Goal: Contribute content: Contribute content

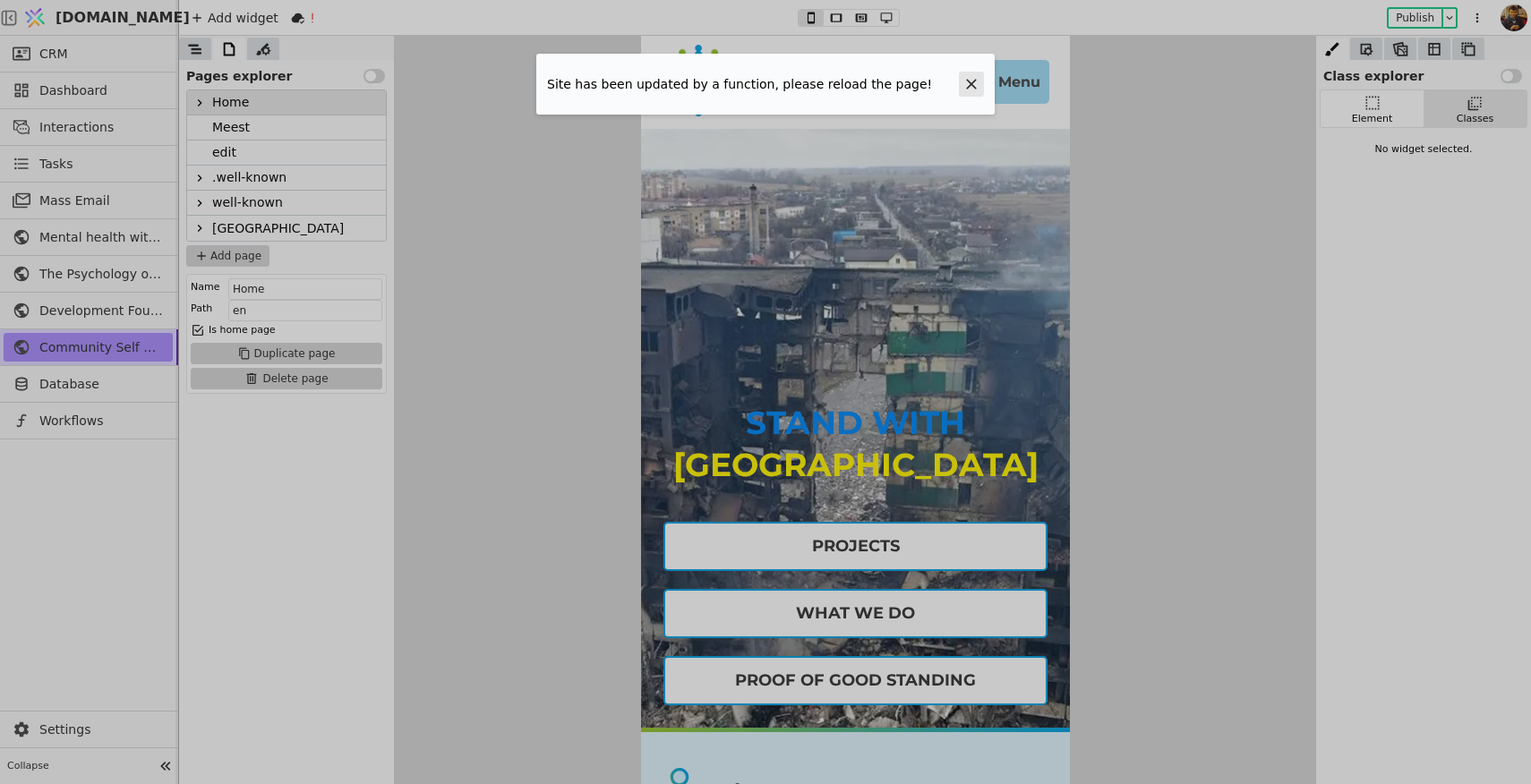
click at [969, 84] on icon at bounding box center [971, 84] width 18 height 18
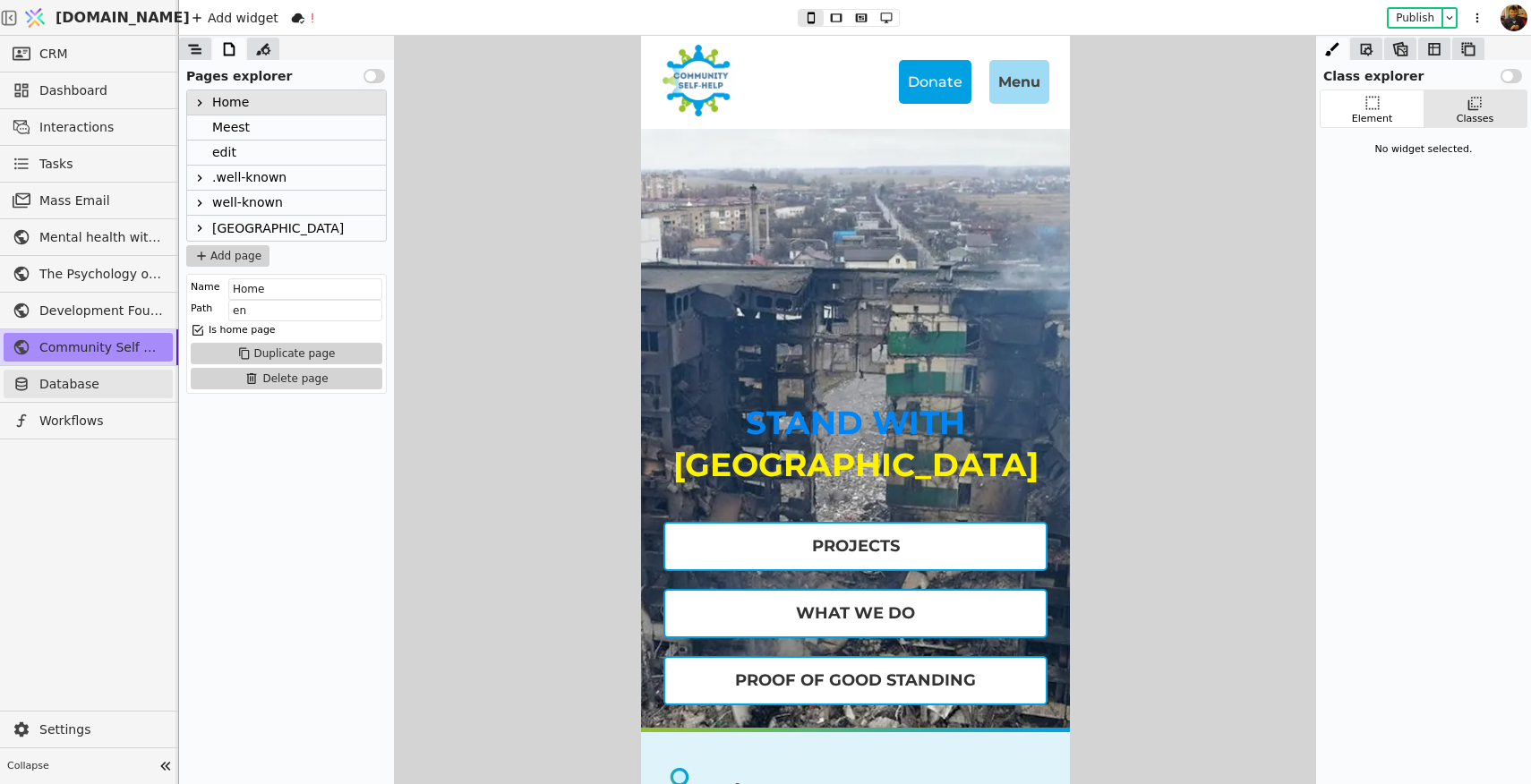
click at [62, 382] on span "Database" at bounding box center [101, 384] width 125 height 19
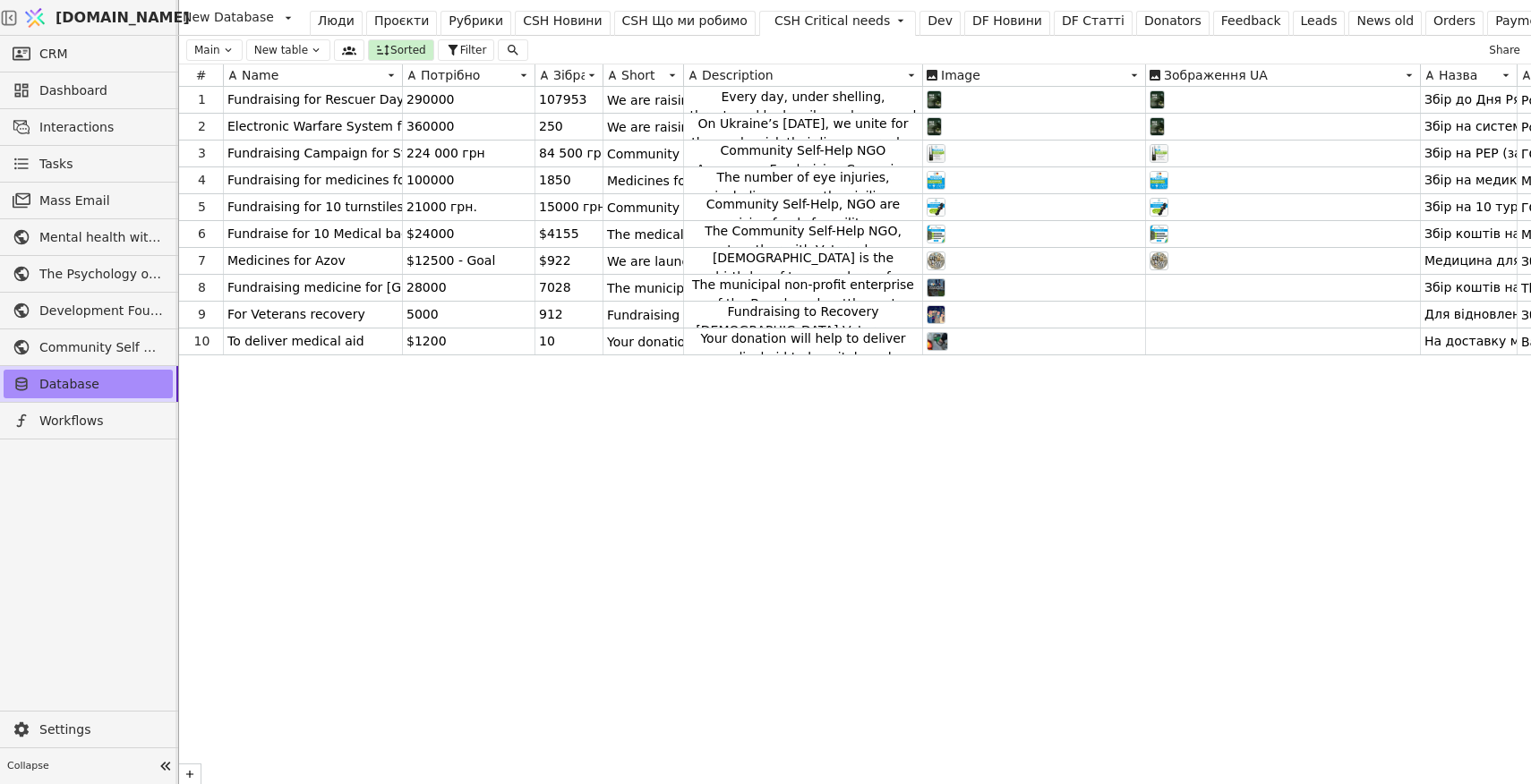
click at [539, 21] on div "CSH Новини" at bounding box center [562, 21] width 79 height 19
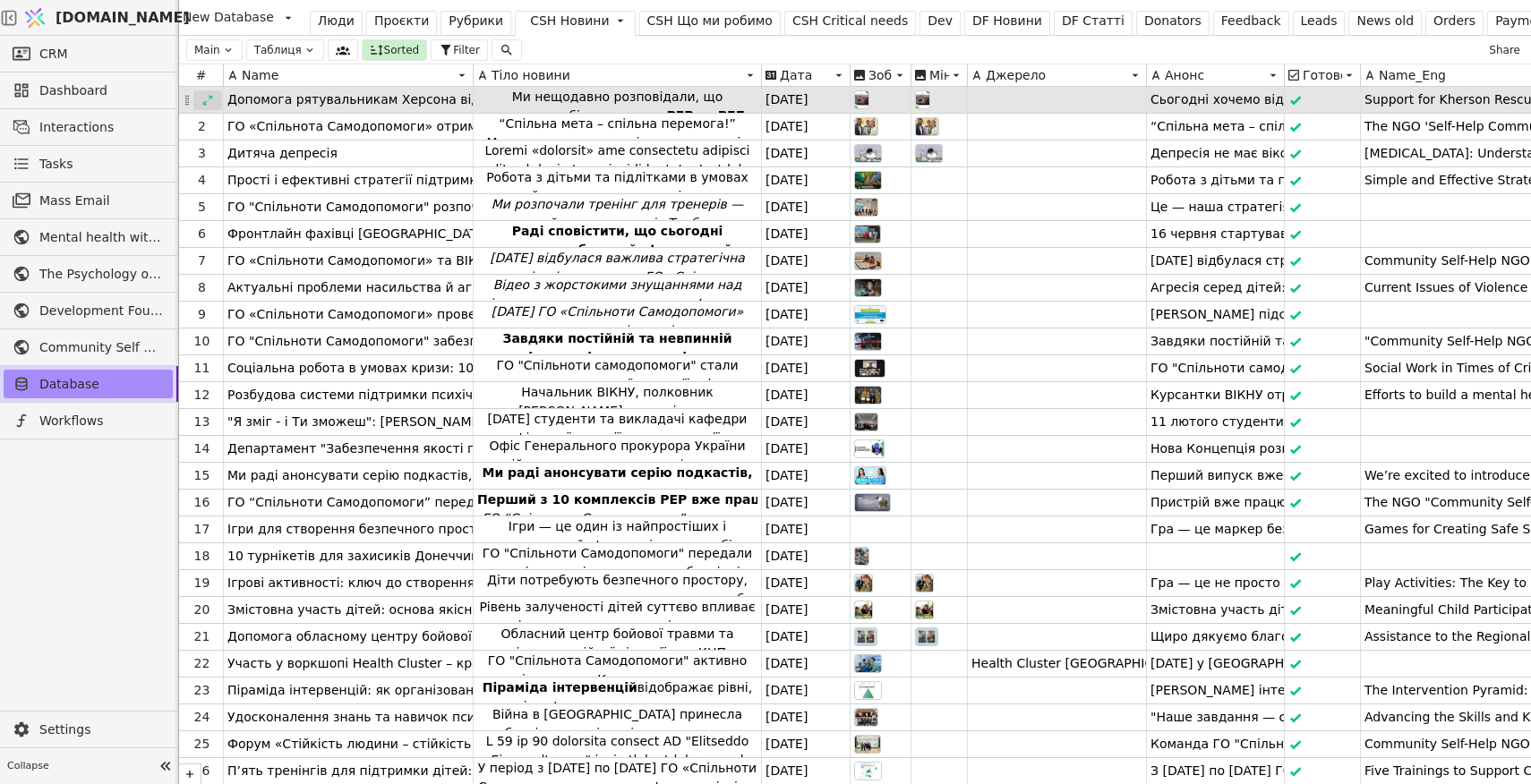
click at [209, 97] on icon at bounding box center [207, 100] width 13 height 13
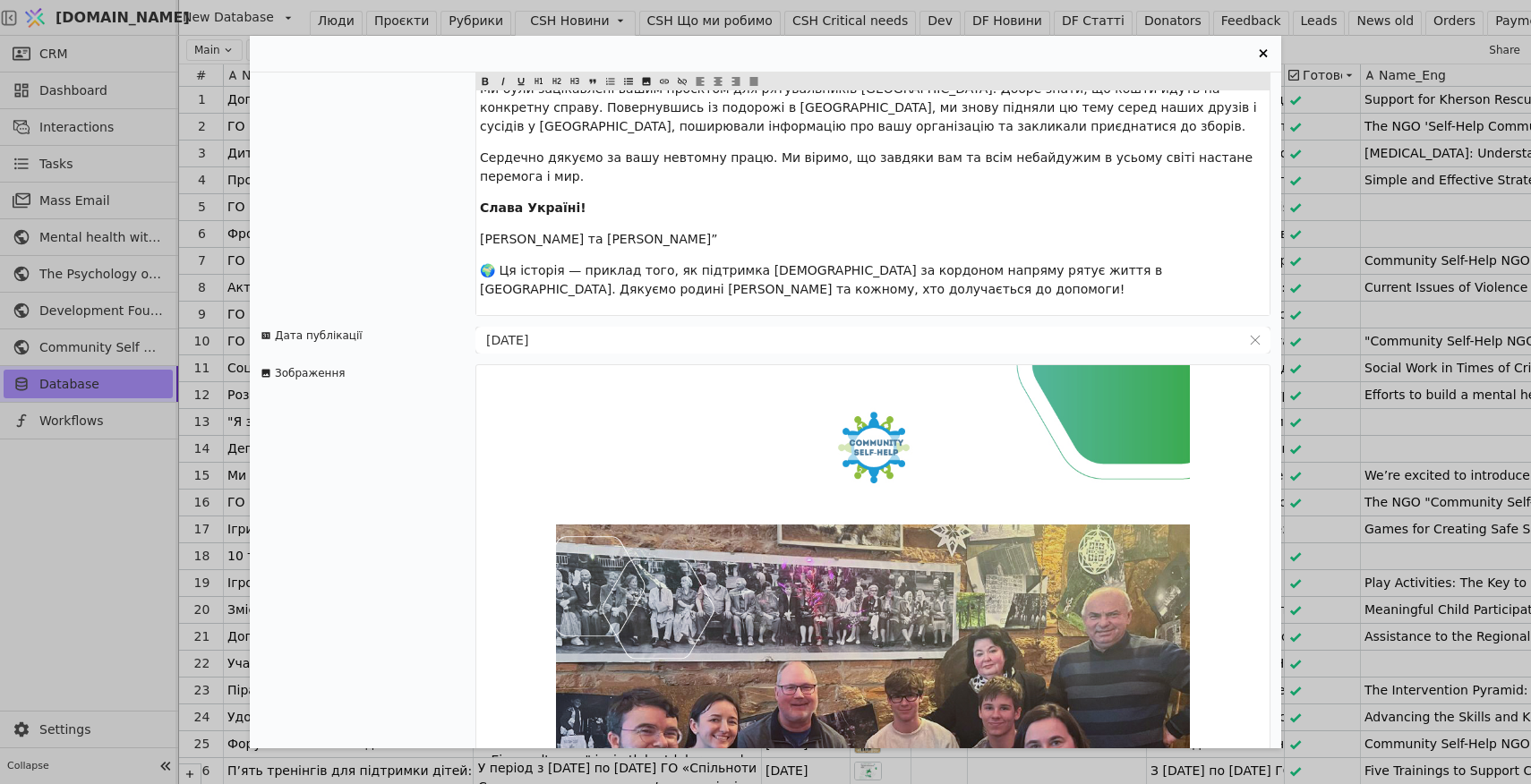
scroll to position [602, 0]
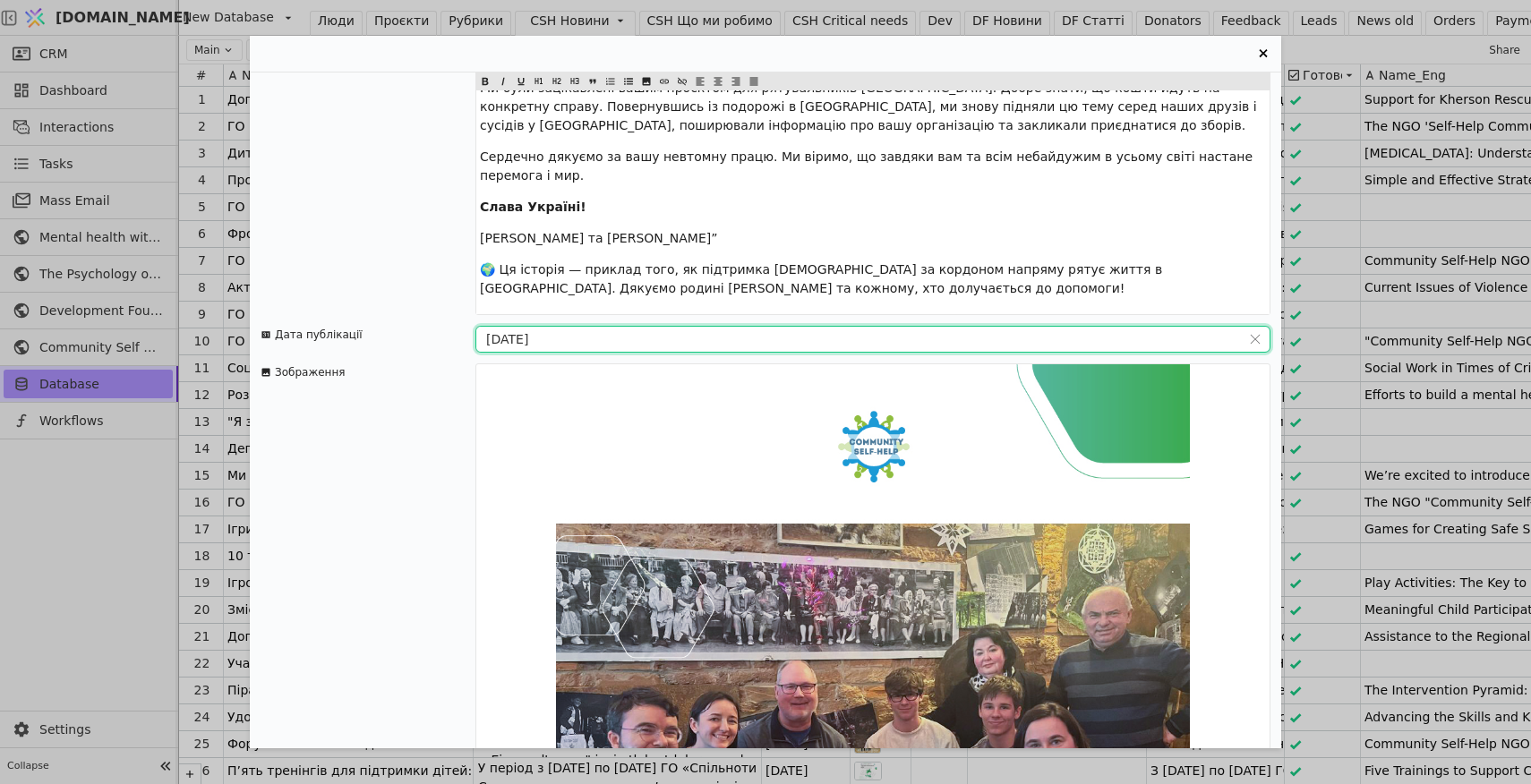
click at [525, 327] on input "11.09.2025" at bounding box center [858, 340] width 765 height 26
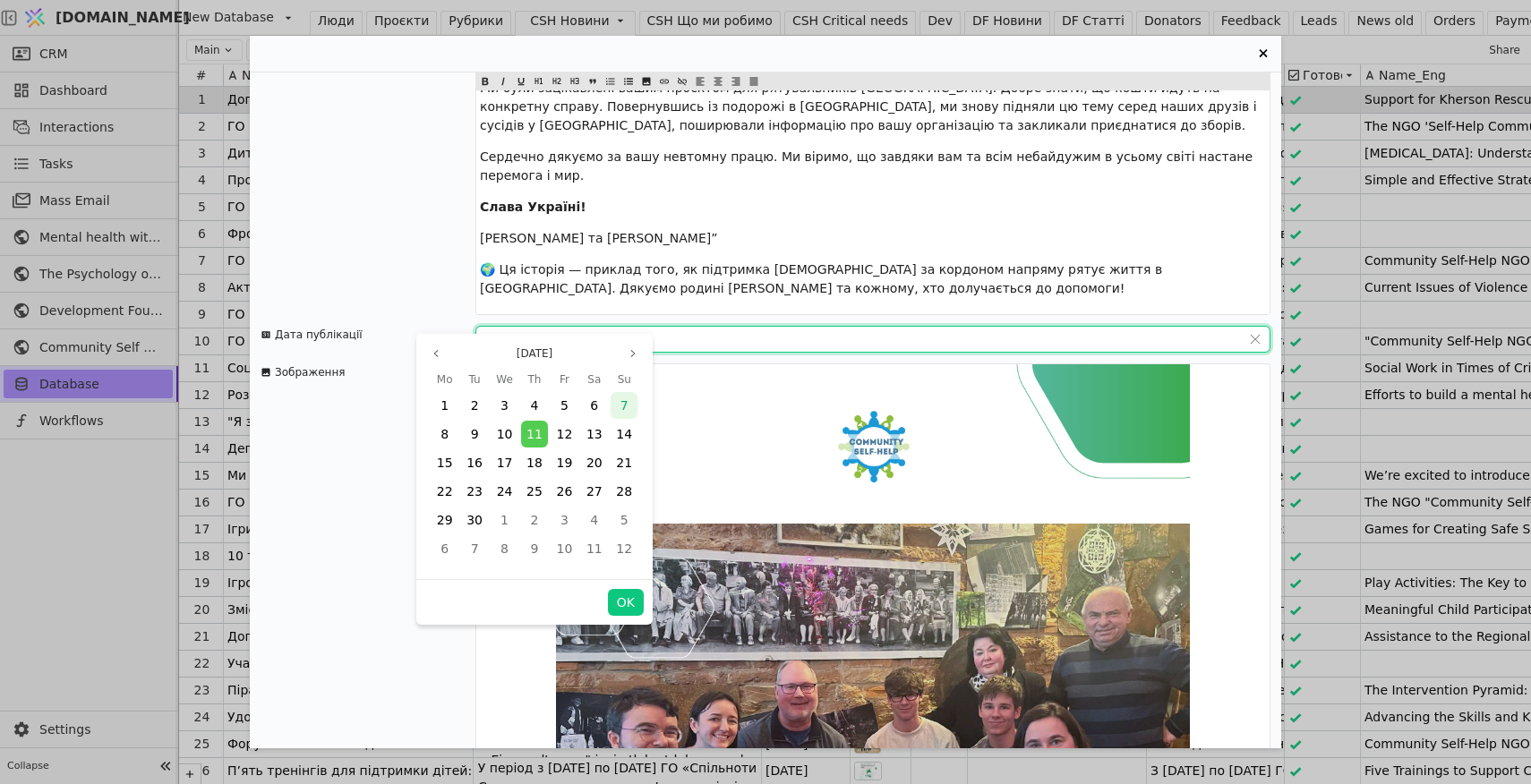
click at [617, 405] on div "7" at bounding box center [623, 404] width 26 height 26
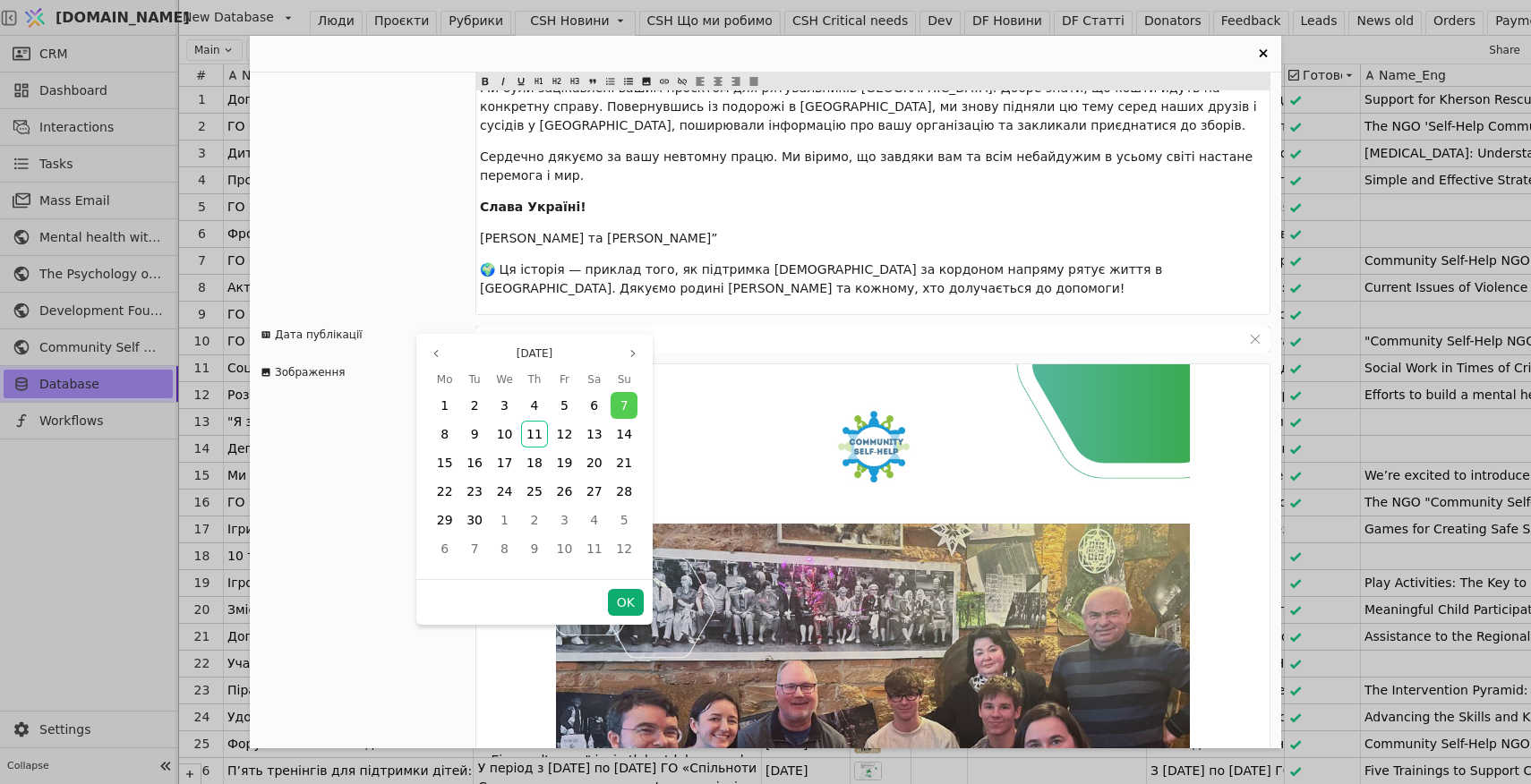
click at [625, 600] on button "OK" at bounding box center [625, 601] width 35 height 26
type input "[DATE]"
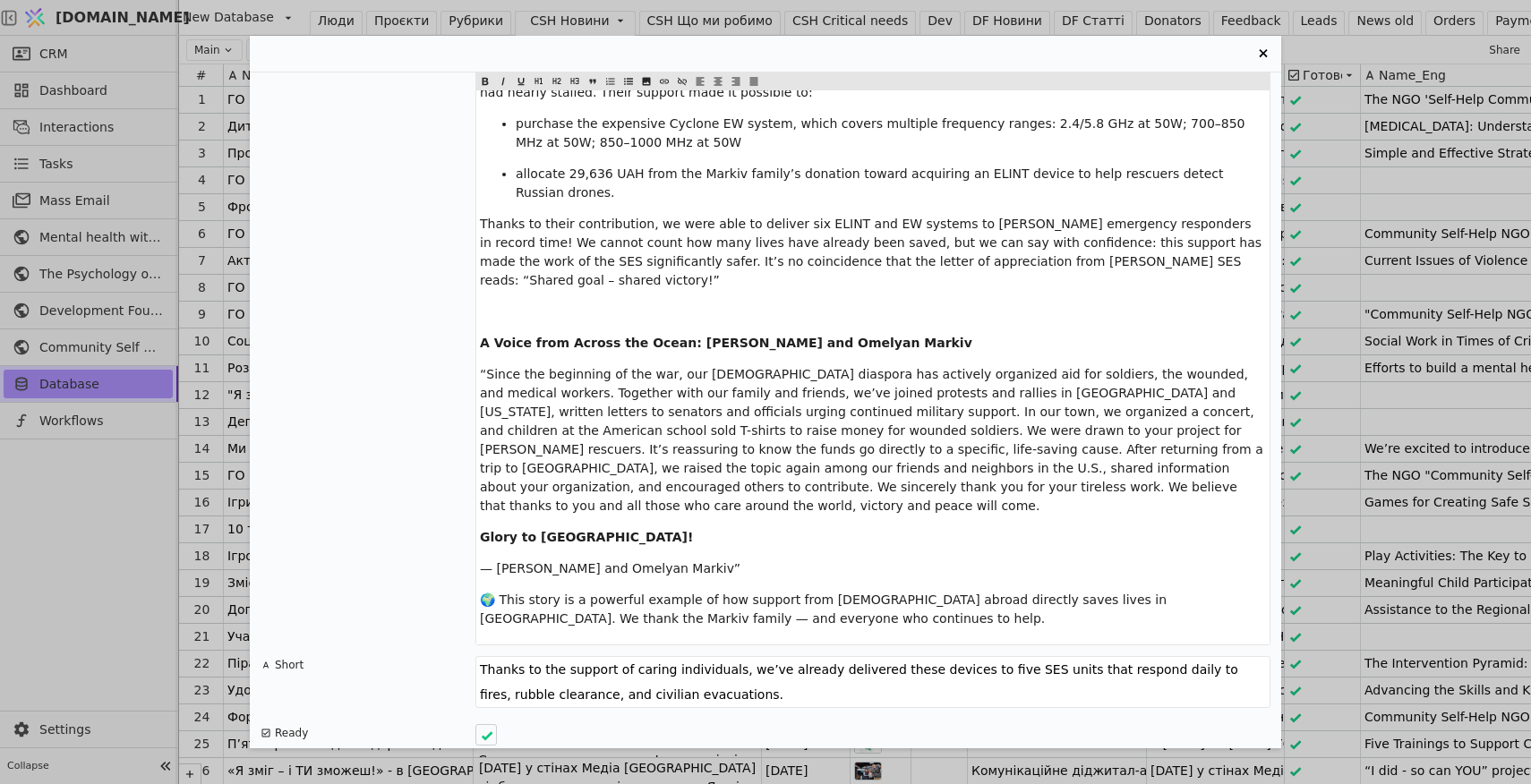
scroll to position [2326, 0]
drag, startPoint x: 692, startPoint y: 620, endPoint x: 471, endPoint y: 589, distance: 223.2
click at [471, 656] on div "Short Thanks to the support of caring individuals, we’ve already delivered thes…" at bounding box center [765, 685] width 1010 height 57
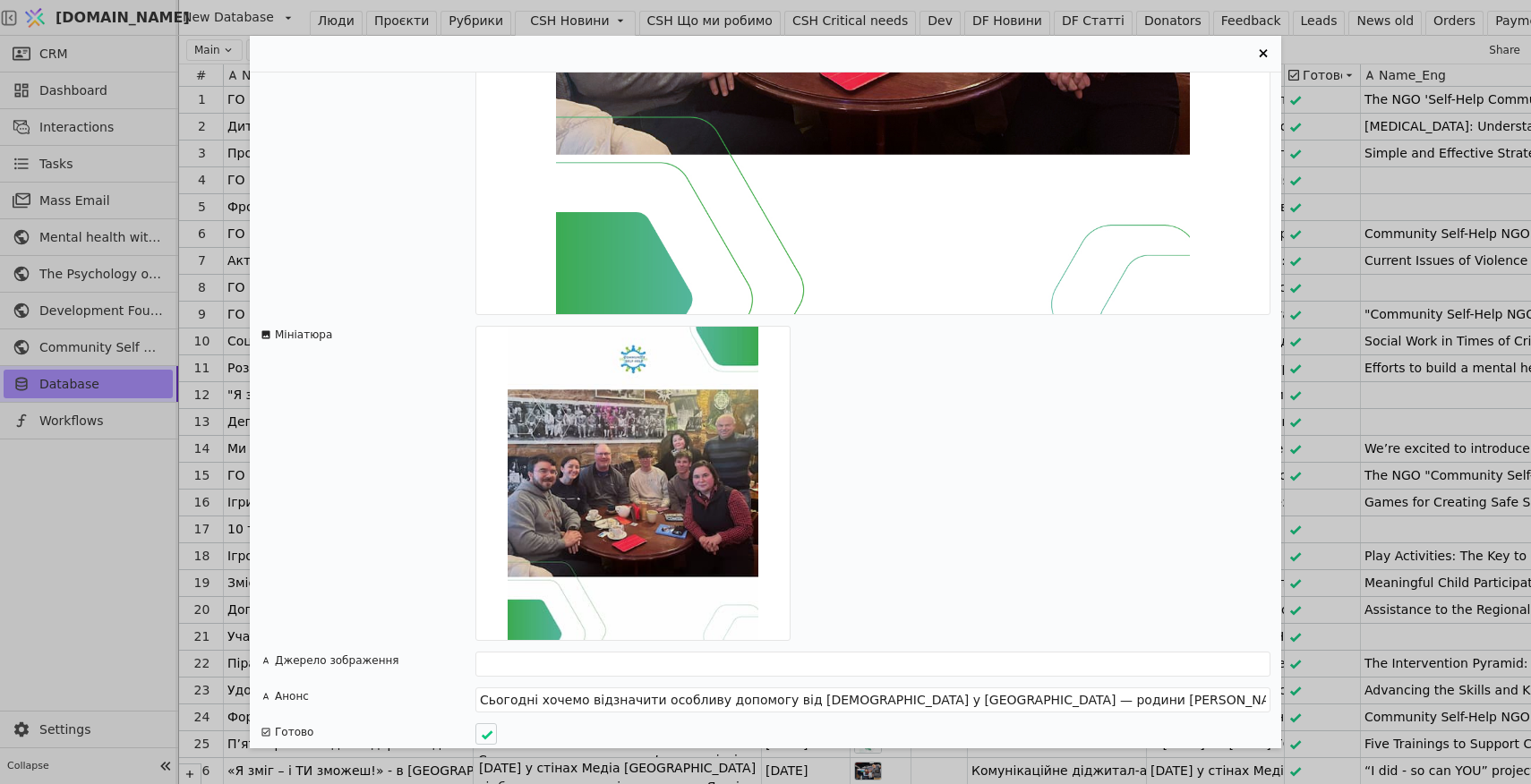
scroll to position [1347, 0]
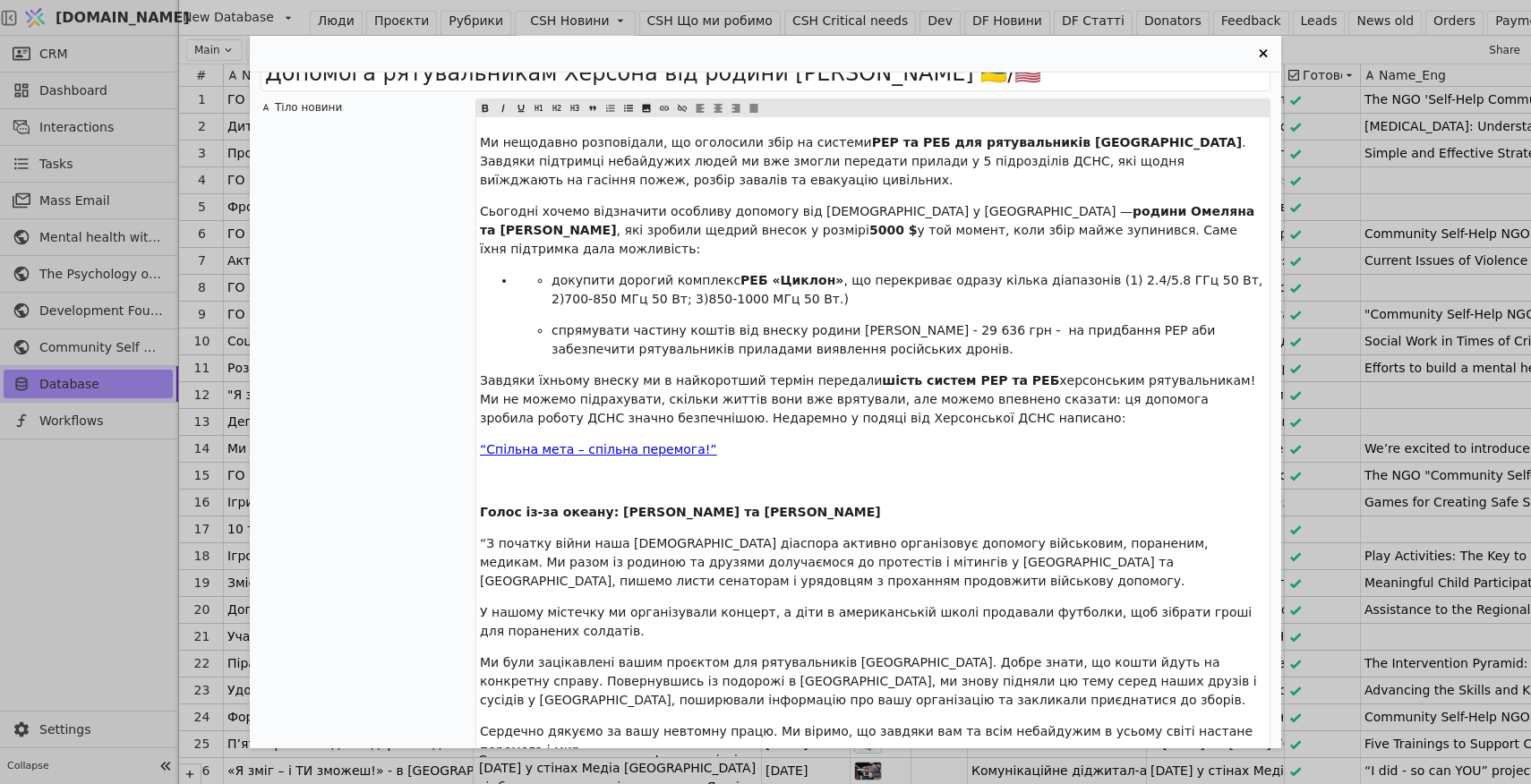
click at [661, 443] on span "“Спільна мета – спільна перемога!”" at bounding box center [599, 449] width 238 height 15
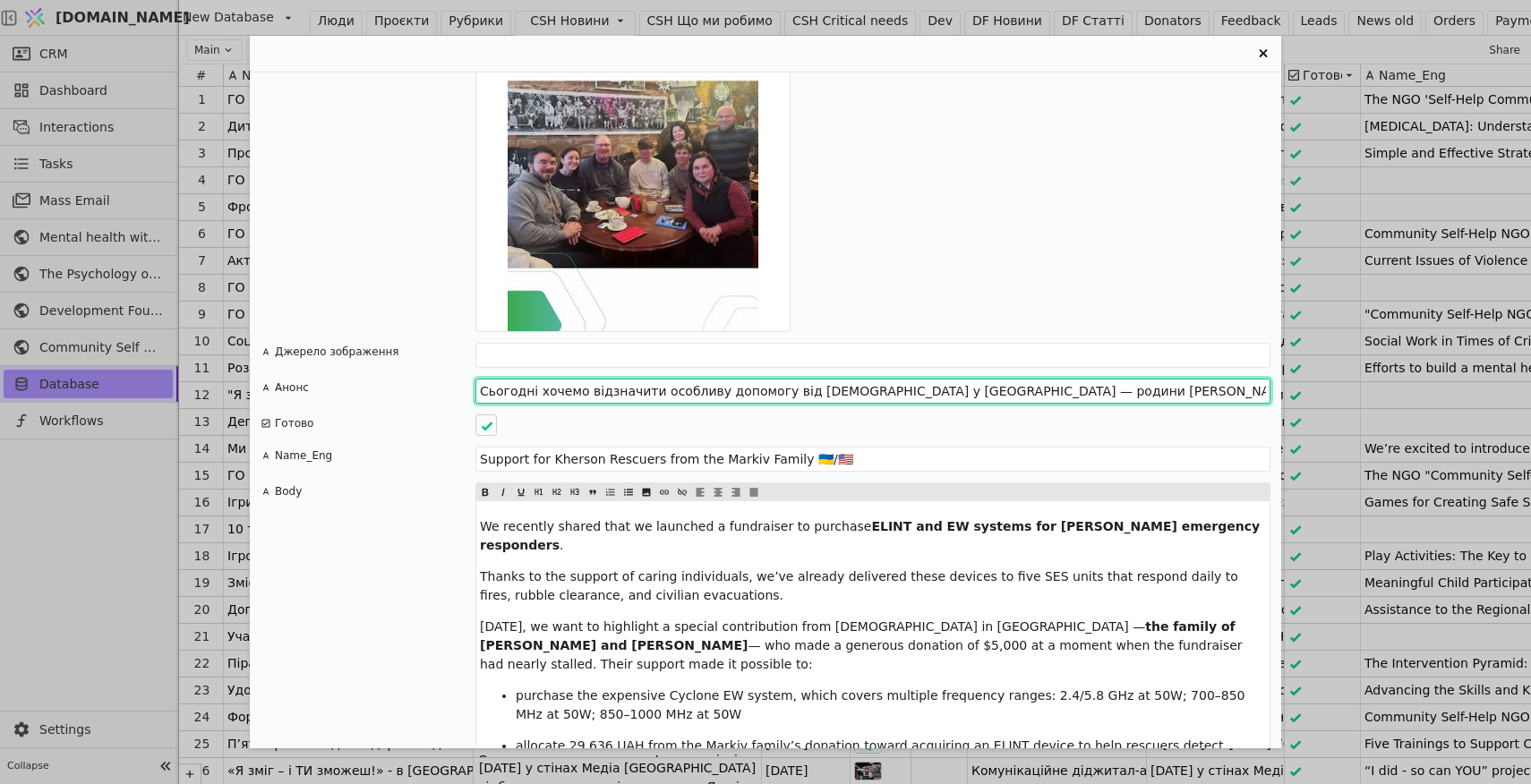
click at [708, 379] on input "Сьогодні хочемо відзначити особливу допомогу від [DEMOGRAPHIC_DATA] у [GEOGRAPH…" at bounding box center [872, 392] width 795 height 26
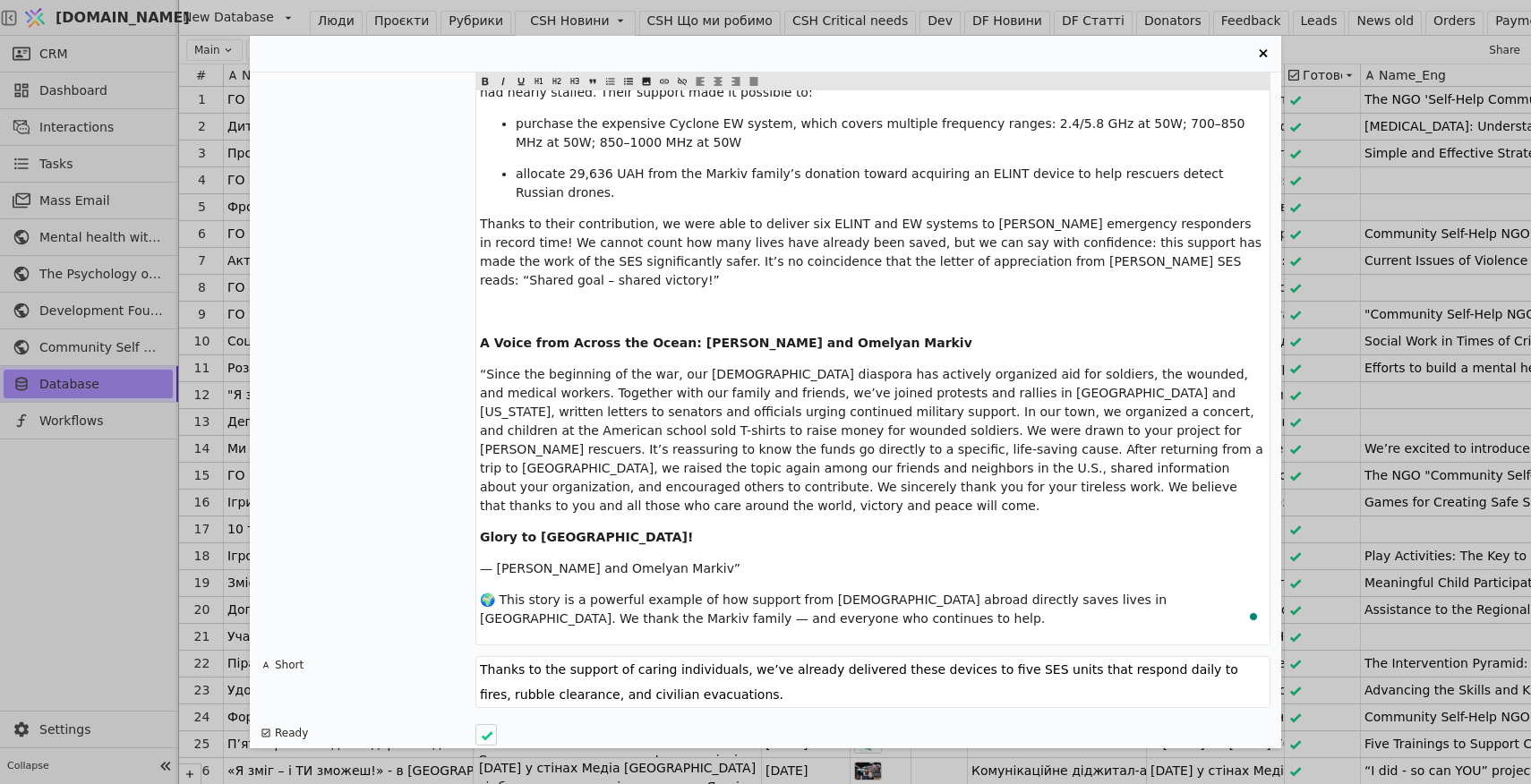
drag, startPoint x: 698, startPoint y: 619, endPoint x: 443, endPoint y: 579, distance: 258.1
click at [443, 579] on div "Допомога рятувальникам Херсона від родини Марків 🇺🇦/🇺🇸 Тіло новини Ми нещодавно…" at bounding box center [765, 410] width 1031 height 676
paste textarea "oday, we would like to acknowledge the special assistance provided by Ukrainian…"
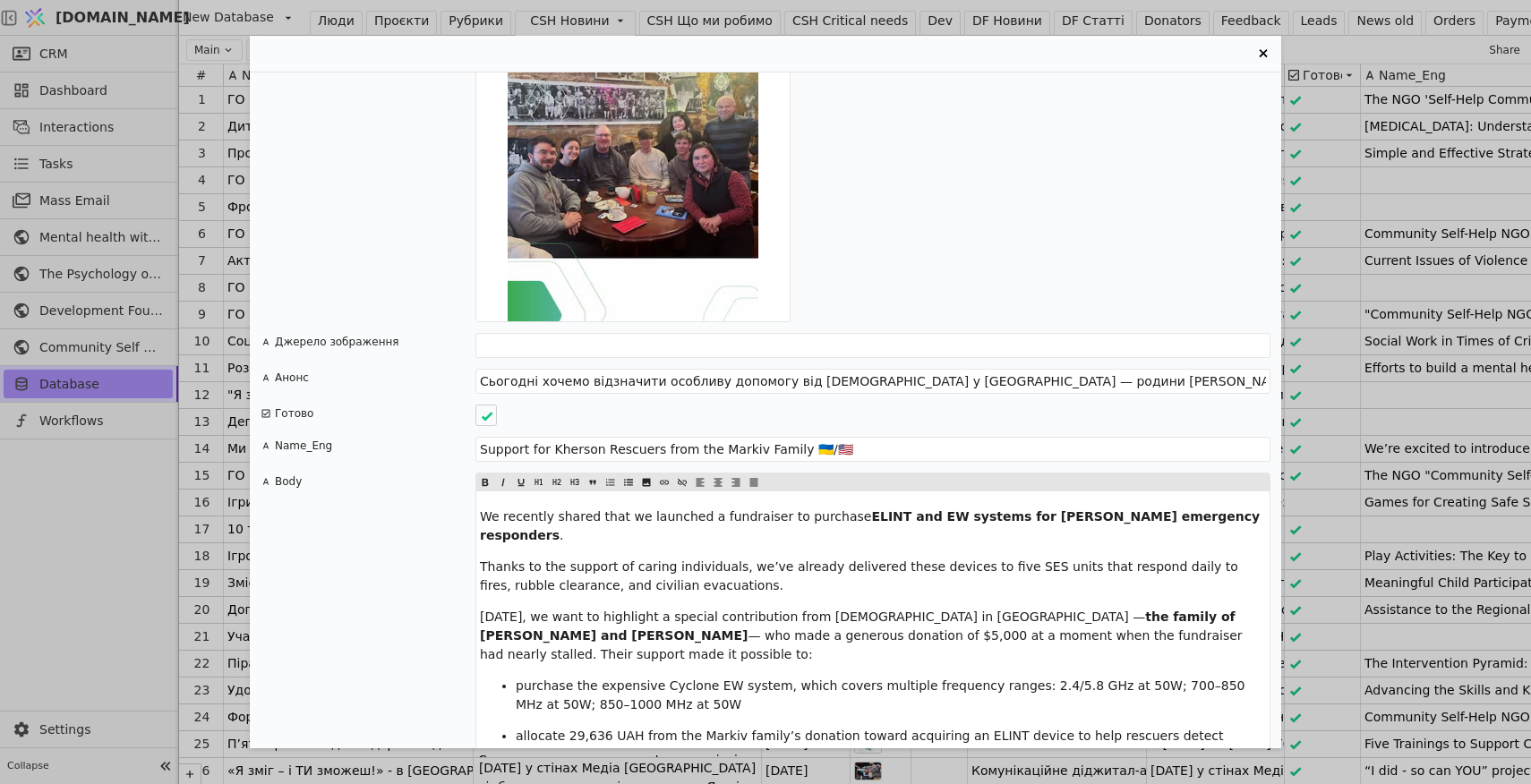
type textarea "[DATE], we would like to acknowledge the special assistance provided by [DEMOGR…"
drag, startPoint x: 553, startPoint y: 621, endPoint x: 470, endPoint y: 492, distance: 153.4
copy div "We recently shared that we launched a fundraiser to purchase ELINT and EW syste…"
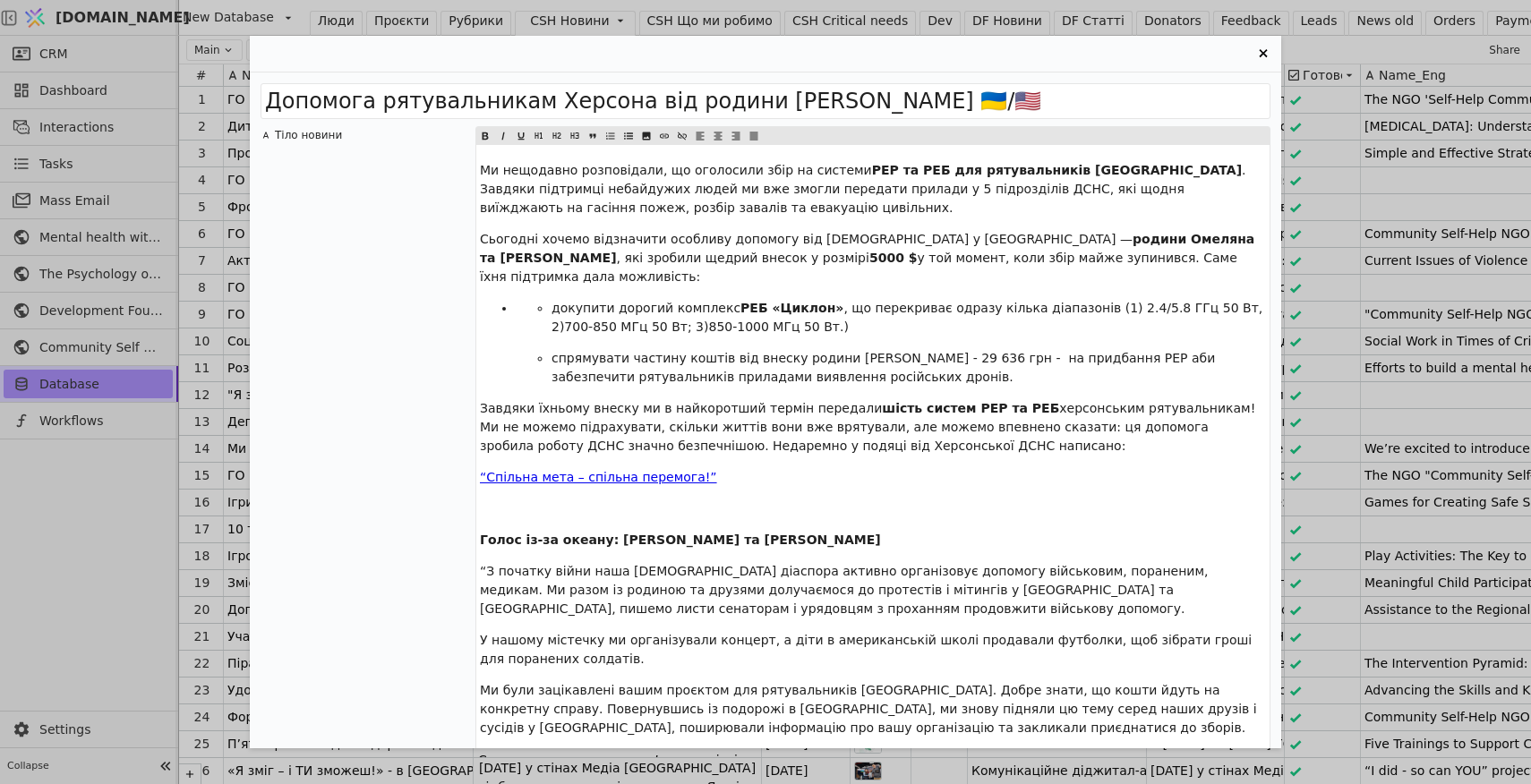
drag, startPoint x: 1198, startPoint y: 260, endPoint x: 473, endPoint y: 167, distance: 730.9
click at [473, 167] on div "Тіло новини Ми нещодавно розповідали, що оголосили збір на системи РЕР та РЕБ д…" at bounding box center [765, 522] width 1010 height 791
copy div "Ми нещодавно розповідали, що оголосили збір на системи РЕР та РЕБ для рятувальн…"
click at [719, 222] on div "Ми нещодавно розповідали, що оголосили збір на системи РЕР та РЕБ для рятувальн…" at bounding box center [872, 531] width 793 height 771
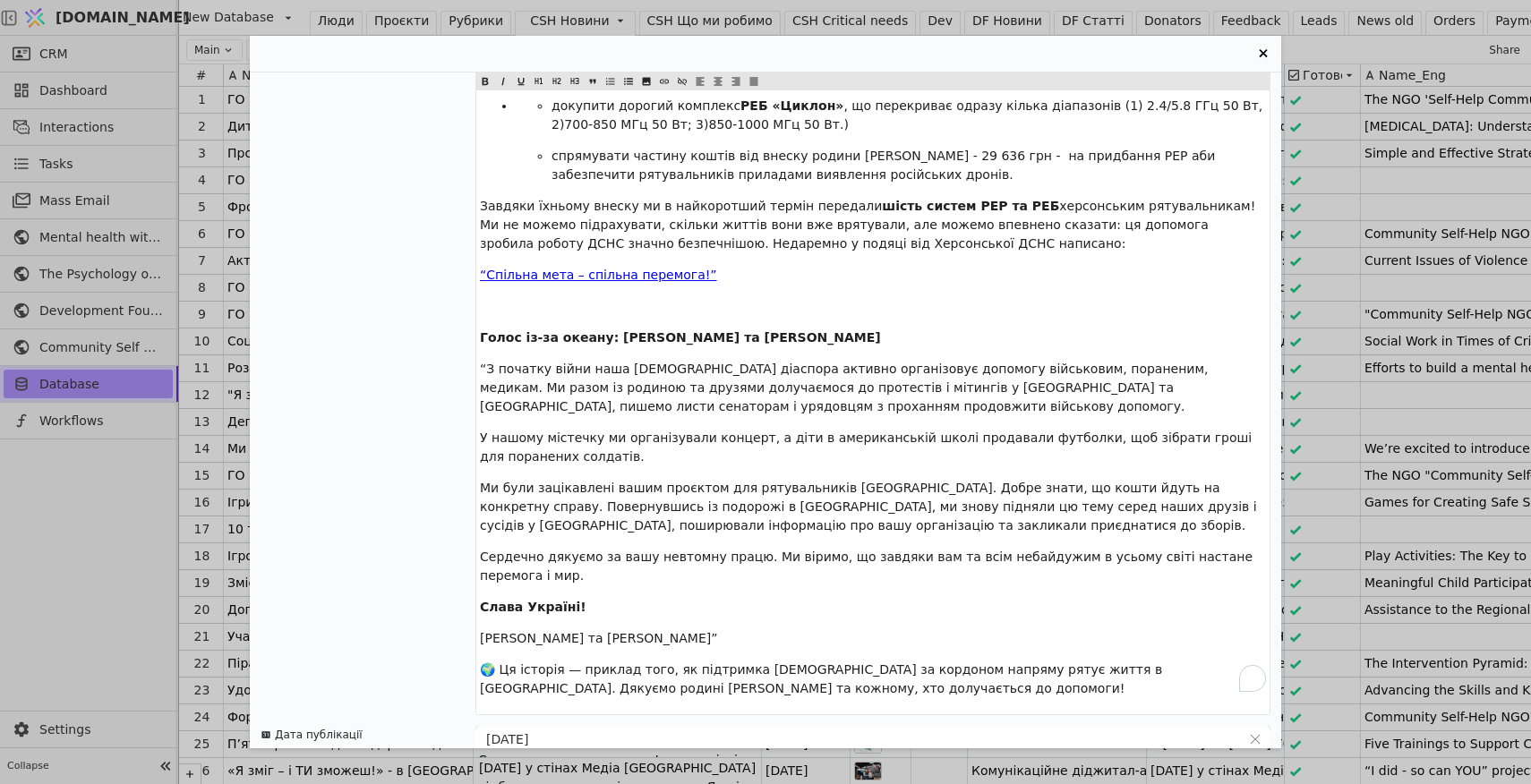
scroll to position [653, 0]
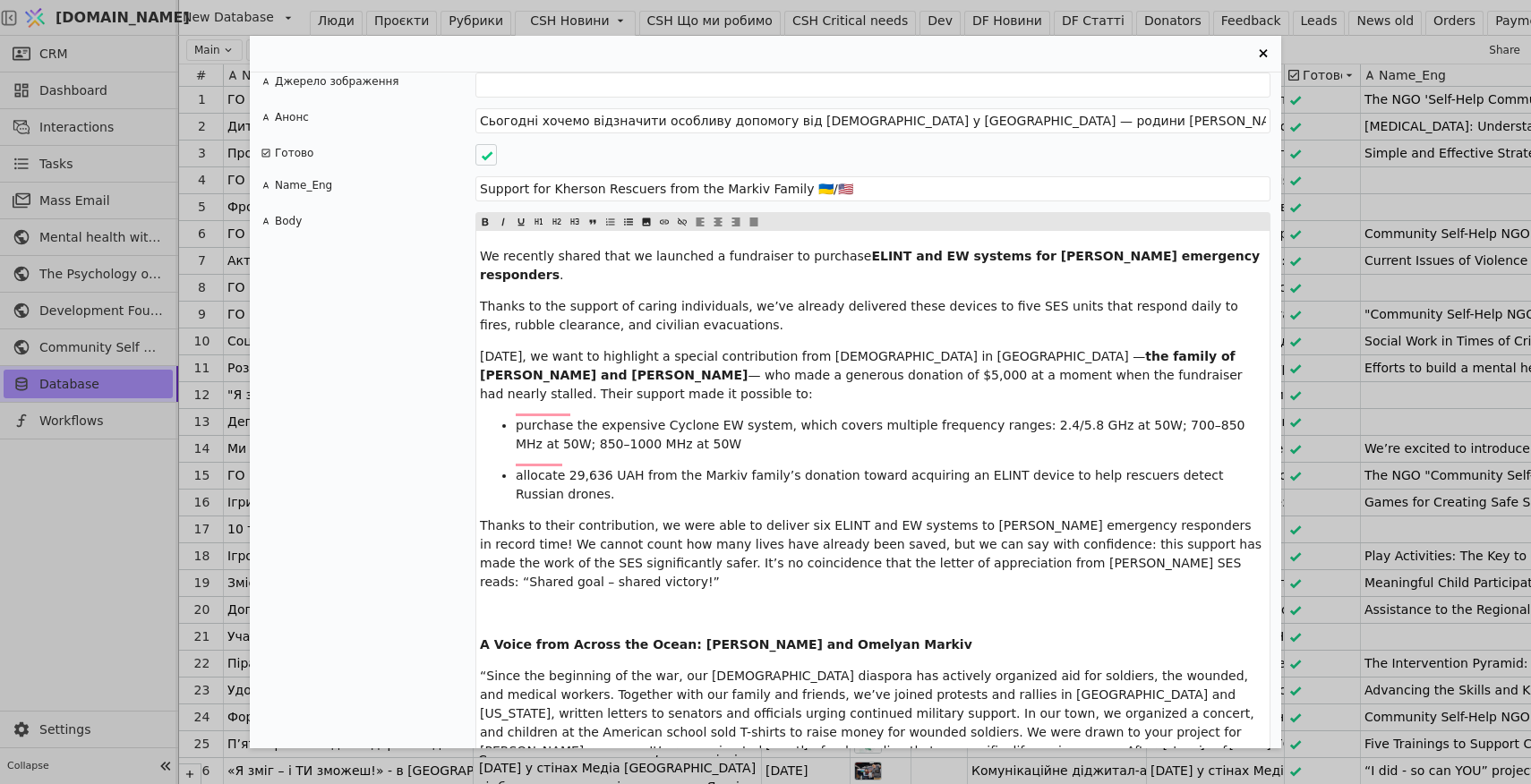
drag, startPoint x: 690, startPoint y: 289, endPoint x: 486, endPoint y: 272, distance: 204.7
click at [486, 297] on p "Thanks to the support of caring individuals, we’ve already delivered these devi…" at bounding box center [872, 316] width 786 height 37
click at [486, 299] on span "Thanks to the support of caring individuals, we’ve already delivered these devi…" at bounding box center [861, 316] width 762 height 33
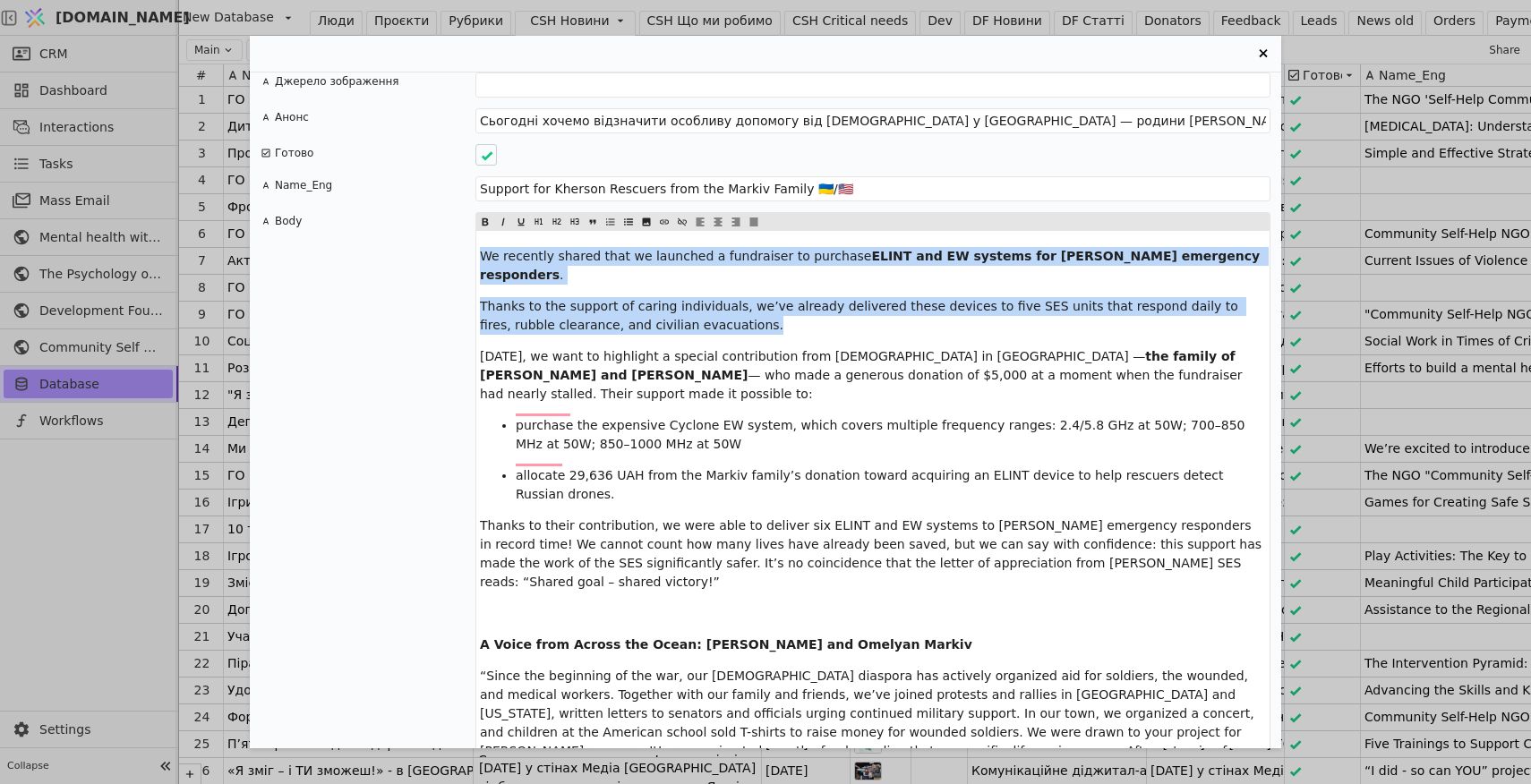
drag, startPoint x: 690, startPoint y: 289, endPoint x: 473, endPoint y: 239, distance: 222.7
click at [473, 239] on div "Body We recently shared that we launched a fundraiser to purchase ELINT and EW …" at bounding box center [765, 579] width 1010 height 735
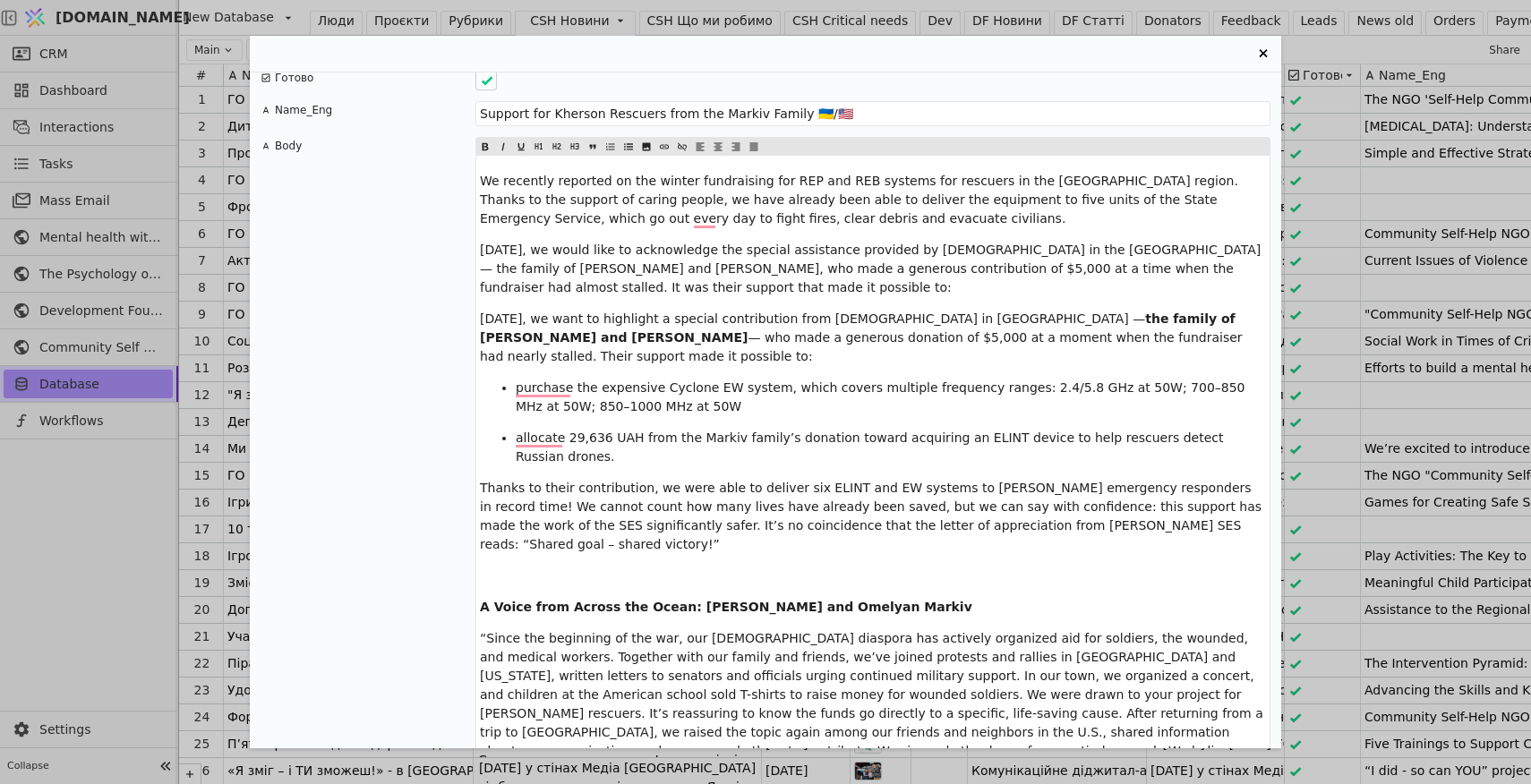
click at [687, 174] on span "We recently reported on the winter fundraising for REP and REB systems for resc…" at bounding box center [861, 199] width 762 height 52
click at [878, 174] on span "We recently reported on the winter(2024-2025) fundraising for REP and REB syste…" at bounding box center [872, 199] width 785 height 52
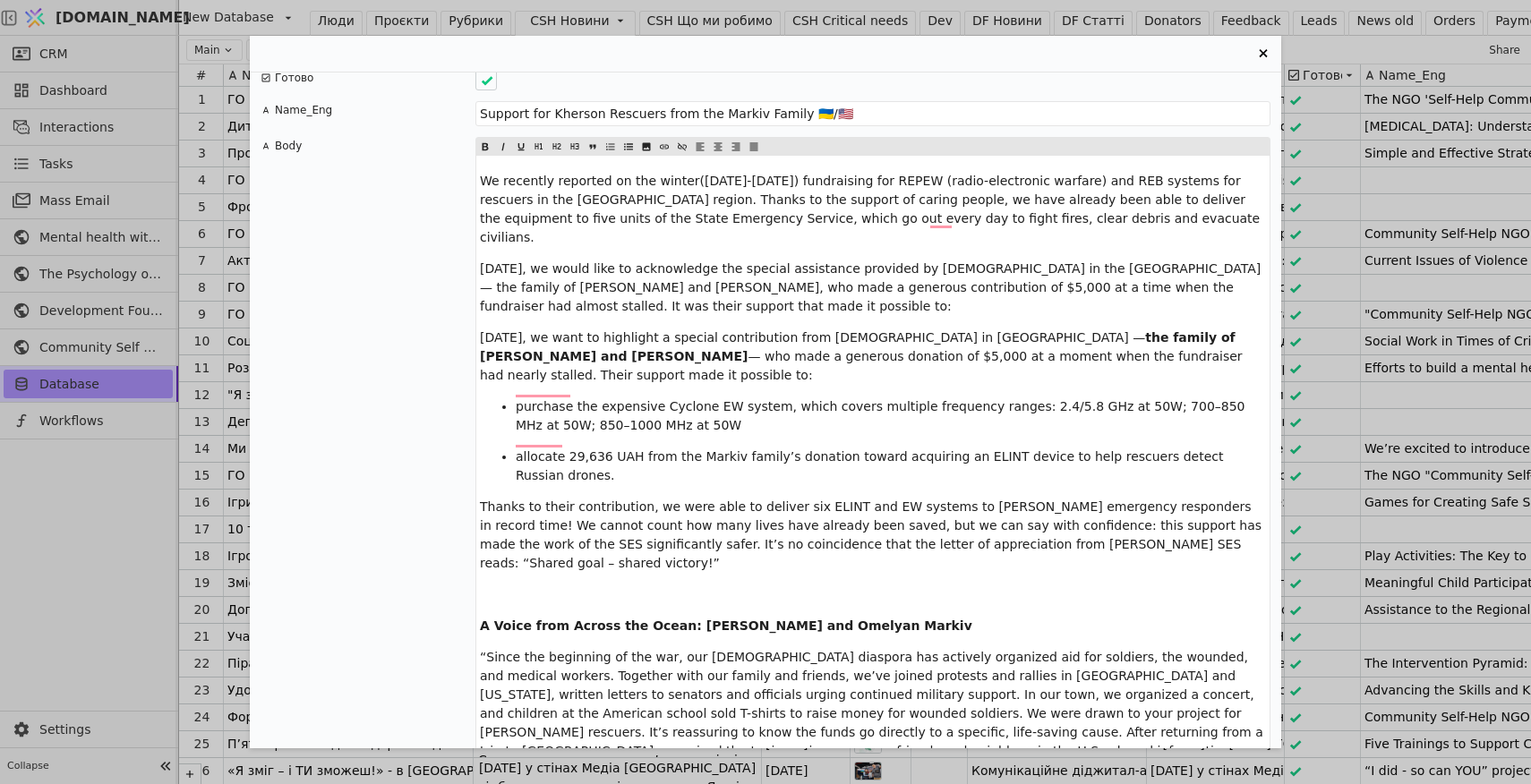
click at [891, 174] on span "We recently reported on the winter(2024-2025) fundraising for REPEW (radio-elec…" at bounding box center [871, 209] width 784 height 71
click at [893, 174] on span "We recently reported on the winter(2024-2025) fundraising for REPEW (radio-elec…" at bounding box center [871, 209] width 784 height 71
click at [1037, 174] on span "We recently reported on the winter(2024-2025) fundraising for REP (radio-electr…" at bounding box center [871, 209] width 784 height 71
drag, startPoint x: 1037, startPoint y: 160, endPoint x: 884, endPoint y: 161, distance: 153.0
click at [884, 174] on span "We recently reported on the winter(2024-2025) fundraising for REP (radio-electr…" at bounding box center [871, 209] width 784 height 71
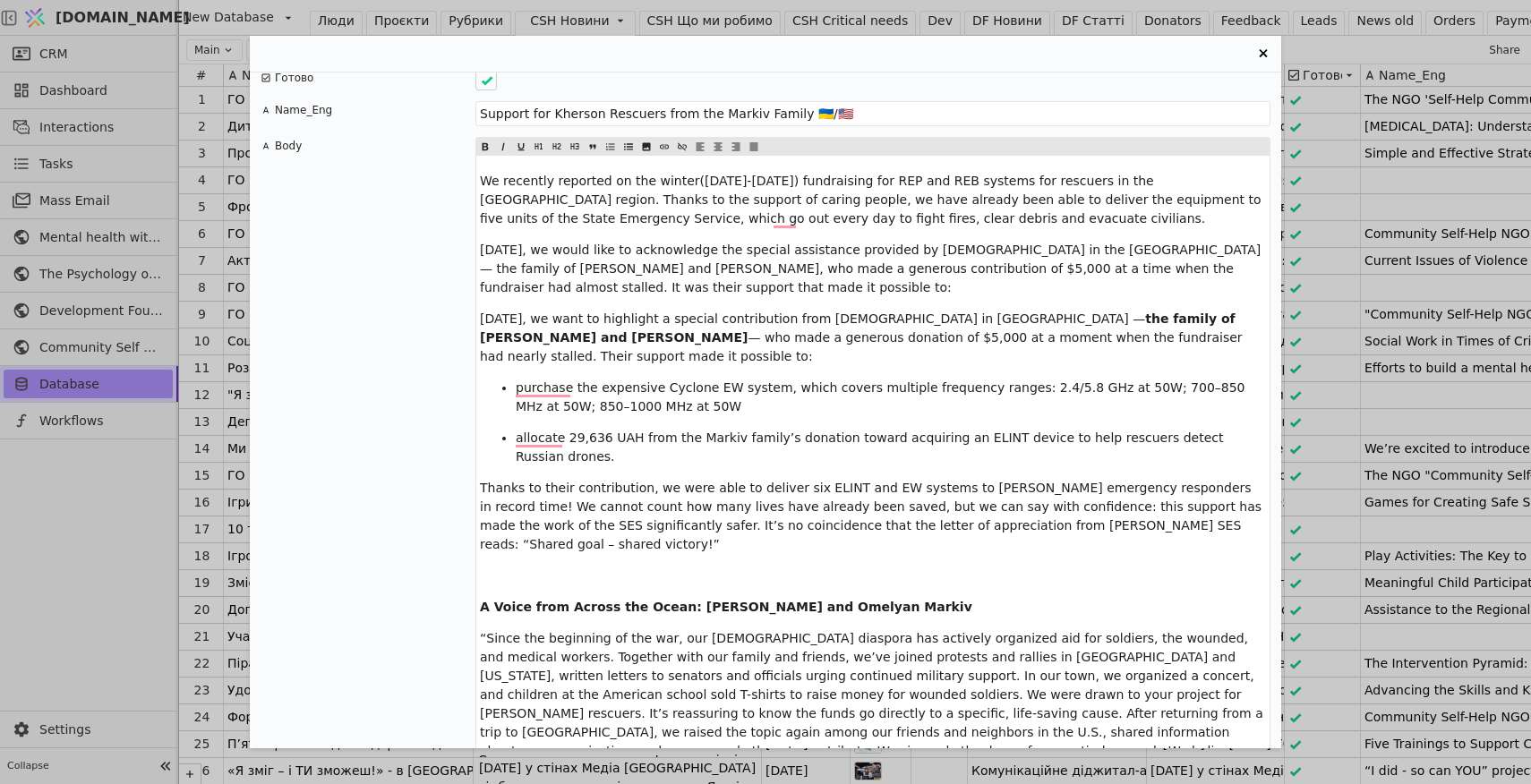
click at [932, 174] on span "We recently reported on the winter(2024-2025) fundraising for REP and REB syste…" at bounding box center [872, 199] width 785 height 52
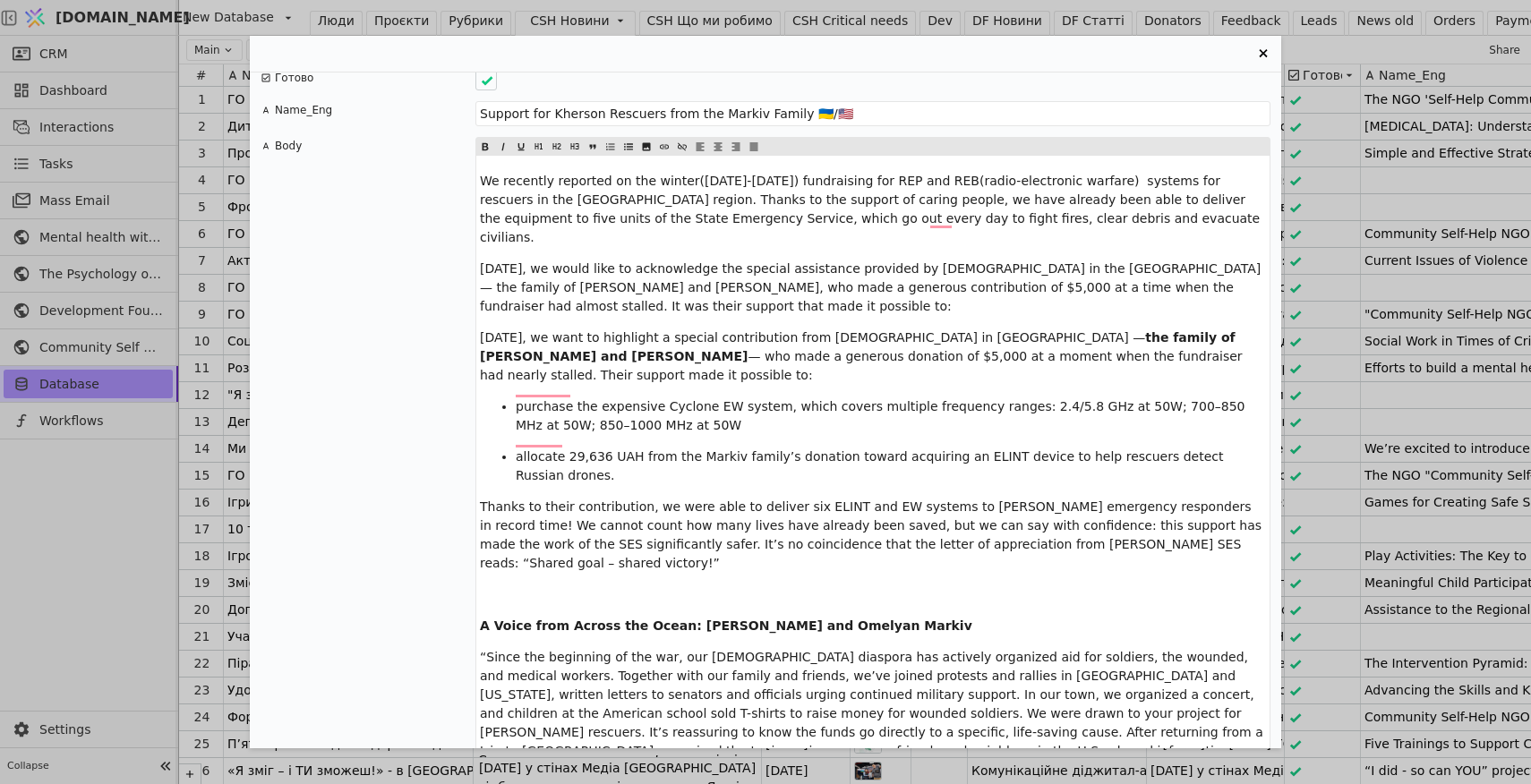
click at [879, 174] on span "We recently reported on the winter(2024-2025) fundraising for REP and REB(radio…" at bounding box center [871, 209] width 784 height 71
click at [880, 174] on span "We recently reported on the winter(2024-2025) fundraising for RERRER (radio-ele…" at bounding box center [870, 209] width 780 height 71
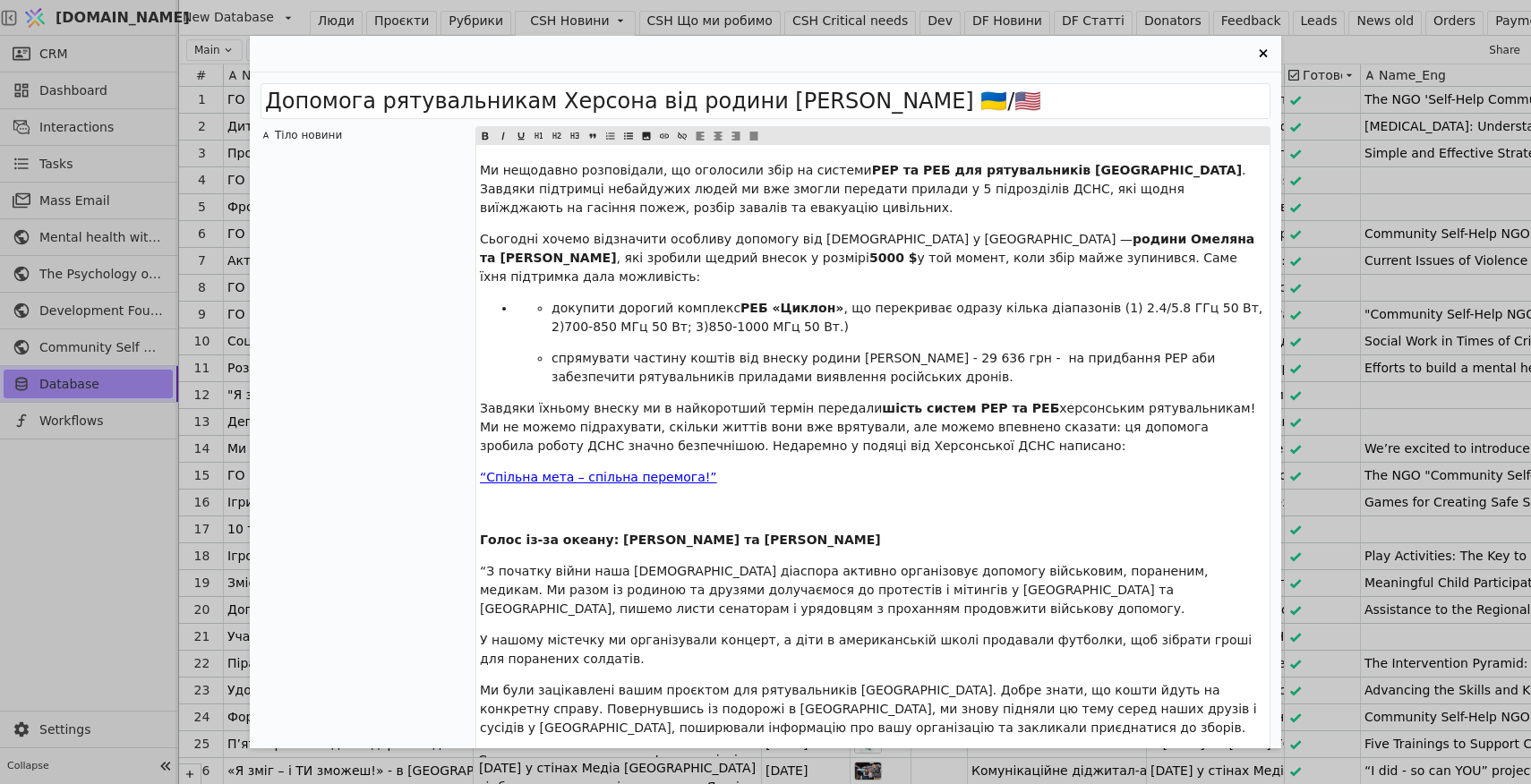
scroll to position [2100, 0]
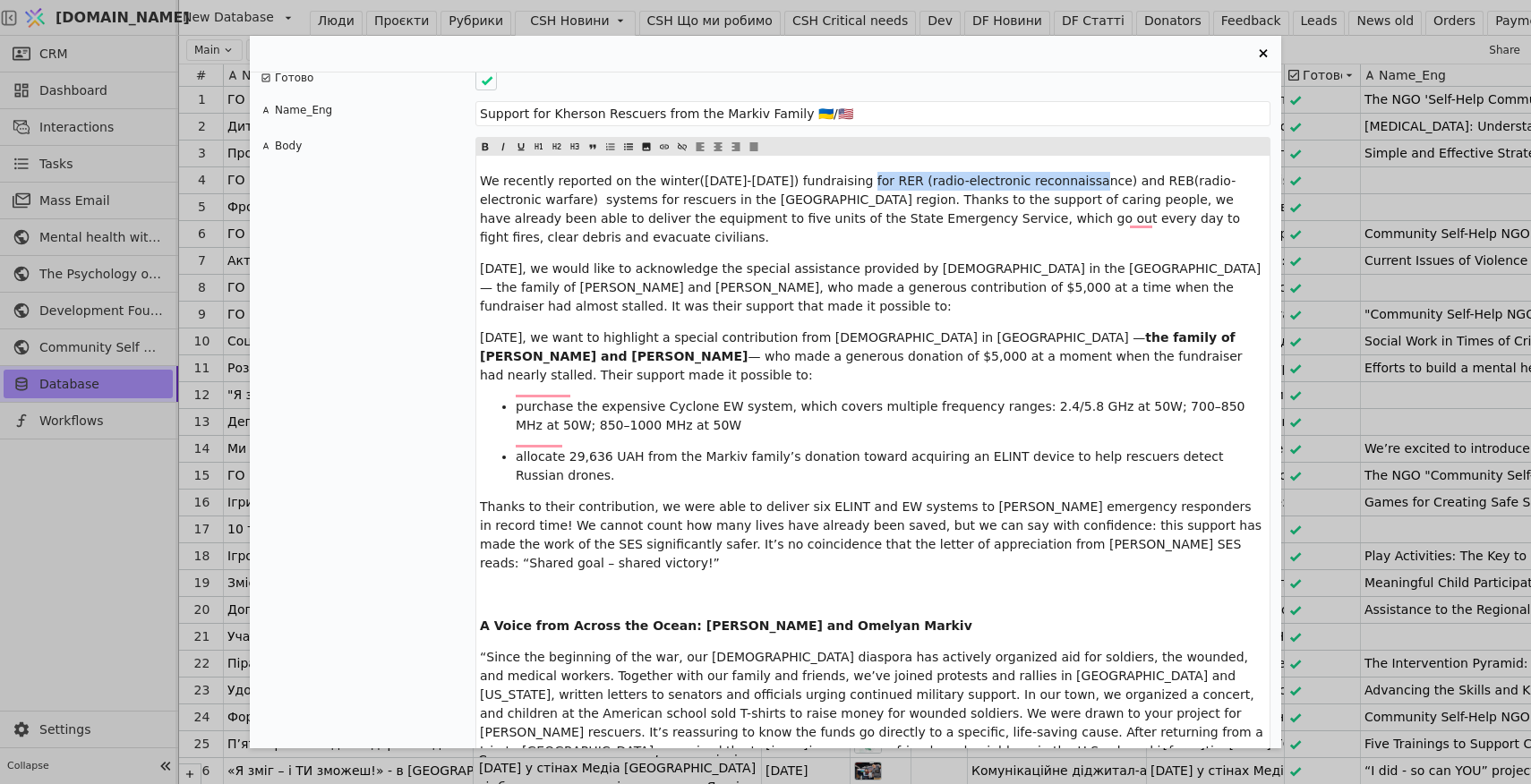
click at [859, 174] on span "We recently reported on the winter([DATE]-[DATE]) fundraising for RER (radio-el…" at bounding box center [862, 209] width 765 height 71
click at [1052, 183] on span "We recently reported on the winter([DATE]-[DATE]) fundraising for RER (radio-el…" at bounding box center [862, 209] width 765 height 71
drag, startPoint x: 1079, startPoint y: 163, endPoint x: 890, endPoint y: 159, distance: 189.0
click at [889, 174] on span "We recently reported on the winter([DATE]-[DATE]) fundraising for RER (radio-el…" at bounding box center [862, 209] width 765 height 71
click at [977, 554] on div "We recently reported on the winter(2024-2025) fundraising for RER (Drone Detect…" at bounding box center [872, 542] width 793 height 771
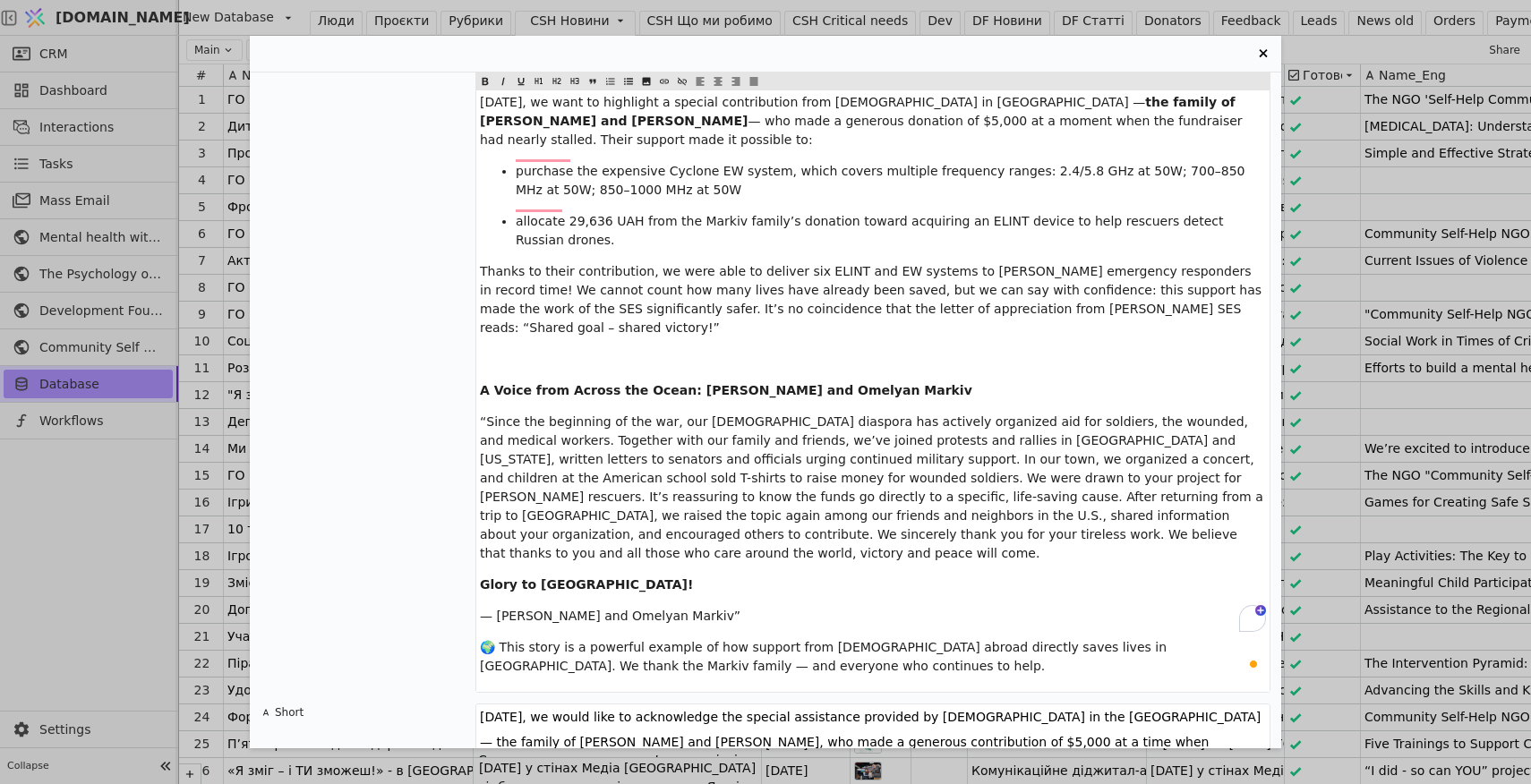
scroll to position [2326, 0]
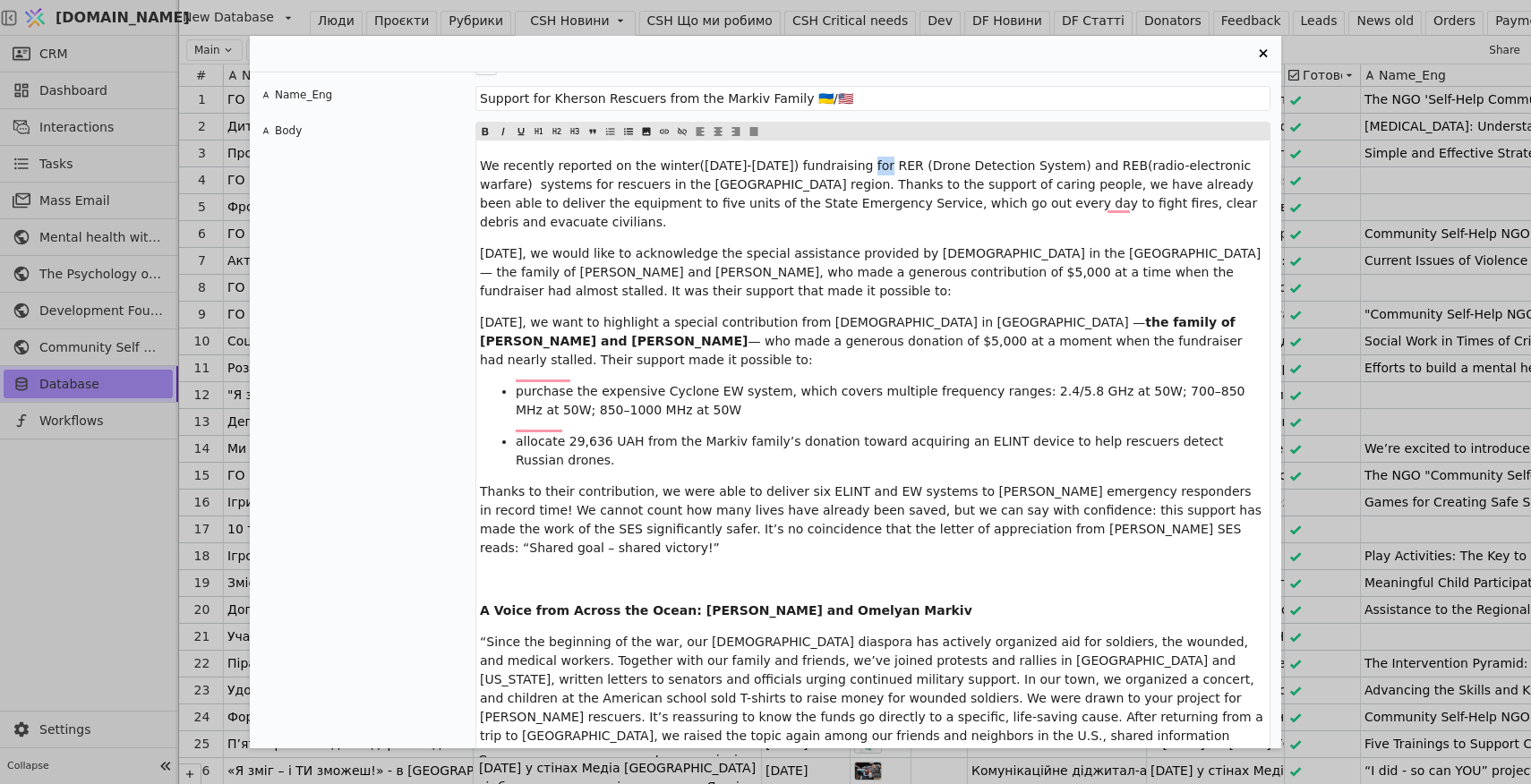
drag, startPoint x: 880, startPoint y: 147, endPoint x: 860, endPoint y: 147, distance: 20.0
click at [859, 158] on span "We recently reported on the winter(2024-2025) fundraising for RER (Drone Detect…" at bounding box center [871, 193] width 781 height 71
drag, startPoint x: 1094, startPoint y: 146, endPoint x: 1068, endPoint y: 146, distance: 26.0
click at [1068, 158] on span "We recently reported on the winter(2024-2025) fundraising for DDR (Drone Detect…" at bounding box center [871, 193] width 781 height 71
drag, startPoint x: 894, startPoint y: 147, endPoint x: 856, endPoint y: 148, distance: 38.0
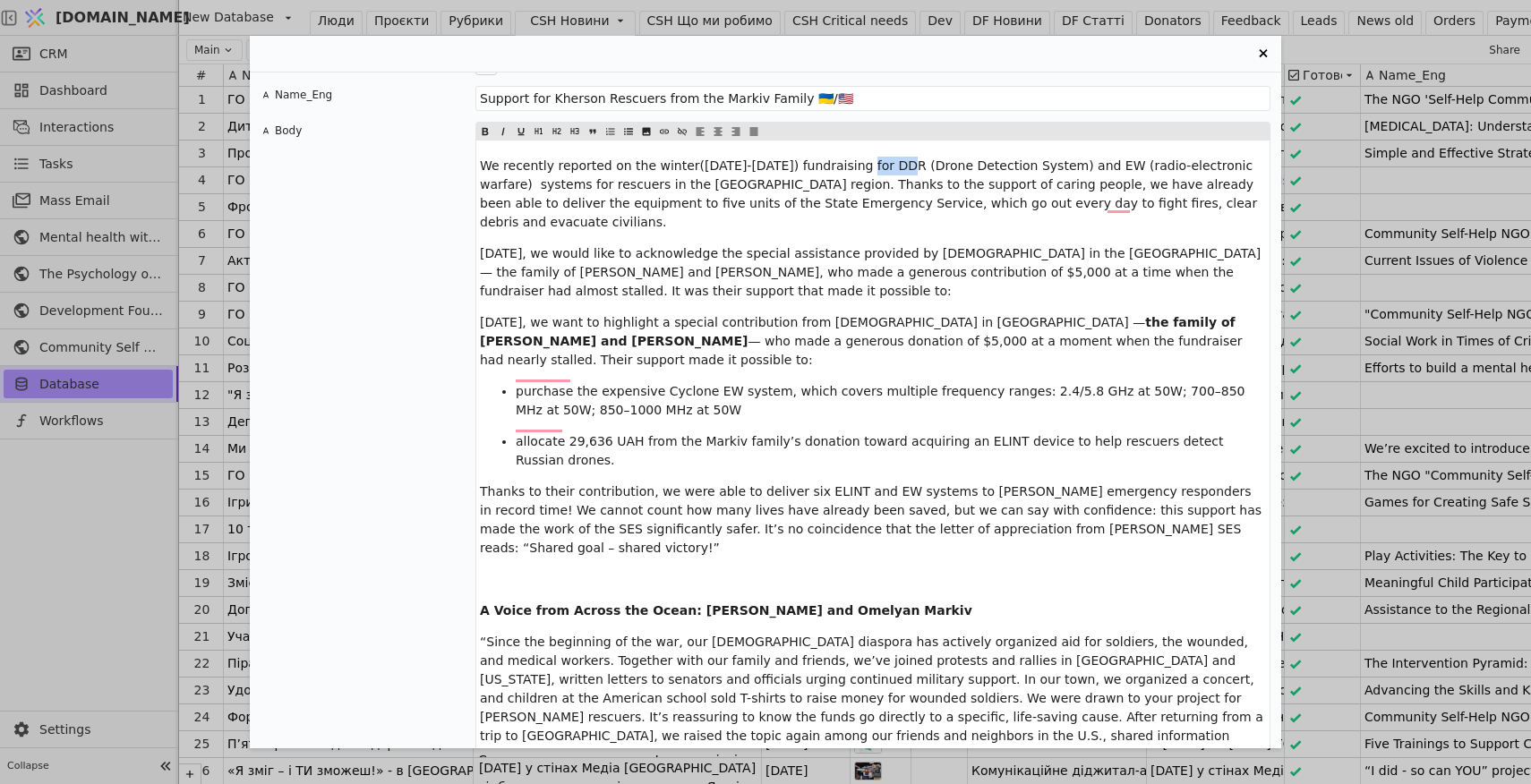
click at [855, 158] on span "We recently reported on the winter(2024-2025) fundraising for DDR (Drone Detect…" at bounding box center [871, 193] width 781 height 71
click at [891, 158] on span "We recently reported on the winter(2024-2025) fundraising for DDR (Drone Detect…" at bounding box center [871, 193] width 781 height 71
click at [1002, 158] on span "We recently reported on the winter(2024-2025) fundraising for Drone Detection S…" at bounding box center [871, 193] width 781 height 71
click at [1068, 158] on span "We recently reported on the winter(2024-2025) fundraising for Drone Detection S…" at bounding box center [871, 193] width 781 height 71
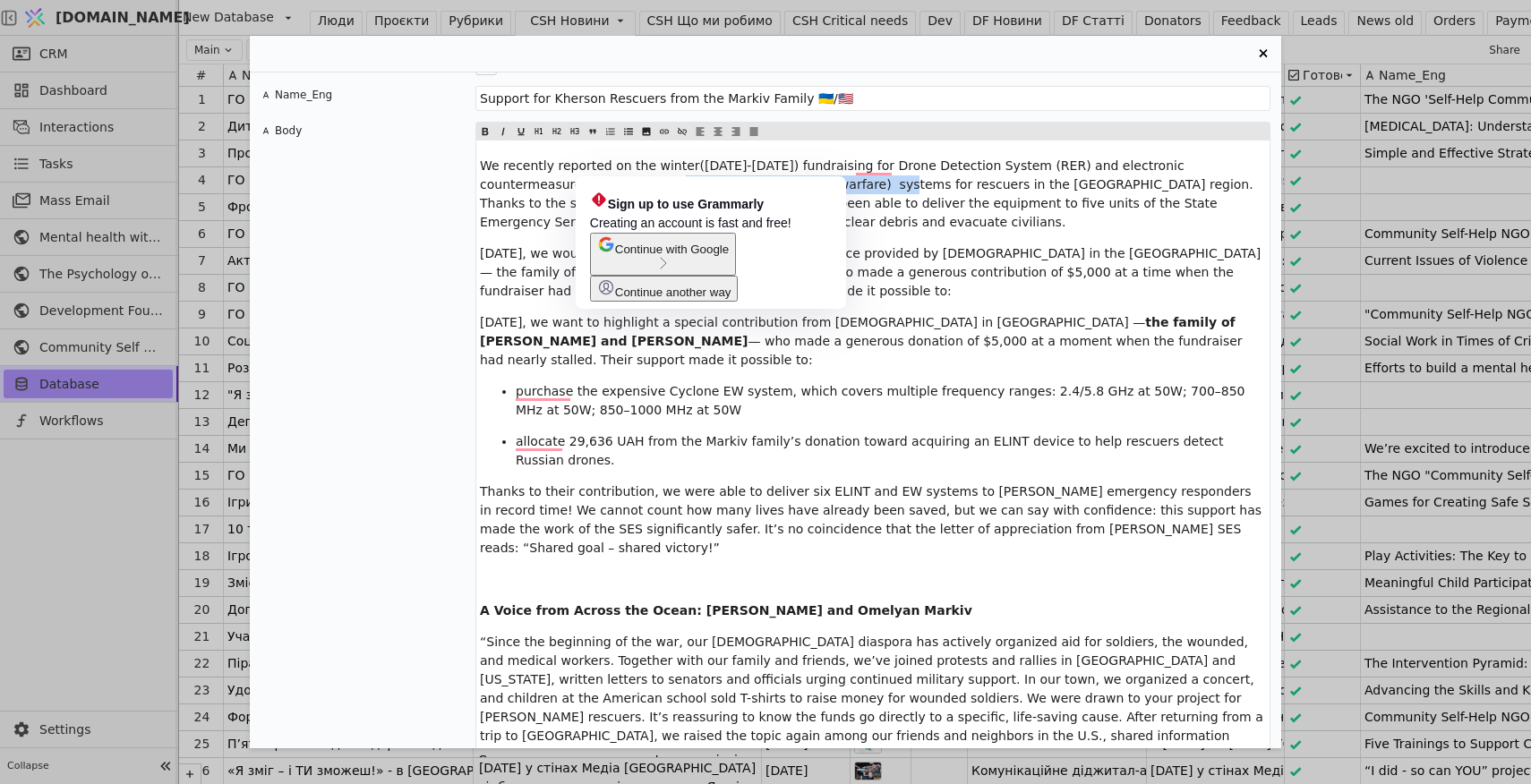
drag, startPoint x: 822, startPoint y: 168, endPoint x: 598, endPoint y: 164, distance: 224.0
click at [598, 164] on span "We recently reported on the winter(2024-2025) fundraising for Drone Detection S…" at bounding box center [869, 193] width 777 height 71
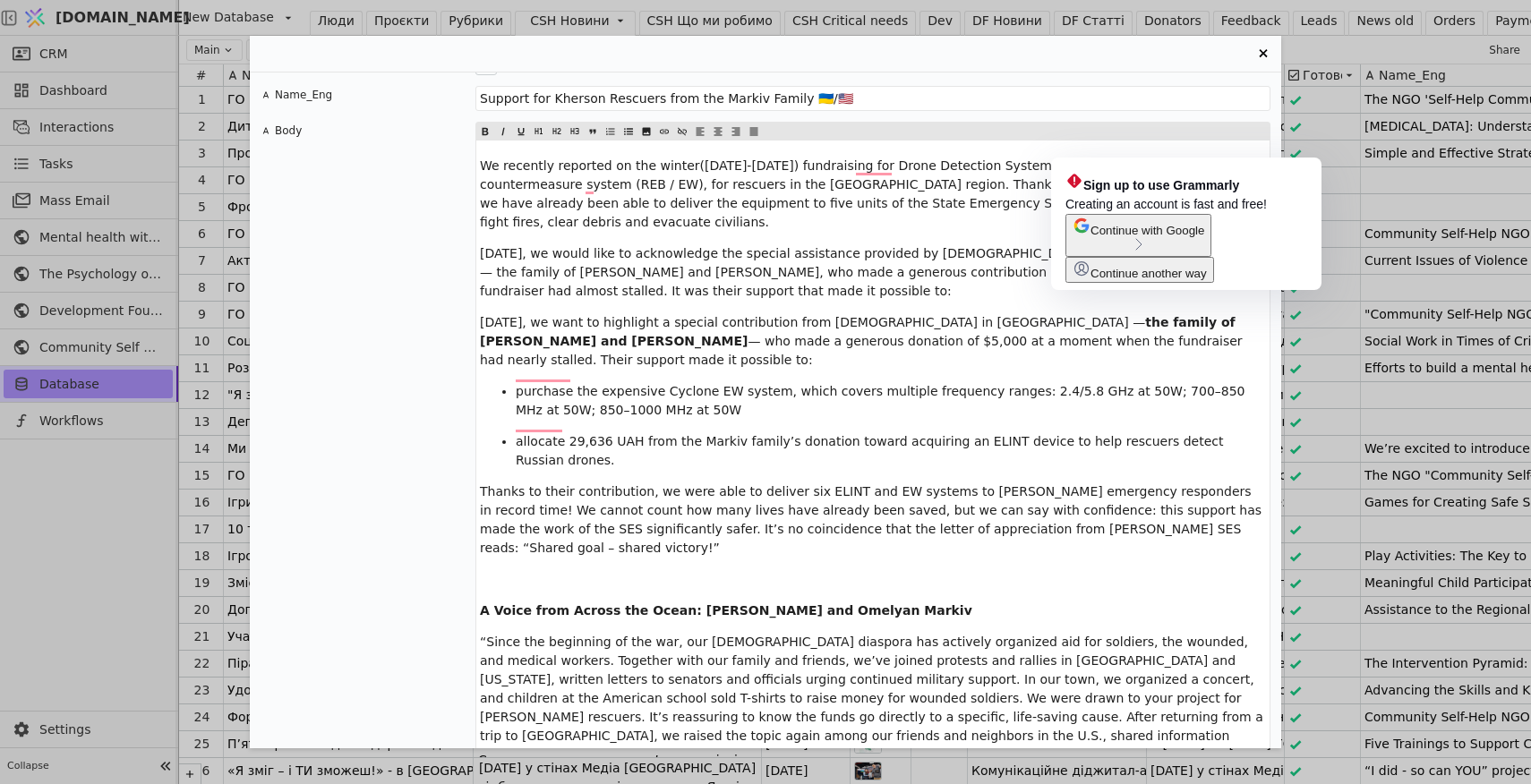
click at [957, 179] on span "We recently reported on the winter(2024-2025) fundraising for Drone Detection S…" at bounding box center [872, 193] width 786 height 71
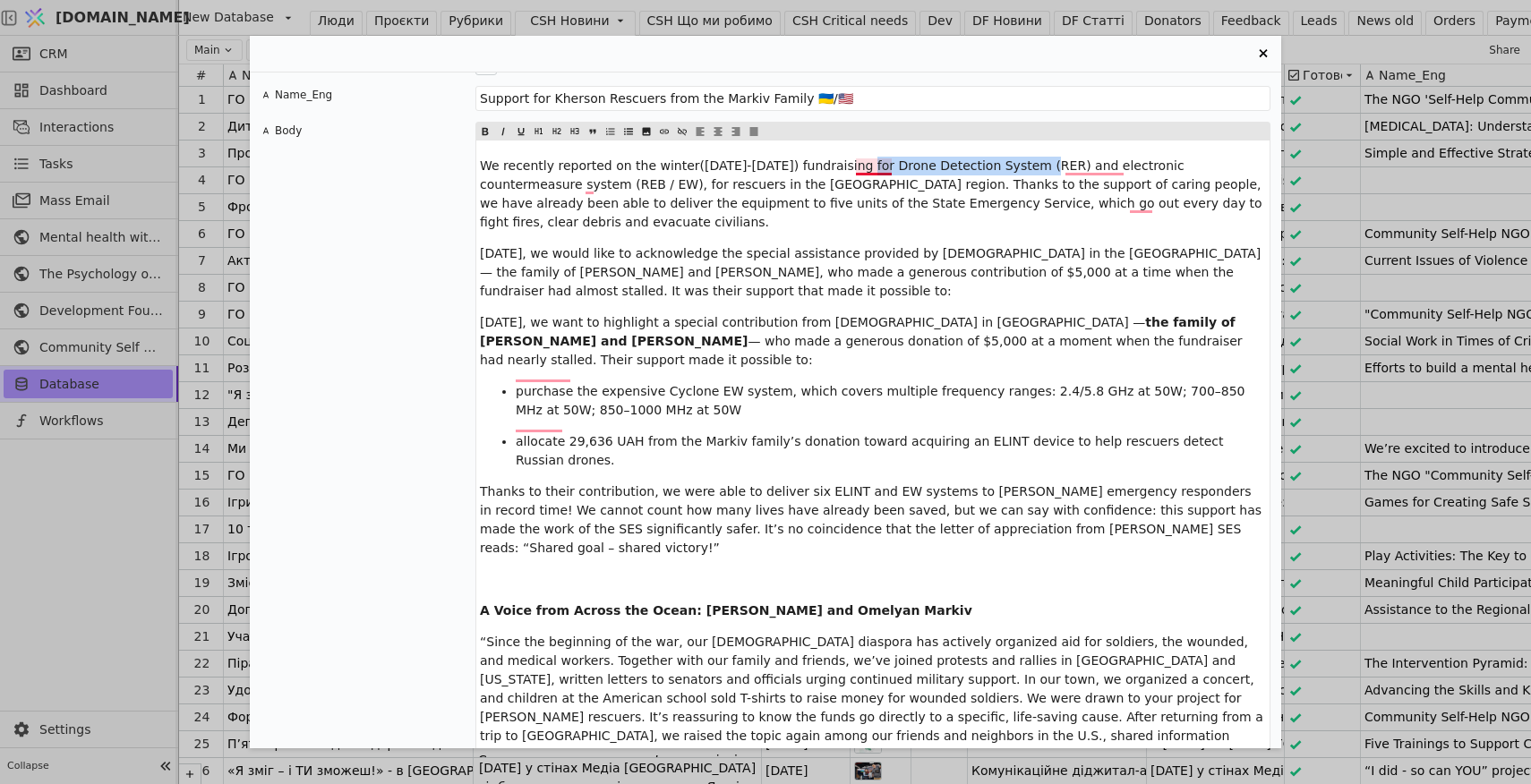
drag, startPoint x: 1035, startPoint y: 146, endPoint x: 857, endPoint y: 148, distance: 178.0
click at [857, 158] on span "We recently reported on the winter(2024-2025) fundraising for Drone Detection S…" at bounding box center [872, 193] width 786 height 71
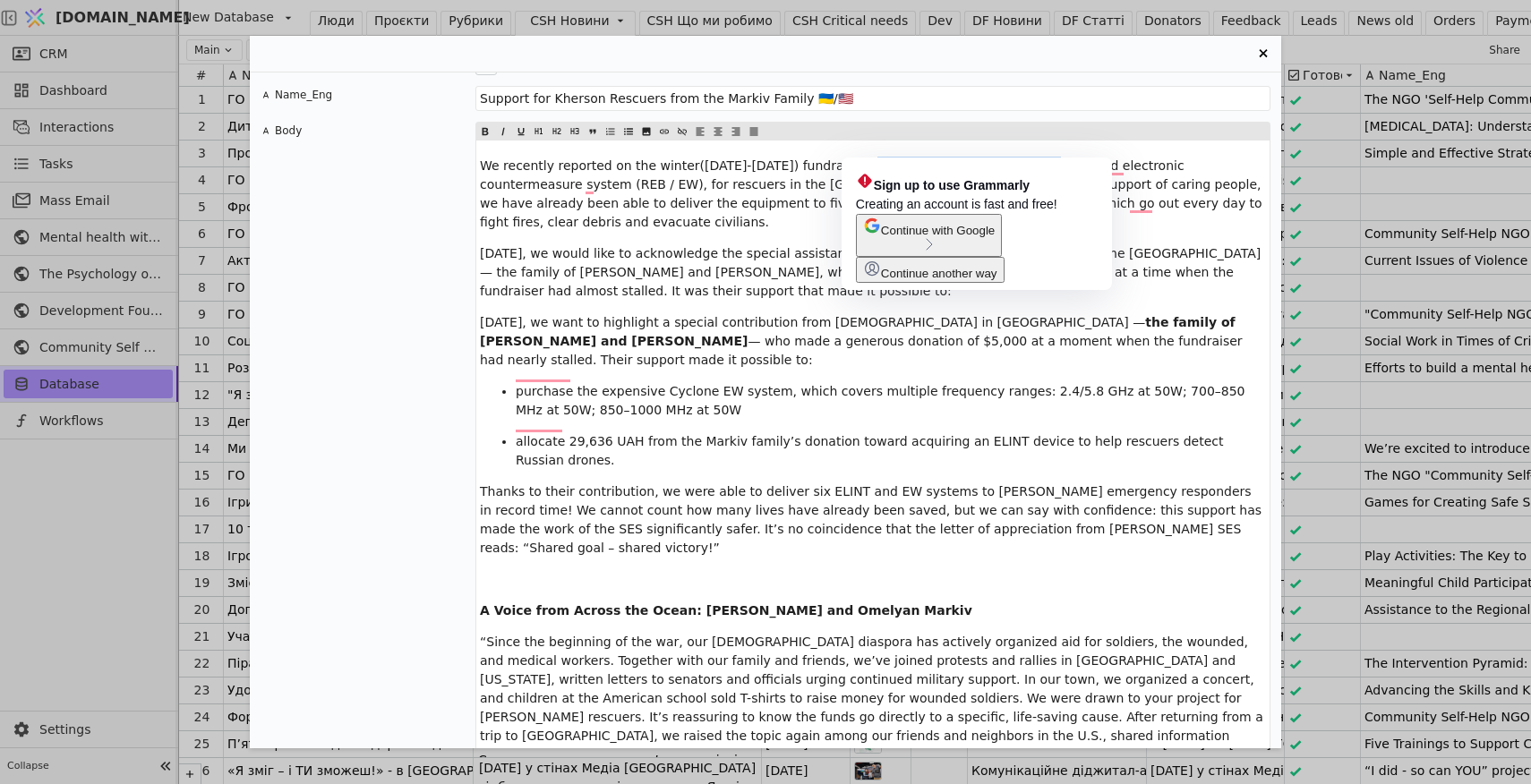
copy span "Drone Detection System (RER)"
click at [1018, 484] on span "Thanks to their contribution, we were able to deliver six ELINT and EW systems …" at bounding box center [872, 519] width 786 height 71
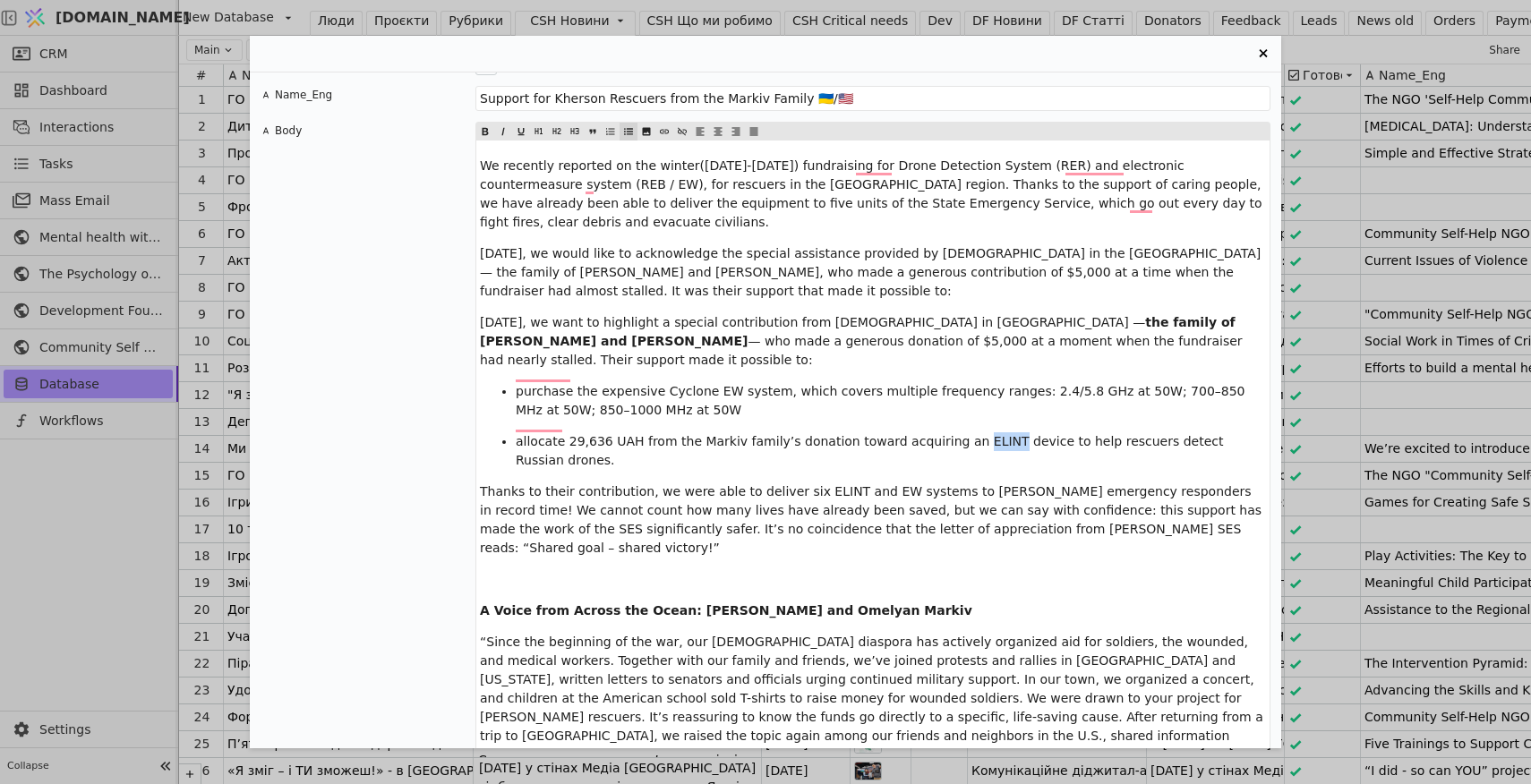
drag, startPoint x: 997, startPoint y: 404, endPoint x: 962, endPoint y: 403, distance: 35.0
click at [962, 434] on span "allocate 29,636 UAH from the Markiv family’s donation toward acquiring an ELINT…" at bounding box center [871, 450] width 712 height 33
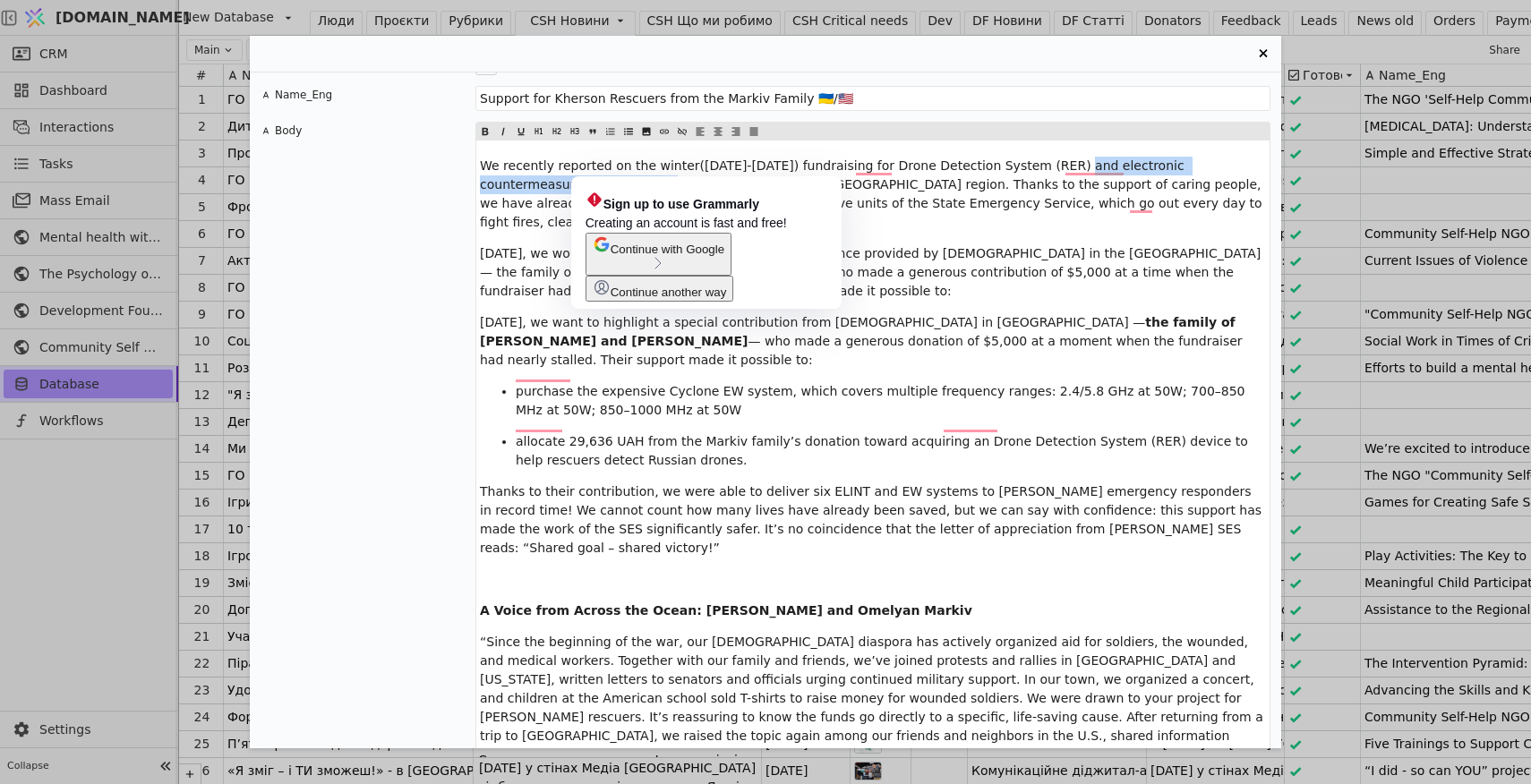
drag, startPoint x: 1065, startPoint y: 148, endPoint x: 592, endPoint y: 158, distance: 473.1
click at [592, 158] on span "We recently reported on the winter(2024-2025) fundraising for Drone Detection S…" at bounding box center [872, 193] width 786 height 71
copy span "electronic countermeasure system (REB / EW),"
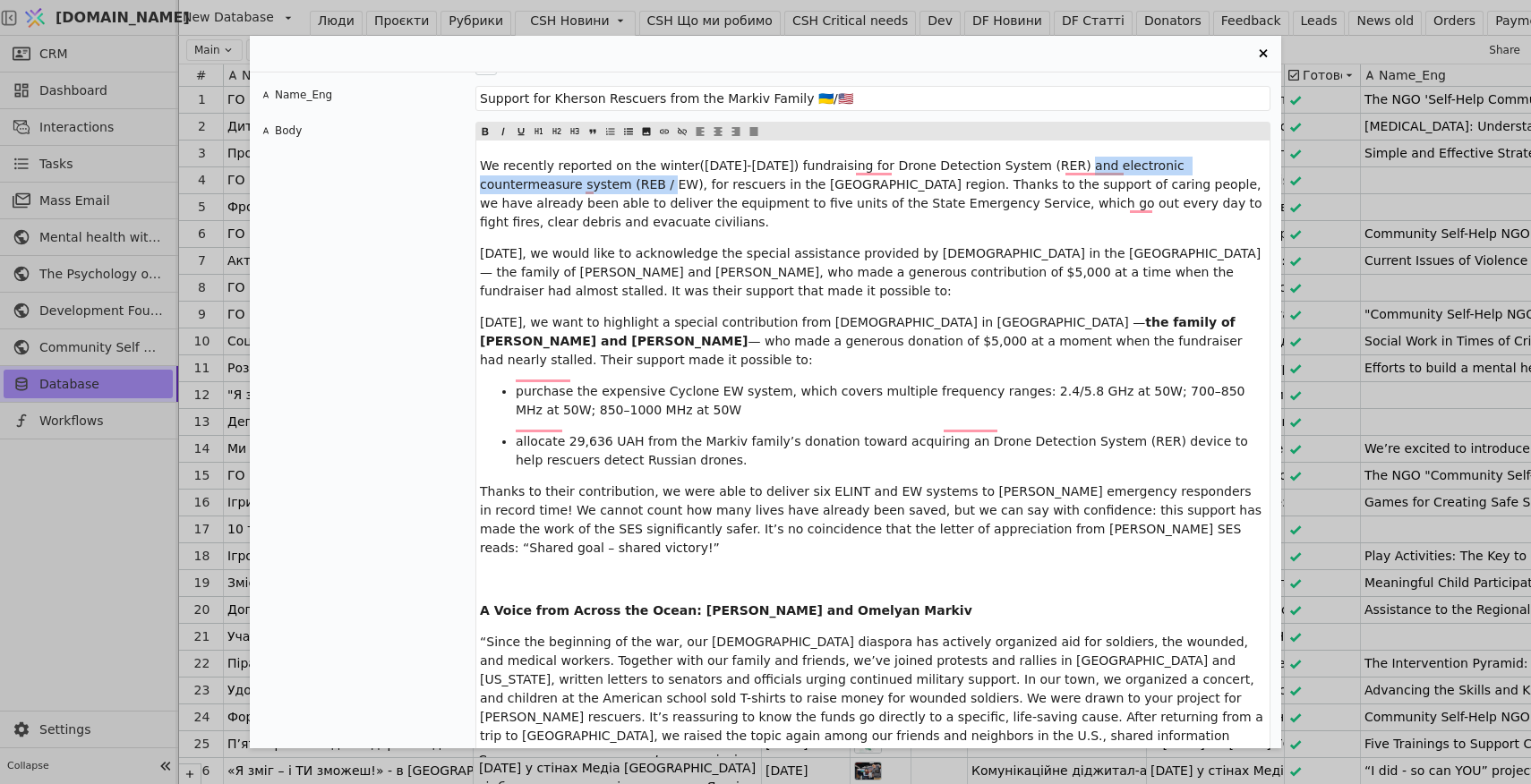
click at [778, 384] on span "purchase the expensive Cyclone EW system, which covers multiple frequency range…" at bounding box center [881, 400] width 733 height 33
drag, startPoint x: 776, startPoint y: 355, endPoint x: 713, endPoint y: 355, distance: 63.0
click at [713, 384] on span "purchase the expensive Cyclone EW system, which covers multiple frequency range…" at bounding box center [881, 400] width 733 height 33
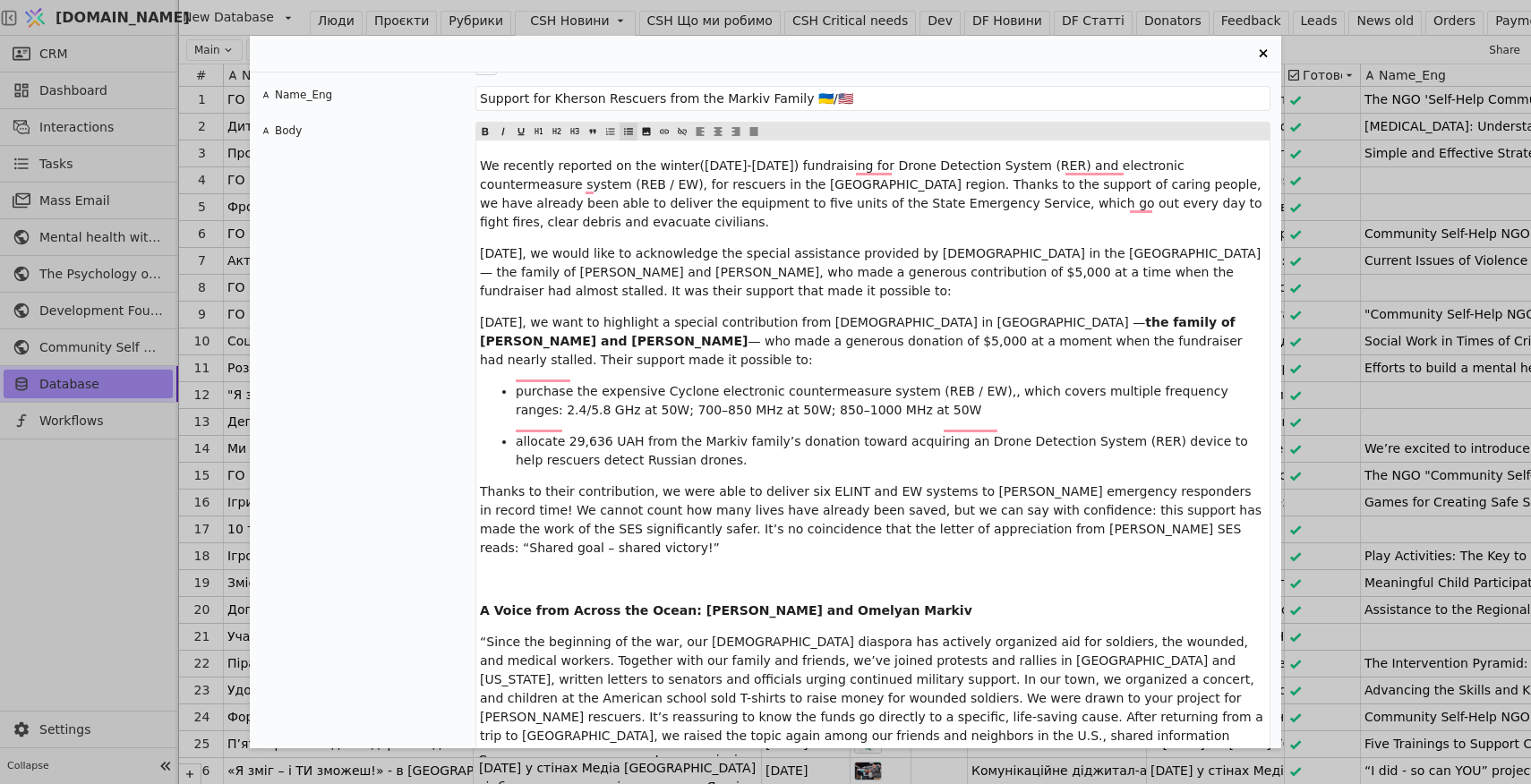
click at [711, 384] on span "purchase the expensive Cyclone electronic countermeasure system (REB / EW),, wh…" at bounding box center [873, 400] width 716 height 33
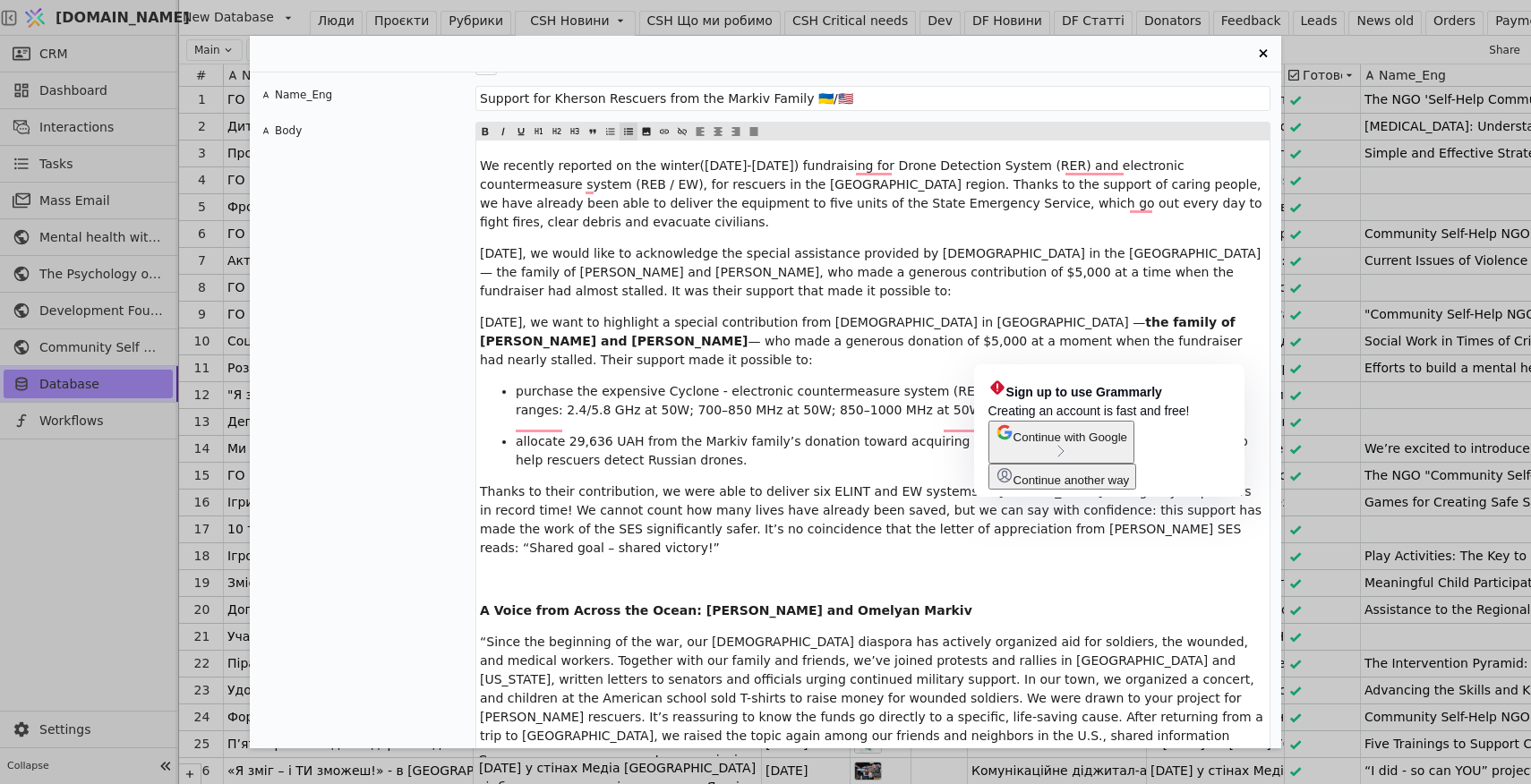
click at [999, 384] on span "purchase the expensive Cyclone - electronic countermeasure system (REB / EW),, …" at bounding box center [877, 400] width 725 height 33
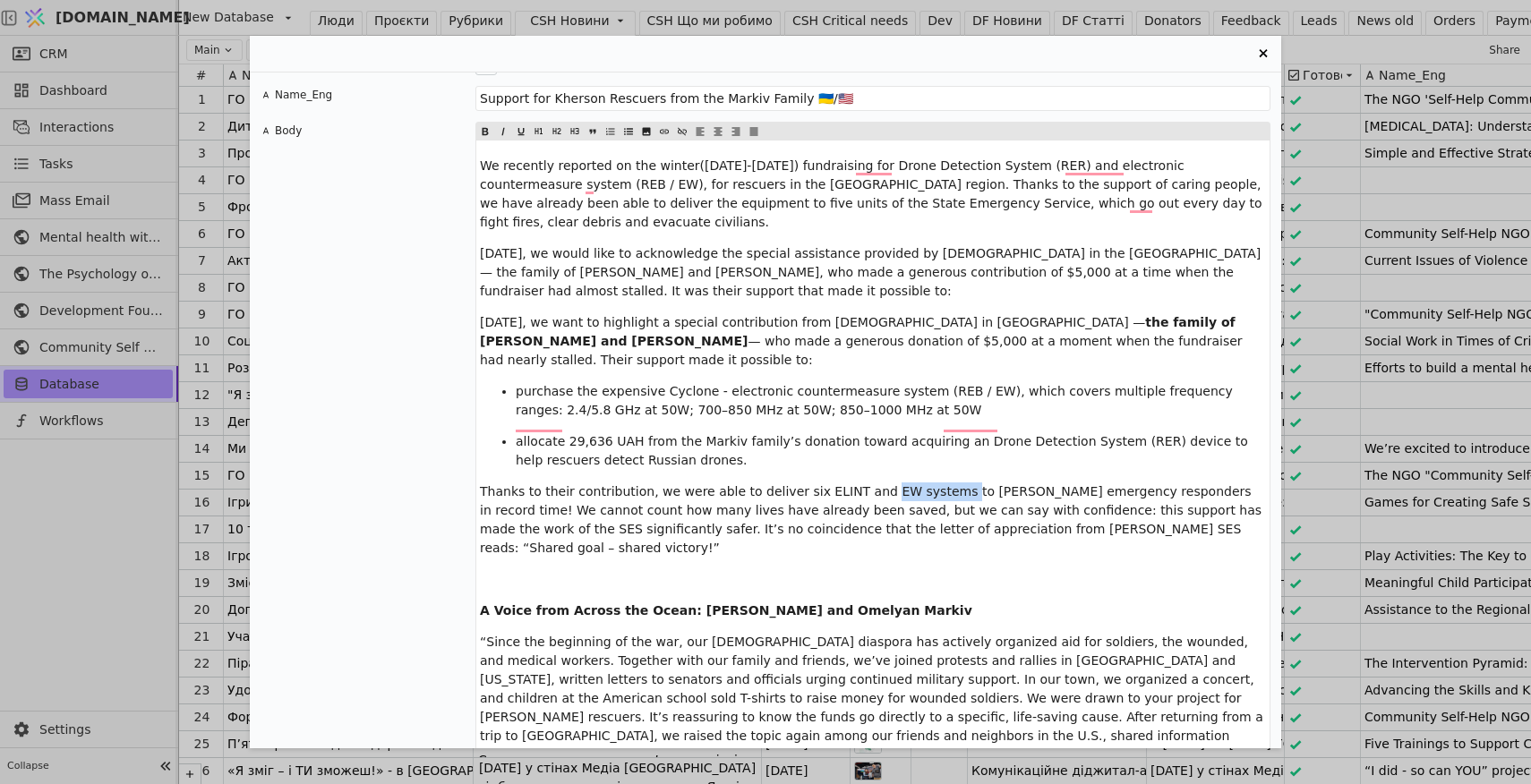
drag, startPoint x: 948, startPoint y: 457, endPoint x: 879, endPoint y: 454, distance: 69.1
click at [879, 484] on span "Thanks to their contribution, we were able to deliver six ELINT and EW systems …" at bounding box center [872, 519] width 786 height 71
click at [1098, 157] on p "We recently reported on the winter(2024-2025) fundraising for Drone Detection S…" at bounding box center [872, 194] width 786 height 76
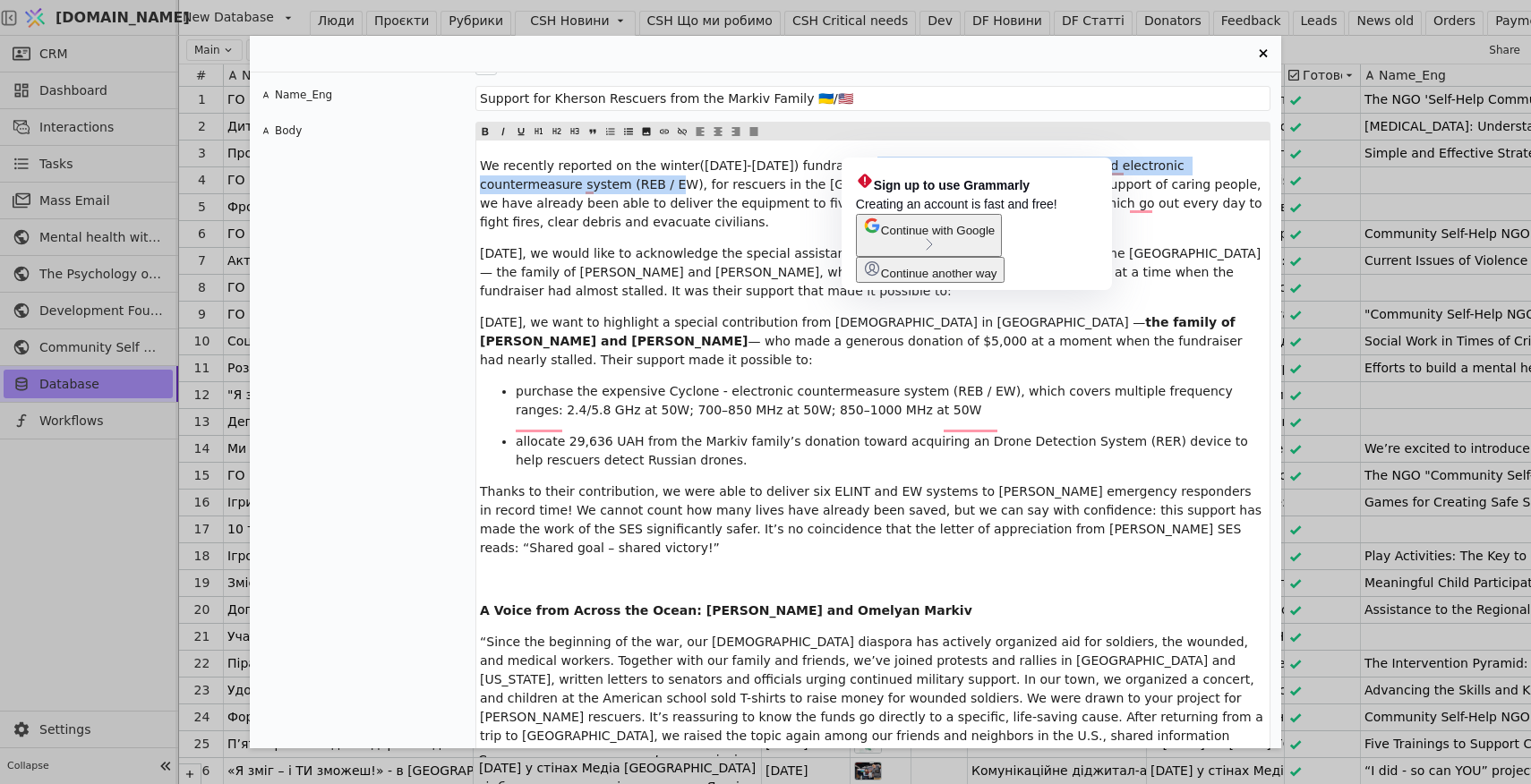
drag, startPoint x: 597, startPoint y: 166, endPoint x: 857, endPoint y: 146, distance: 260.8
click at [857, 158] on span "We recently reported on the winter(2024-2025) fundraising for Drone Detection S…" at bounding box center [872, 193] width 786 height 71
copy span "Drone Detection System (RER) and electronic countermeasure system (REB / EW),"
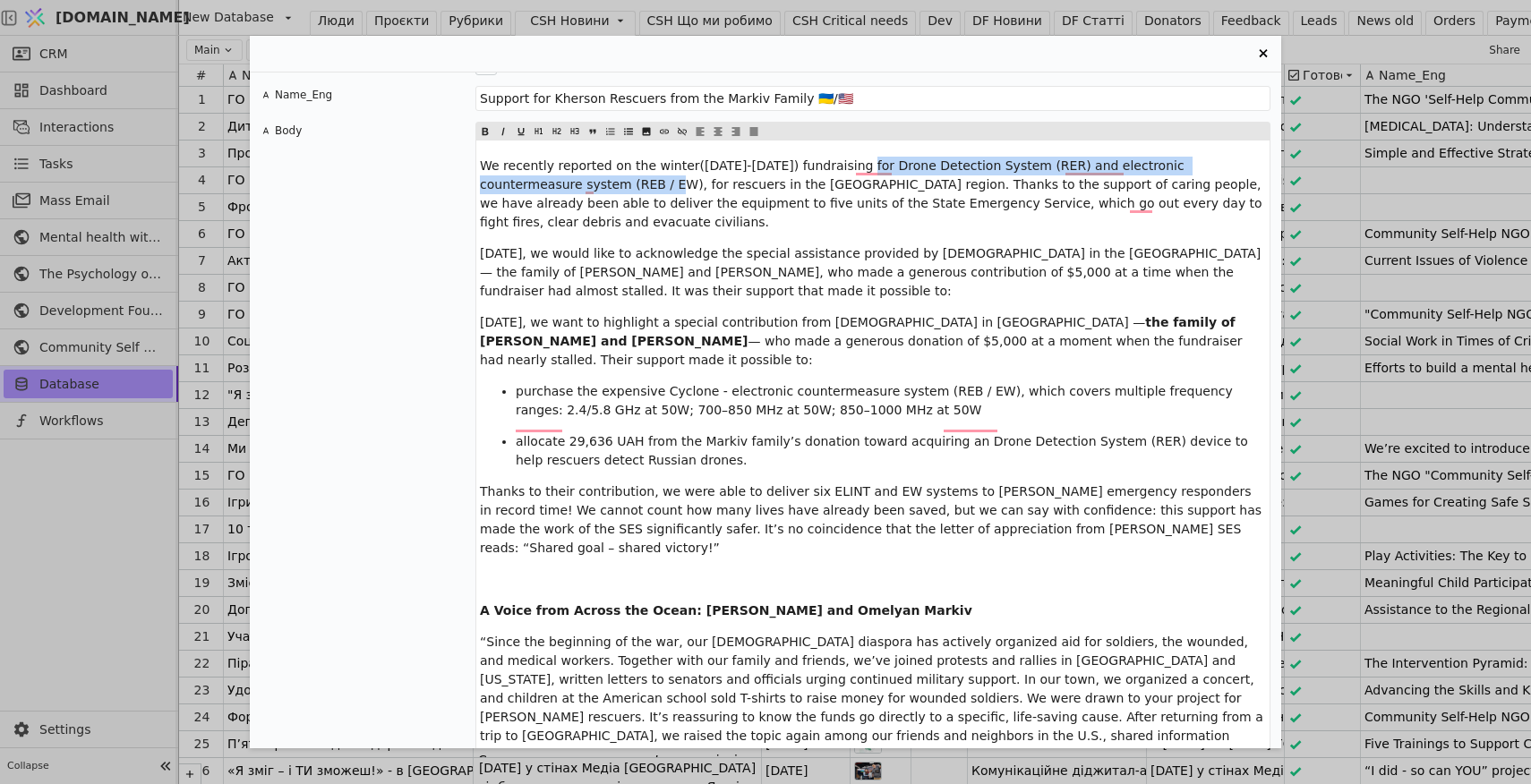
click at [789, 484] on span "Thanks to their contribution, we were able to deliver six ELINT and EW systems …" at bounding box center [872, 519] width 786 height 71
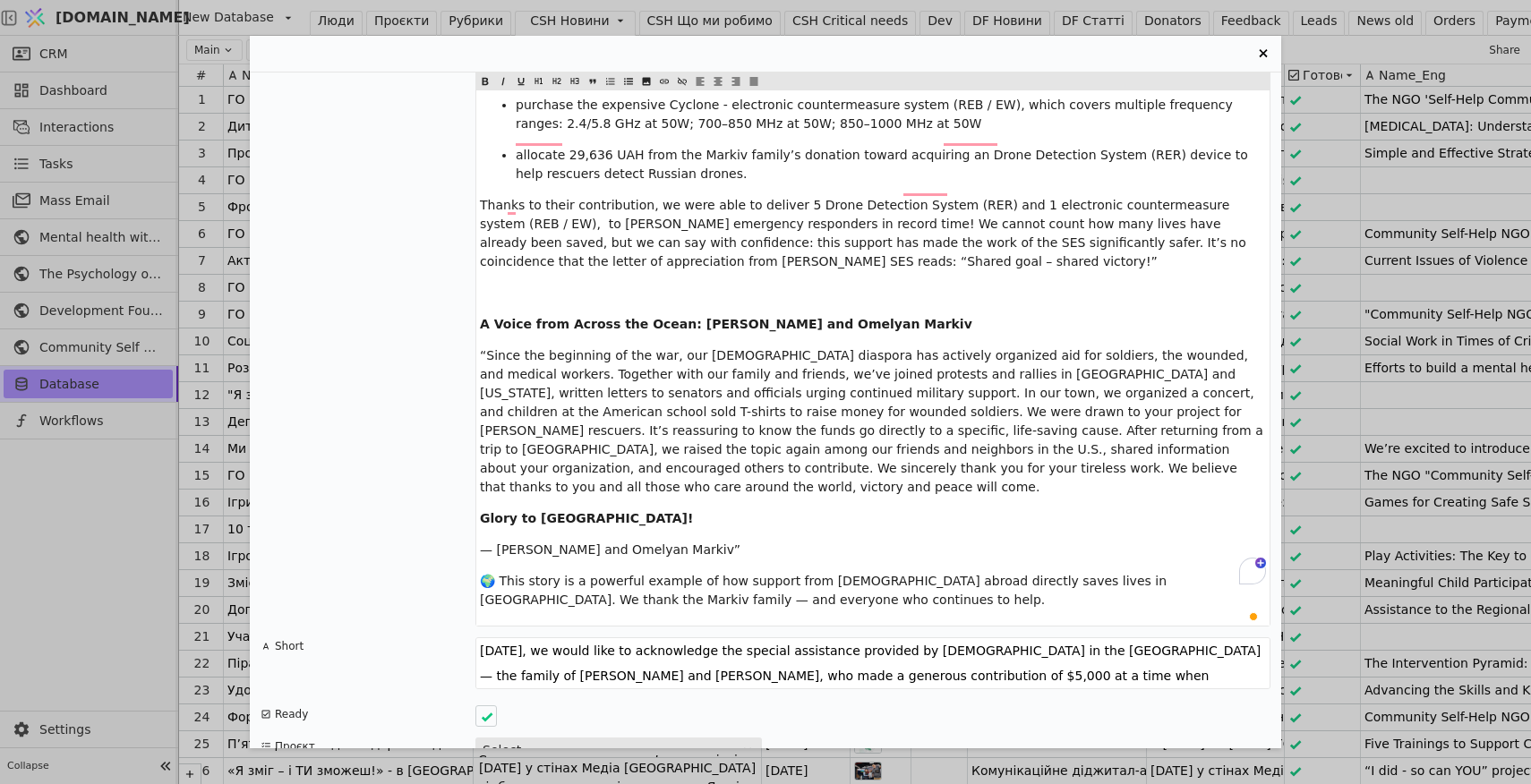
click at [697, 541] on p "— [PERSON_NAME] and Omelyan Markiv”" at bounding box center [872, 549] width 786 height 19
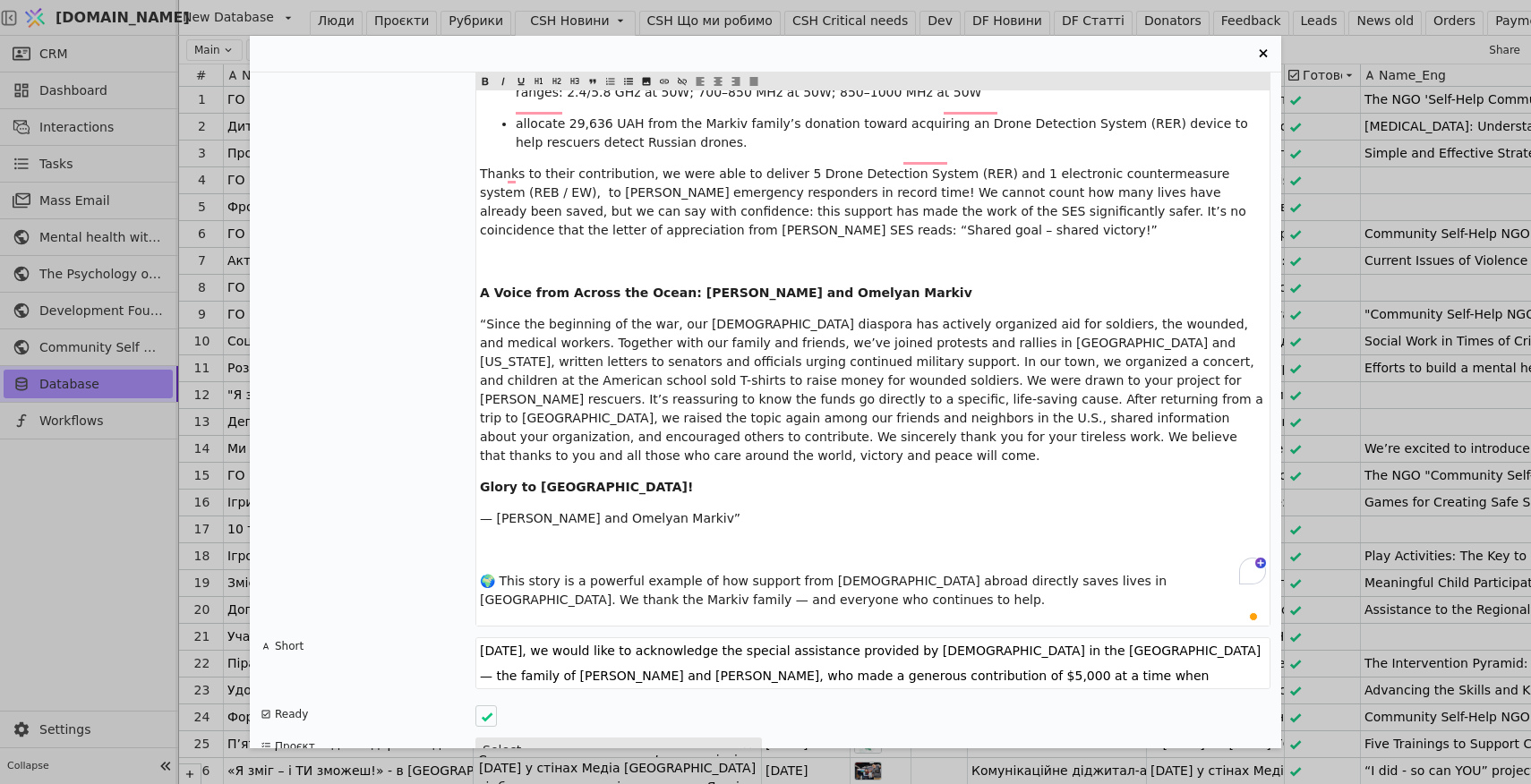
click at [644, 738] on button "Select ..." at bounding box center [618, 751] width 287 height 26
click at [1029, 716] on div "Допомога рятувальникам Херсона від родини [PERSON_NAME] 🇺🇦/🇺🇸 Тіло новини Ми не…" at bounding box center [765, 410] width 1031 height 676
drag, startPoint x: 554, startPoint y: 440, endPoint x: 496, endPoint y: 282, distance: 168.3
click at [496, 281] on div "We recently reported on the winter(2024-2025) fundraising for Drone Detection S…" at bounding box center [872, 224] width 793 height 803
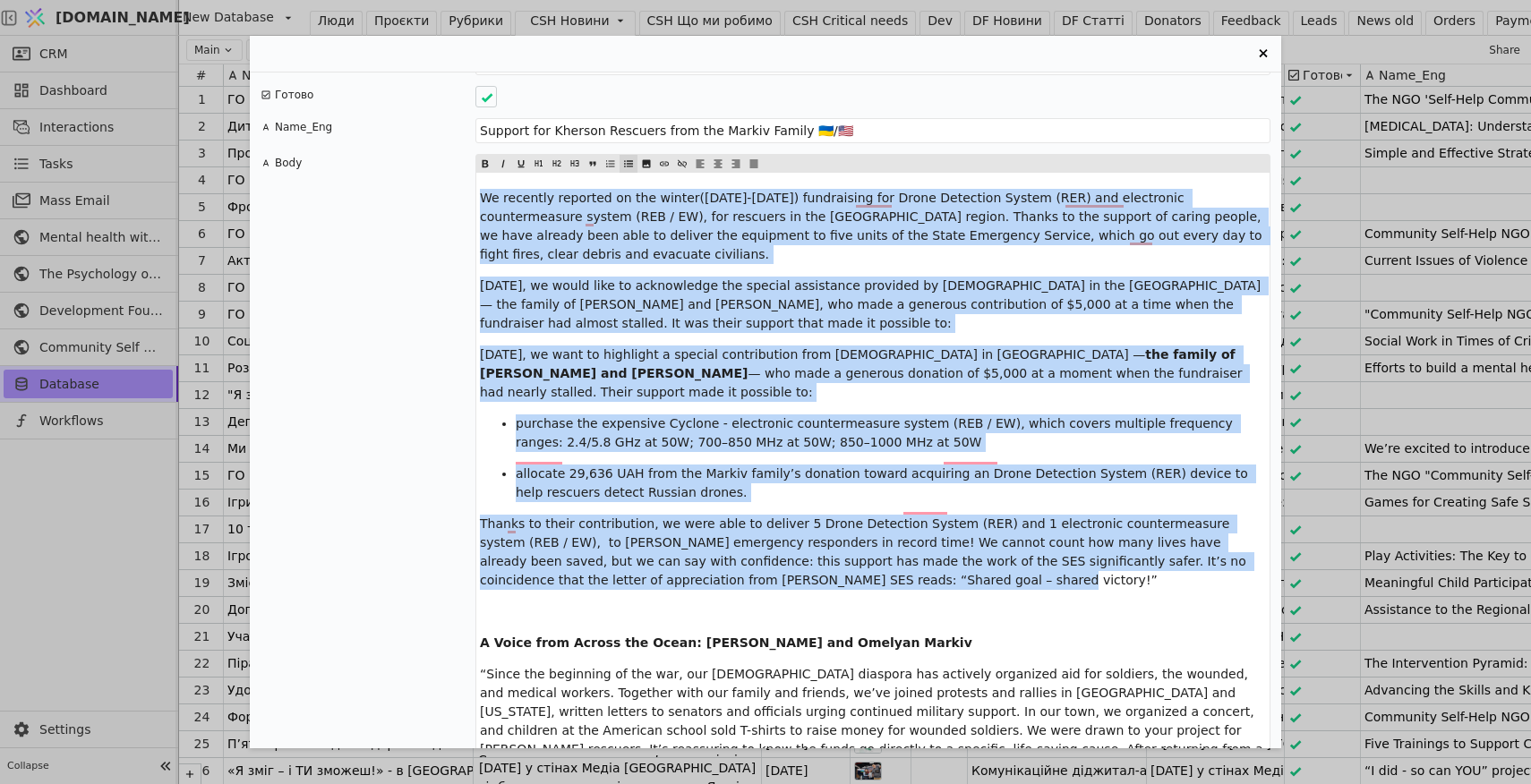
drag, startPoint x: 820, startPoint y: 543, endPoint x: 454, endPoint y: 170, distance: 522.6
click at [454, 170] on div "Body We recently reported on the winter(2024-2025) fundraising for Drone Detect…" at bounding box center [765, 565] width 1010 height 822
copy div "We recently reported on the winter(2024-2025) fundraising for Drone Detection S…"
click at [727, 292] on p "[DATE], we would like to acknowledge the special assistance provided by [DEMOGR…" at bounding box center [872, 304] width 786 height 56
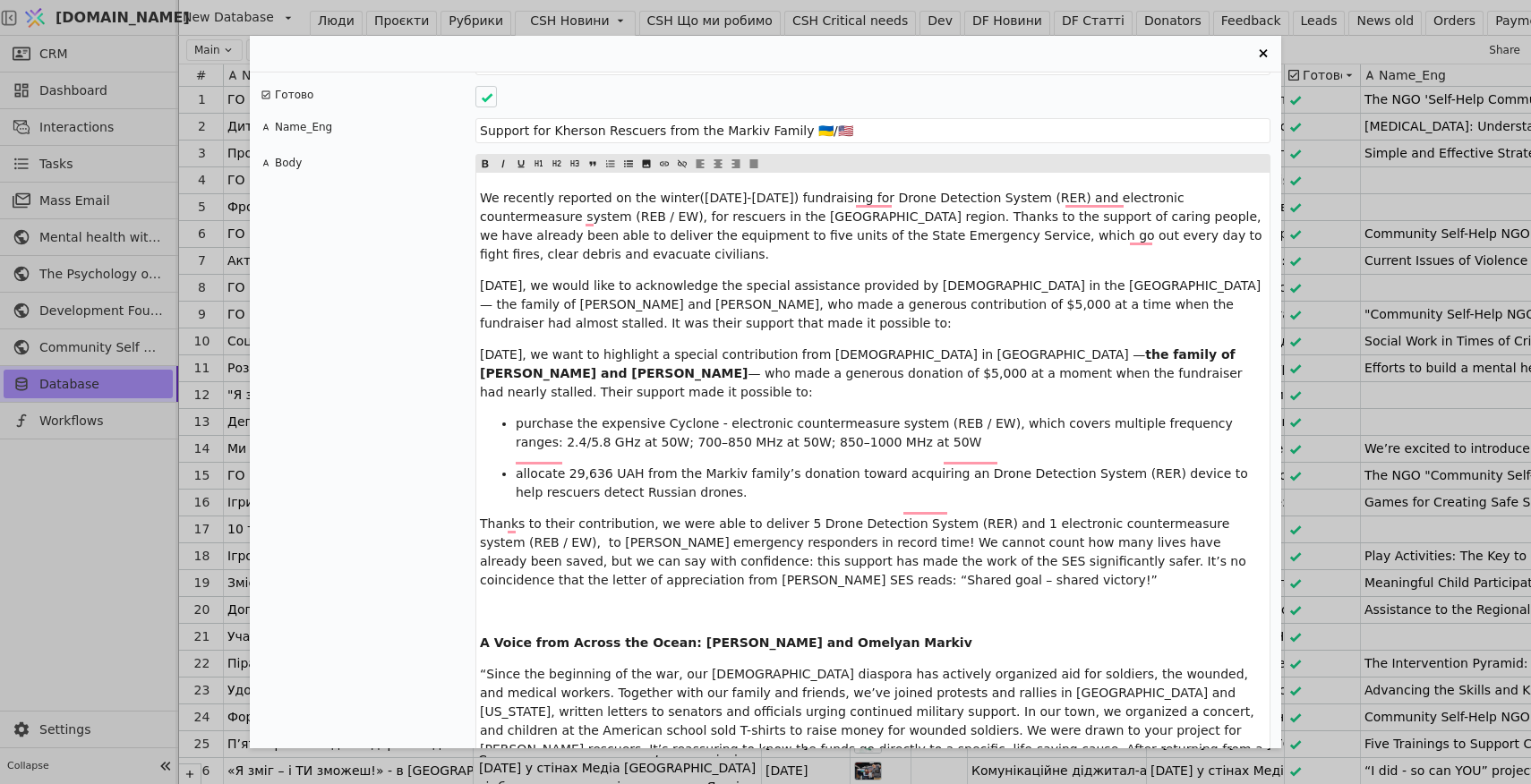
drag, startPoint x: 555, startPoint y: 353, endPoint x: 474, endPoint y: 316, distance: 89.1
click at [475, 316] on div "We recently reported on the winter(2024-2025) fundraising for Drone Detection S…" at bounding box center [872, 565] width 795 height 822
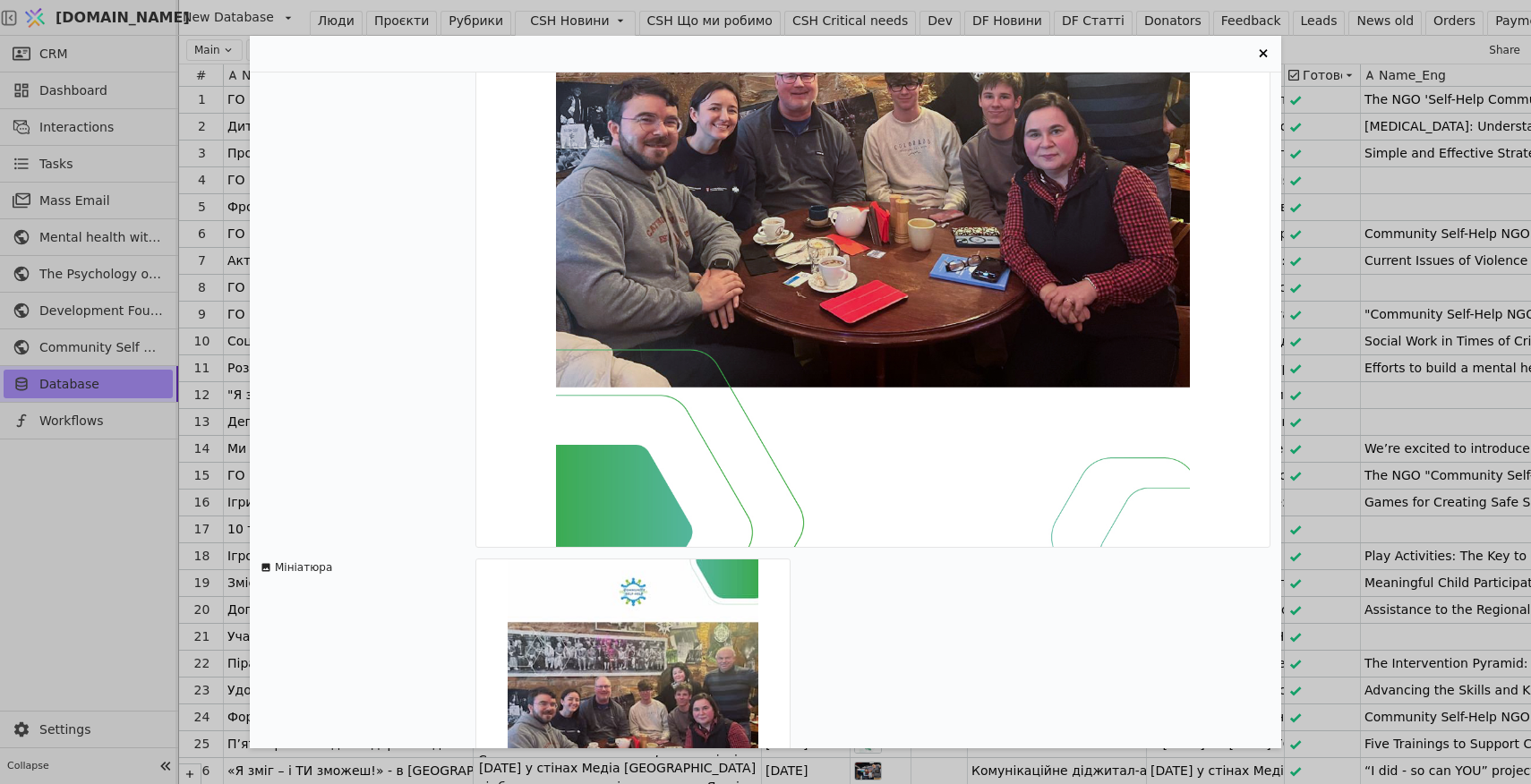
scroll to position [988, 0]
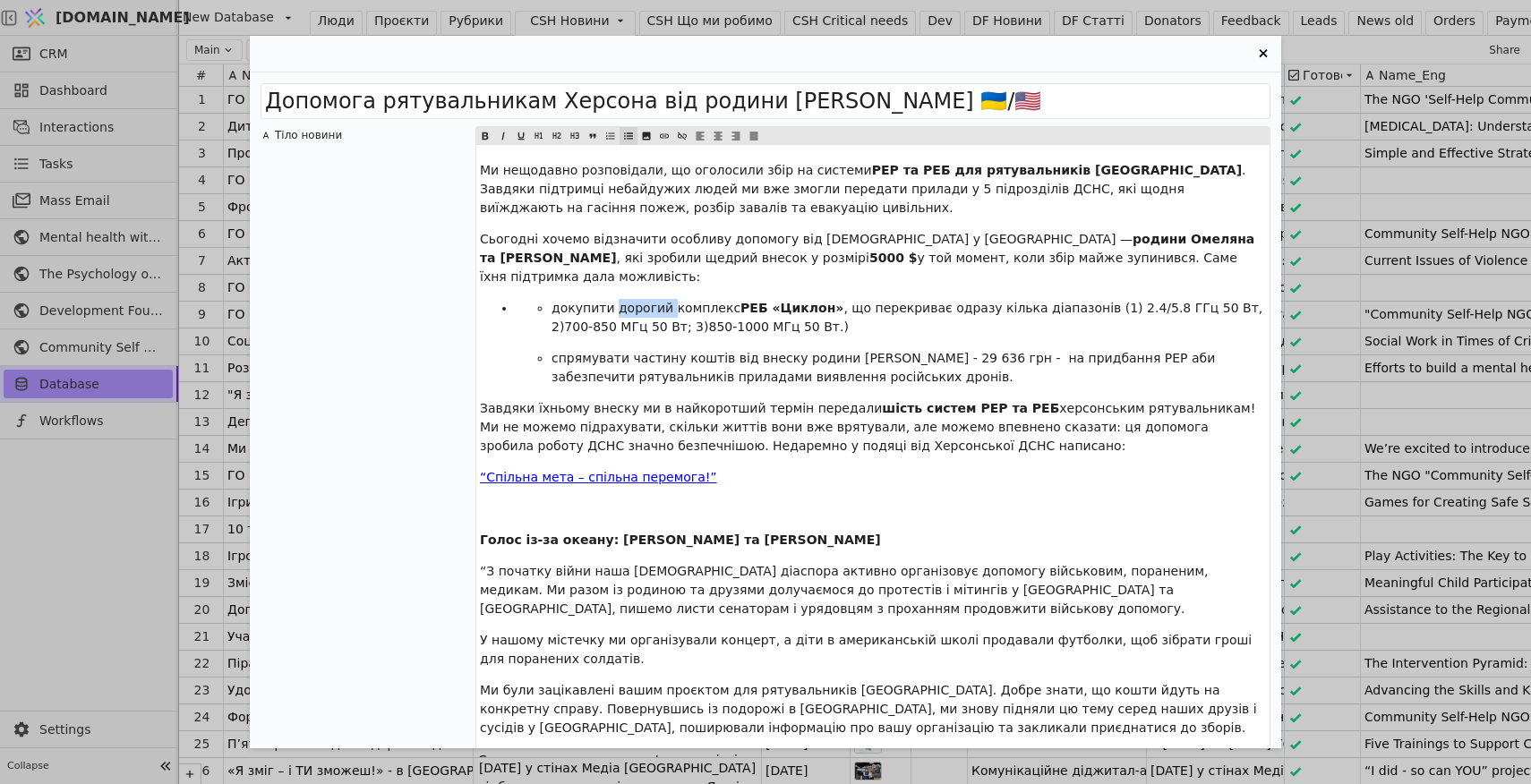
drag, startPoint x: 667, startPoint y: 289, endPoint x: 615, endPoint y: 287, distance: 52.0
click at [615, 300] on span "докупити дорогий комплекс" at bounding box center [646, 307] width 188 height 15
click at [550, 349] on ul "спрямувати частину коштів від внеску родини [PERSON_NAME] - 29 636 грн - на при…" at bounding box center [890, 368] width 750 height 37
click at [518, 300] on span "комплекс" at bounding box center [547, 307] width 63 height 15
click at [558, 300] on span "за 161 000,00 грнкомплекс" at bounding box center [605, 307] width 180 height 15
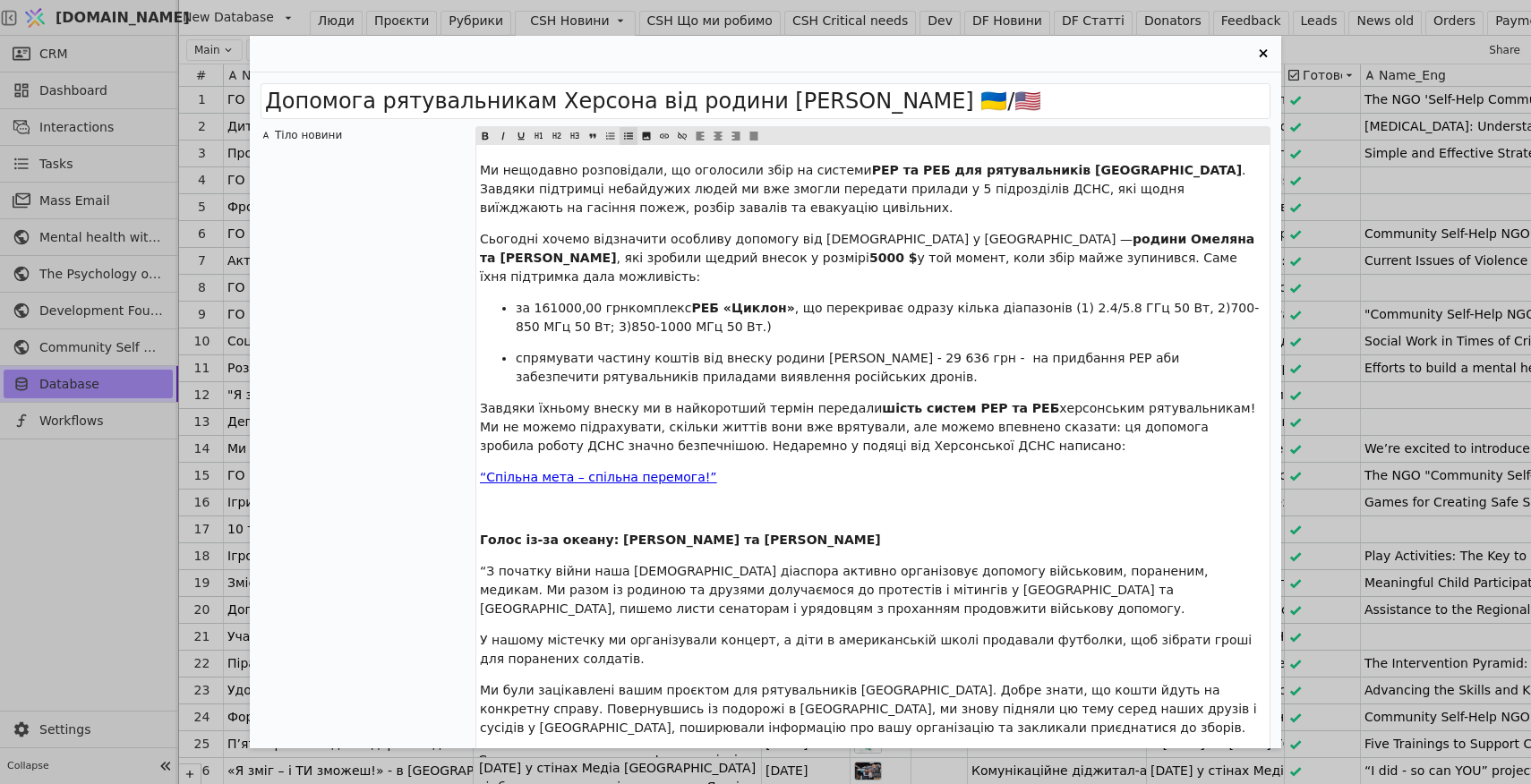
click at [618, 300] on span "за 161000,00 грнкомплекс" at bounding box center [603, 307] width 176 height 15
click at [764, 300] on span "РЕБ «Циклон»" at bounding box center [815, 307] width 103 height 15
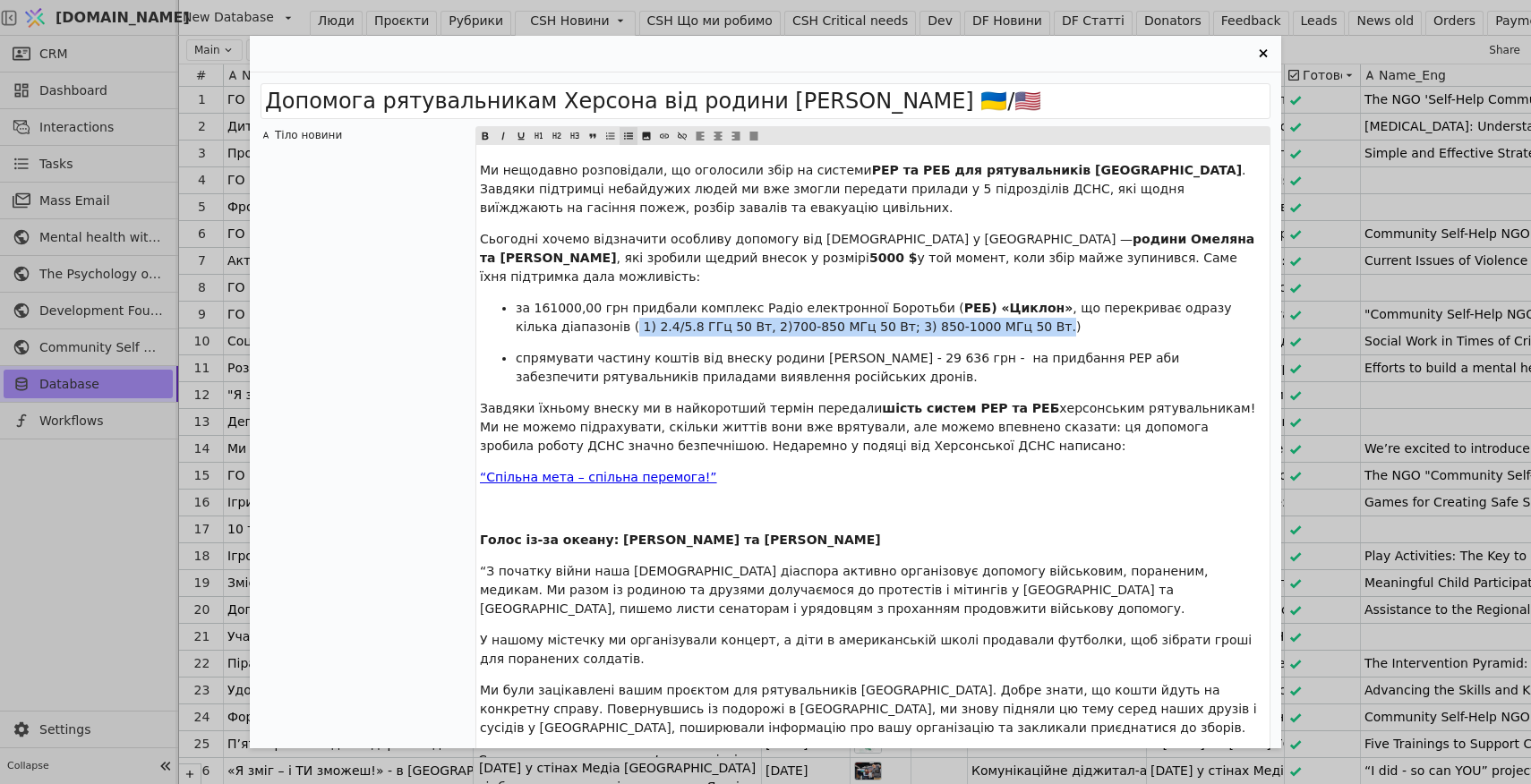
drag, startPoint x: 893, startPoint y: 311, endPoint x: 586, endPoint y: 313, distance: 307.0
click at [586, 313] on span ", що перекриває одразу кілька діапазонів ( 1) 2.4/5.8 ГГц 50 Вт, 2)700-850 МГц …" at bounding box center [874, 317] width 719 height 33
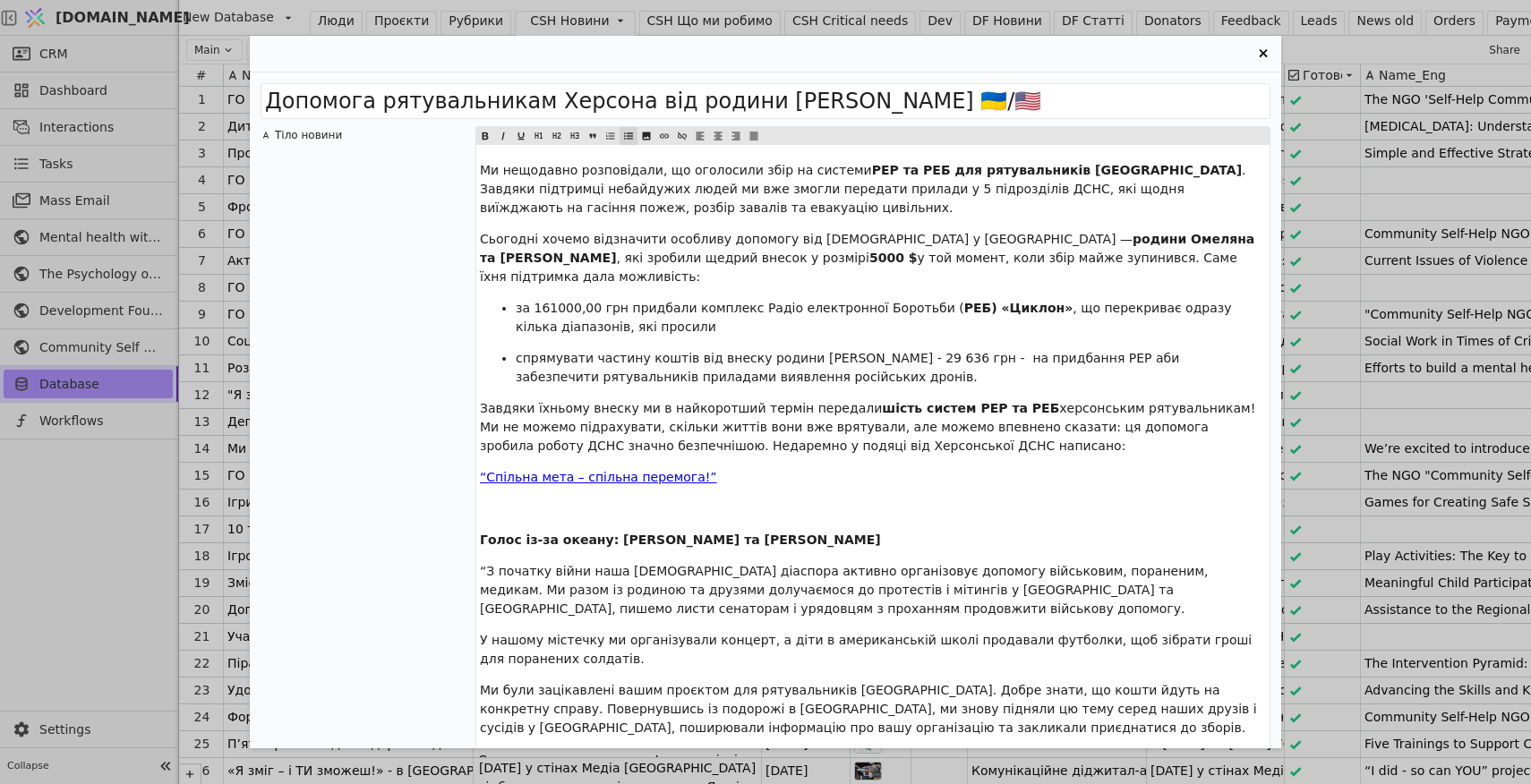
drag, startPoint x: 656, startPoint y: 310, endPoint x: 607, endPoint y: 310, distance: 49.0
click at [607, 310] on span ", що перекриває одразу кілька діапазонів, які просили" at bounding box center [874, 317] width 719 height 33
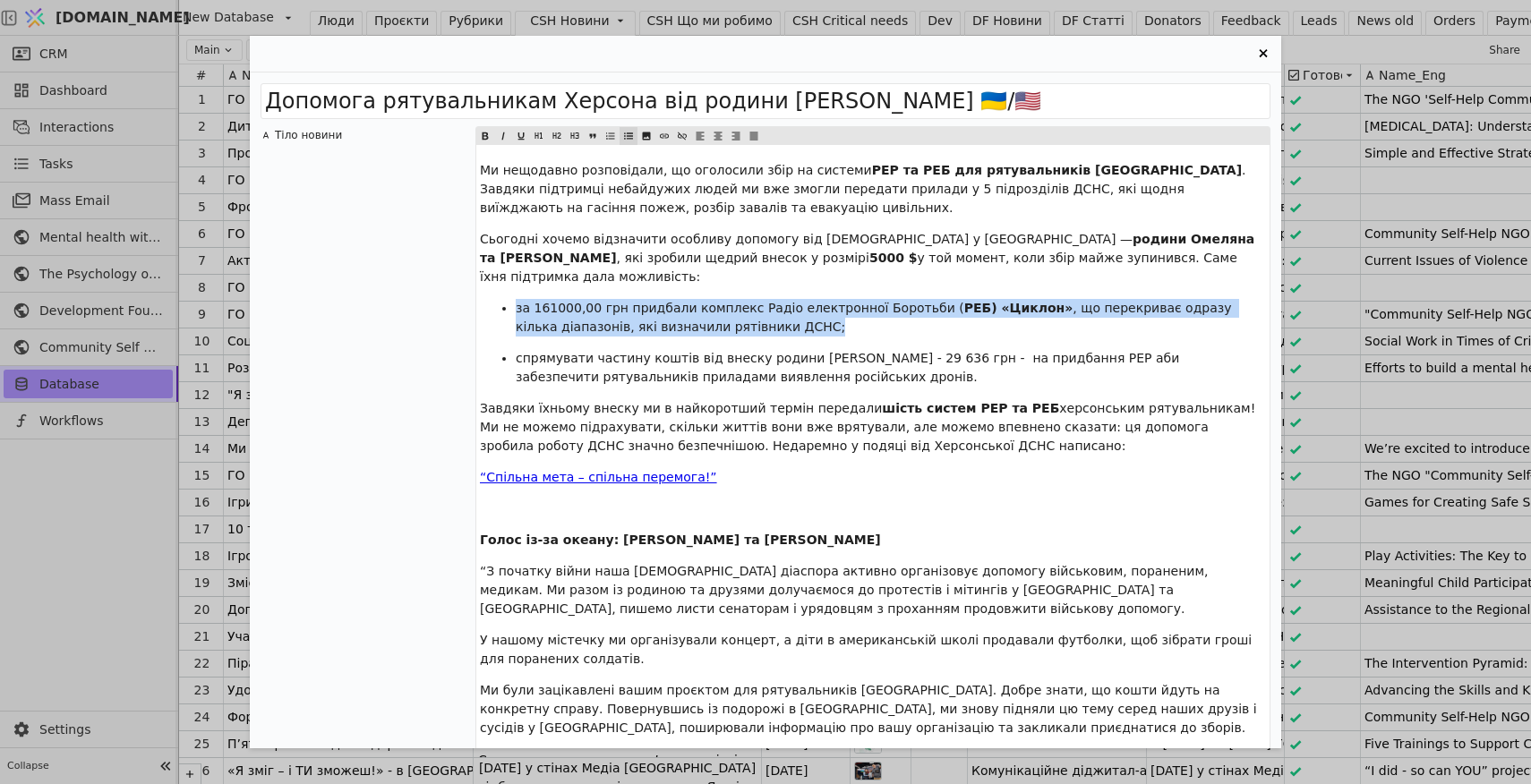
drag, startPoint x: 789, startPoint y: 309, endPoint x: 518, endPoint y: 290, distance: 271.7
click at [517, 299] on p "за 161000,00 грн придбали комплекс Радіо електронної Боротьби ( РЕБ) «Циклон» ,…" at bounding box center [890, 318] width 750 height 37
copy p "за 161000,00 грн придбали комплекс Радіо електронної Боротьби ( РЕБ) «Циклон» ,…"
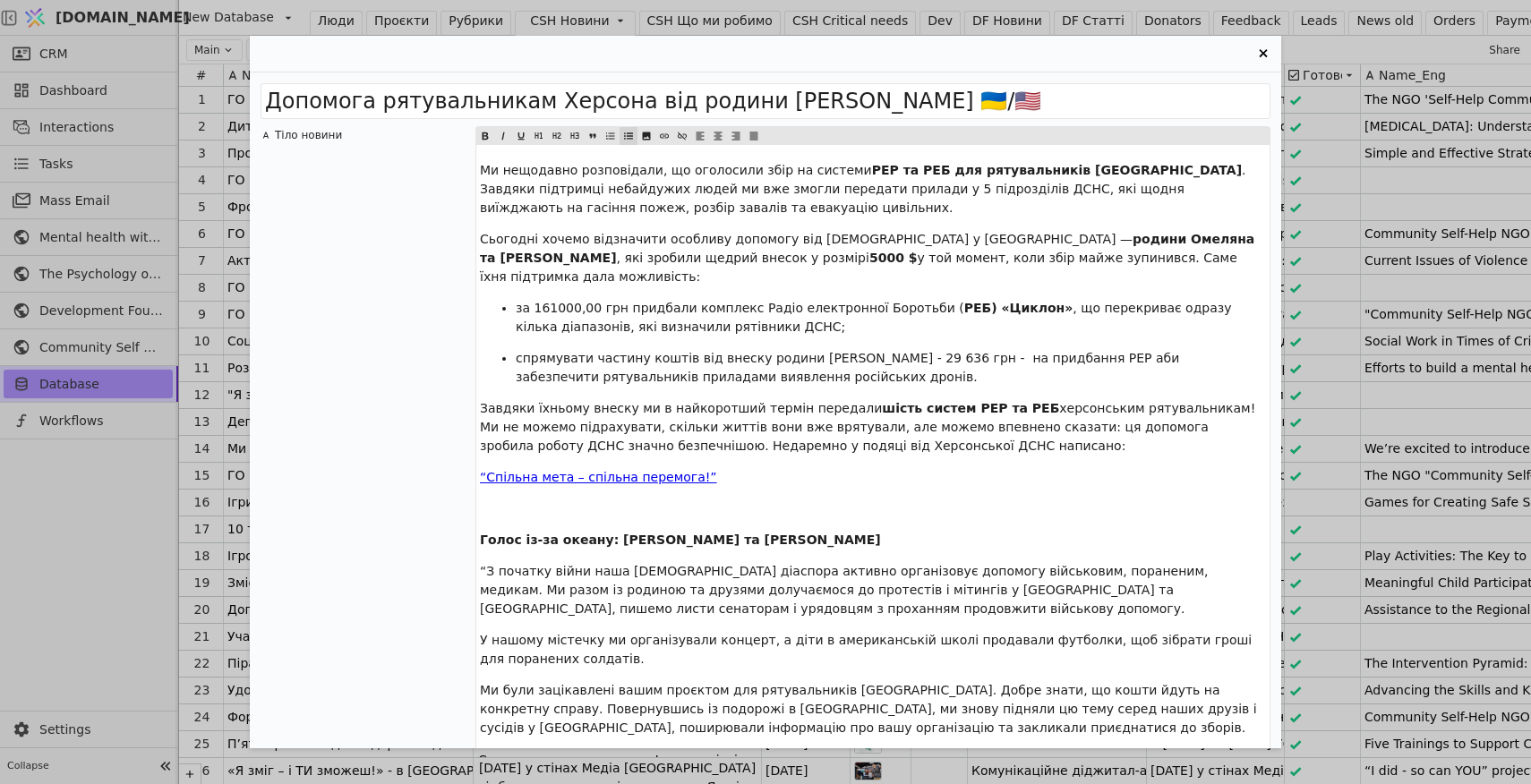
drag, startPoint x: 677, startPoint y: 289, endPoint x: 677, endPoint y: 301, distance: 12.0
click at [677, 300] on span "за 161000,00 грн придбали комплекс Радіо електронної Боротьби (" at bounding box center [739, 307] width 449 height 15
click at [789, 300] on span "за 161000,00 грн придбати комплекс Радіо електронної Боротьби (" at bounding box center [739, 307] width 448 height 15
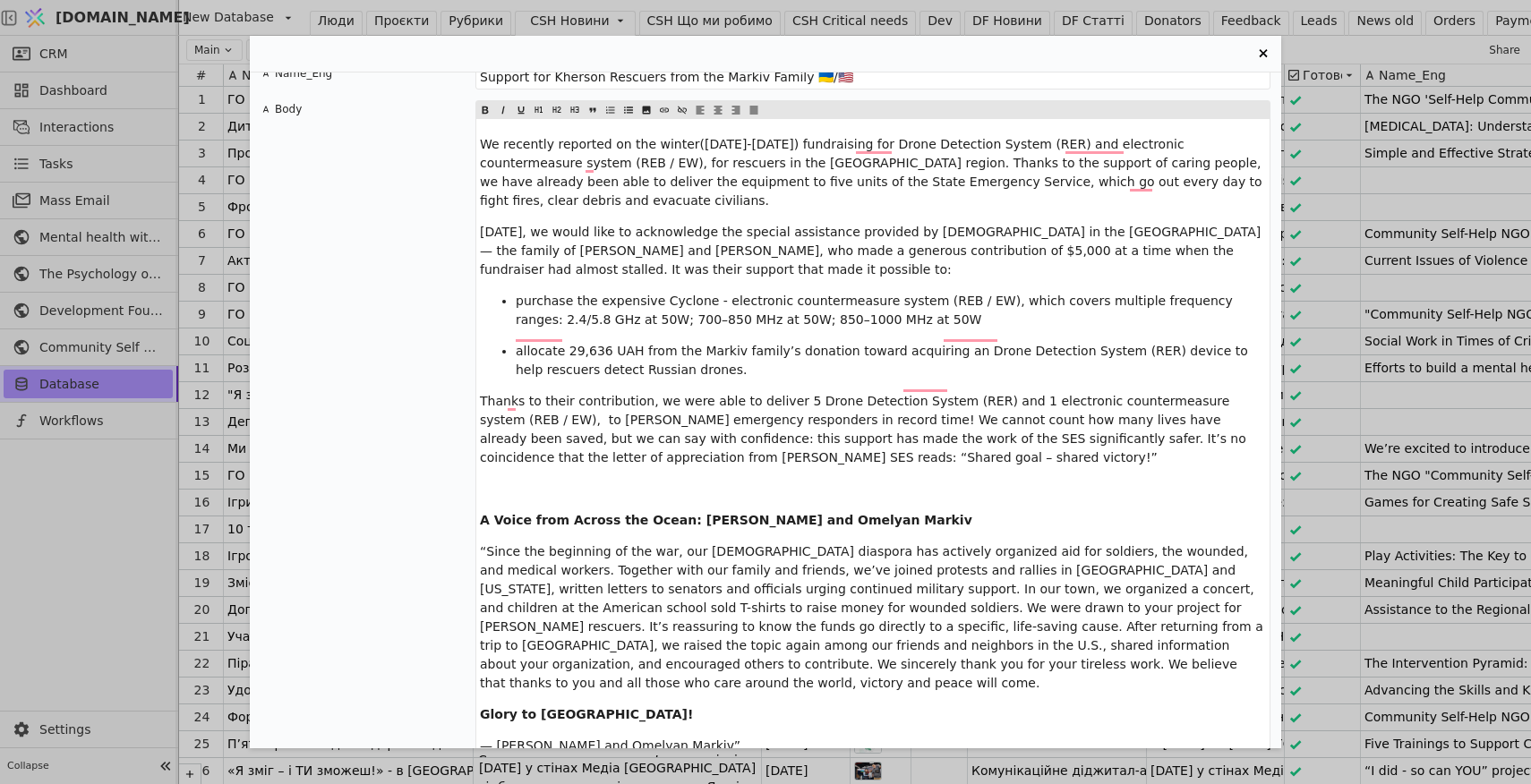
click at [919, 291] on p "purchase the expensive Cyclone - electronic countermeasure system (REB / EW), w…" at bounding box center [890, 310] width 750 height 37
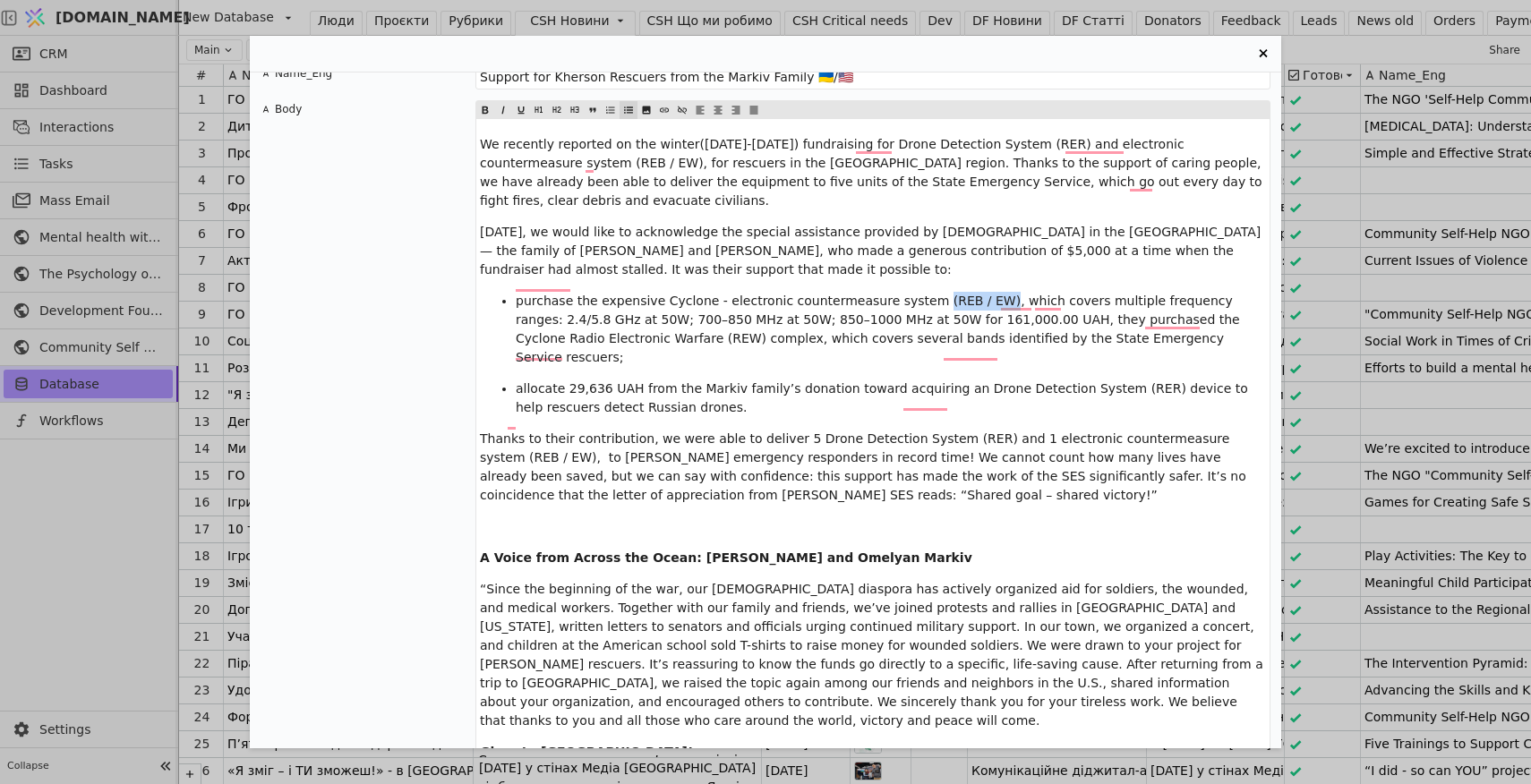
drag, startPoint x: 993, startPoint y: 263, endPoint x: 929, endPoint y: 262, distance: 64.0
click at [929, 293] on span "purchase the expensive Cyclone - electronic countermeasure system (REB / EW), w…" at bounding box center [879, 329] width 728 height 71
copy span "(REB / EW)"
drag, startPoint x: 660, startPoint y: 300, endPoint x: 632, endPoint y: 300, distance: 28.0
click at [632, 300] on span "purchase the expensive Cyclone - electronic countermeasure system (REB / EW), w…" at bounding box center [879, 329] width 728 height 71
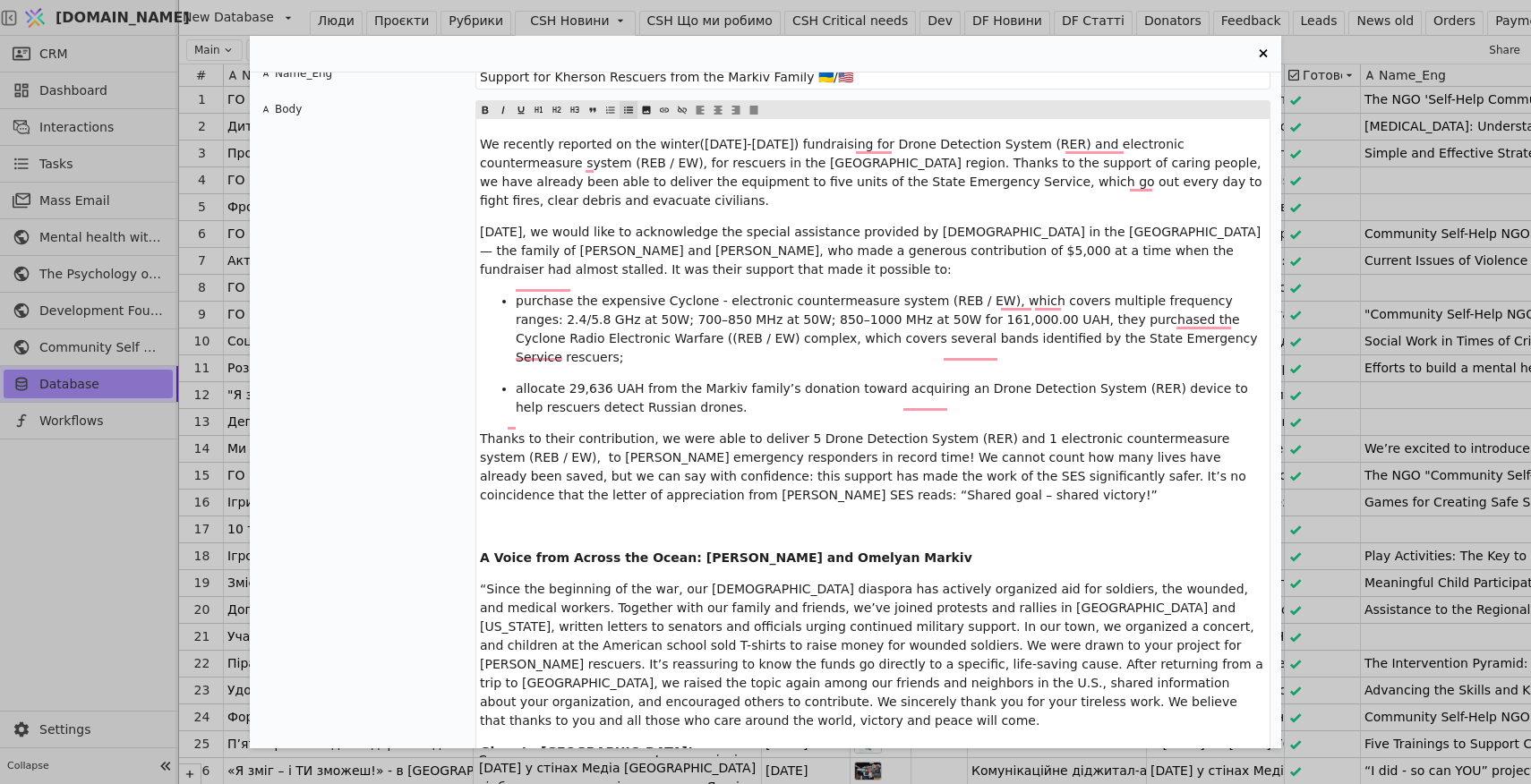
click at [639, 301] on span "purchase the expensive Cyclone - electronic countermeasure system (REB / EW), w…" at bounding box center [888, 329] width 746 height 71
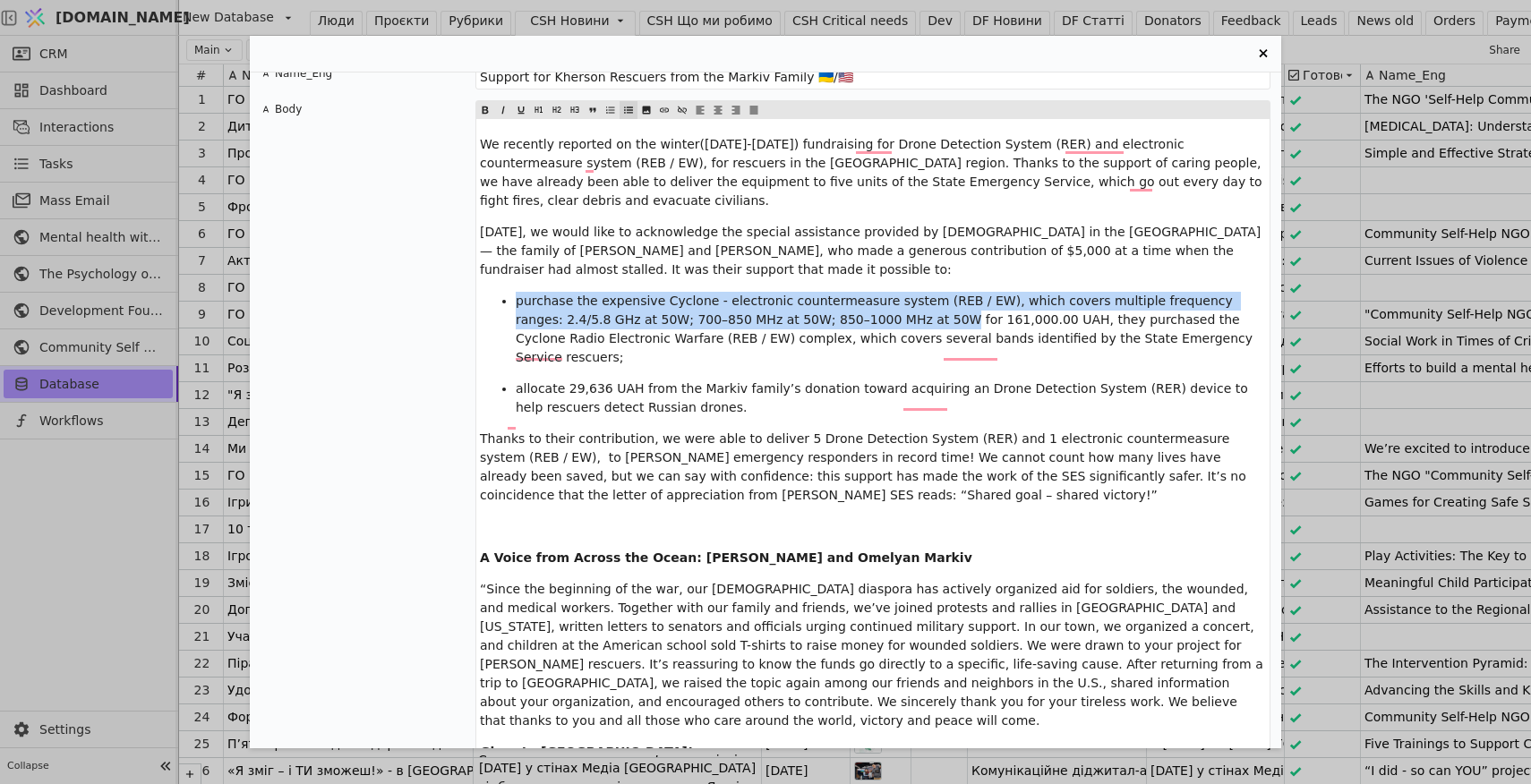
drag, startPoint x: 910, startPoint y: 284, endPoint x: 519, endPoint y: 265, distance: 391.5
click at [518, 293] on span "purchase the expensive Cyclone - electronic countermeasure system (REB / EW), w…" at bounding box center [885, 329] width 741 height 71
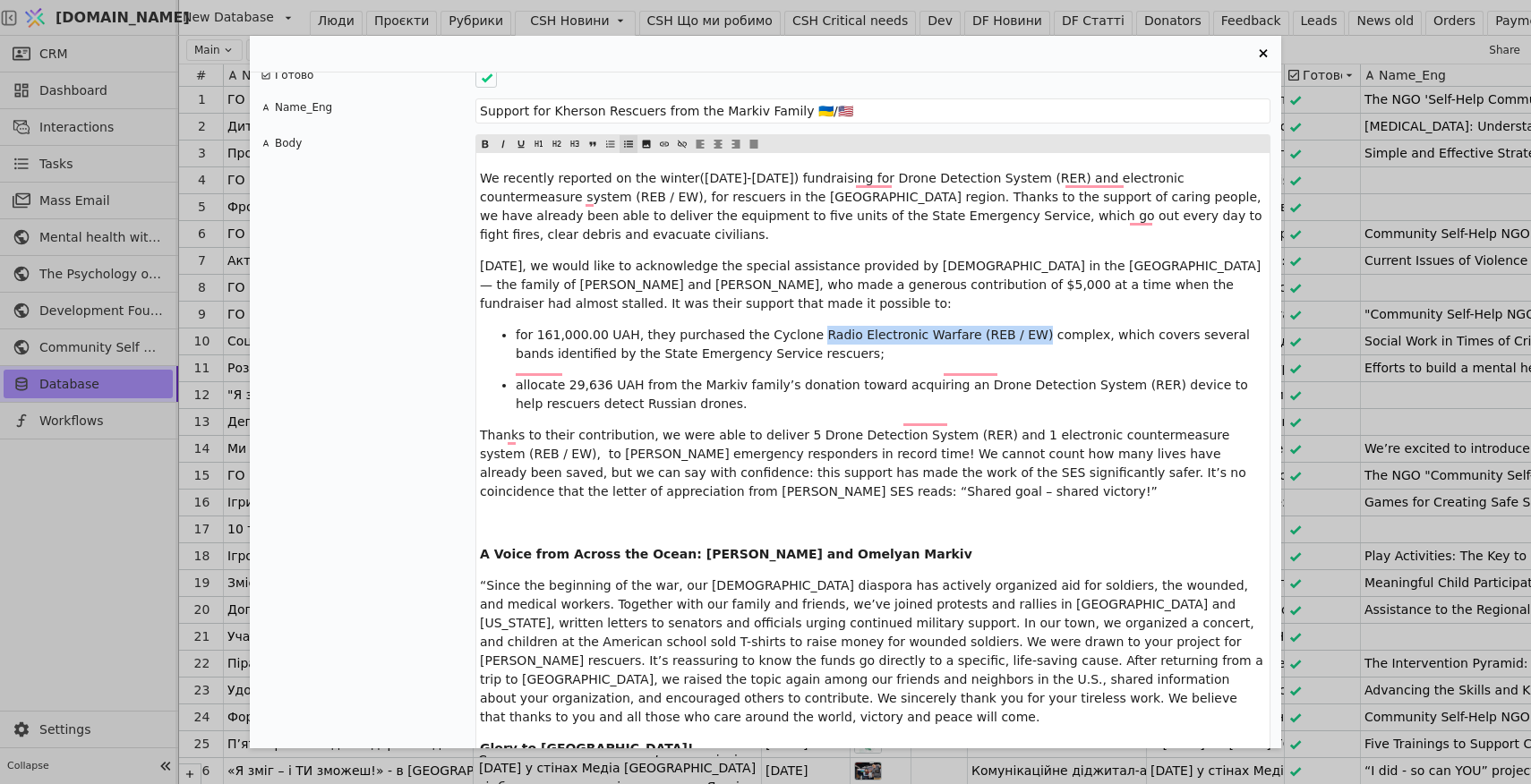
drag, startPoint x: 918, startPoint y: 297, endPoint x: 809, endPoint y: 296, distance: 109.0
click at [809, 328] on span "for 161,000.00 UAH, they purchased the Cyclone Radio Electronic Warfare (REB / …" at bounding box center [884, 344] width 738 height 33
copy span "Radio Electronic Warfare (REB / EW)"
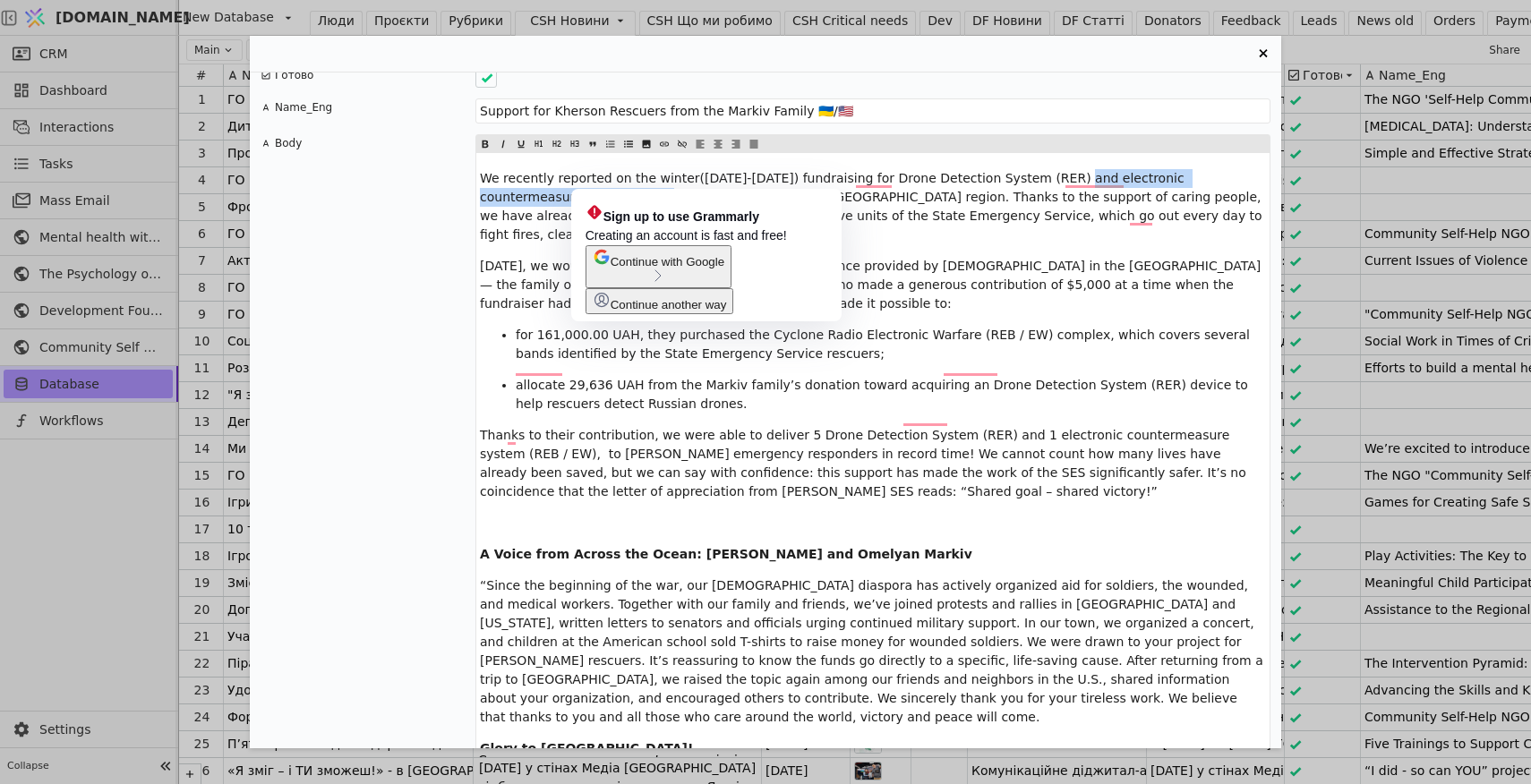
drag, startPoint x: 1066, startPoint y: 160, endPoint x: 591, endPoint y: 175, distance: 475.2
click at [591, 175] on span "We recently reported on the winter(2024-2025) fundraising for Drone Detection S…" at bounding box center [872, 206] width 786 height 71
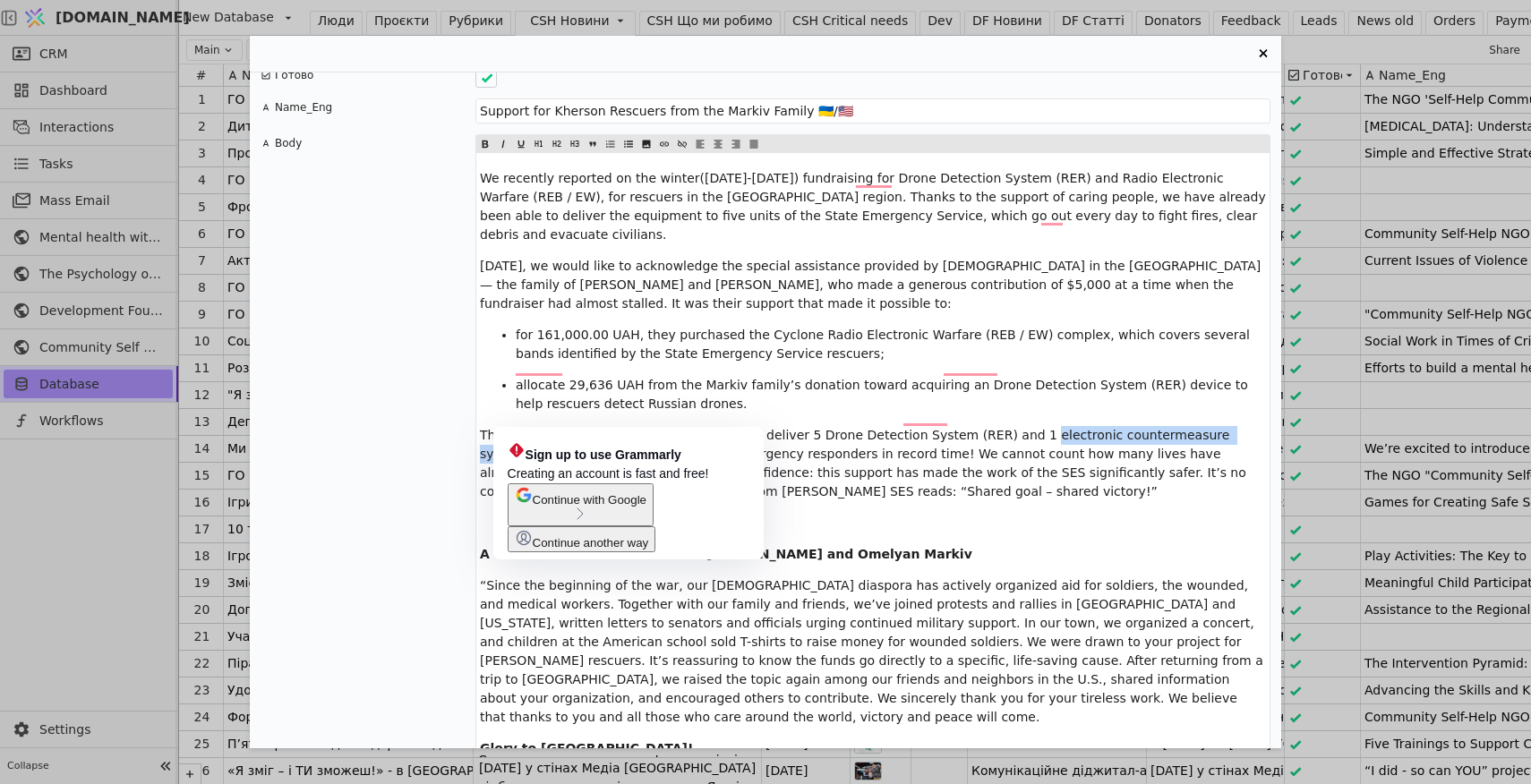
drag, startPoint x: 1024, startPoint y: 397, endPoint x: 509, endPoint y: 415, distance: 515.3
click at [509, 428] on span "Thanks to their contribution, we were able to deliver 5 Drone Detection System …" at bounding box center [865, 463] width 769 height 71
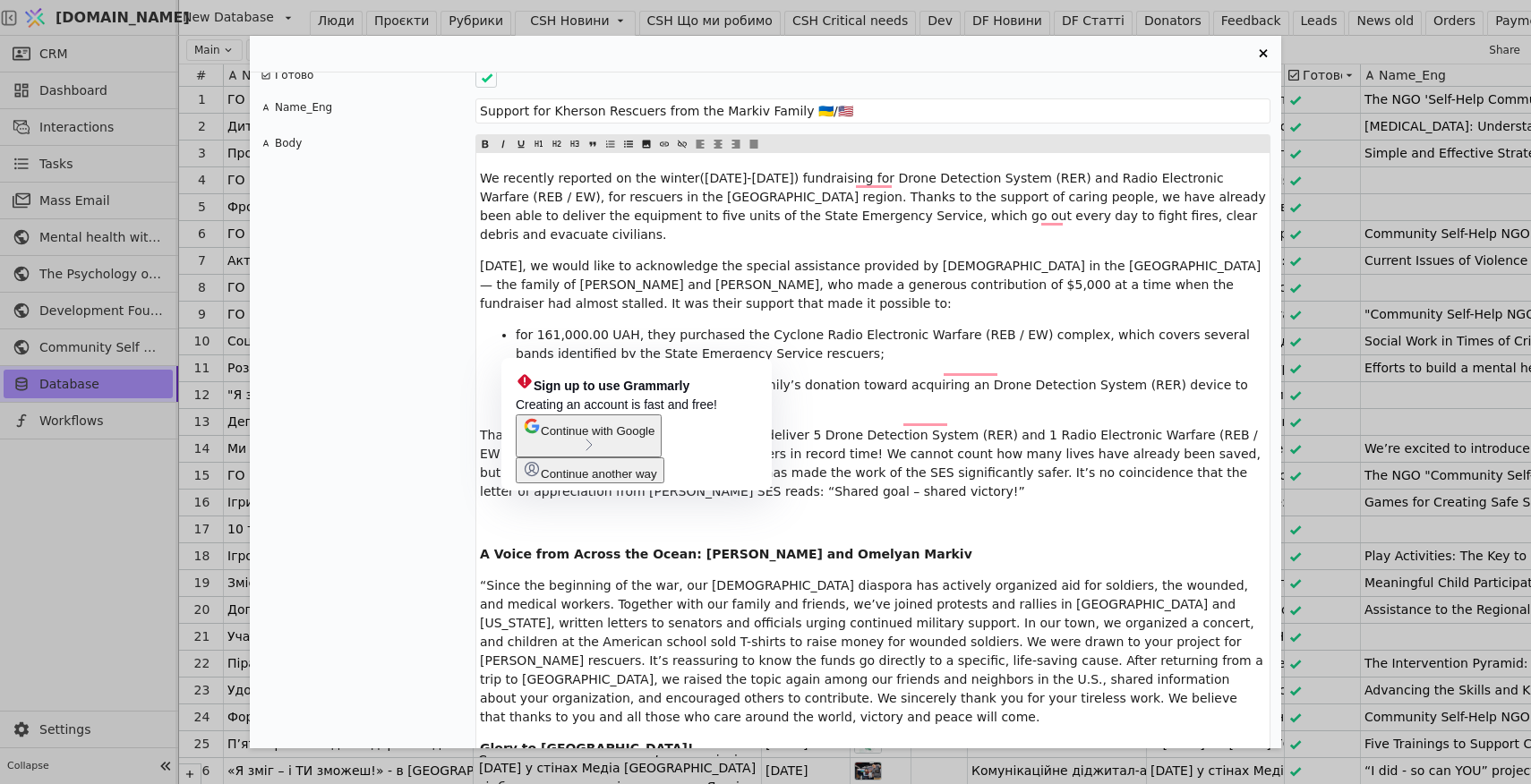
click at [611, 438] on span "Continue with Google" at bounding box center [598, 431] width 114 height 14
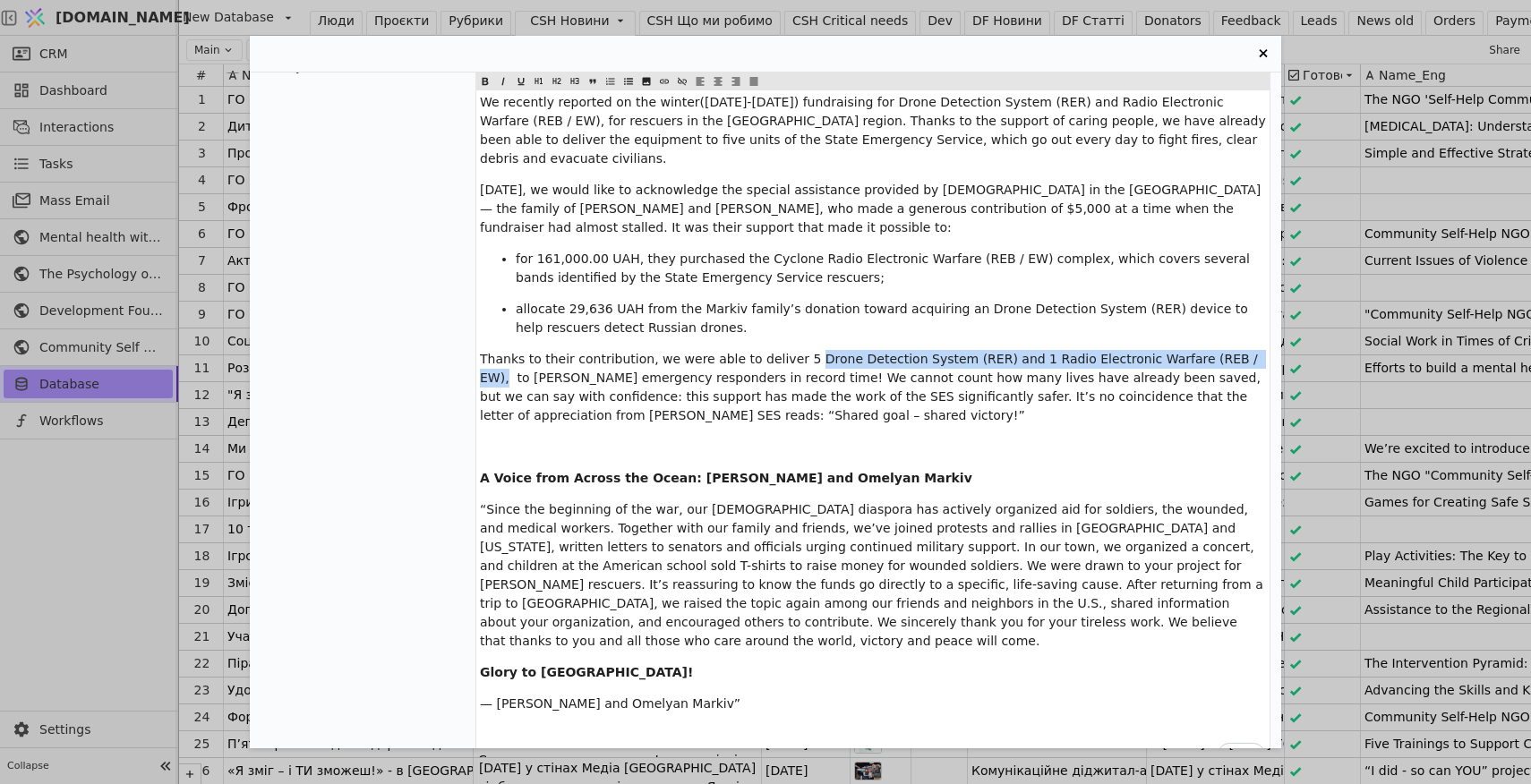
drag, startPoint x: 1238, startPoint y: 321, endPoint x: 807, endPoint y: 322, distance: 431.0
click at [806, 351] on span "Thanks to their contribution, we were able to deliver 5 Drone Detection System …" at bounding box center [871, 387] width 784 height 71
click at [844, 301] on span "allocate 29,636 UAH from the Markiv family’s donation toward acquiring an Drone…" at bounding box center [883, 318] width 736 height 33
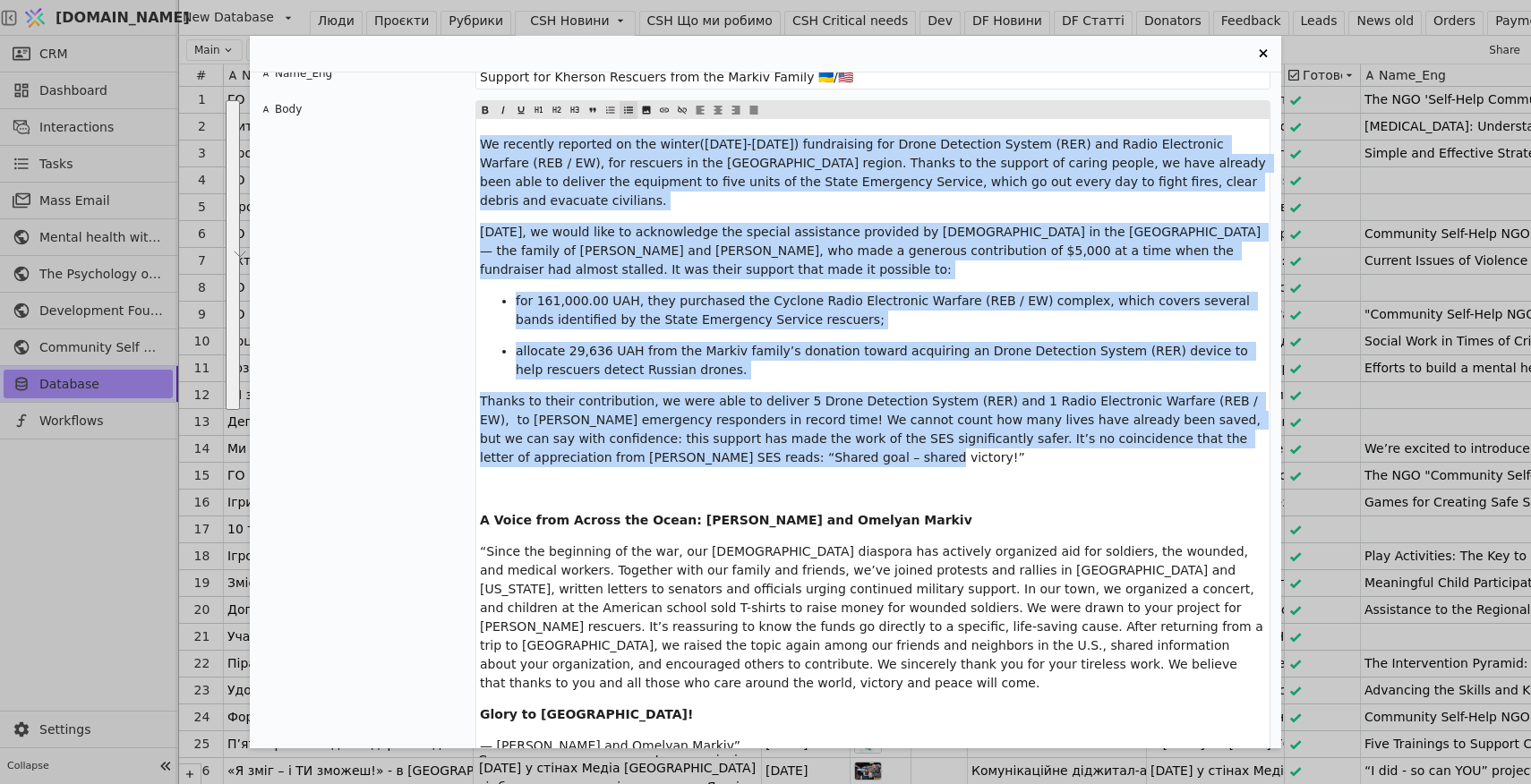
drag, startPoint x: 789, startPoint y: 423, endPoint x: 475, endPoint y: 116, distance: 439.1
click at [475, 116] on div "We recently reported on the winter(2024-2025) fundraising for Drone Detection S…" at bounding box center [872, 477] width 795 height 754
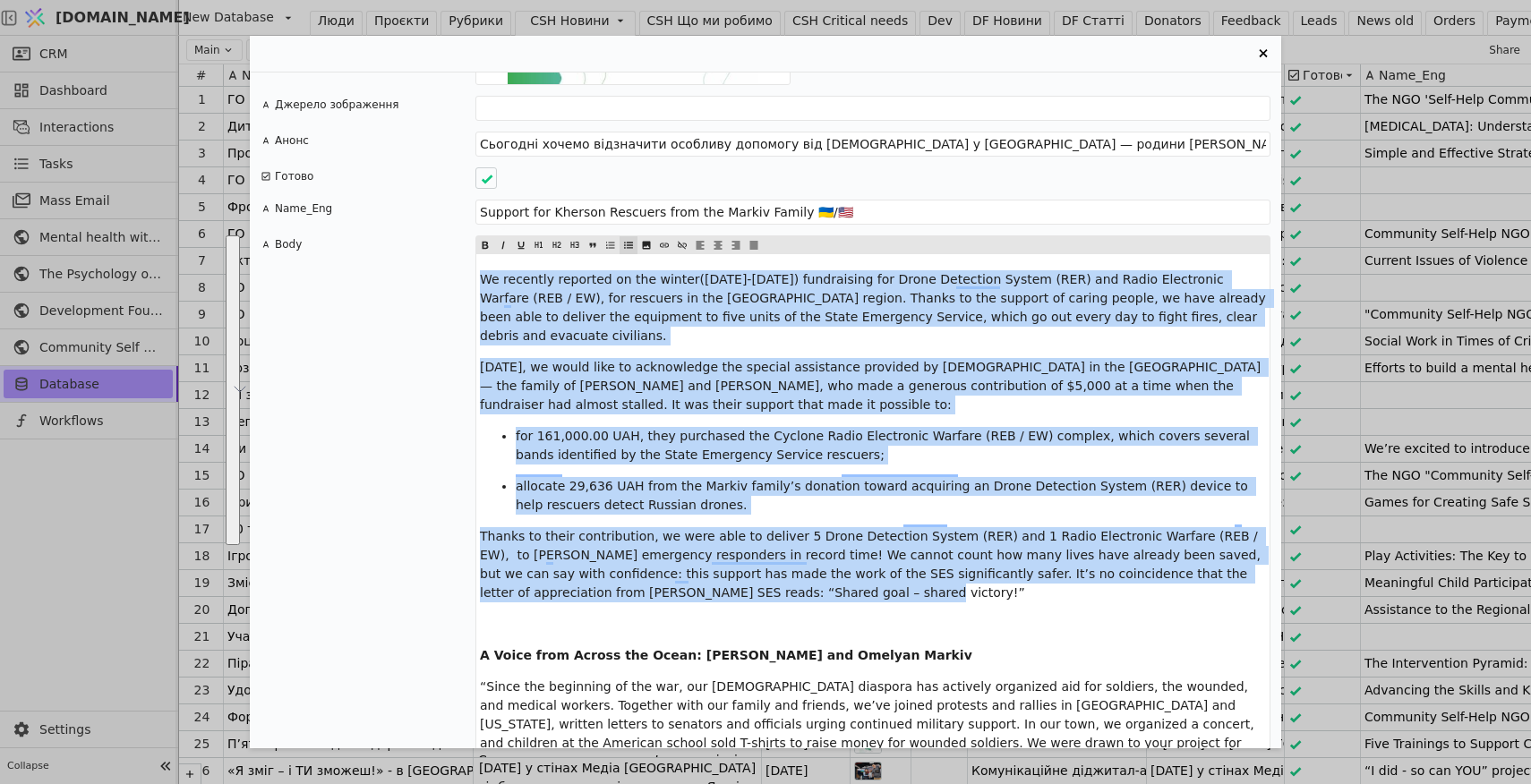
copy div "We recently reported on the winter(2024-2025) fundraising for Drone Detection S…"
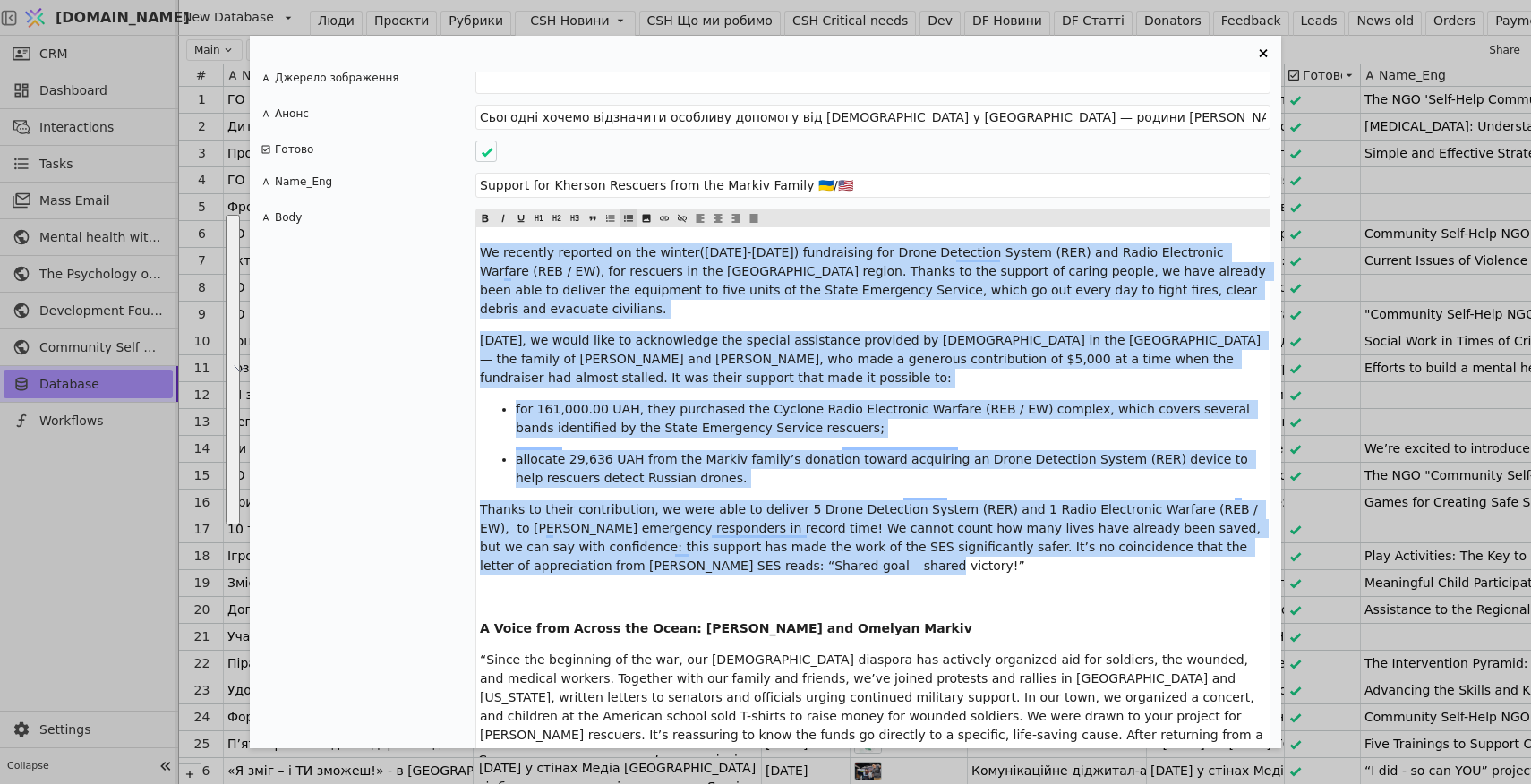
scroll to position [2031, 0]
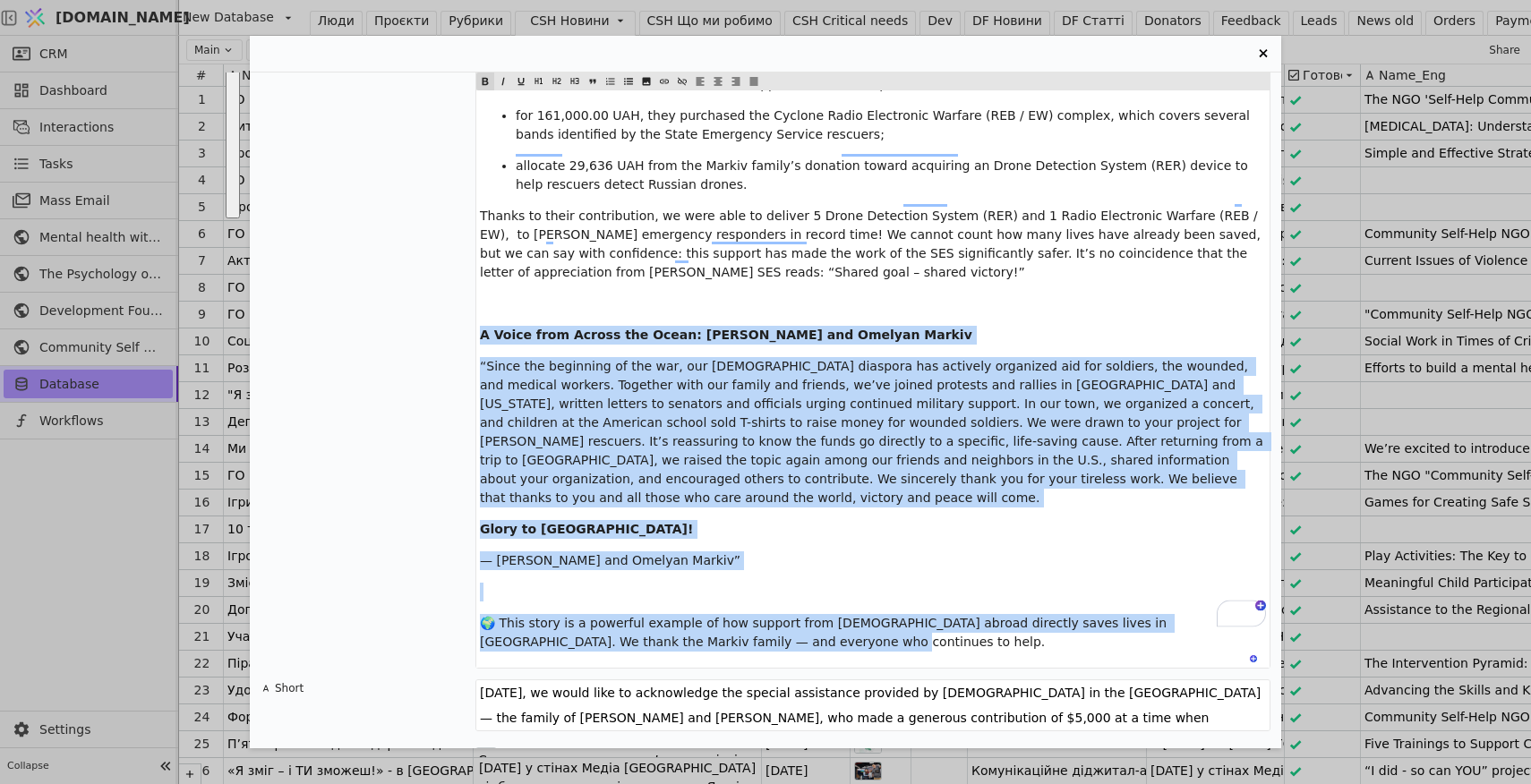
drag, startPoint x: 756, startPoint y: 586, endPoint x: 481, endPoint y: 299, distance: 397.5
click at [480, 299] on div "We recently reported on the winter(2024-2025) fundraising for Drone Detection S…" at bounding box center [872, 301] width 793 height 734
copy div "A Voice from Across the Ocean: Svitlana and Omelyan Markiv “Since the beginning…"
click at [806, 214] on span "Thanks to their contribution, we were able to deliver 5 Drone Detection System …" at bounding box center [871, 244] width 784 height 71
drag, startPoint x: 599, startPoint y: 450, endPoint x: 483, endPoint y: 300, distance: 189.6
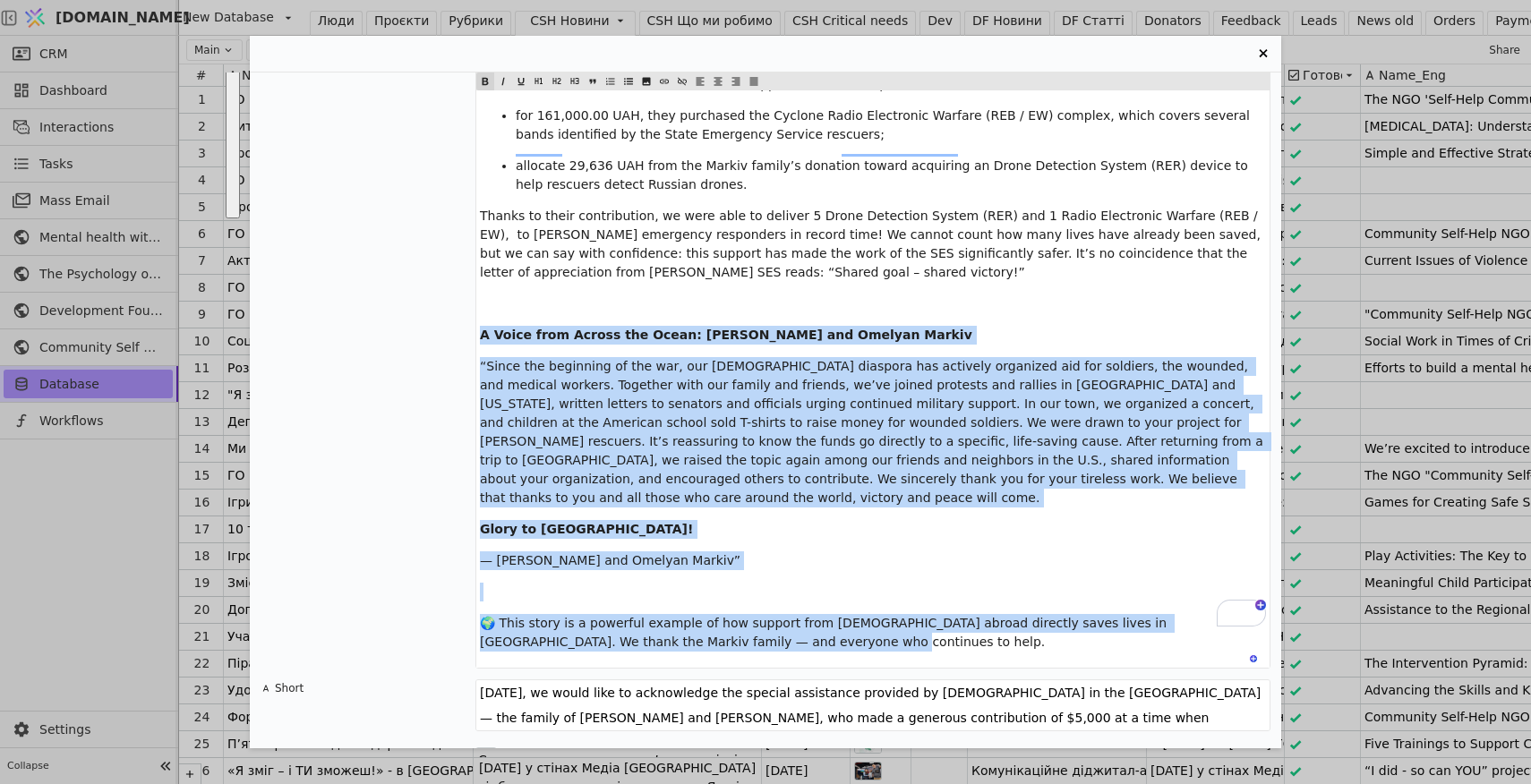
click at [483, 300] on div "We recently reported on the winter(2024-2025) fundraising for Drone Detection S…" at bounding box center [872, 301] width 793 height 734
copy div "A Voice from Across the Ocean: Svitlana and Omelyan Markiv “Since the beginning…"
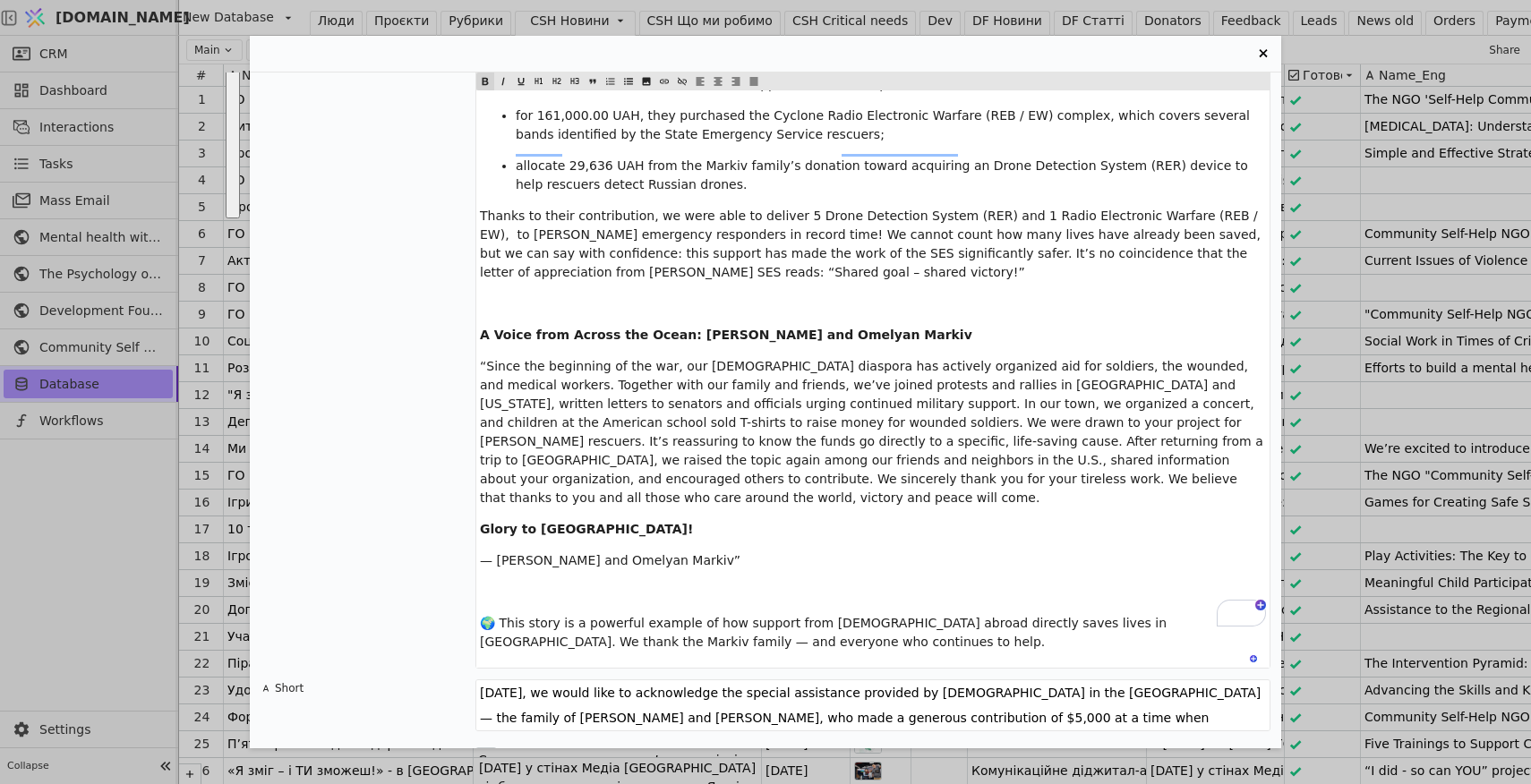
click at [770, 520] on p "Glory to [GEOGRAPHIC_DATA]!" at bounding box center [872, 529] width 786 height 19
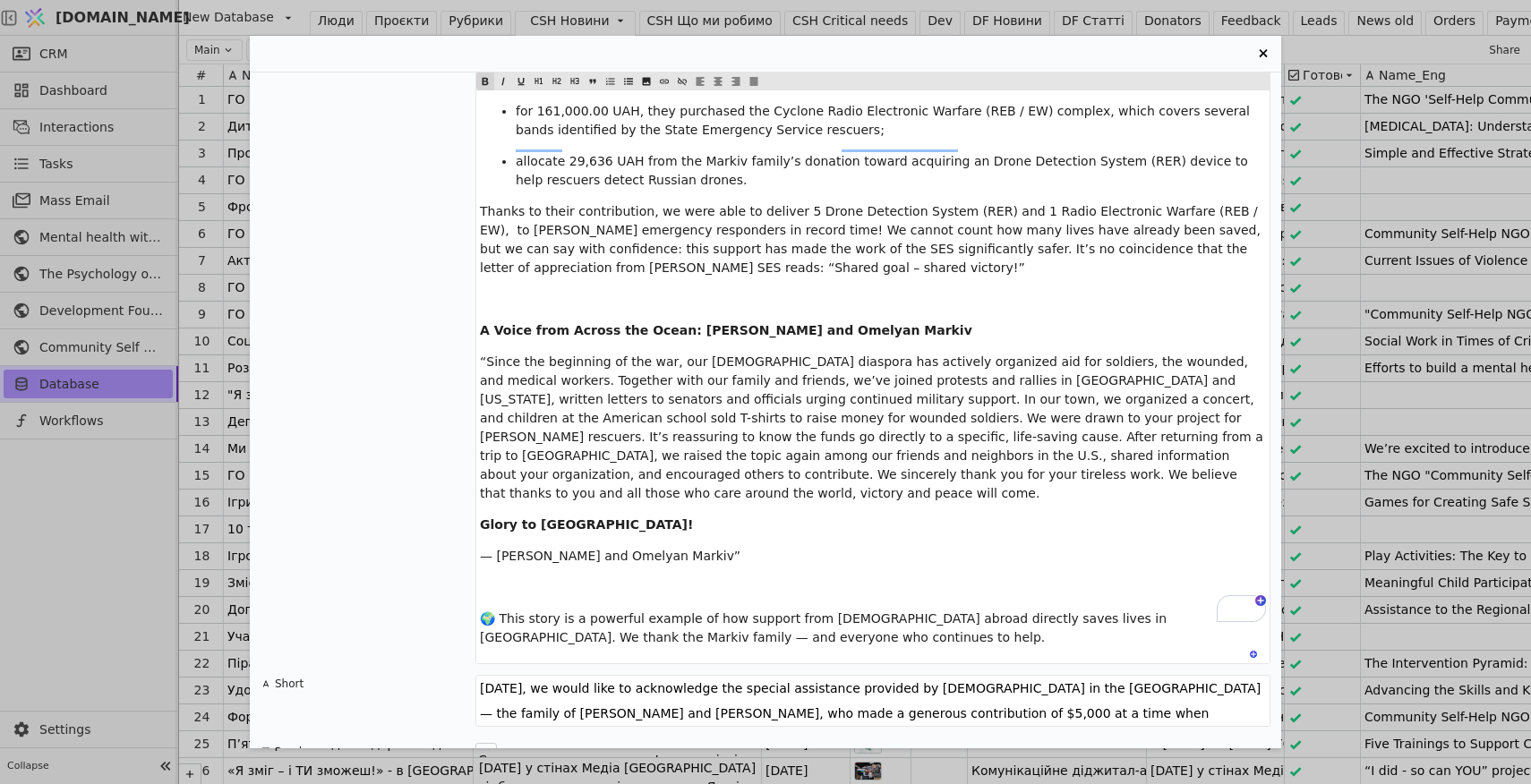
scroll to position [2311, 0]
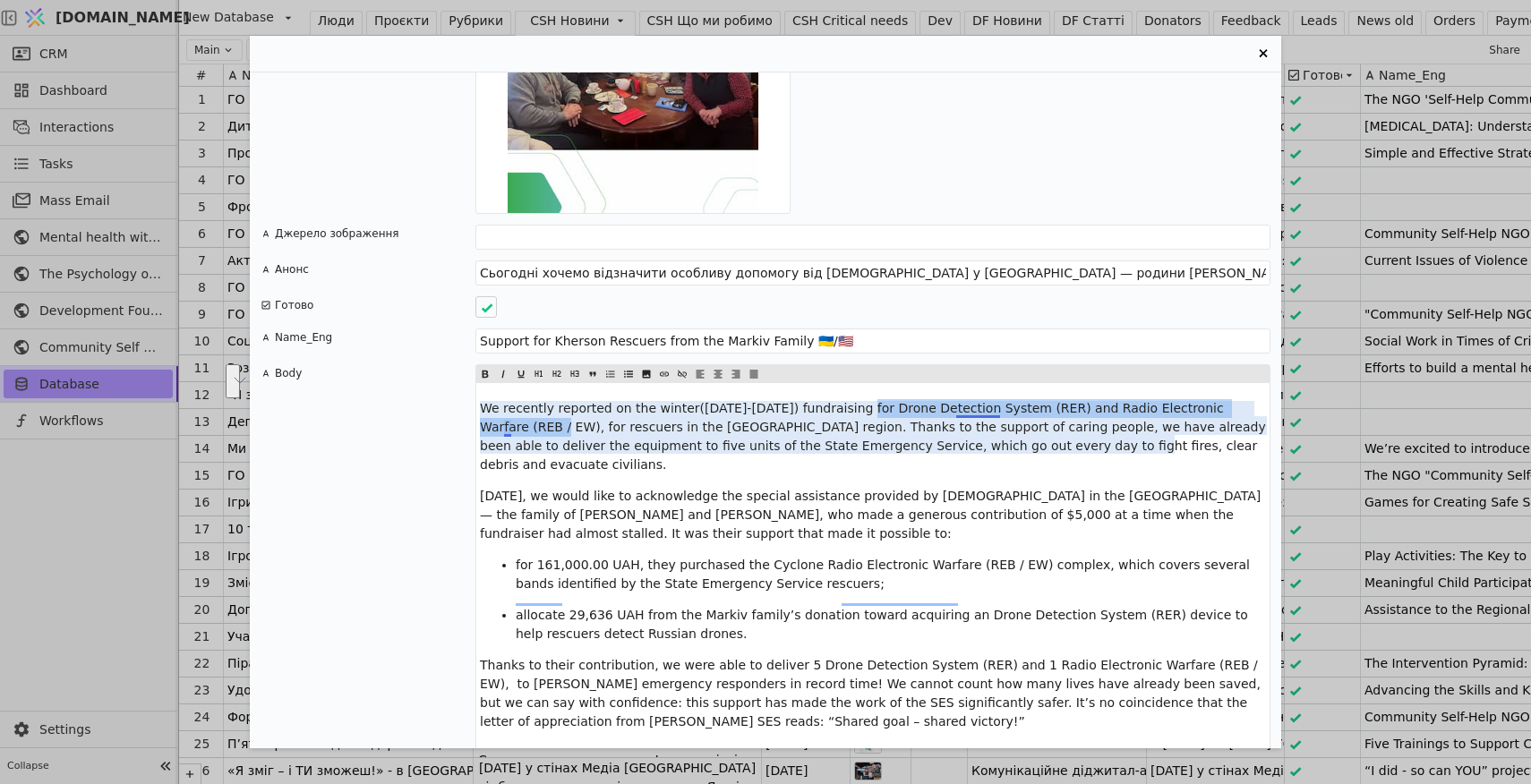
drag, startPoint x: 878, startPoint y: 391, endPoint x: 504, endPoint y: 412, distance: 374.6
click at [504, 412] on span "We recently reported on the winter([DATE]-[DATE]) fundraising for Drone Detecti…" at bounding box center [874, 437] width 789 height 71
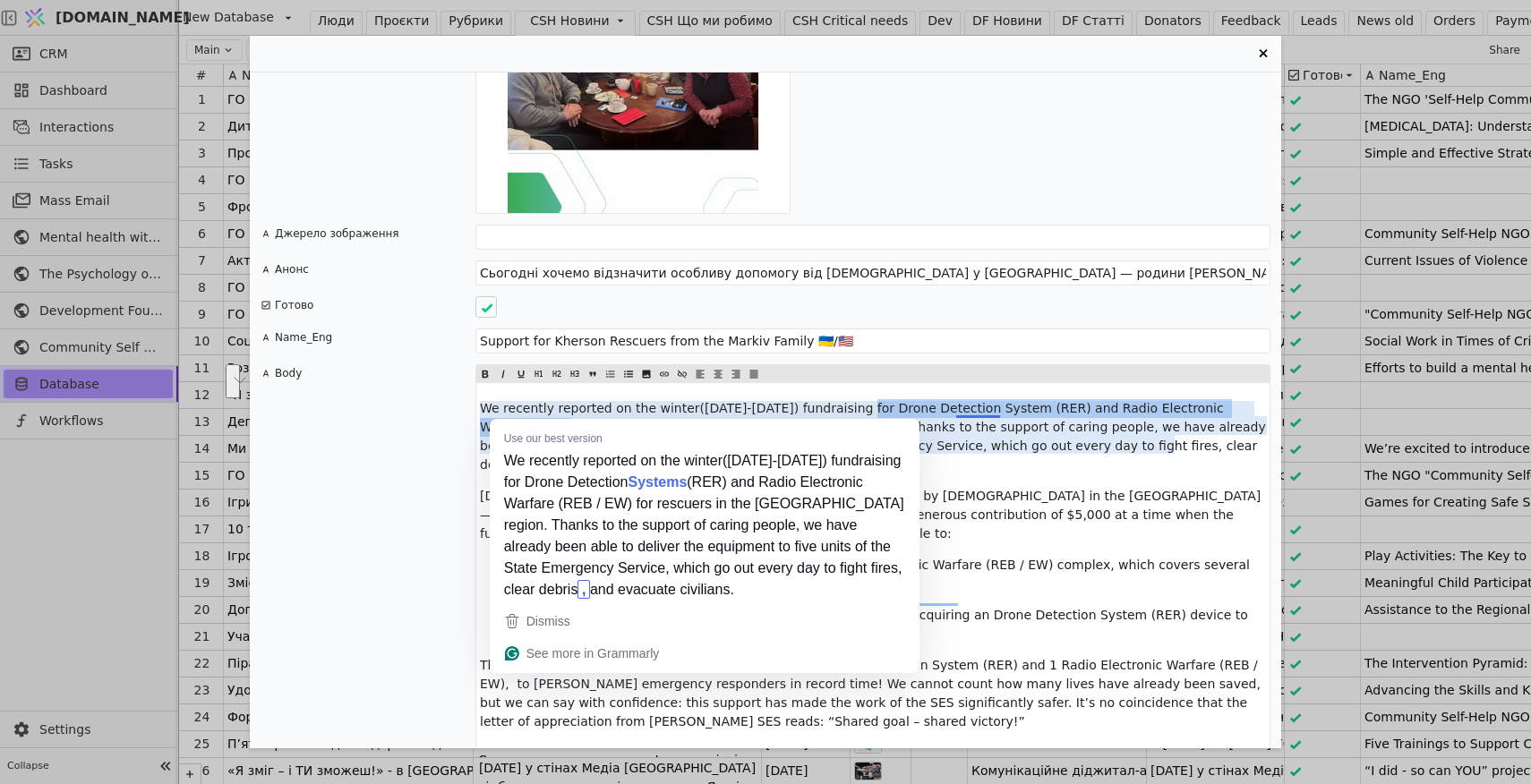
copy span "Drone Detection System (RER) and Radio Electronic Warfare (REB / EW)"
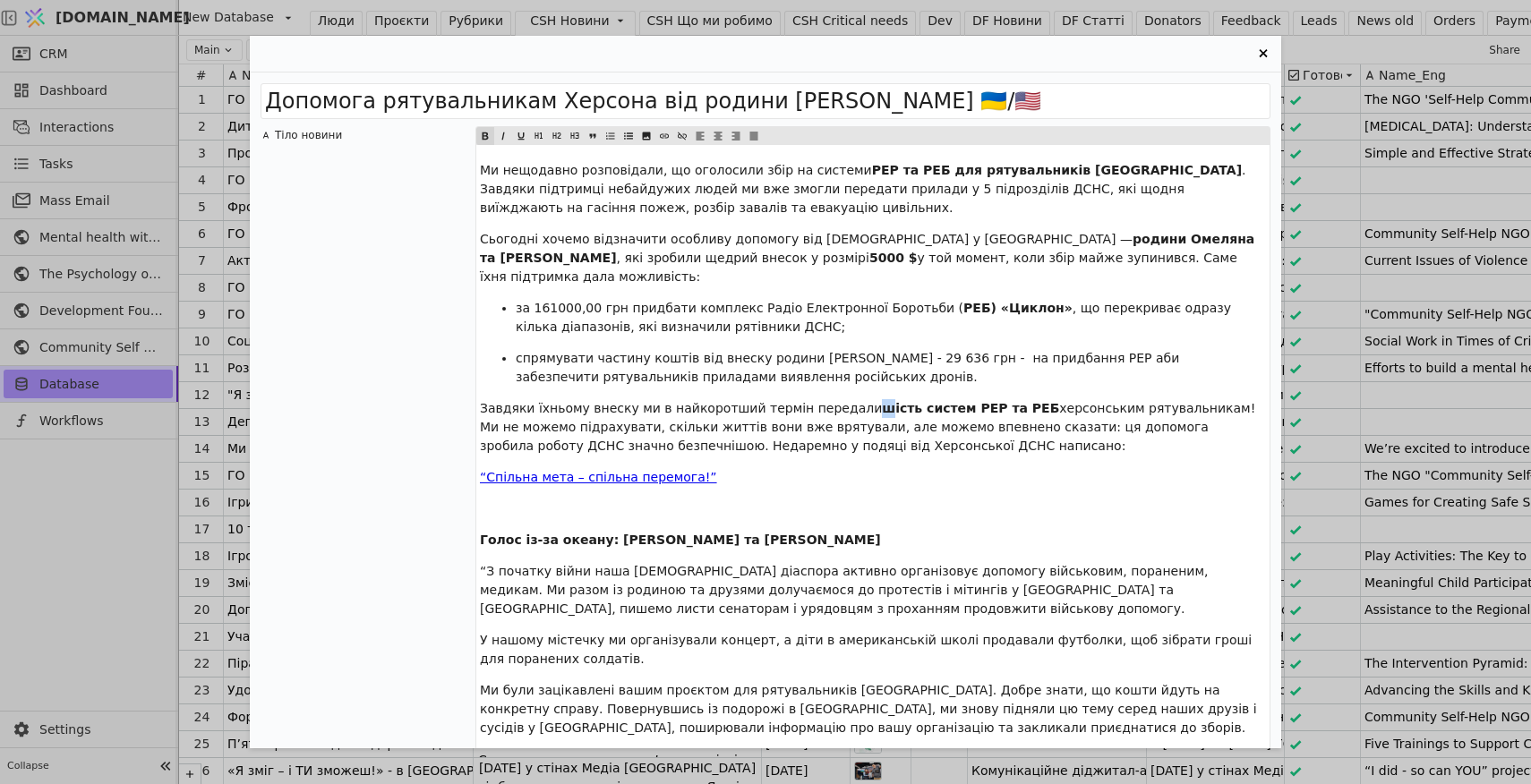
drag, startPoint x: 891, startPoint y: 390, endPoint x: 861, endPoint y: 388, distance: 30.1
click at [881, 401] on span "шість систем РЕР та РЕБ" at bounding box center [970, 408] width 178 height 15
click at [983, 401] on span "пʼять систем РЕР та РЕБ" at bounding box center [968, 408] width 174 height 15
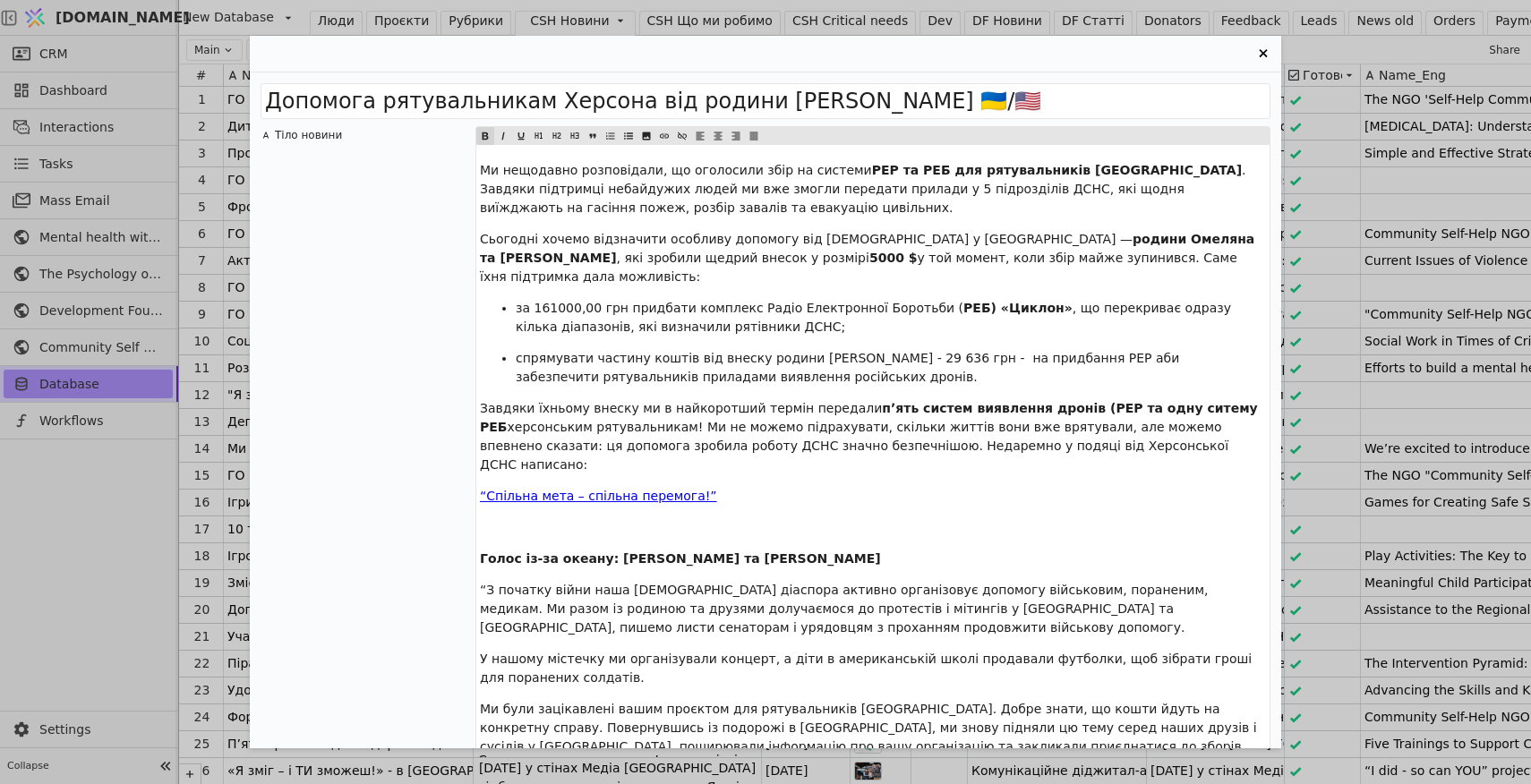
click at [1082, 401] on span "пʼять систем виявлення дронів (РЕР та одну ситему РЕБ" at bounding box center [871, 418] width 782 height 33
click at [1187, 401] on span "пʼять систем виявлення дронів (РЕР) та одну ситему РЕБ" at bounding box center [873, 418] width 788 height 33
drag, startPoint x: 653, startPoint y: 174, endPoint x: 745, endPoint y: 170, distance: 92.1
click at [745, 170] on span "Ми нещодавно розповідали, що оголосили збір на системи" at bounding box center [675, 170] width 392 height 15
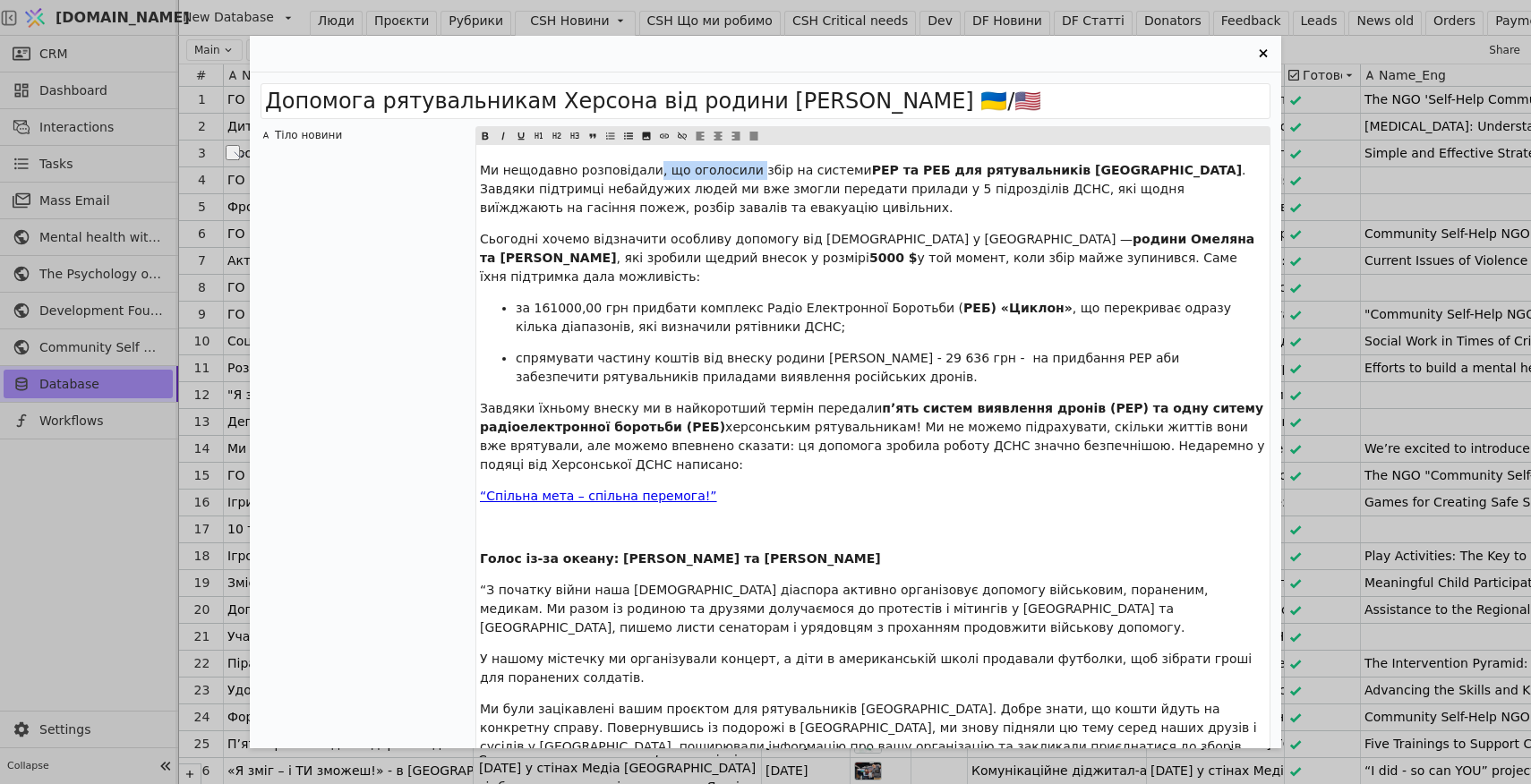
drag, startPoint x: 698, startPoint y: 170, endPoint x: 653, endPoint y: 170, distance: 45.0
click at [653, 170] on span "Ми нещодавно розповідали, що оголосили збір на системи" at bounding box center [675, 170] width 392 height 15
click at [891, 166] on span "РЕР та РЕБ для рятувальників [GEOGRAPHIC_DATA]" at bounding box center [818, 180] width 677 height 33
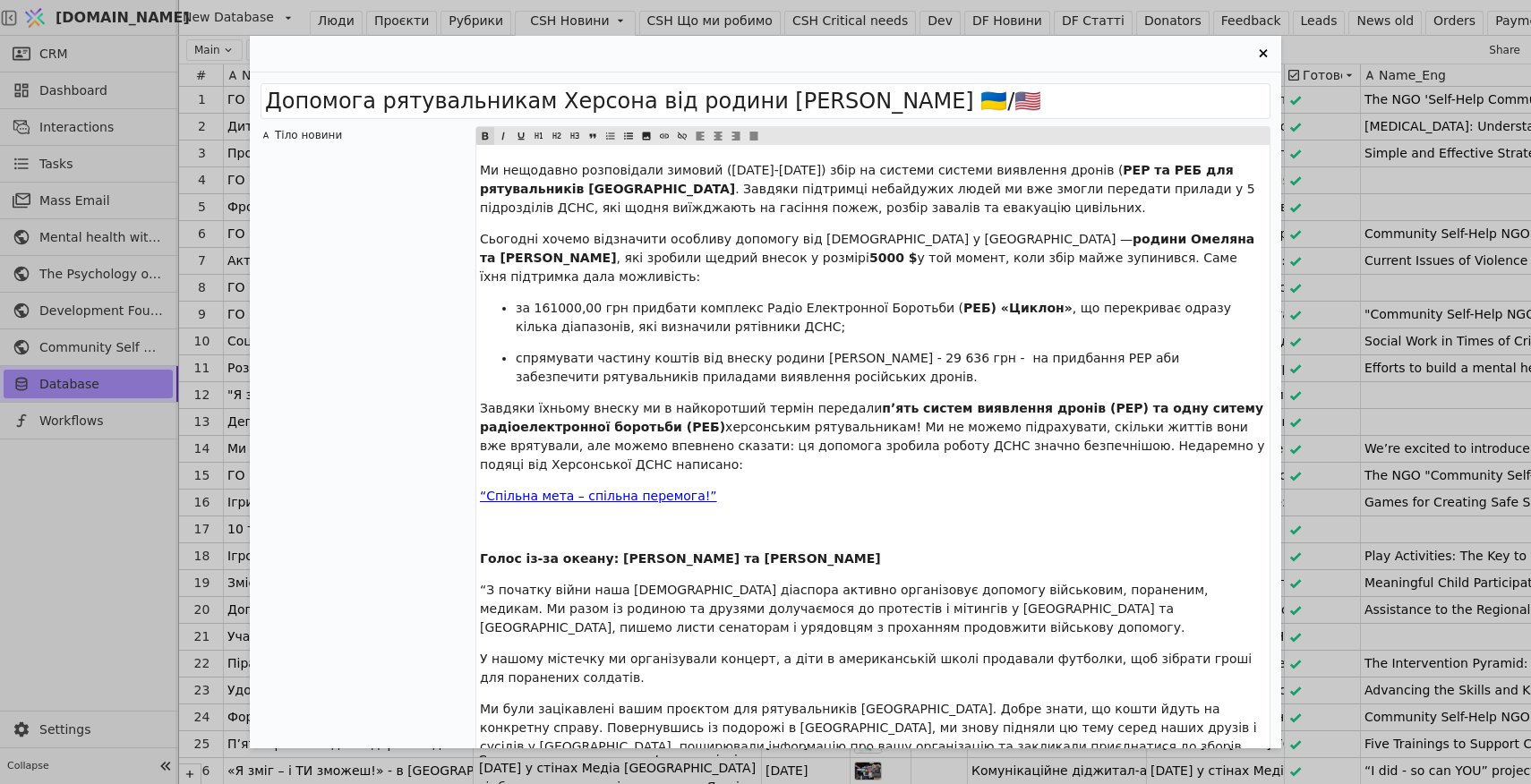
click at [1085, 170] on span "РЕР та РЕБ для рятувальників [GEOGRAPHIC_DATA]" at bounding box center [859, 180] width 759 height 33
click at [1115, 170] on span "РЕР) та РЕБ для рятувальників [GEOGRAPHIC_DATA]" at bounding box center [862, 180] width 764 height 33
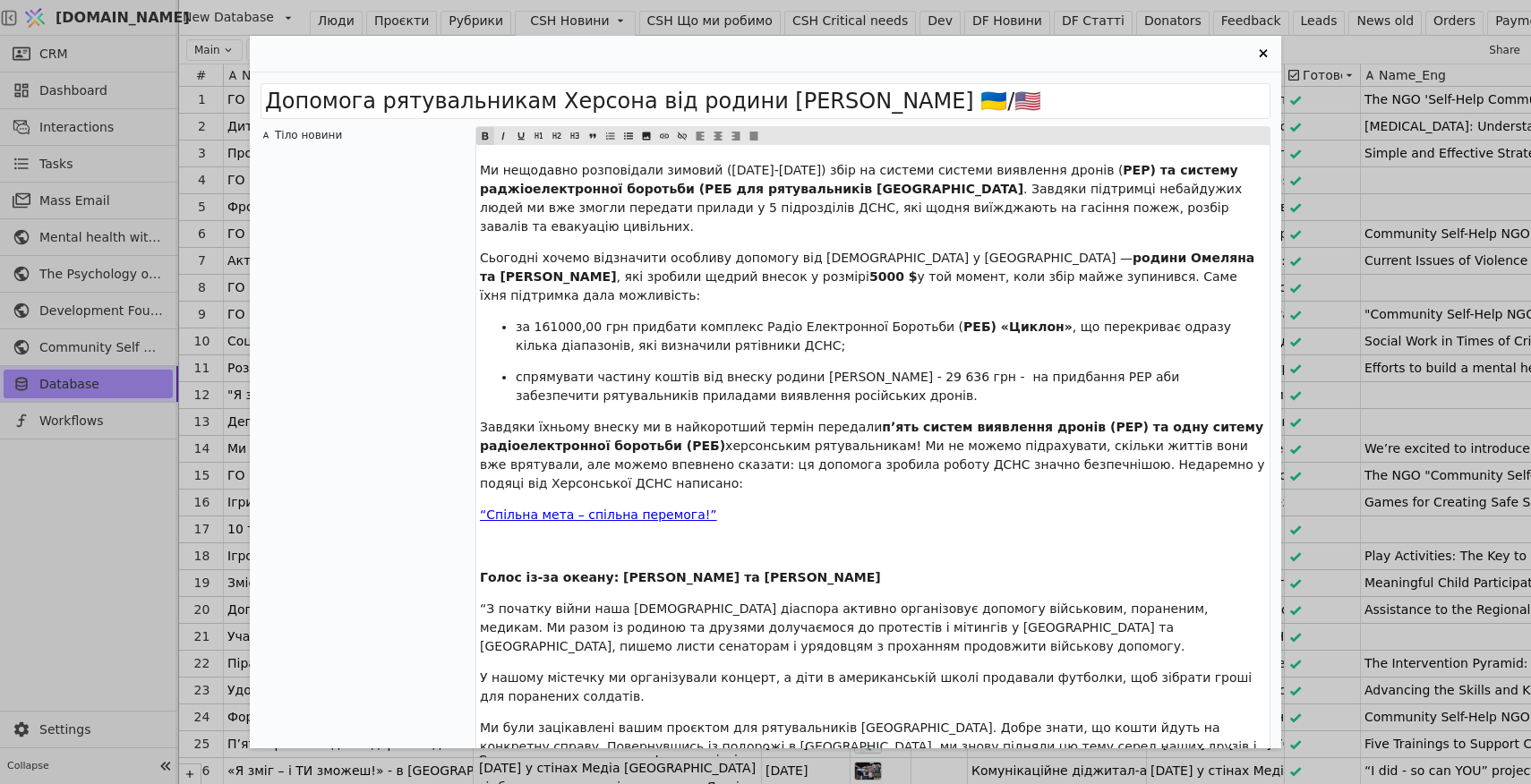
click at [698, 188] on span "РЕР) та систему раджіоелектронної боротьби (РЕБ для рятувальників [GEOGRAPHIC_D…" at bounding box center [861, 180] width 763 height 33
click at [527, 189] on span "РЕР) та систему раджіоелектронної боротьби (РЕБ) для рятувальників [GEOGRAPHIC_…" at bounding box center [861, 180] width 763 height 33
click at [1201, 172] on span "РЕР) та систему раджіо електронної боротьби (РЕБ) для рятувальників [GEOGRAPHIC…" at bounding box center [861, 180] width 763 height 33
click at [1176, 171] on span "РЕР) та систему радіо електронної боротьби (РЕБ) для рятувальників [GEOGRAPHIC_…" at bounding box center [861, 180] width 763 height 33
click at [487, 190] on span "РЕР) та систему Радіо електронної боротьби (РЕБ) для рятувальників [GEOGRAPHIC_…" at bounding box center [861, 180] width 763 height 33
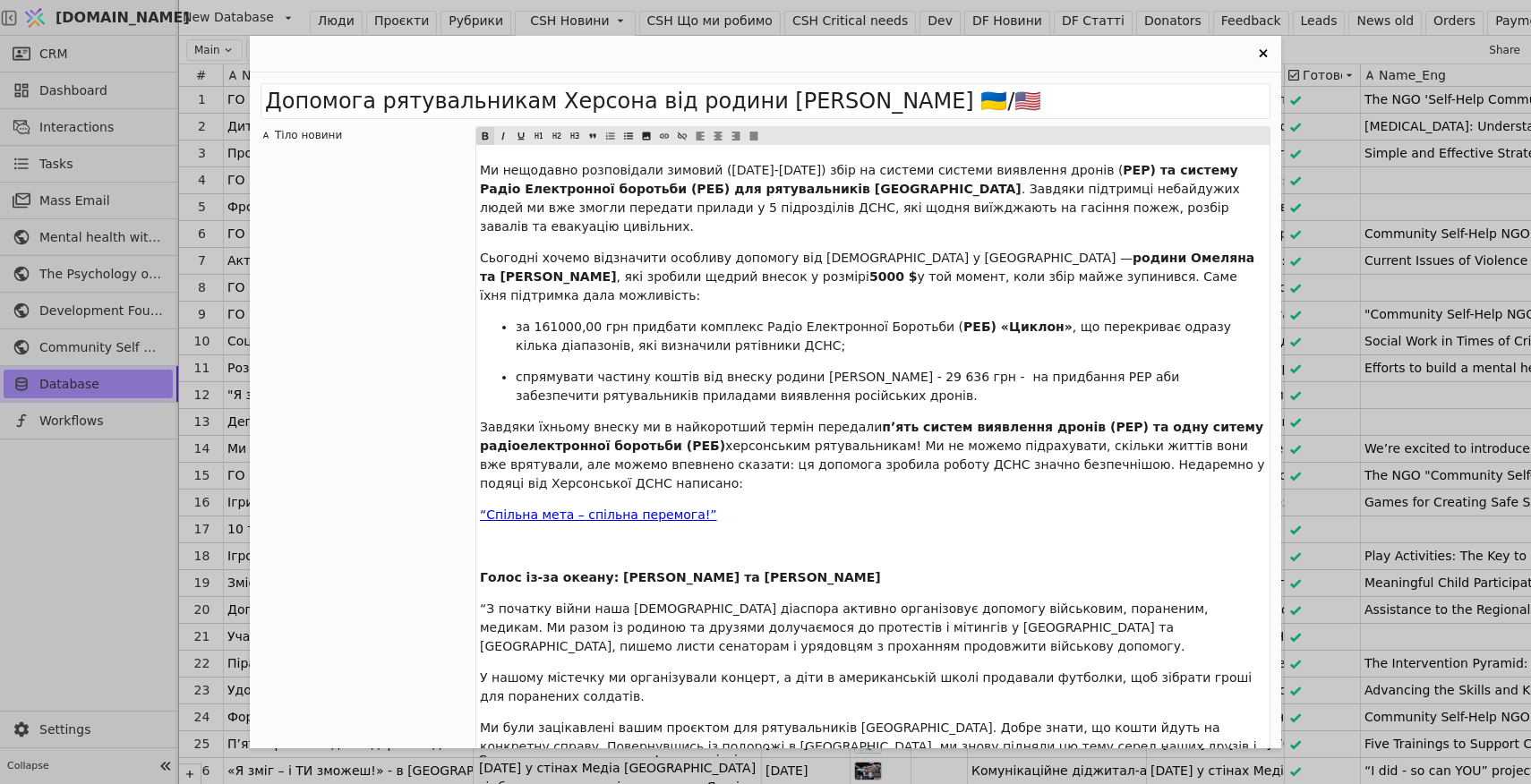
click at [571, 192] on span "РЕР) та систему Радіо Електронної боротьби (РЕБ) для рятувальників [GEOGRAPHIC_…" at bounding box center [861, 180] width 763 height 33
drag, startPoint x: 1114, startPoint y: 173, endPoint x: 661, endPoint y: 184, distance: 453.1
click at [661, 184] on span "РЕР) та систему Радіо Електронної Боротьби (РЕБ) для рятувальників [GEOGRAPHIC_…" at bounding box center [861, 180] width 763 height 33
copy span "систему Радіо Електронної Боротьби (РЕБ)"
click at [889, 173] on span "Ми нещодавно розповідали зимовий ([DATE]-[DATE]) збір на системи системи виявле…" at bounding box center [801, 170] width 643 height 15
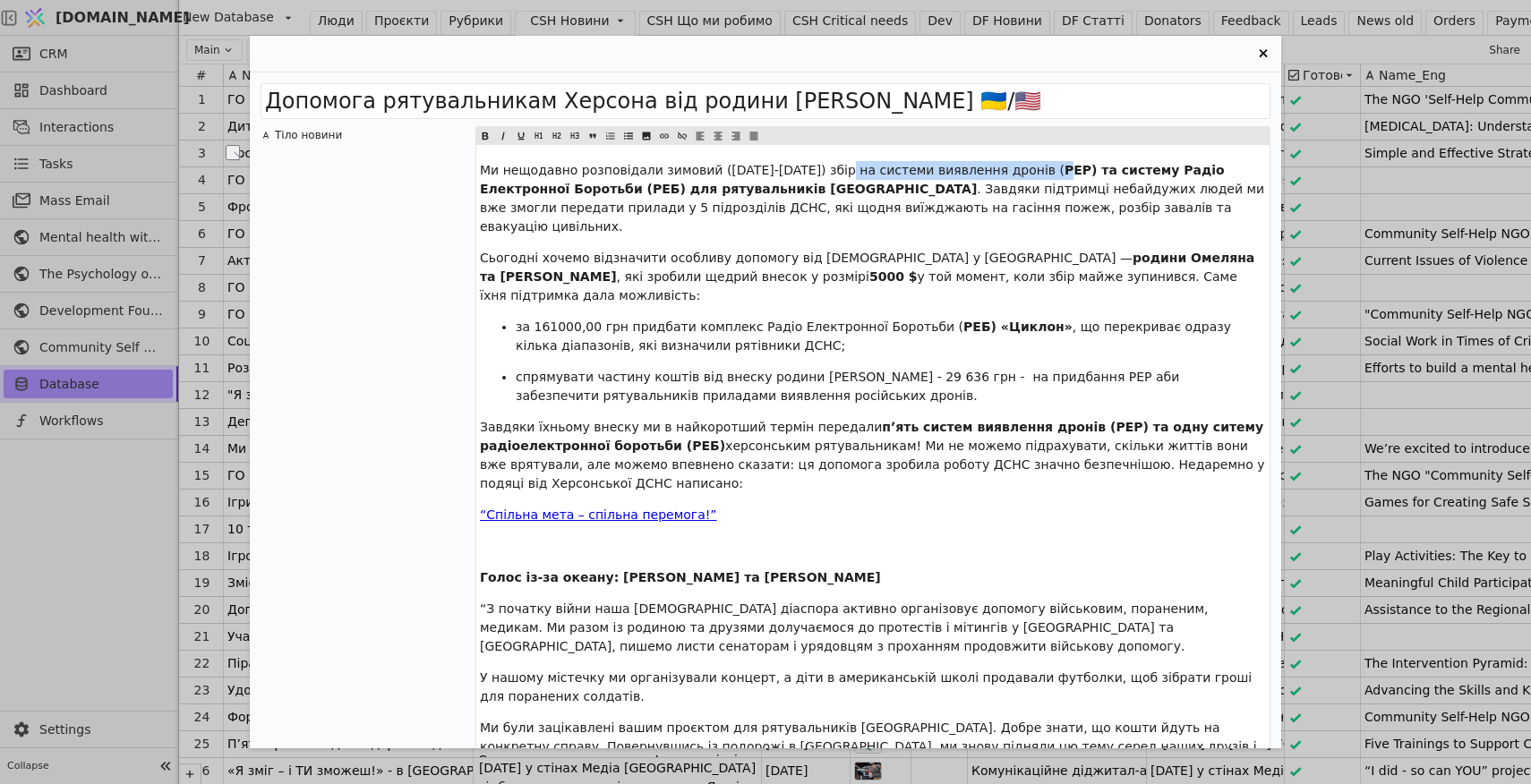
drag, startPoint x: 837, startPoint y: 171, endPoint x: 1018, endPoint y: 168, distance: 181.0
click at [1018, 168] on p "Ми нещодавно розповідали зимовий ([DATE]-[DATE]) збір на системи виявлення дрон…" at bounding box center [872, 198] width 786 height 76
click at [485, 136] on icon "Entry Card" at bounding box center [485, 135] width 9 height 9
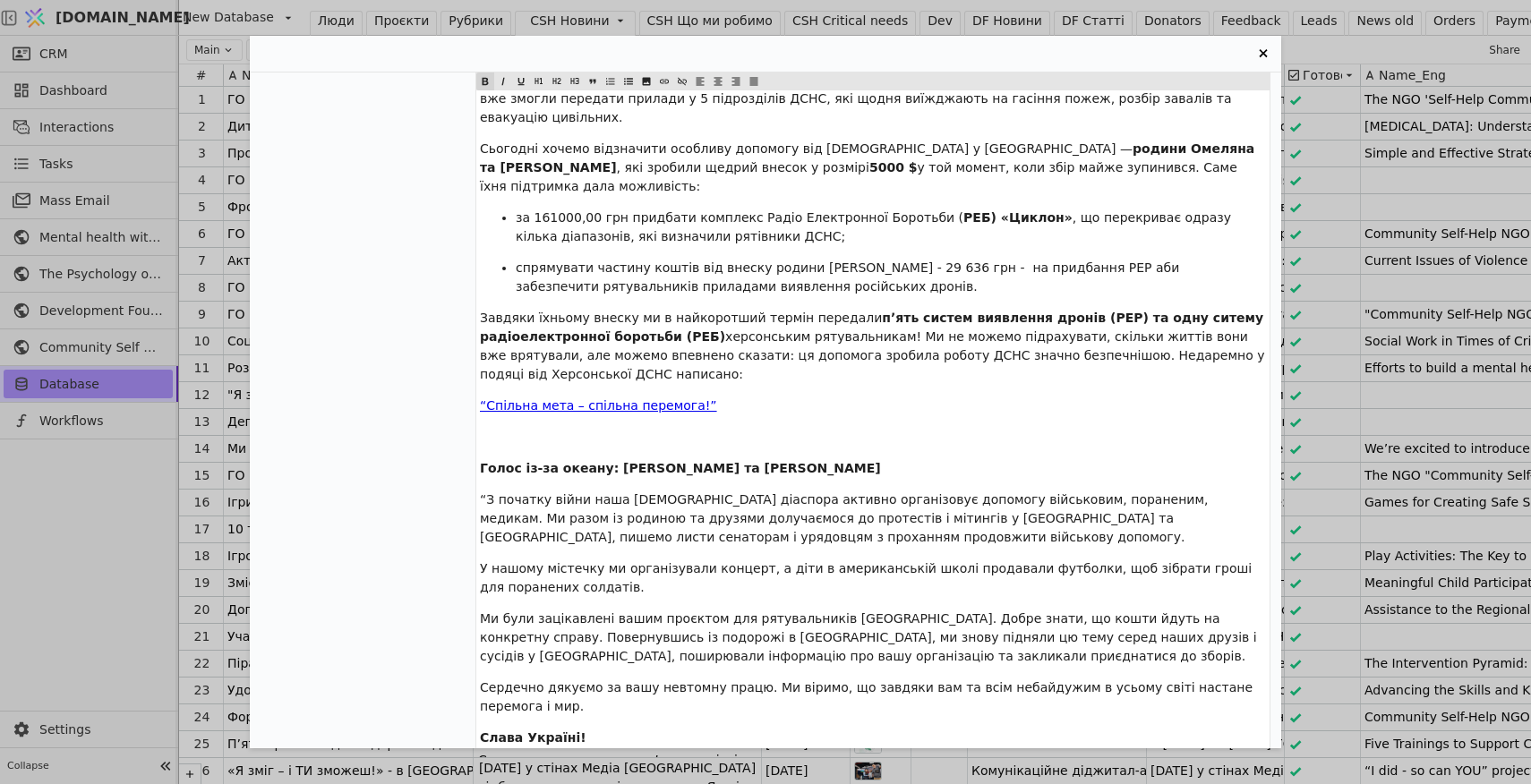
click at [767, 260] on span "спрямувати частину коштів від внеску родини Марків - 29 636 грн - на придбання …" at bounding box center [849, 277] width 667 height 33
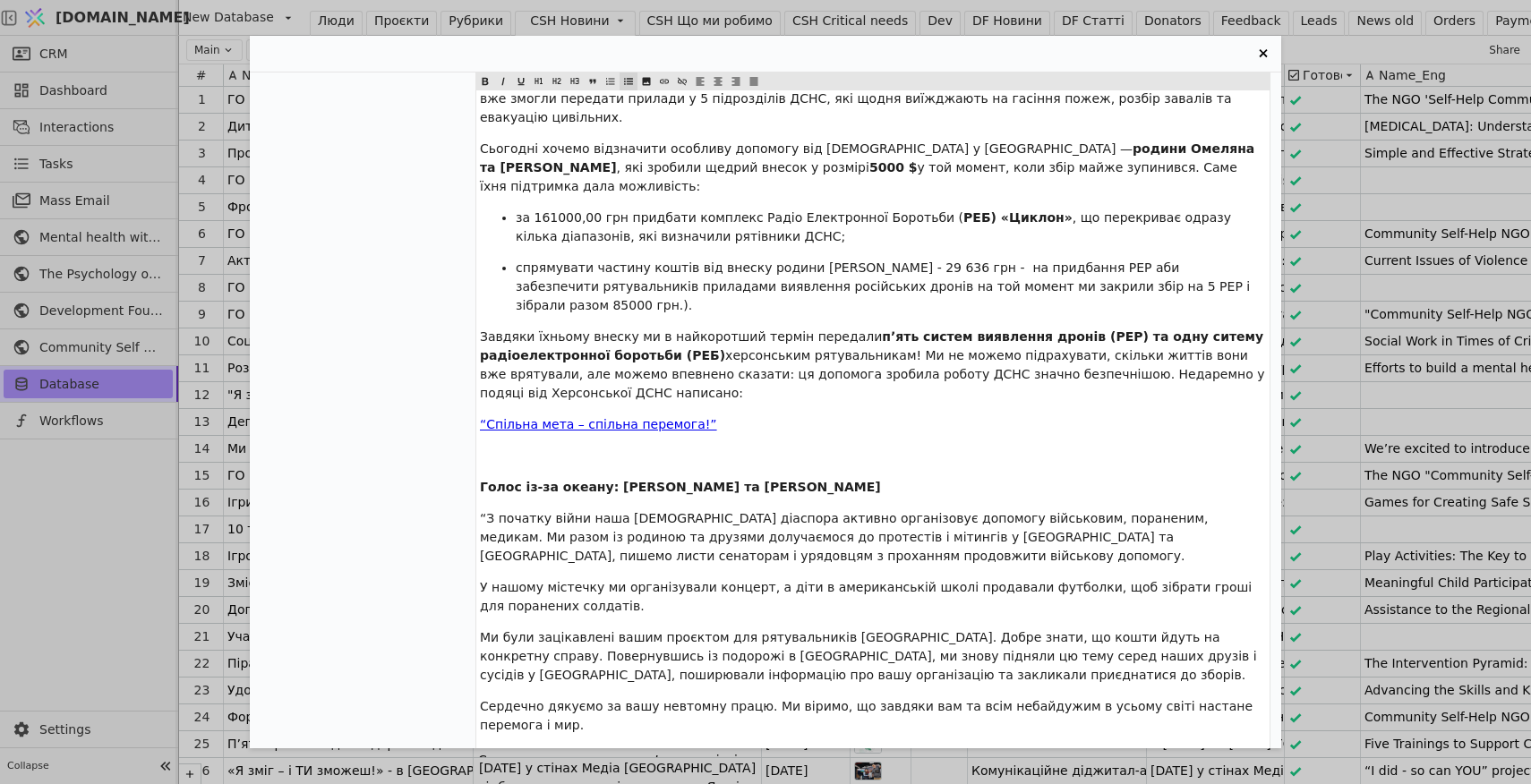
click at [770, 260] on span "спрямувати частину коштів від внеску родини Марків - 29 636 грн - на придбання …" at bounding box center [884, 286] width 738 height 52
drag, startPoint x: 849, startPoint y: 230, endPoint x: 691, endPoint y: 232, distance: 158.0
click at [691, 260] on span "спрямувати частину коштів від внеску родини Марків - 29 636 грн - на придбання …" at bounding box center [886, 286] width 743 height 52
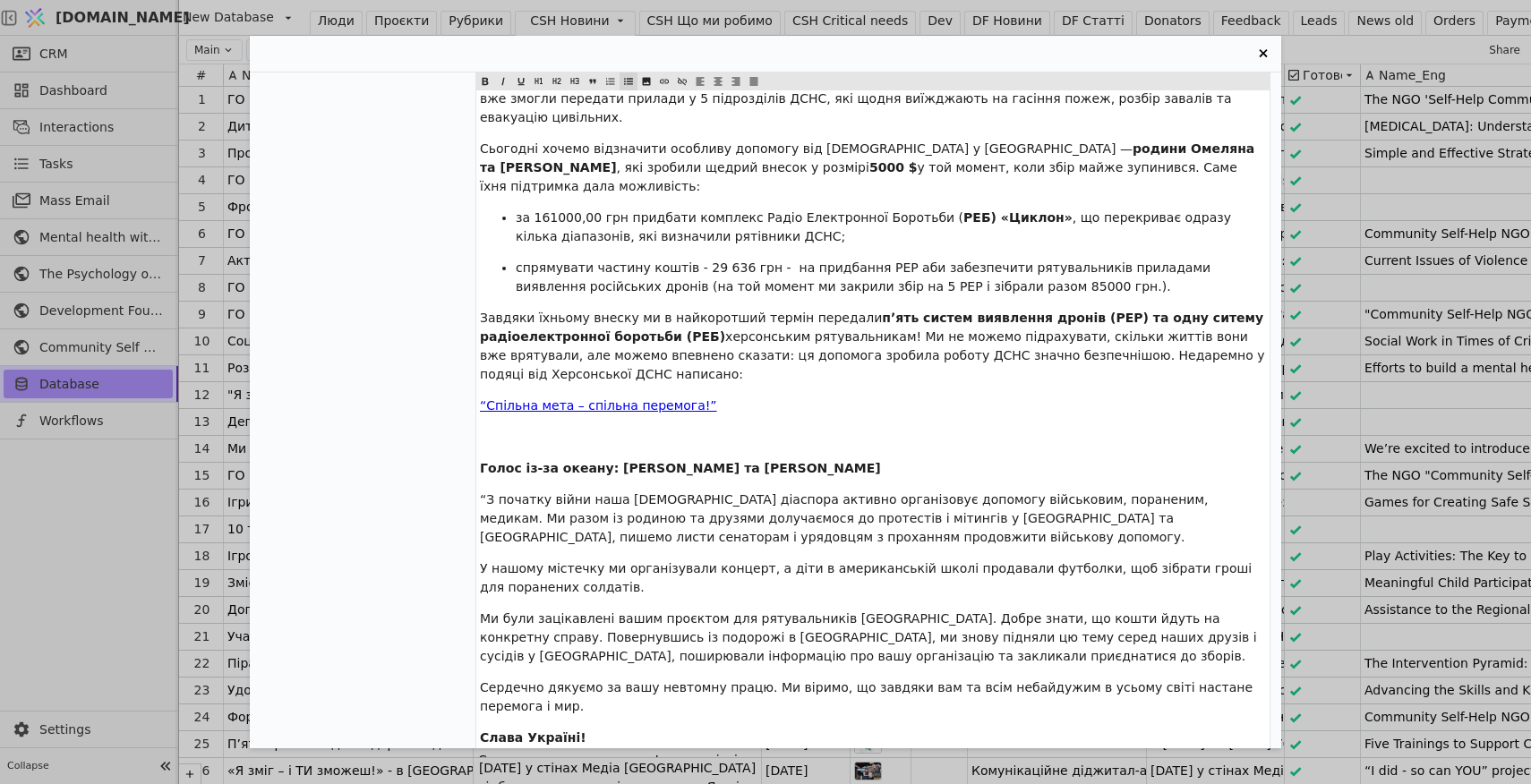
click at [780, 260] on span "спрямувати частину коштів - 29 636 грн - на придбання РЕР аби забезпечити рятув…" at bounding box center [865, 277] width 699 height 33
click at [797, 260] on span "спрямувати частину коштів - 29 636 грн - на придбання РЕР аби забезпечити рятув…" at bounding box center [863, 277] width 695 height 33
click at [981, 260] on span "спрямувати частину коштів - 29 636 грн - на закриття збору на придбання РЕР аби…" at bounding box center [886, 277] width 742 height 33
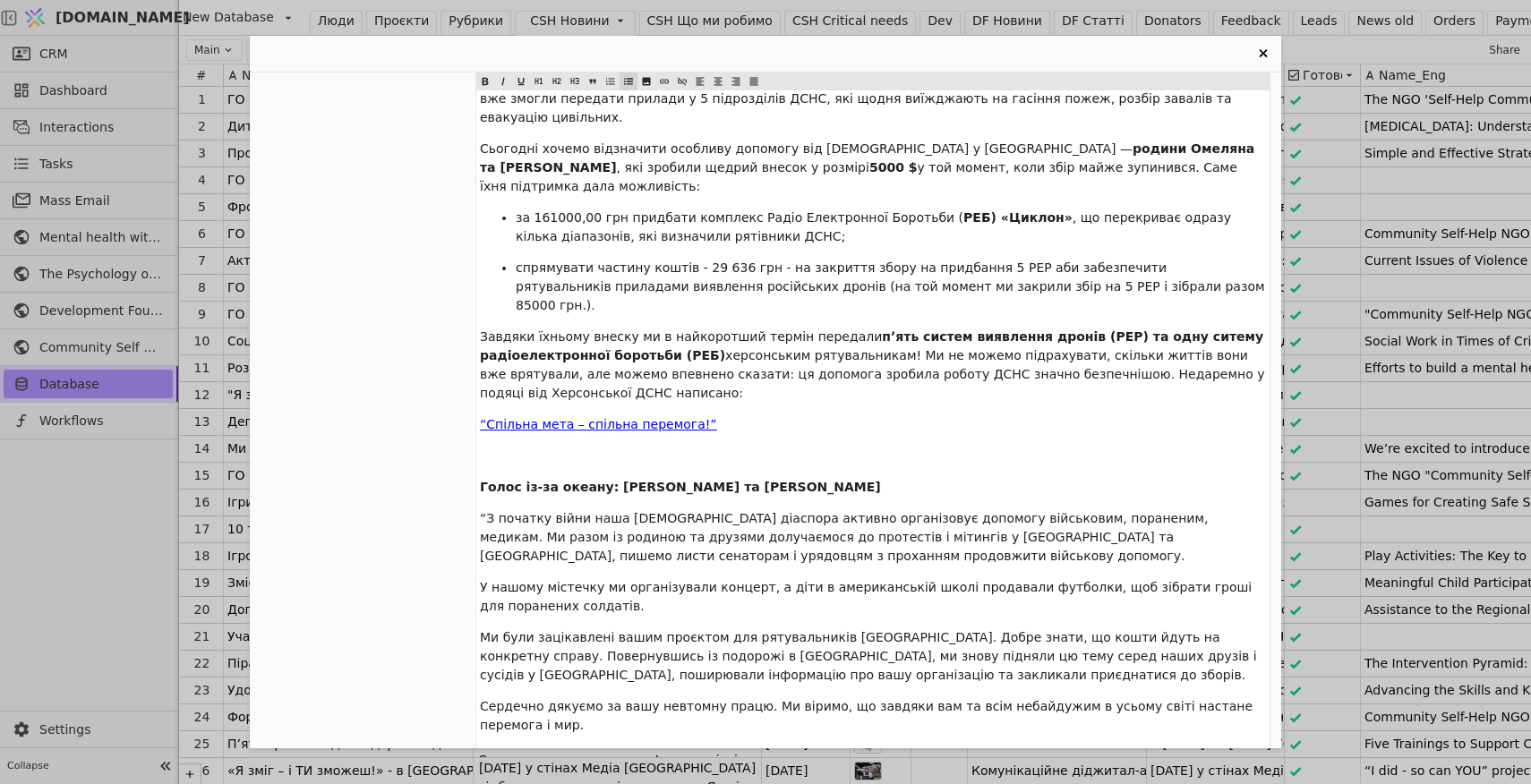
click at [1020, 260] on span "спрямувати частину коштів - 29 636 грн - на закриття збору на придбання 5 РЕР а…" at bounding box center [891, 286] width 753 height 52
click at [895, 260] on span "спрямувати частину коштів - 29 636 грн - на закриття збору на придбання 5 РЕР, …" at bounding box center [891, 286] width 753 height 52
click at [1109, 260] on span "спрямувати частину коштів - 29 636 грн - на закриття збору в 85000 грн на придб…" at bounding box center [886, 286] width 743 height 52
drag, startPoint x: 864, startPoint y: 249, endPoint x: 542, endPoint y: 266, distance: 322.4
click at [542, 266] on span "спрямувати частину коштів - 29 636 грн - на закриття збору в 85000 грн на придб…" at bounding box center [891, 286] width 753 height 52
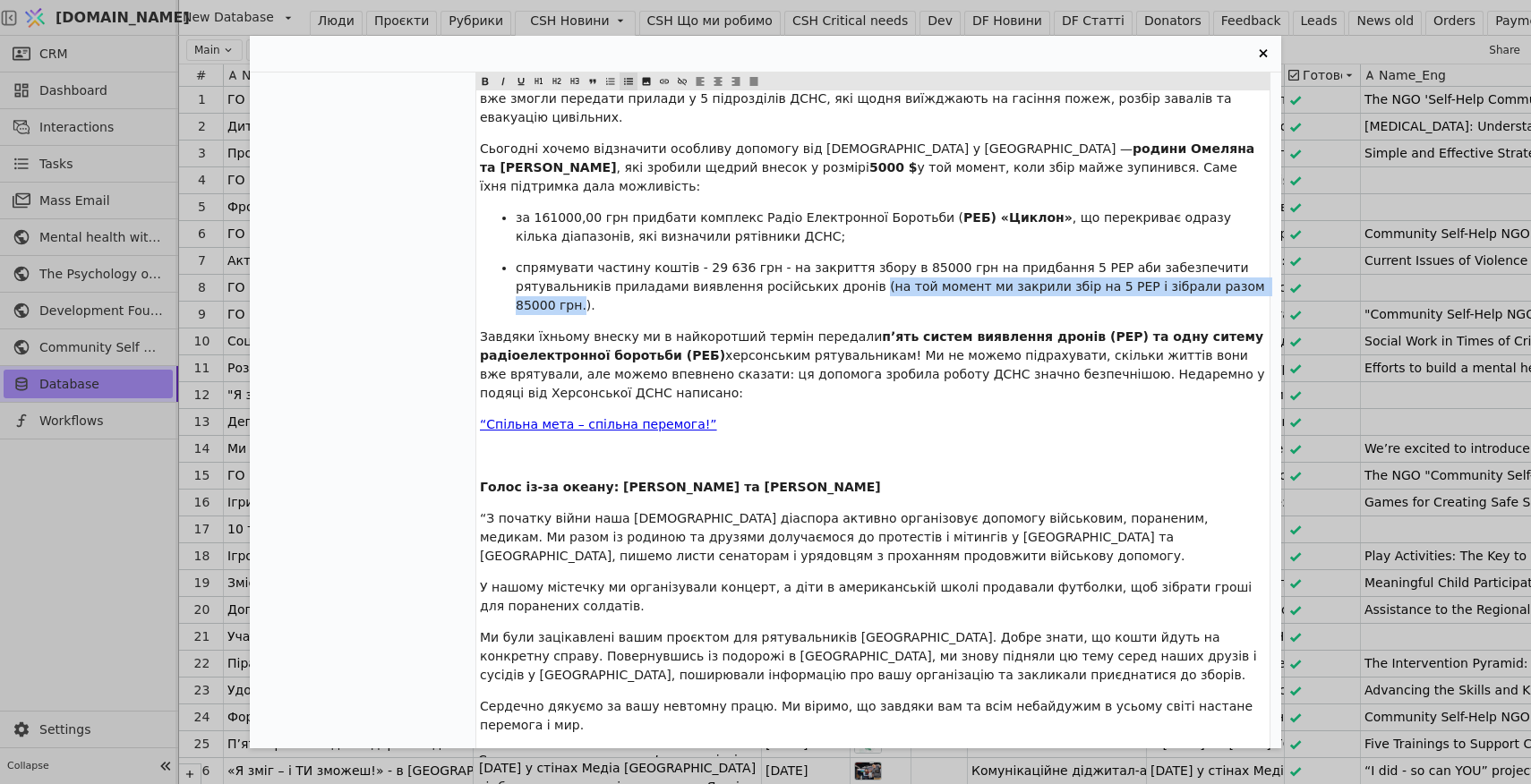
drag, startPoint x: 542, startPoint y: 267, endPoint x: 864, endPoint y: 244, distance: 322.8
click at [863, 260] on span "спрямувати частину коштів - 29 636 грн - на закриття збору в 85000 грн на придб…" at bounding box center [891, 286] width 753 height 52
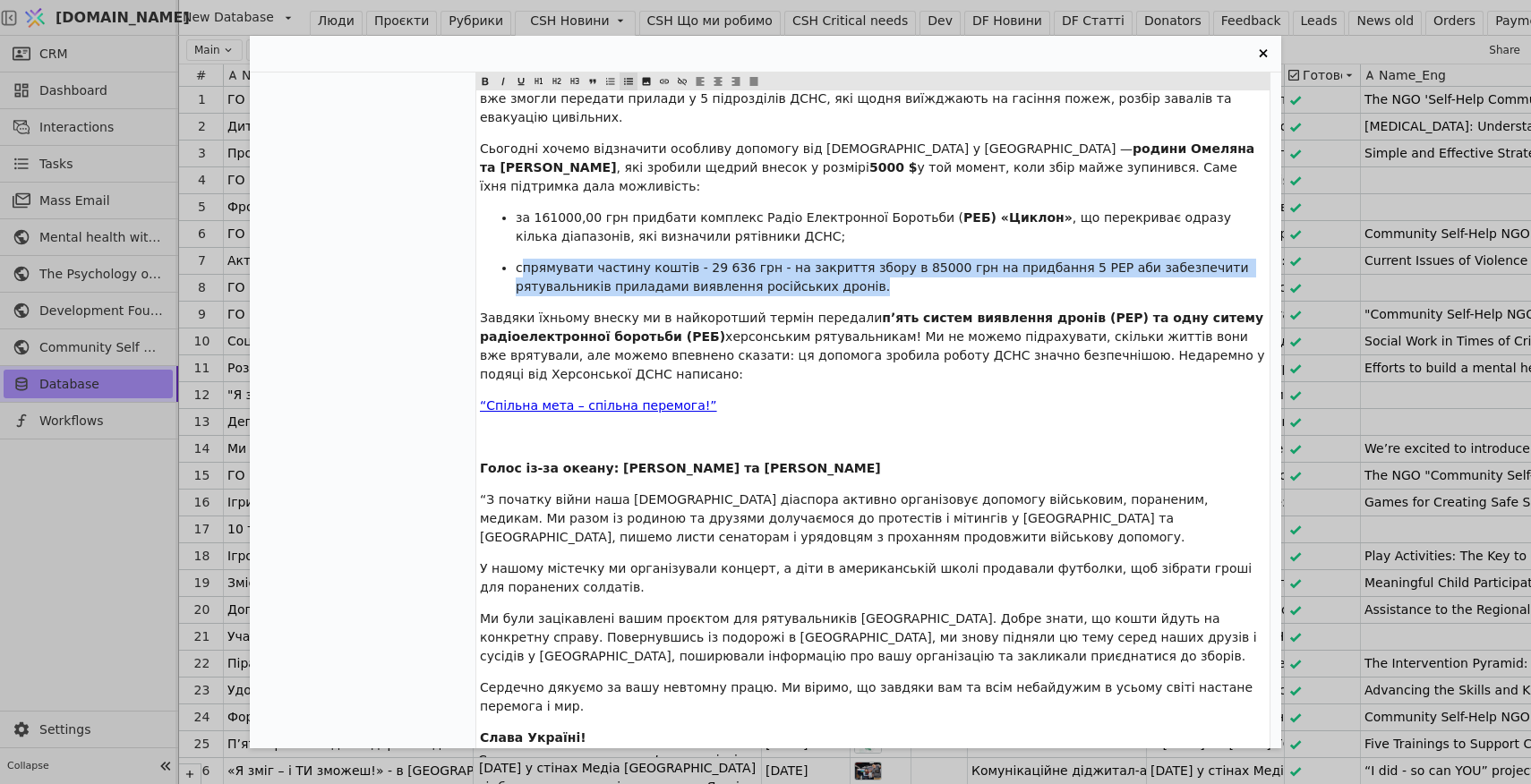
drag, startPoint x: 880, startPoint y: 247, endPoint x: 519, endPoint y: 229, distance: 361.4
click at [519, 259] on p "спрямувати частину коштів - 29 636 грн - на закриття збору в 85000 грн на придб…" at bounding box center [890, 278] width 750 height 37
copy span "прямувати частину коштів - 29 636 грн - на закриття збору в 85000 грн на придба…"
click at [835, 260] on span "спрямувати частину коштів - 29 636 грн - на закриття збору в 85000 грн на придб…" at bounding box center [883, 277] width 737 height 33
click at [858, 260] on span "спрямувати частину коштів - 29 636 грн - на закриття збору в 85000 грн на придб…" at bounding box center [883, 277] width 737 height 33
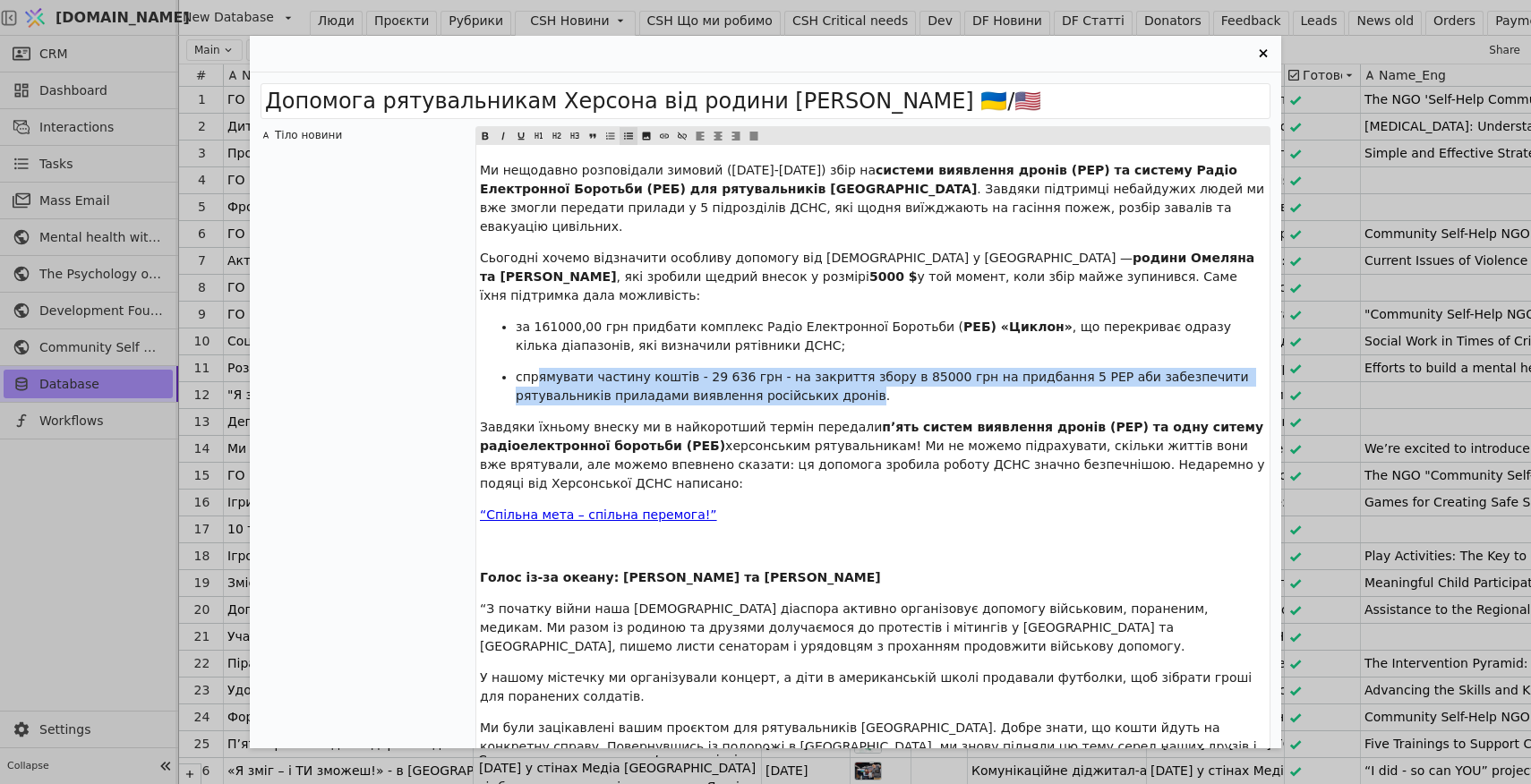
scroll to position [109, 0]
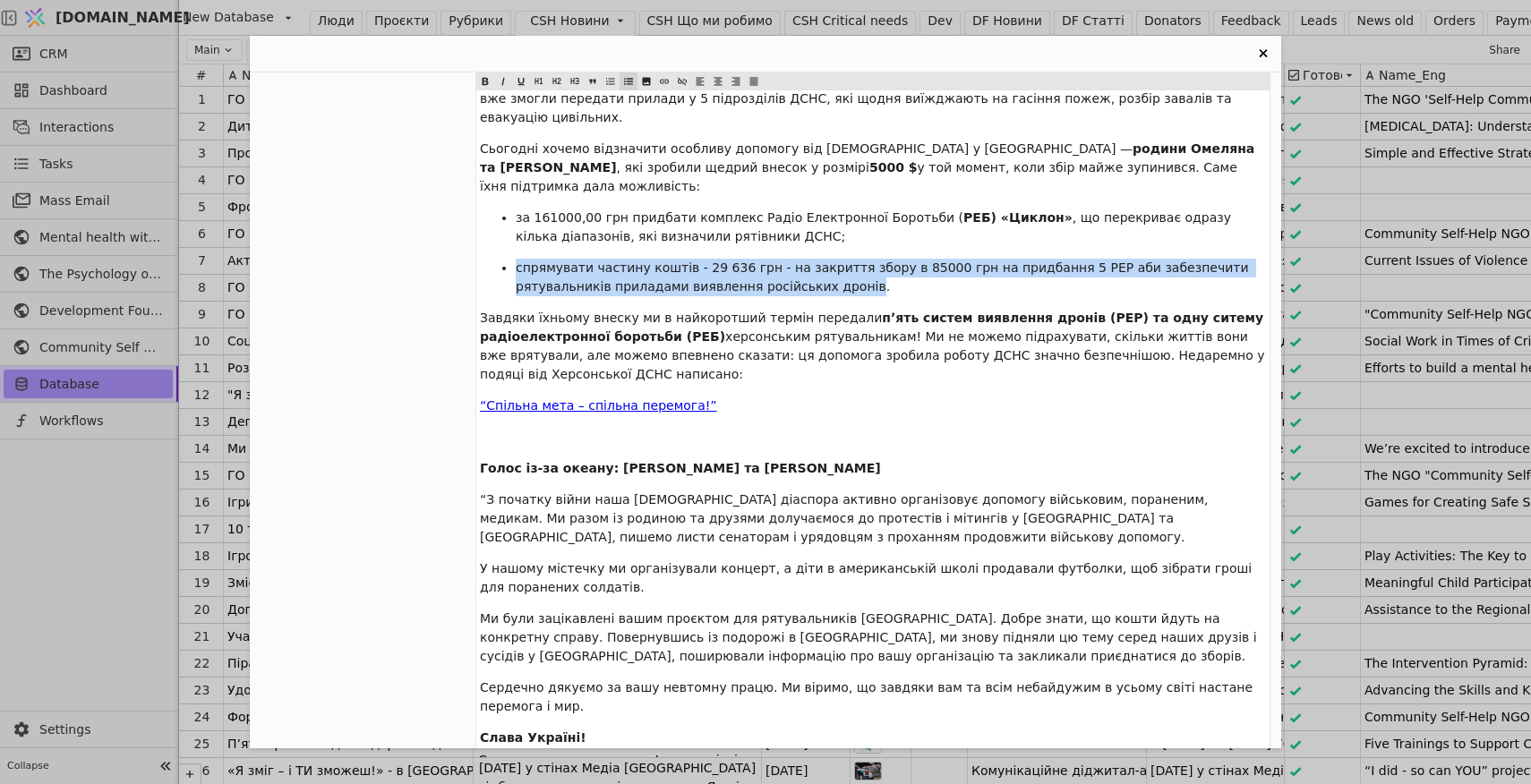
click at [518, 260] on span "спрямувати частину коштів - 29 636 грн - на закриття збору в 85000 грн на придб…" at bounding box center [883, 277] width 737 height 33
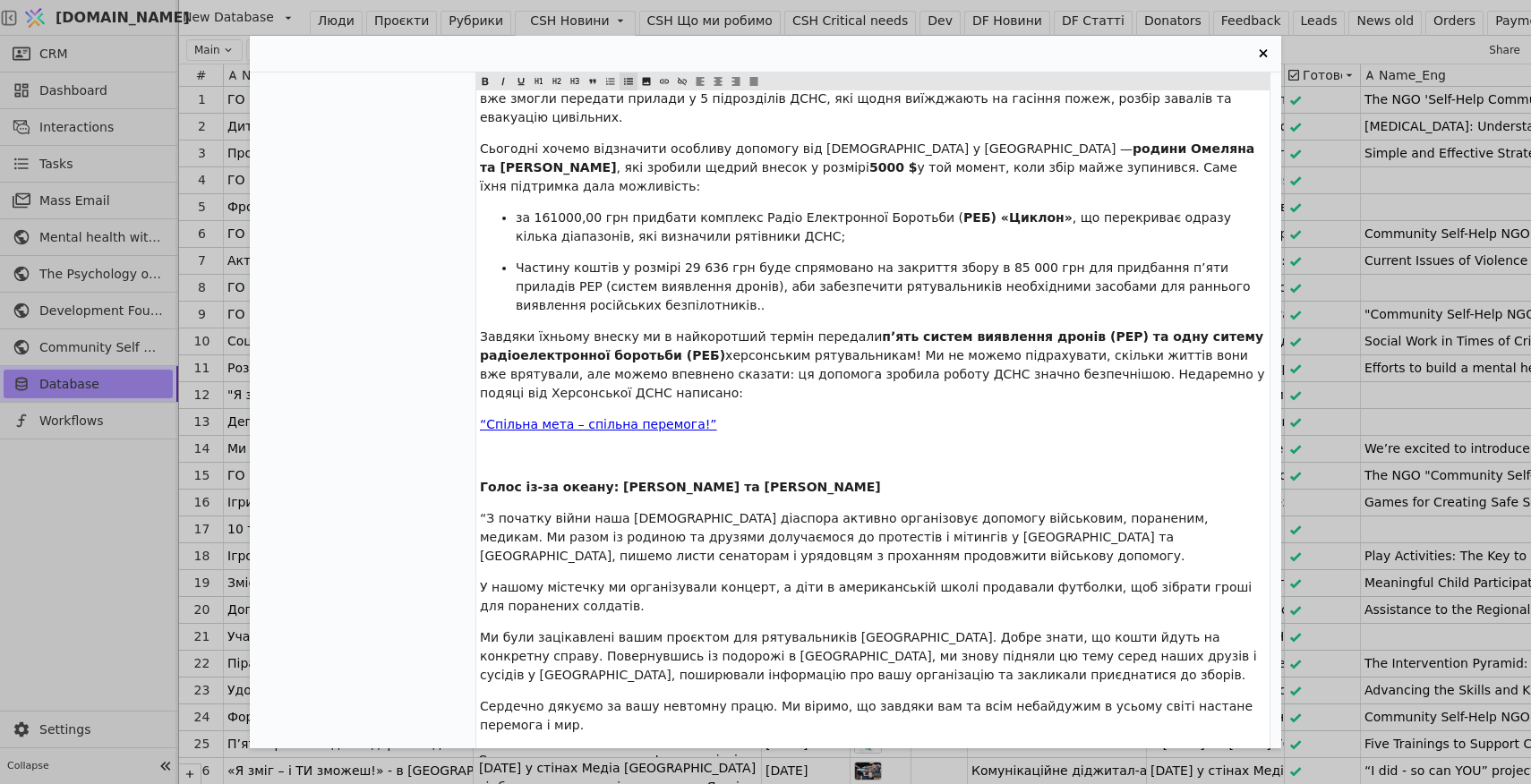
click at [525, 260] on span "Частину коштів у розмірі 29 636 грн буде спрямовано на закриття збору в 85 000 …" at bounding box center [884, 286] width 738 height 52
click at [763, 260] on span "частину коштів у розмірі 29 636 грн буде спрямовано на закриття збору в 85 000 …" at bounding box center [884, 286] width 738 height 52
click at [768, 260] on span "частину коштів у розмірі 29 636 грн буде спрямовано на закриття збору в 85 000 …" at bounding box center [884, 286] width 738 height 52
click at [608, 264] on p "частину коштів у розмірі 29 636 грн було спрямовано на закриття збору в 85 000 …" at bounding box center [890, 287] width 750 height 56
click at [980, 210] on span "РЕБ) «Циклон»" at bounding box center [1017, 217] width 109 height 15
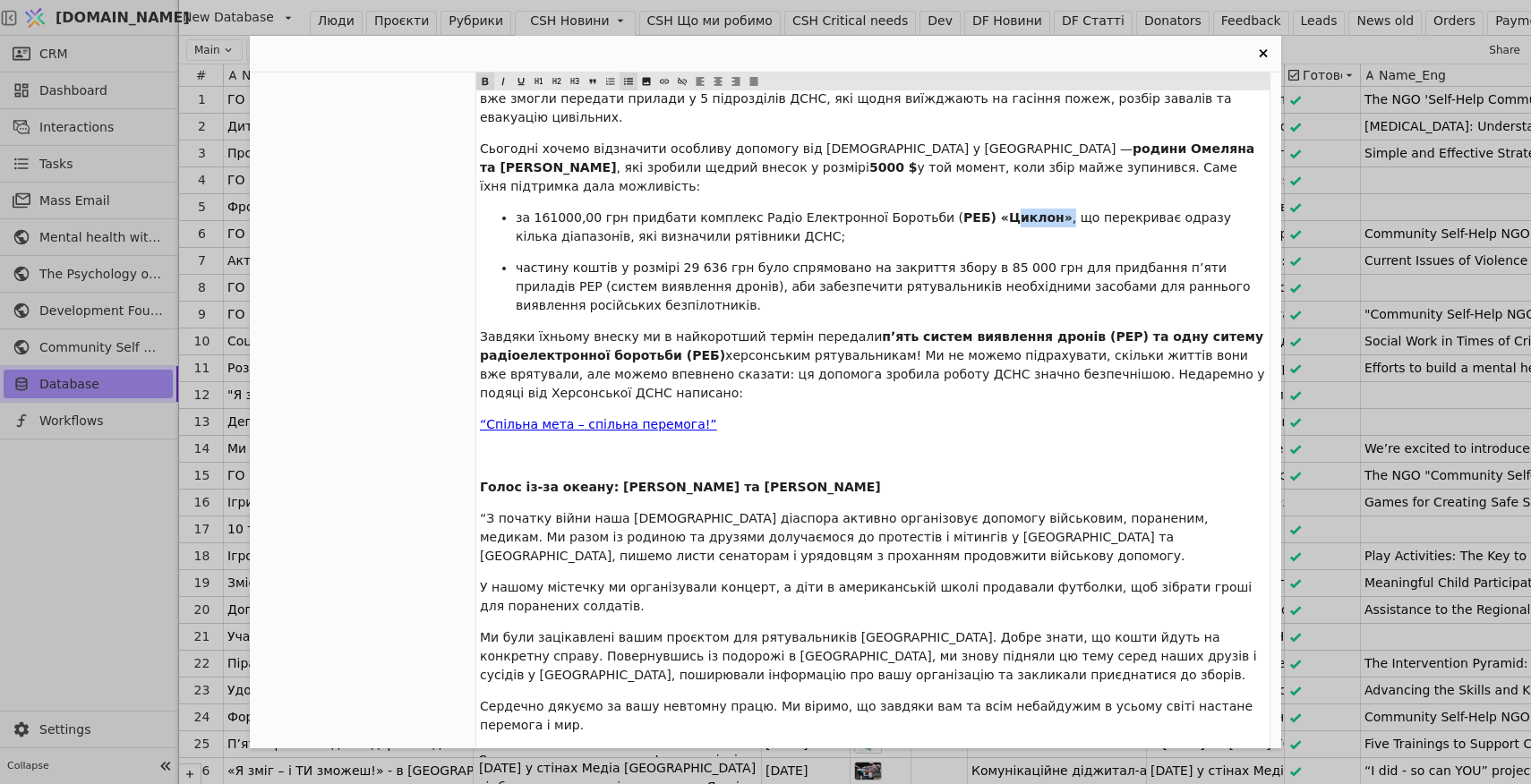
drag, startPoint x: 1029, startPoint y: 182, endPoint x: 978, endPoint y: 184, distance: 51.0
click at [978, 209] on p "за 161000,00 грн придбати комплекс Радіо Електронної Боротьби ( РЕБ) «Циклон» ,…" at bounding box center [890, 228] width 750 height 37
drag, startPoint x: 747, startPoint y: 181, endPoint x: 1022, endPoint y: 180, distance: 275.0
click at [1022, 209] on p "за 161000,00 грн придбати комплекс Радіо Електронної Боротьби ( РЕБ) «Циклон» ,…" at bounding box center [890, 228] width 750 height 37
click at [484, 84] on icon "Entry Card" at bounding box center [486, 80] width 6 height 7
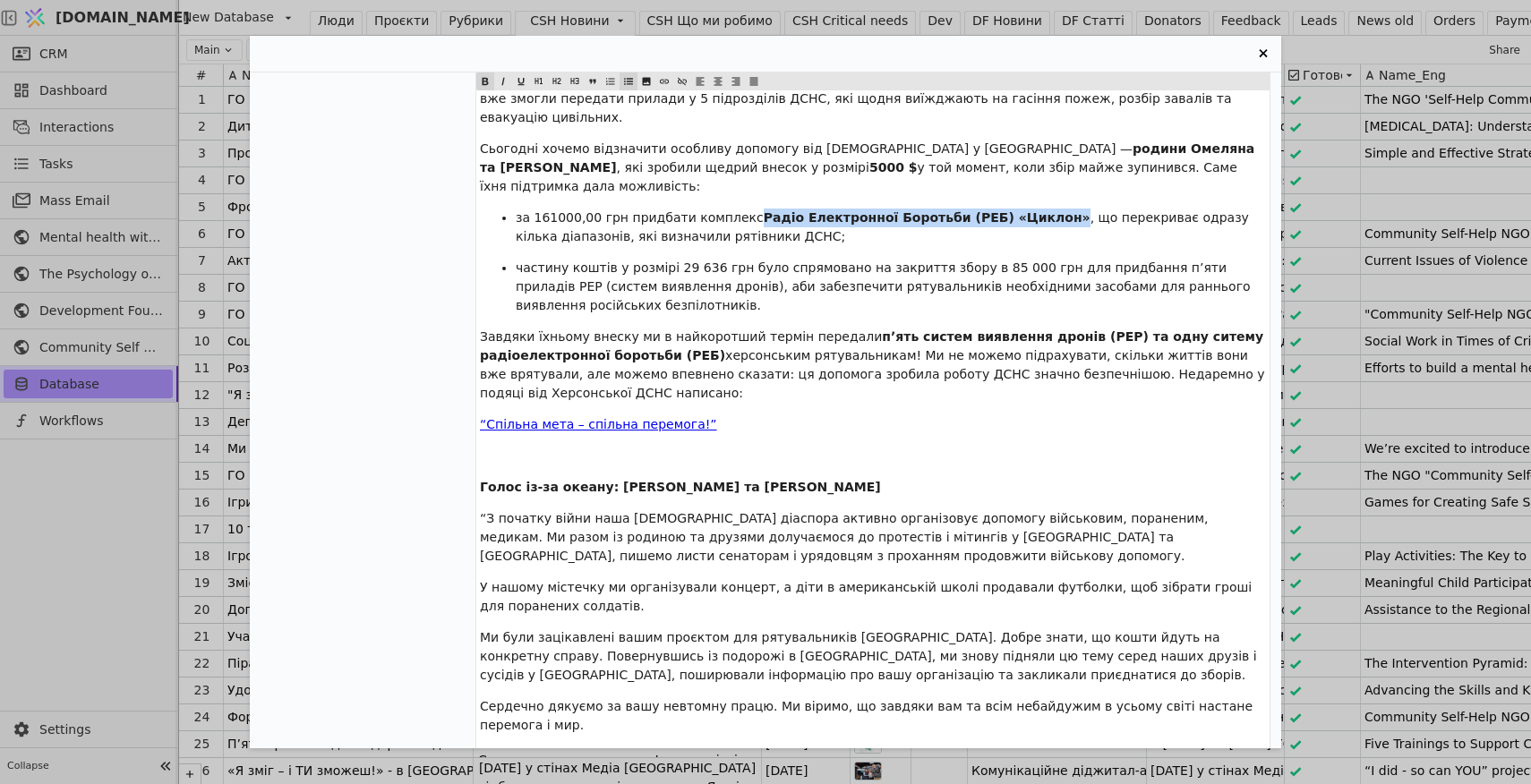
click at [598, 210] on span ", що перекриває одразу кілька діапазонів, які визначили рятівники ДСНС;" at bounding box center [883, 227] width 737 height 33
drag, startPoint x: 534, startPoint y: 180, endPoint x: 618, endPoint y: 179, distance: 84.0
click at [619, 210] on span "за 161000,00 грн придбати комплекс" at bounding box center [639, 217] width 248 height 15
click at [488, 85] on icon "Entry Card" at bounding box center [485, 80] width 9 height 9
drag, startPoint x: 674, startPoint y: 232, endPoint x: 738, endPoint y: 229, distance: 64.1
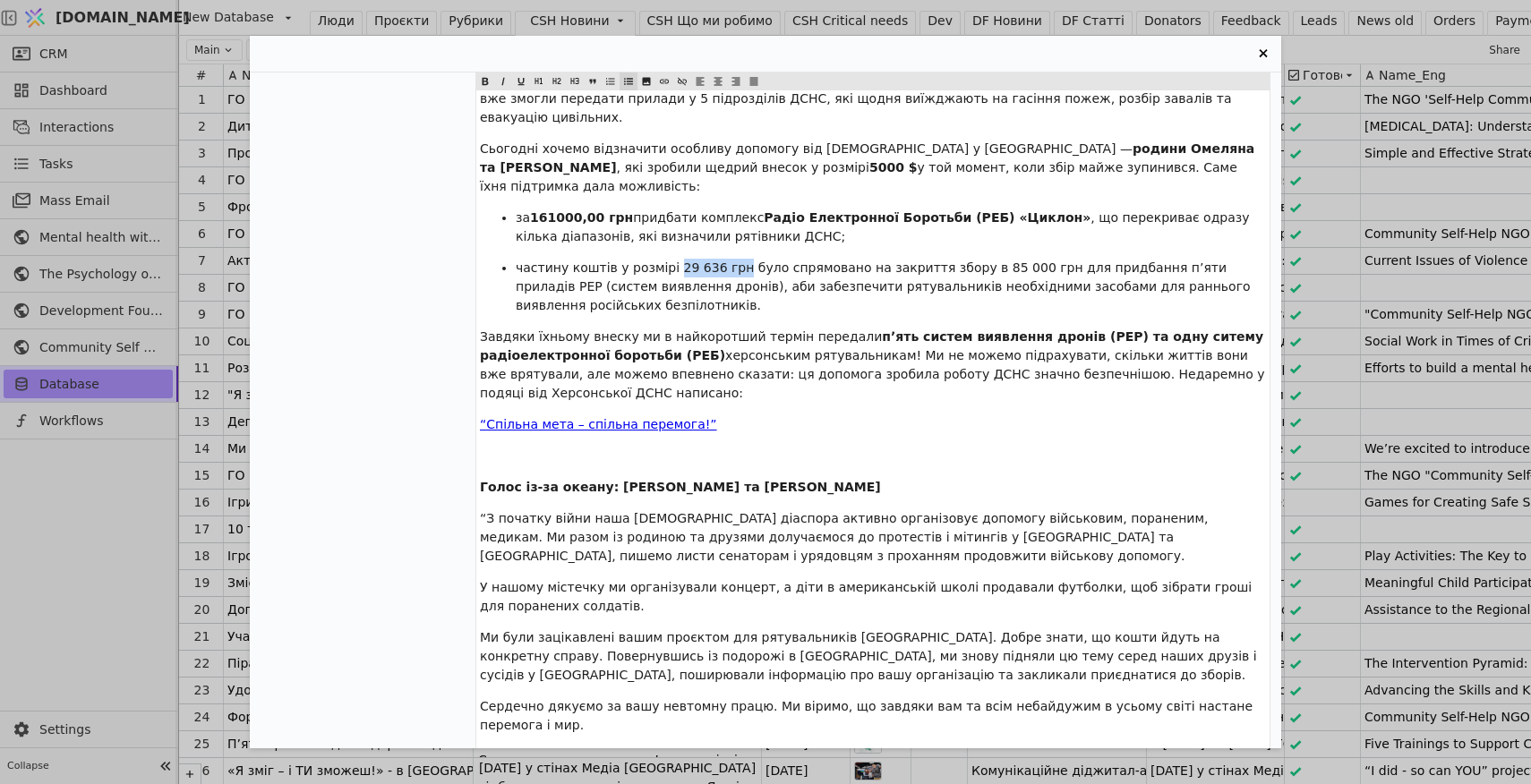
click at [738, 260] on span "частину коштів у розмірі 29 636 грн було спрямовано на закриття збору в 85 000 …" at bounding box center [884, 286] width 738 height 52
click at [487, 78] on icon "Entry Card" at bounding box center [486, 80] width 6 height 7
click at [683, 260] on span "було спрямовано на закриття збору в 85 000 грн для придбання п’яти приладів РЕР…" at bounding box center [884, 286] width 738 height 52
drag, startPoint x: 622, startPoint y: 266, endPoint x: 515, endPoint y: 233, distance: 112.0
click at [515, 259] on p "частину коштів у розмірі 29 636 грн було спрямовано на закриття збору в 85 000 …" at bounding box center [890, 287] width 750 height 56
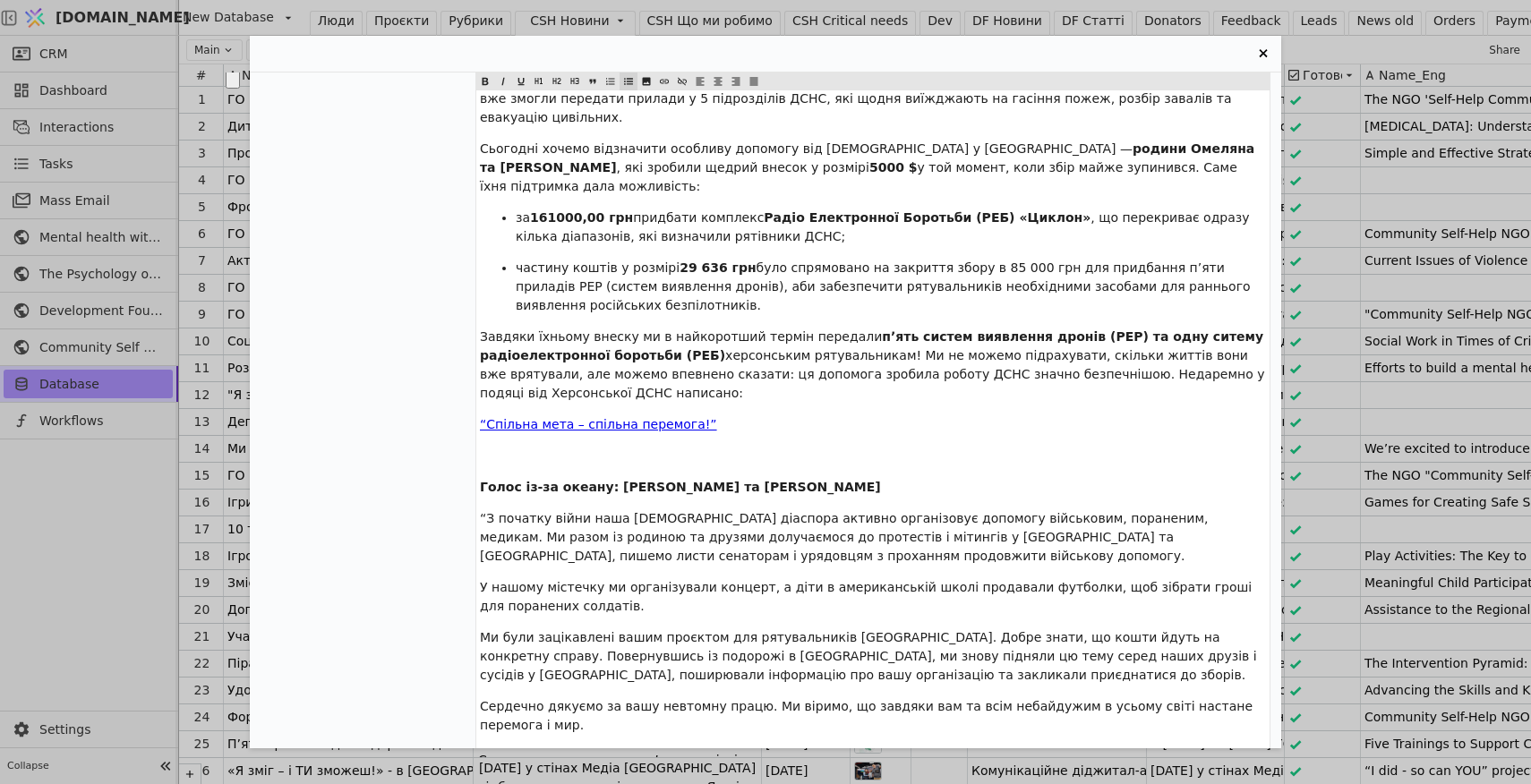
copy p "частину коштів у розмірі 29 636 грн було спрямовано на закриття збору в 85 000 …"
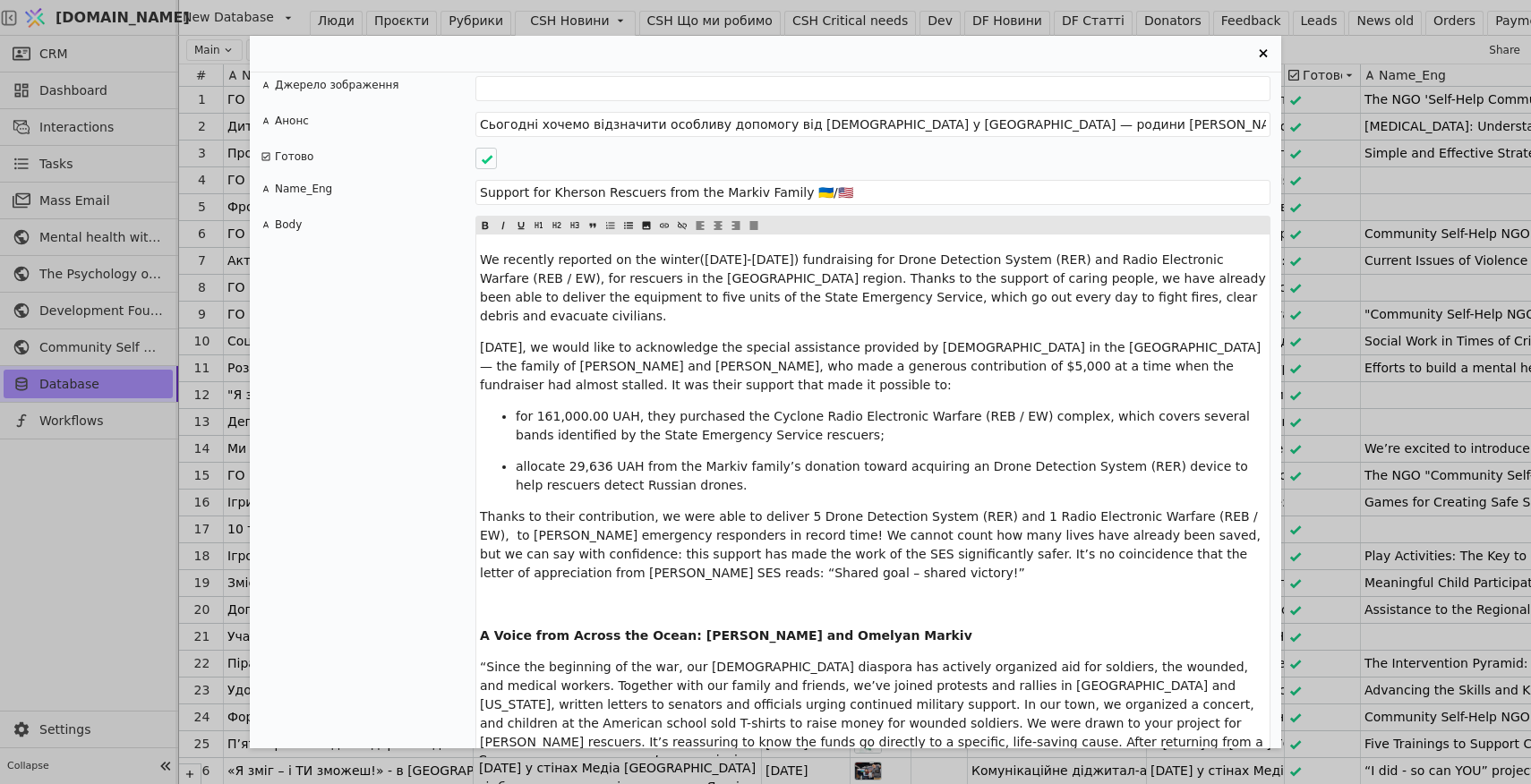
scroll to position [0, 0]
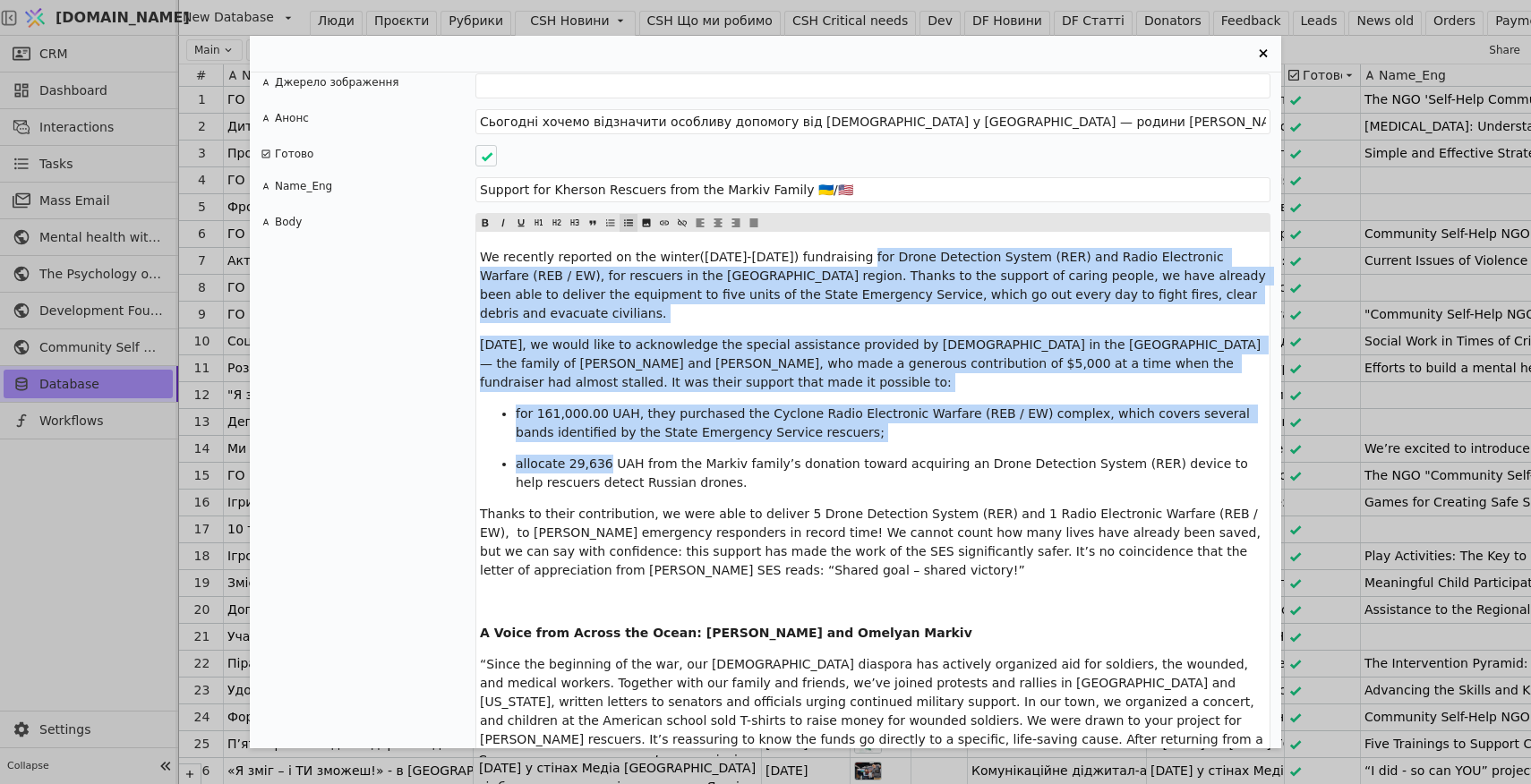
drag, startPoint x: 681, startPoint y: 430, endPoint x: 593, endPoint y: 411, distance: 90.0
click at [593, 454] on p "allocate 29,636 UAH from the Markiv family’s donation toward acquiring an Drone…" at bounding box center [890, 473] width 750 height 37
click at [593, 456] on span "allocate 29,636 UAH from the Markiv family’s donation toward acquiring an Drone…" at bounding box center [883, 473] width 736 height 33
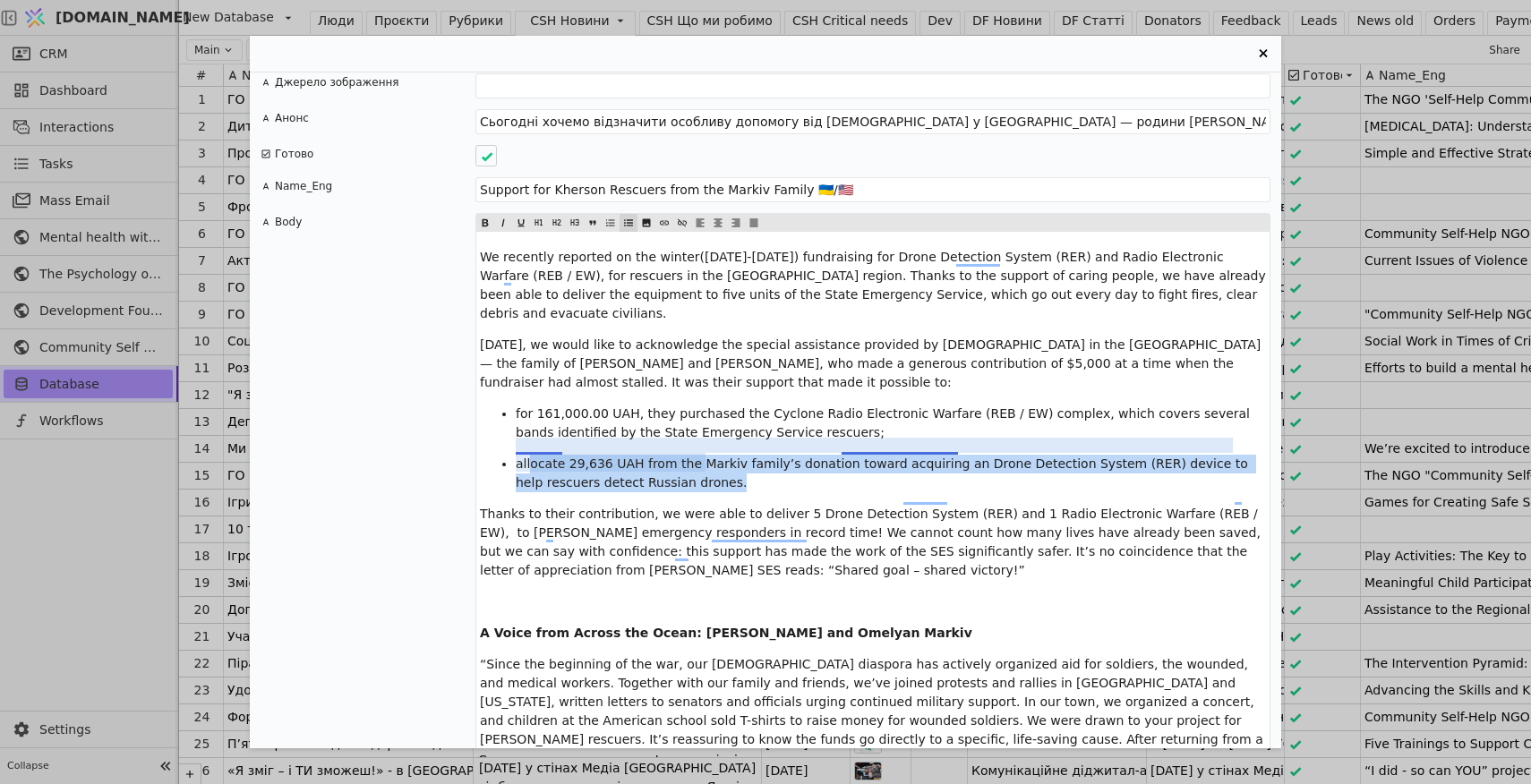
scroll to position [2080, 0]
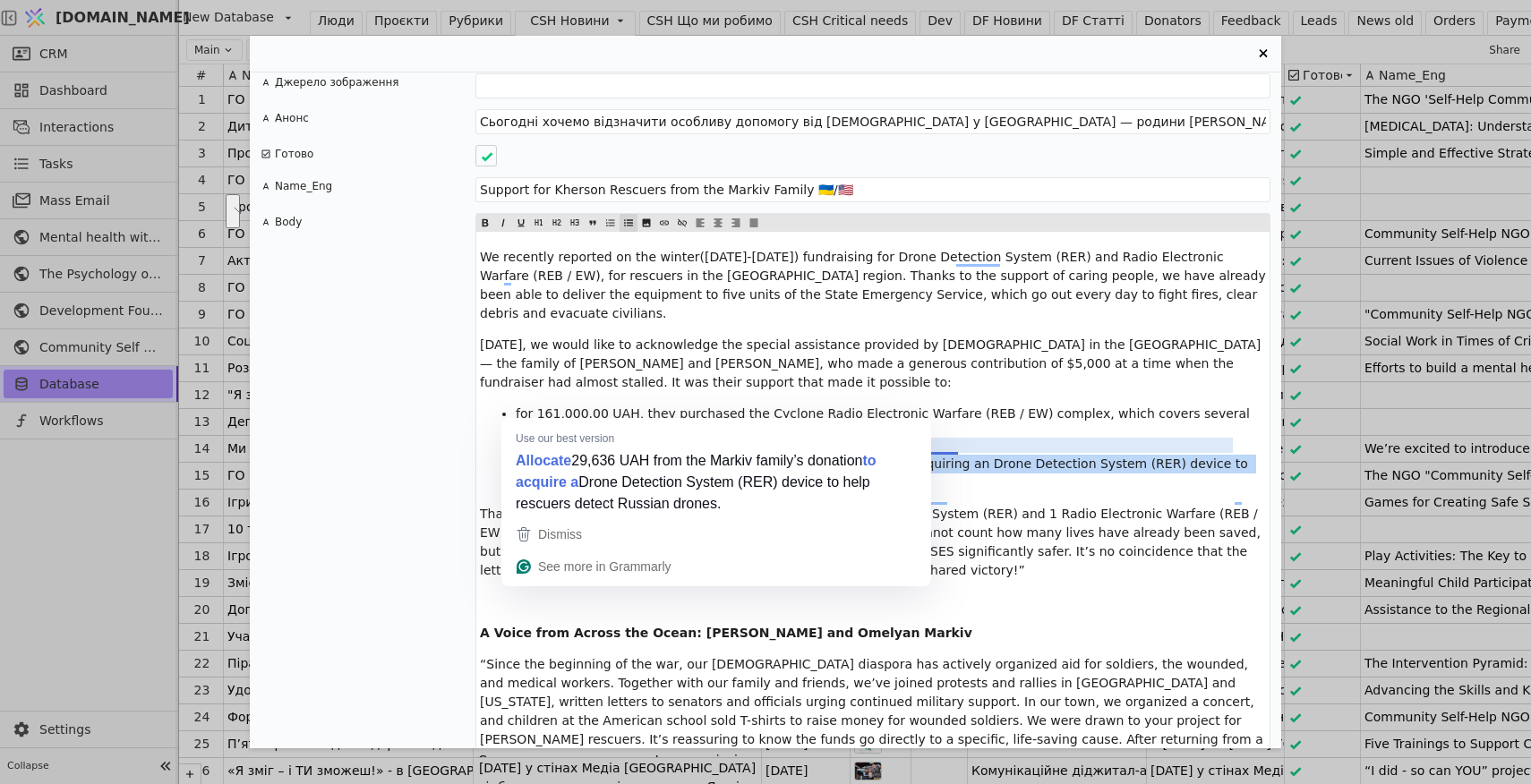
drag, startPoint x: 707, startPoint y: 425, endPoint x: 519, endPoint y: 406, distance: 189.0
click at [519, 454] on p "allocate 29,636 UAH from the Markiv family’s donation toward acquiring an Drone…" at bounding box center [890, 473] width 750 height 37
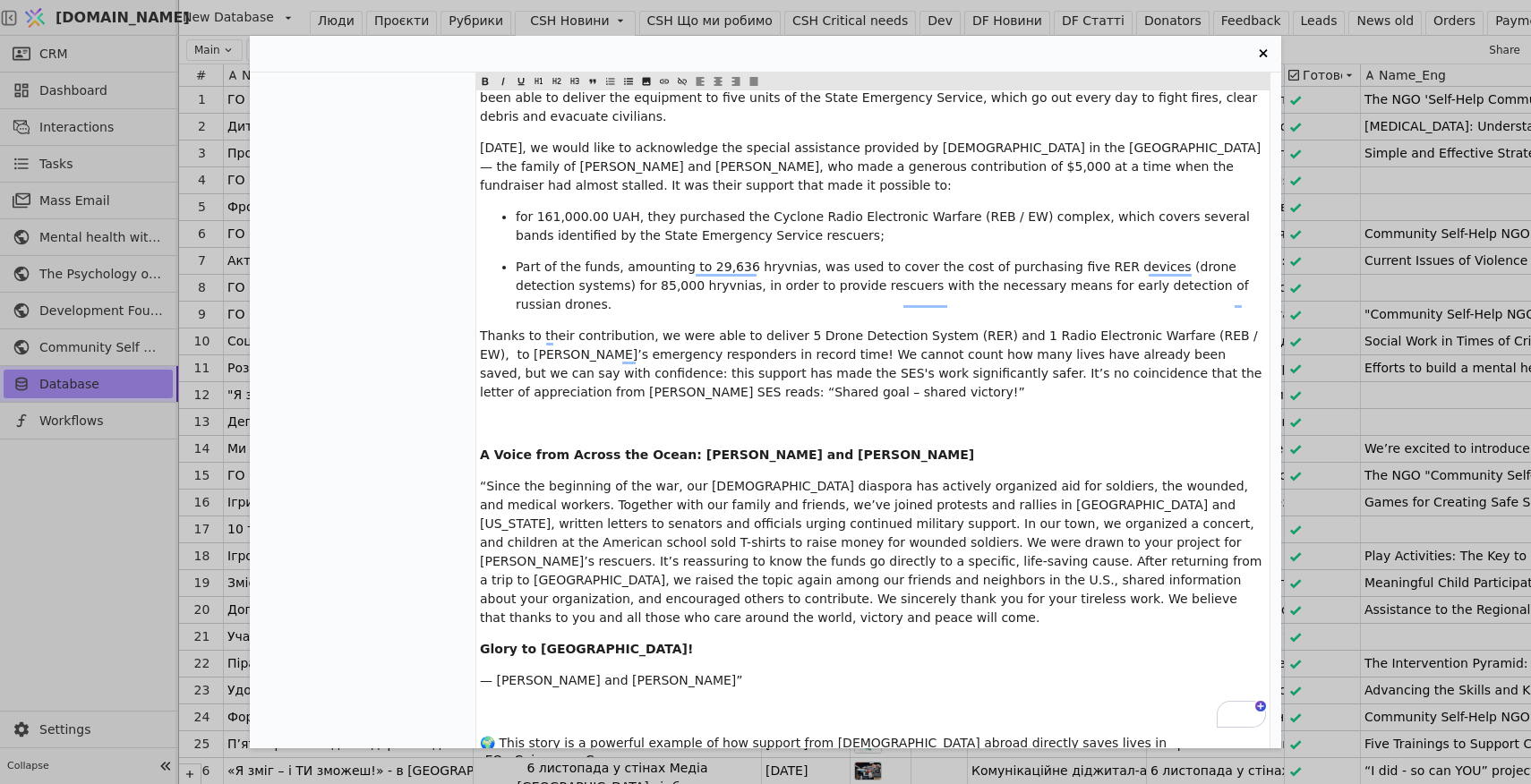
scroll to position [2401, 0]
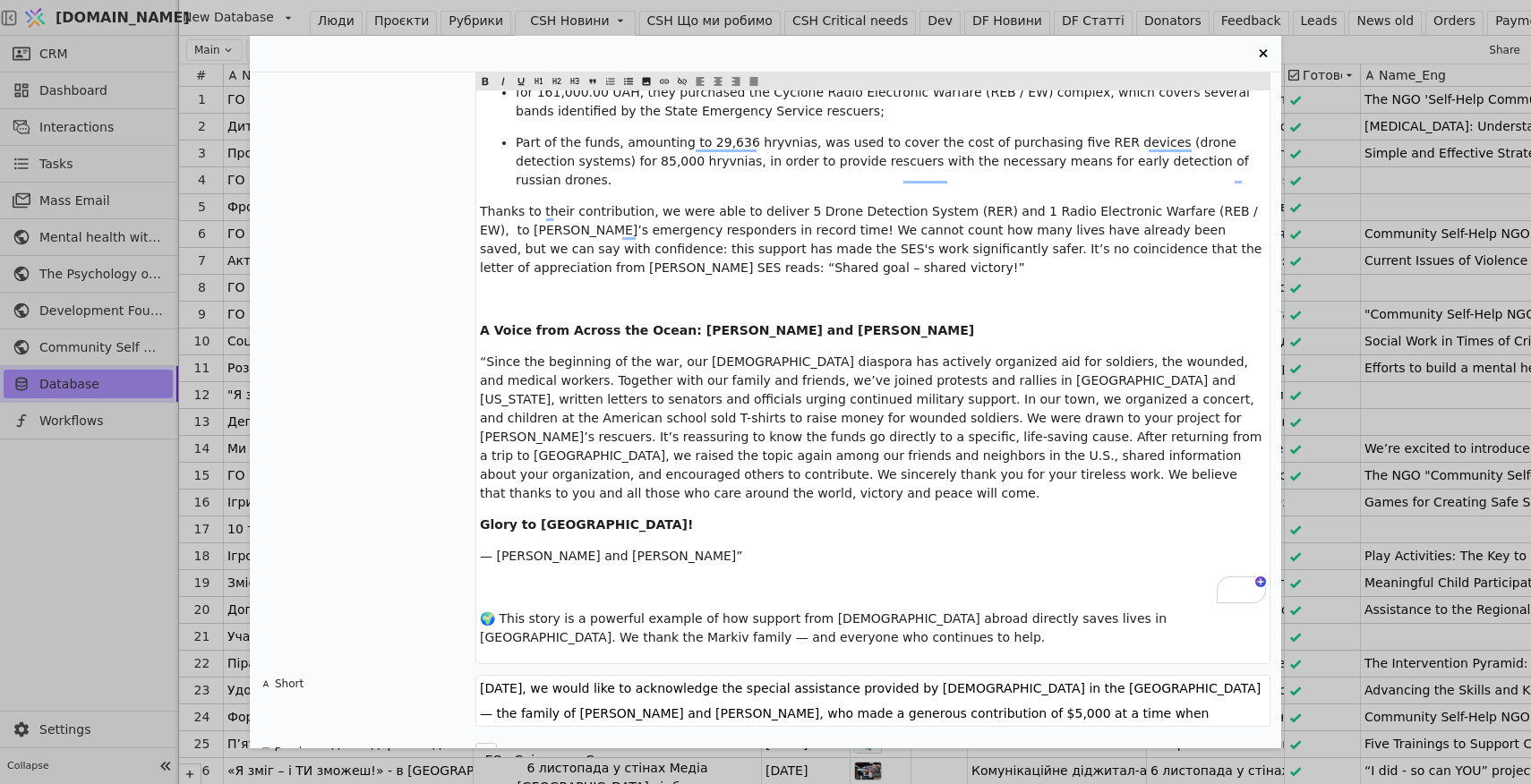
click at [108, 570] on div "Допомога рятувальникам Херсона від родини Марків 🇺🇦/🇺🇸 Тіло новини Ми нещодавно…" at bounding box center [766, 392] width 1531 height 784
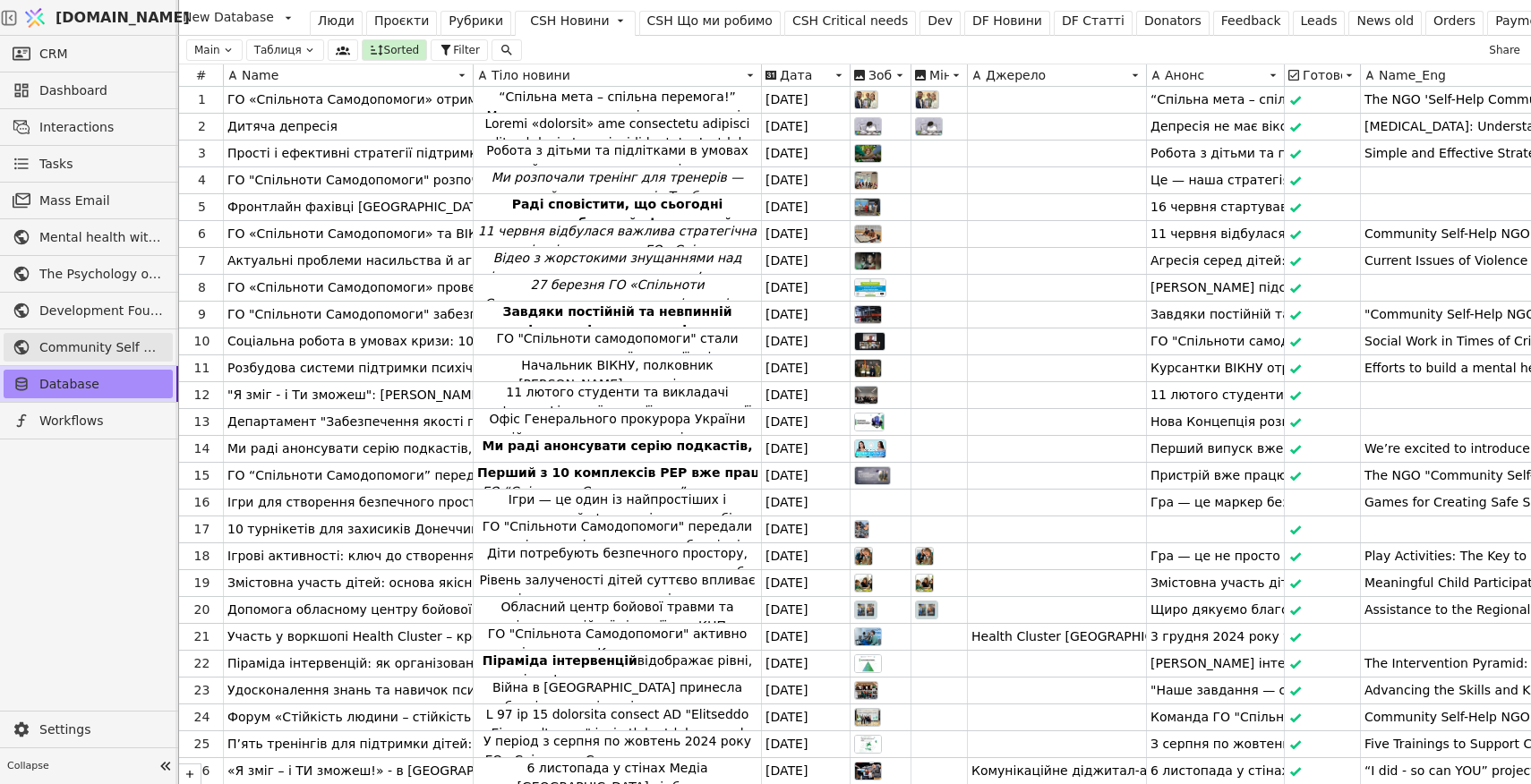
click at [79, 349] on span "Community Self Help" at bounding box center [101, 347] width 125 height 19
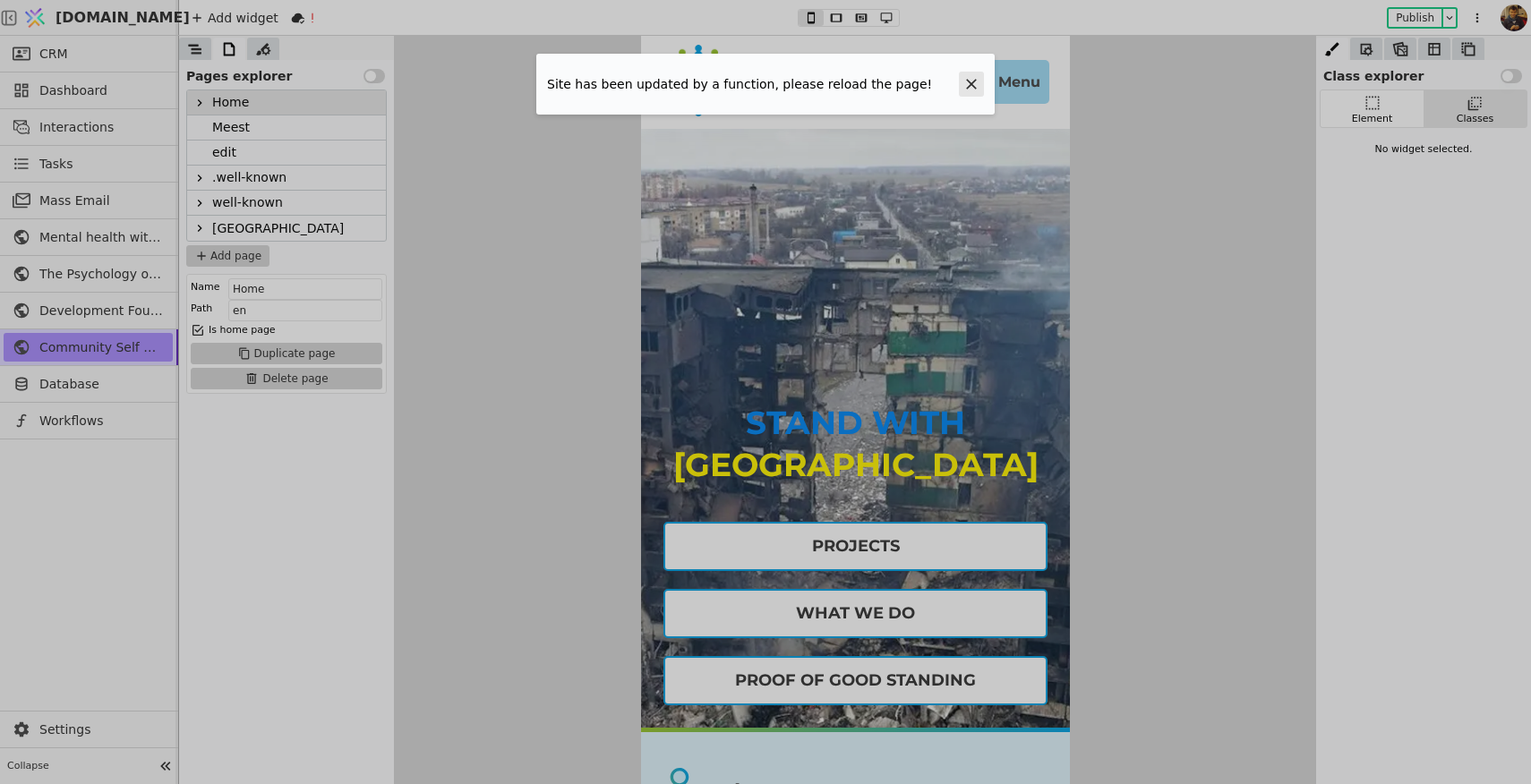
click at [973, 86] on icon at bounding box center [971, 84] width 18 height 18
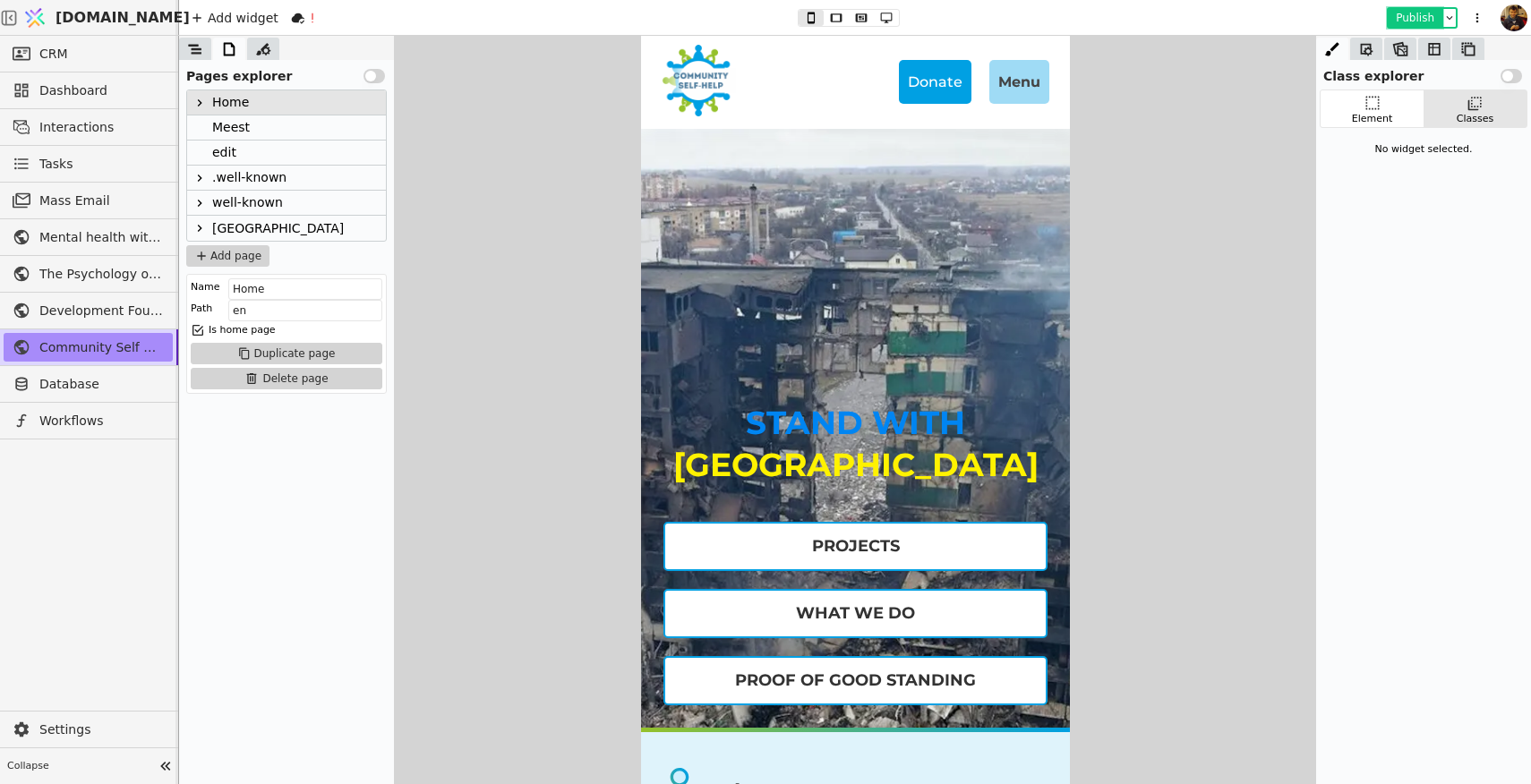
click at [1428, 11] on button "Publish" at bounding box center [1415, 18] width 53 height 18
click at [95, 384] on span "Database" at bounding box center [101, 384] width 125 height 19
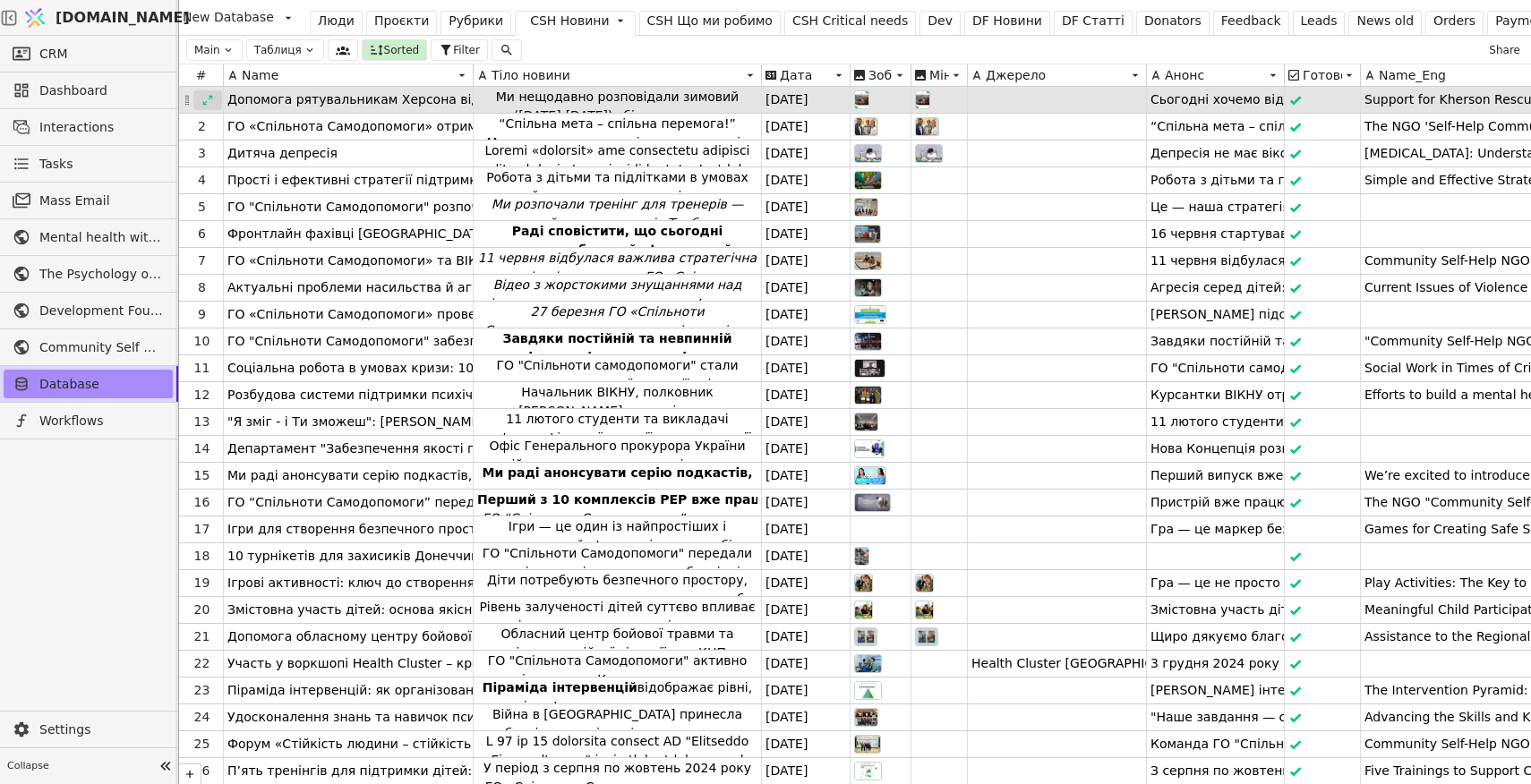
click at [209, 102] on icon at bounding box center [207, 100] width 13 height 13
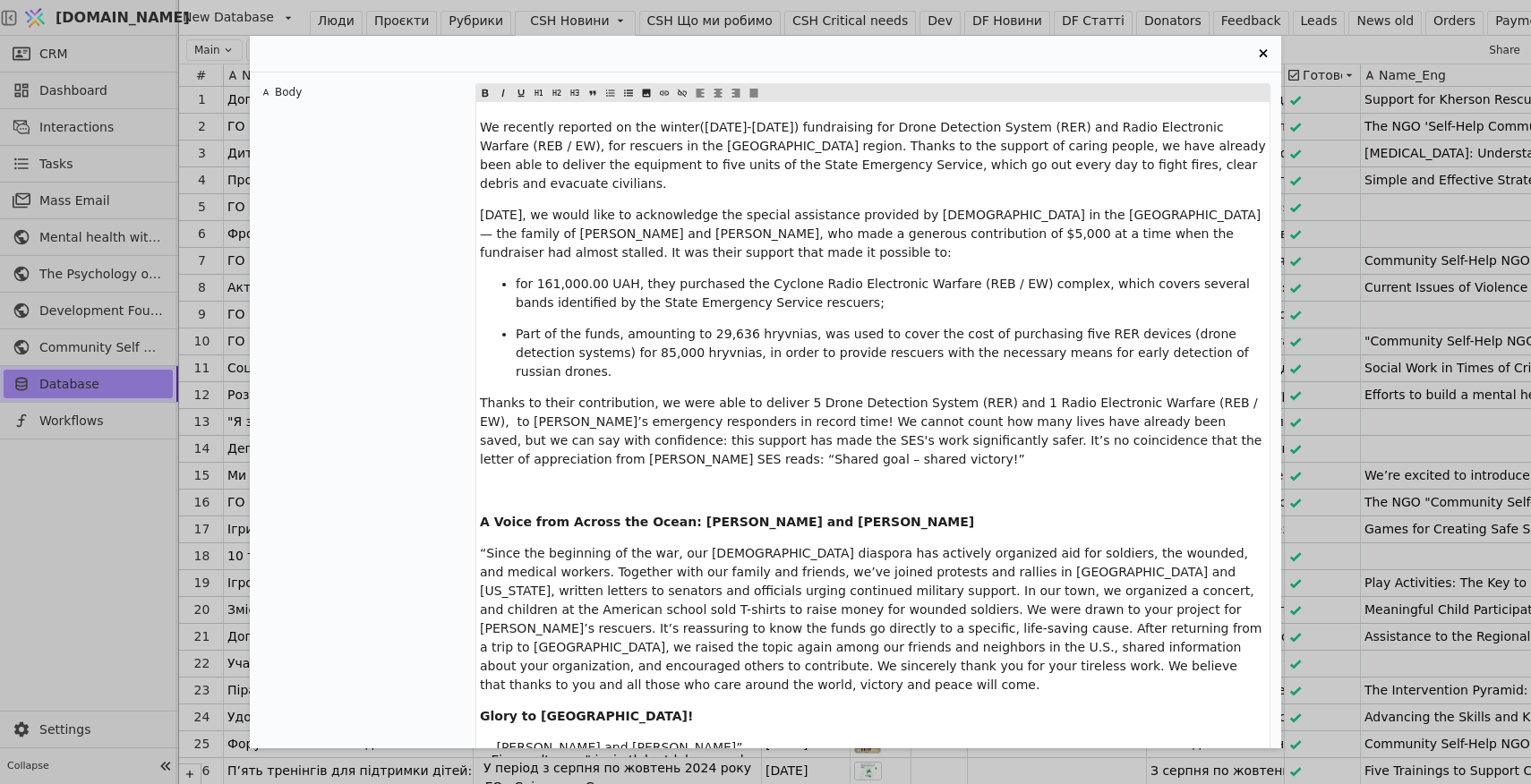
scroll to position [2401, 0]
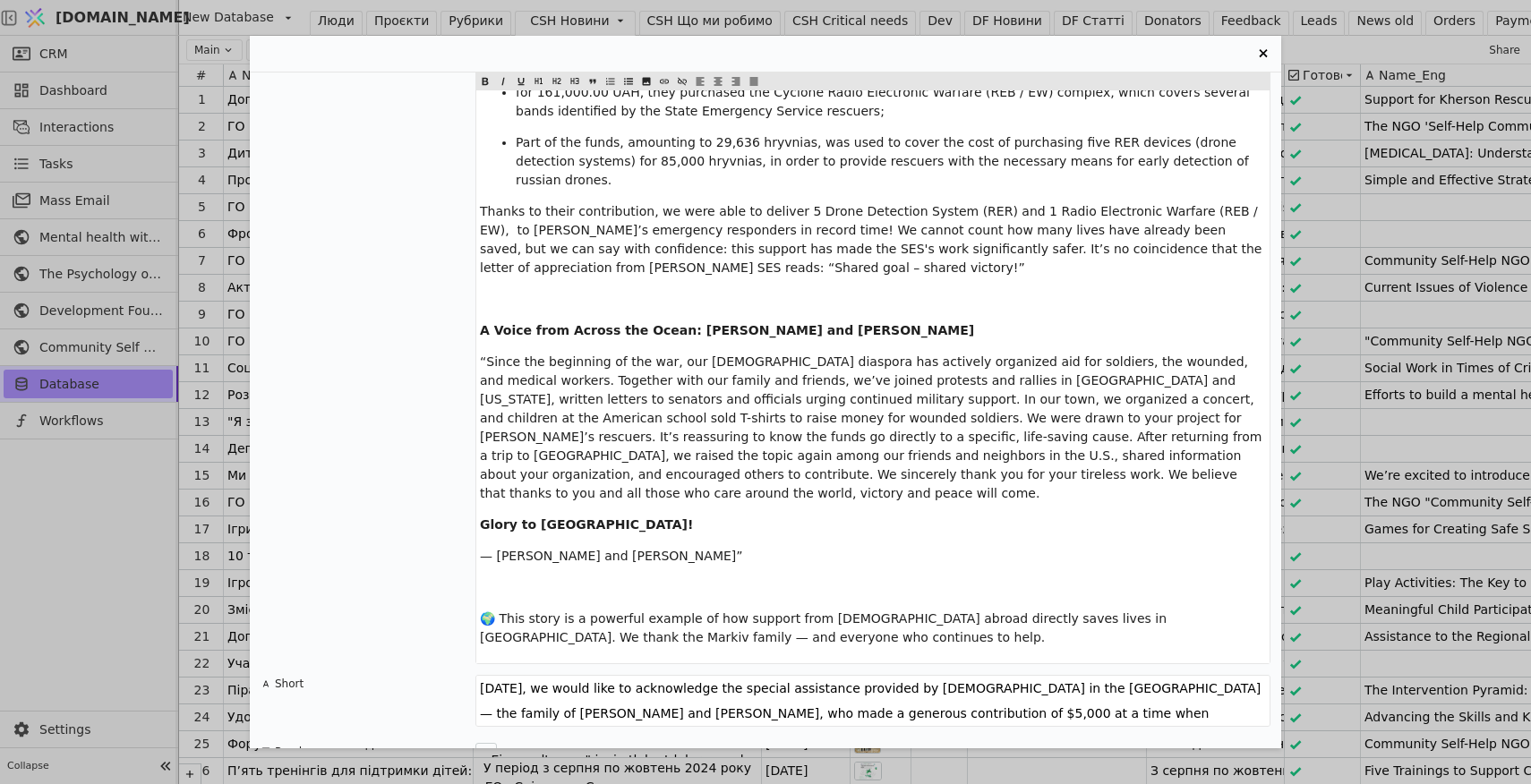
click at [119, 528] on div "Допомога рятувальникам Херсона від родини Марків 🇺🇦/🇺🇸 Тіло новини Ми нещодавно…" at bounding box center [766, 392] width 1531 height 784
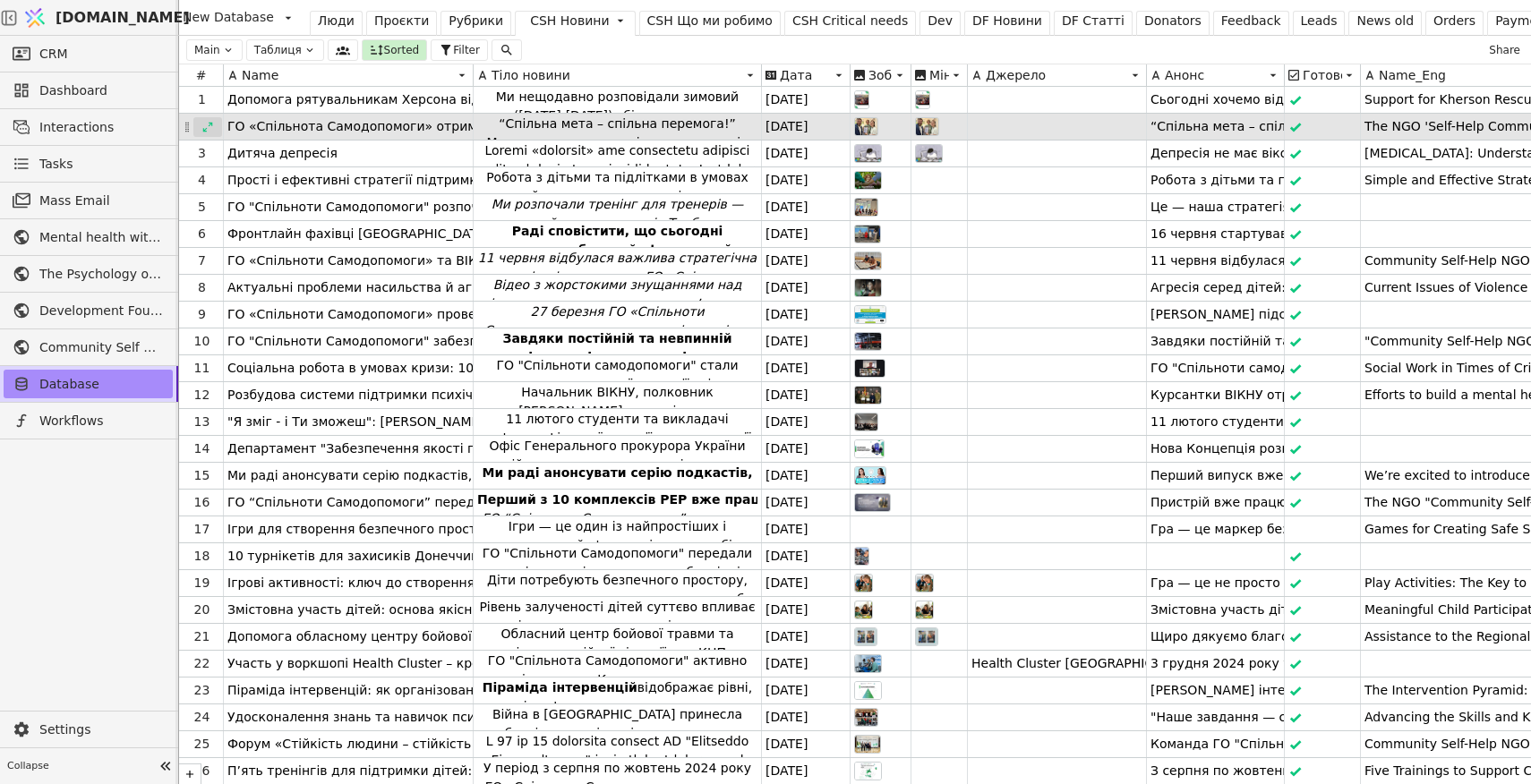
click at [205, 128] on icon at bounding box center [207, 127] width 13 height 13
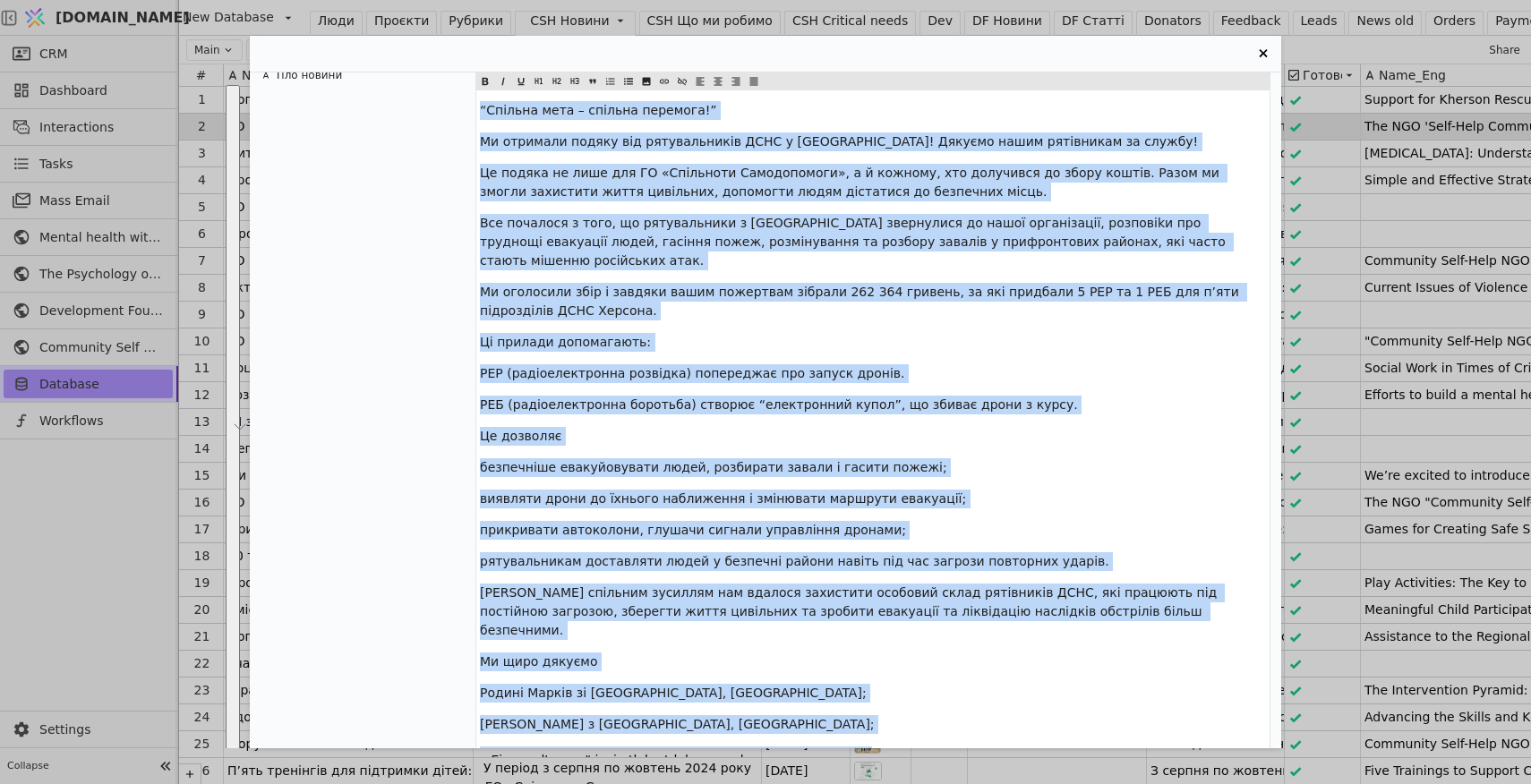
scroll to position [0, 0]
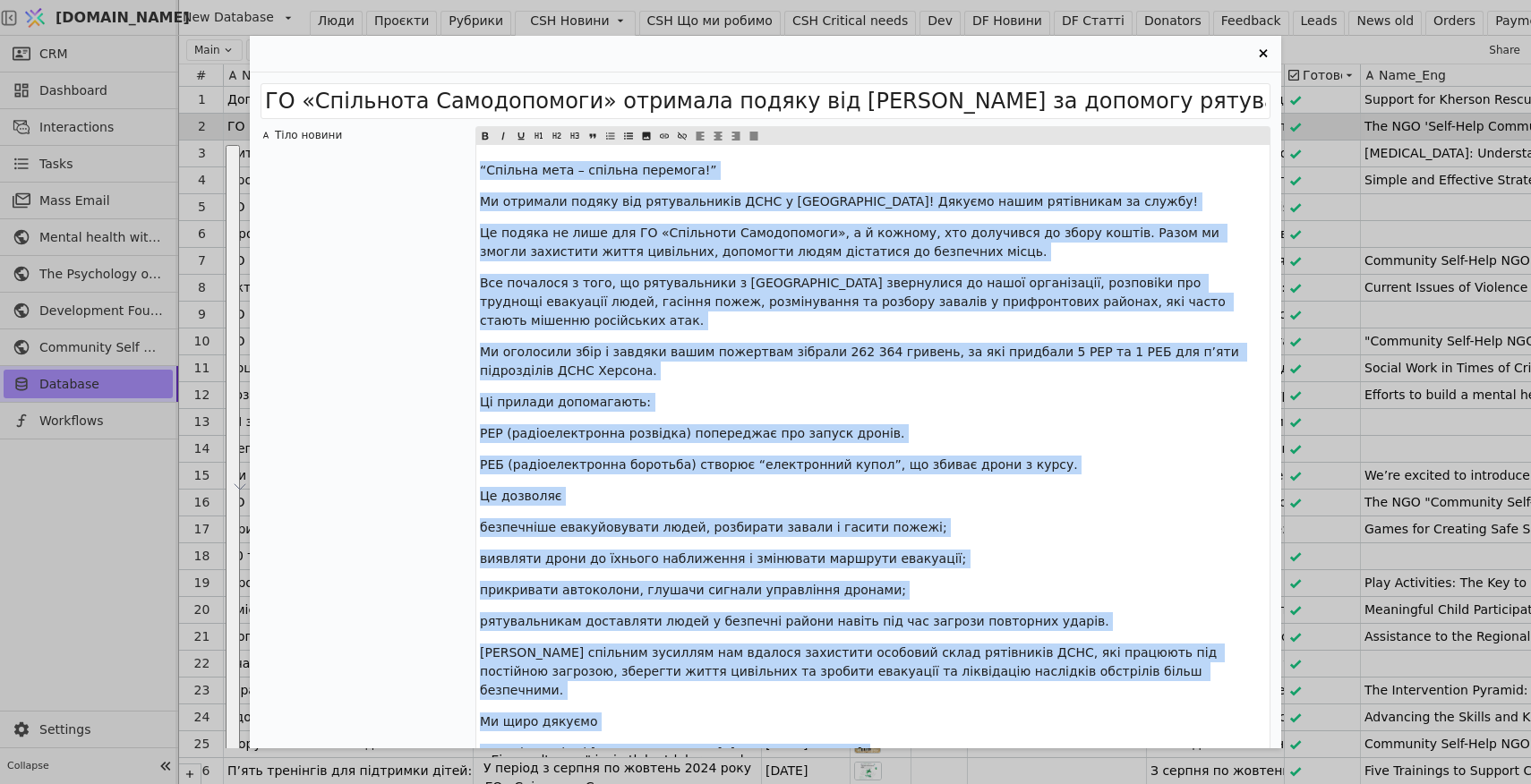
drag, startPoint x: 1166, startPoint y: 562, endPoint x: 477, endPoint y: 159, distance: 798.2
click at [476, 159] on div "“Спільна мета – спільна перемога!” Ми отримали подяку від рятувальників ДСНС у …" at bounding box center [872, 524] width 793 height 758
copy div "“Loremip dolo – sitamet consecte!” Ad elitsedd eiusmo tem incididuntutl ETDO m …"
click at [663, 363] on div "“Спільна мета – спільна перемога!” Ми отримали подяку від рятувальників ДСНС у …" at bounding box center [872, 524] width 793 height 758
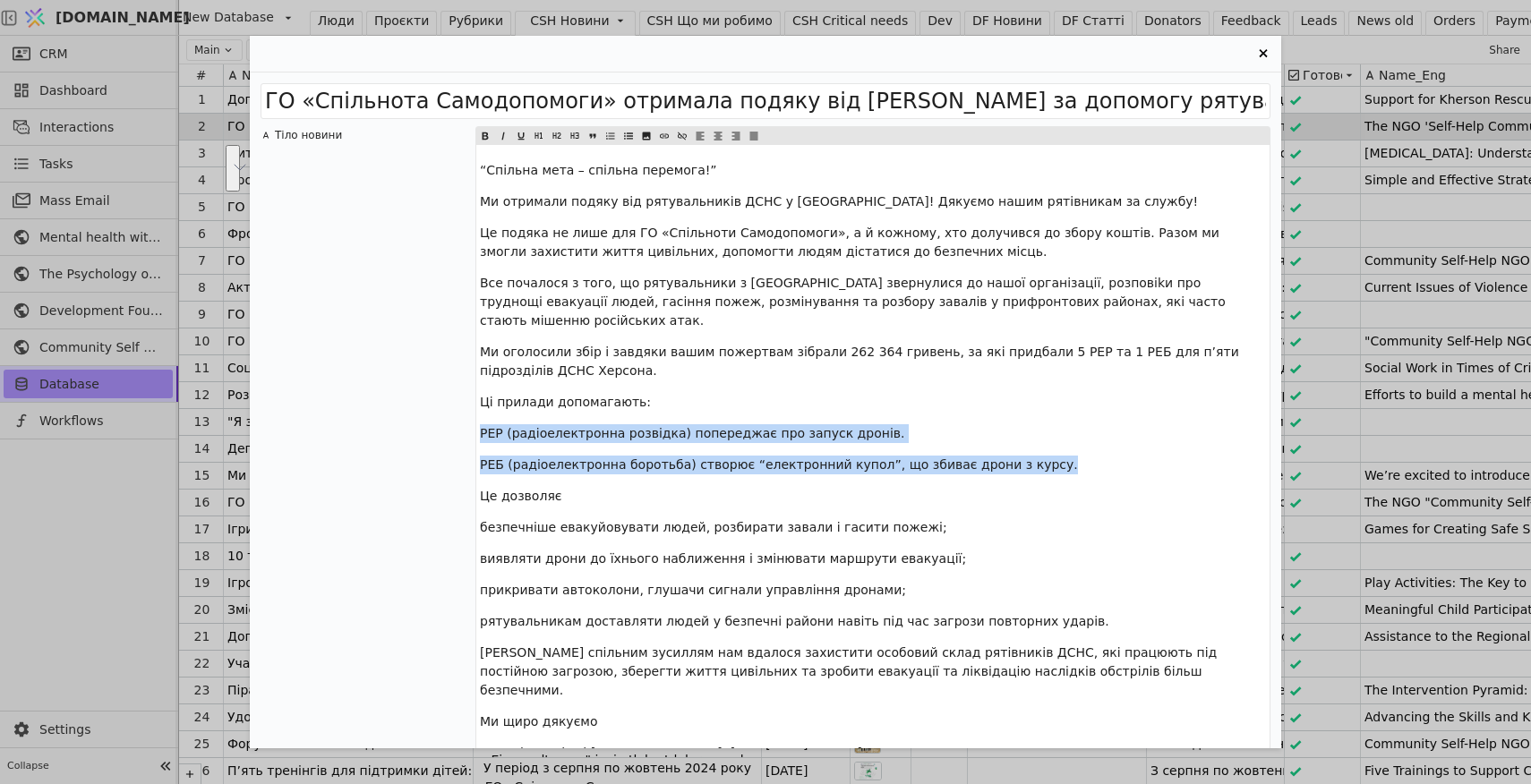
drag, startPoint x: 1039, startPoint y: 446, endPoint x: 479, endPoint y: 418, distance: 560.7
click at [479, 416] on div "“Спільна мета – спільна перемога!” Ми отримали подяку від рятувальників ДСНС у …" at bounding box center [872, 524] width 793 height 758
click at [628, 133] on icon "Entry Card" at bounding box center [628, 136] width 11 height 22
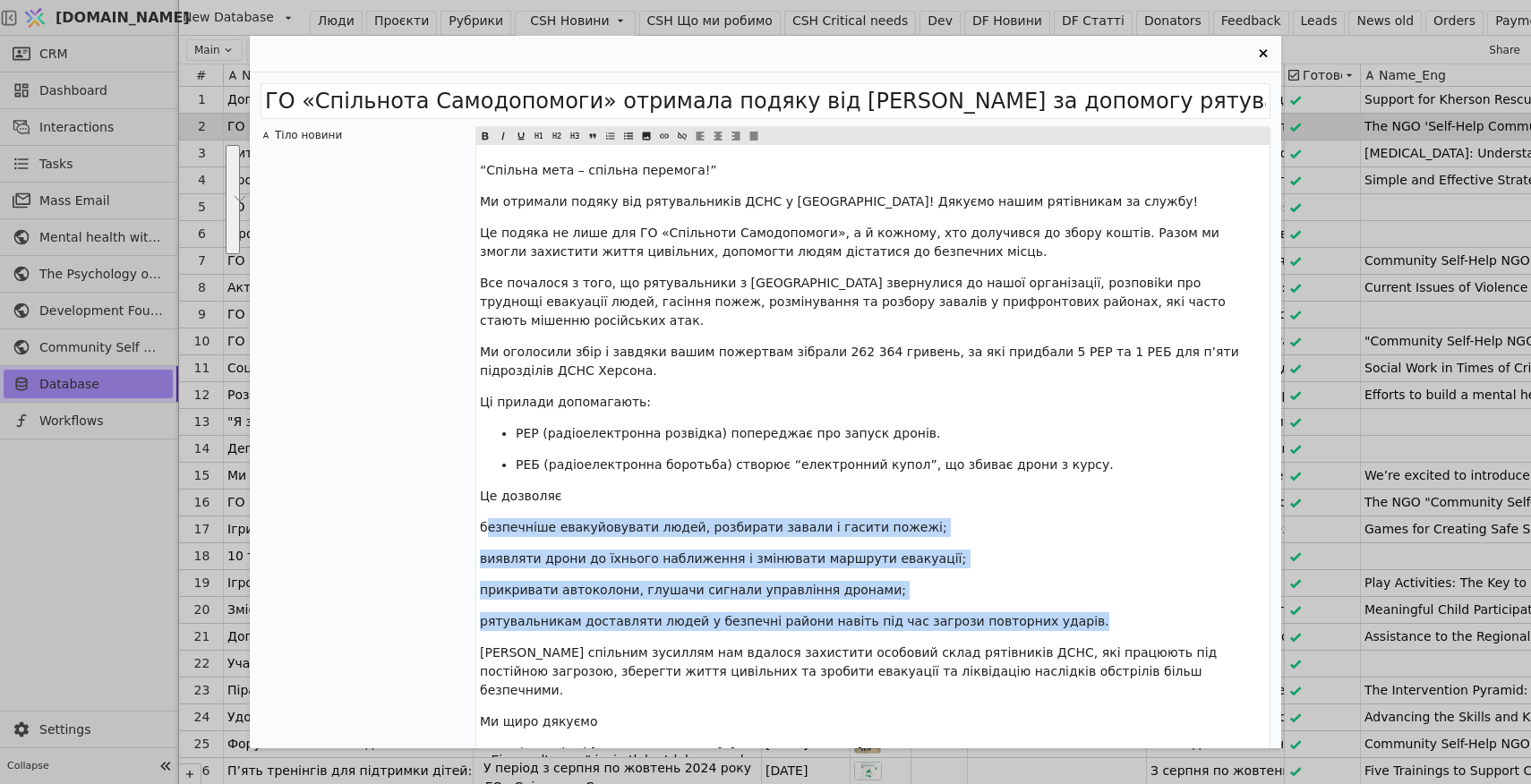
drag, startPoint x: 952, startPoint y: 603, endPoint x: 484, endPoint y: 507, distance: 477.7
click at [484, 507] on div "“Спільна мета – спільна перемога!” Ми отримали подяку від рятувальників ДСНС у …" at bounding box center [872, 524] width 793 height 758
click at [629, 134] on icon "Entry Card" at bounding box center [628, 136] width 11 height 22
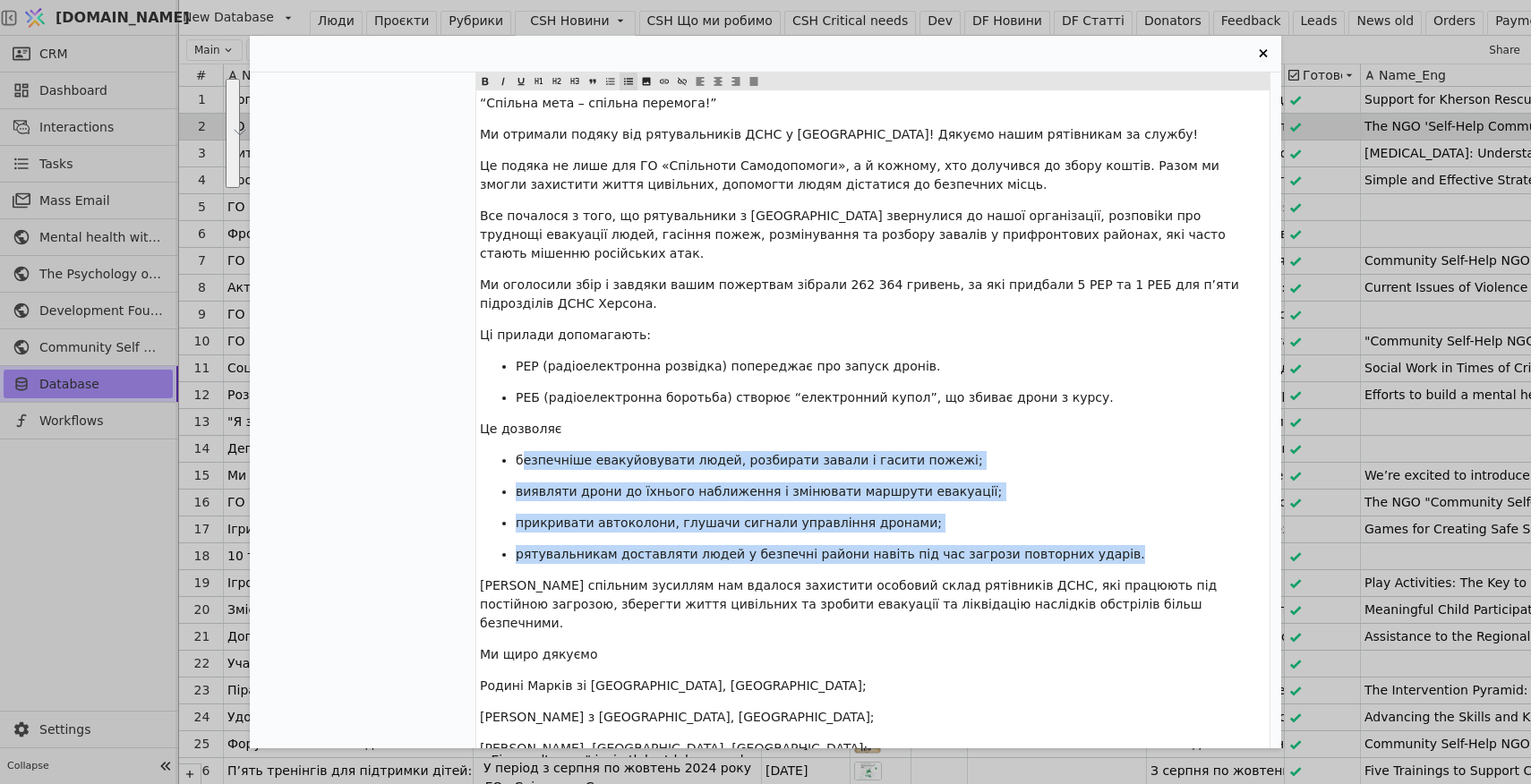
scroll to position [67, 0]
click at [996, 514] on ul "безпечніше евакуйовувати людей, розбирати завали і гасити пожежі; виявляти дрон…" at bounding box center [872, 507] width 786 height 113
drag, startPoint x: 1100, startPoint y: 538, endPoint x: 509, endPoint y: 446, distance: 598.1
click at [509, 451] on ul "безпечніше евакуйовувати людей, розбирати завали і гасити пожежі; виявляти дрон…" at bounding box center [872, 507] width 786 height 113
click at [625, 84] on icon "Entry Card" at bounding box center [628, 80] width 9 height 7
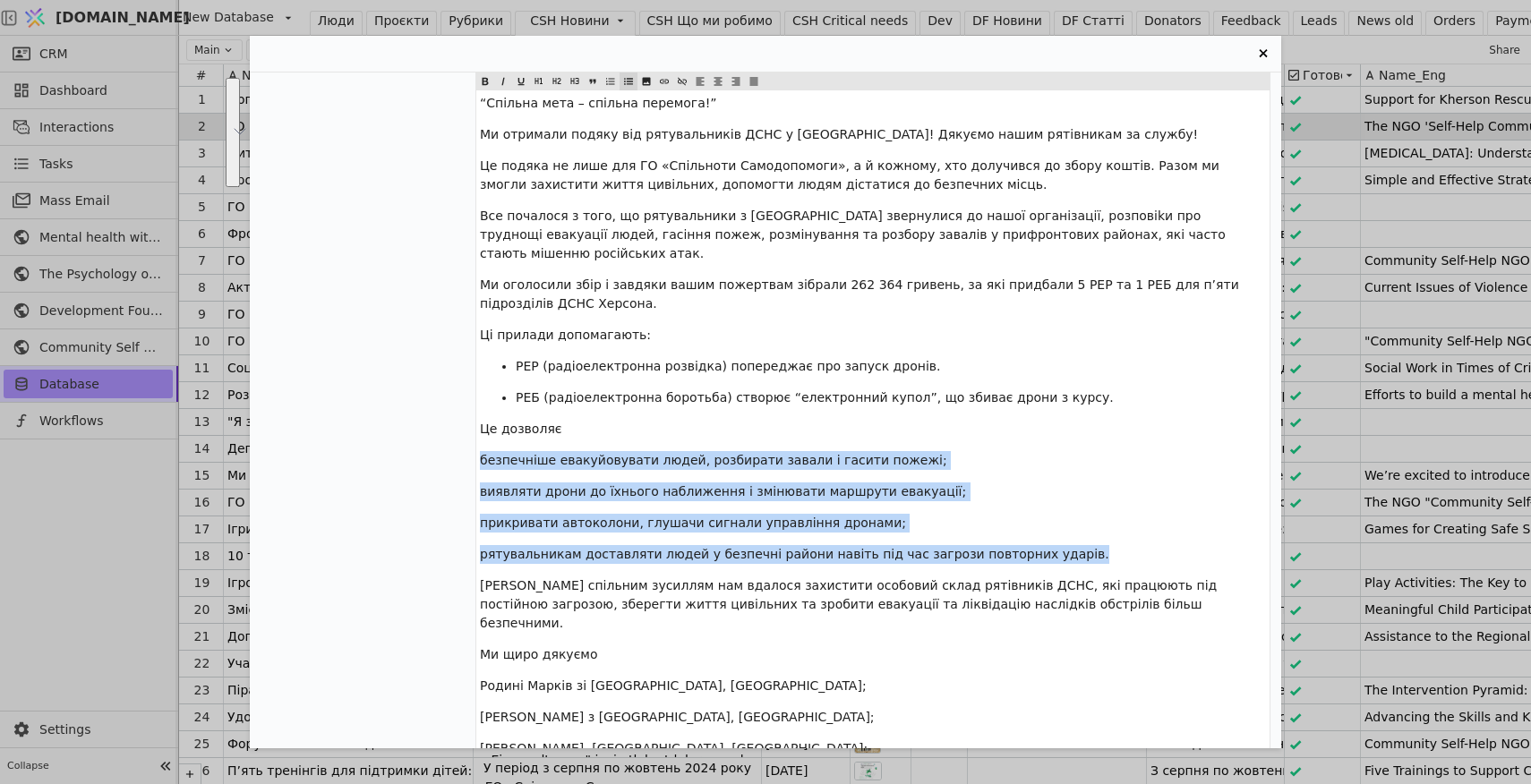
click at [626, 82] on icon "Entry Card" at bounding box center [628, 81] width 11 height 22
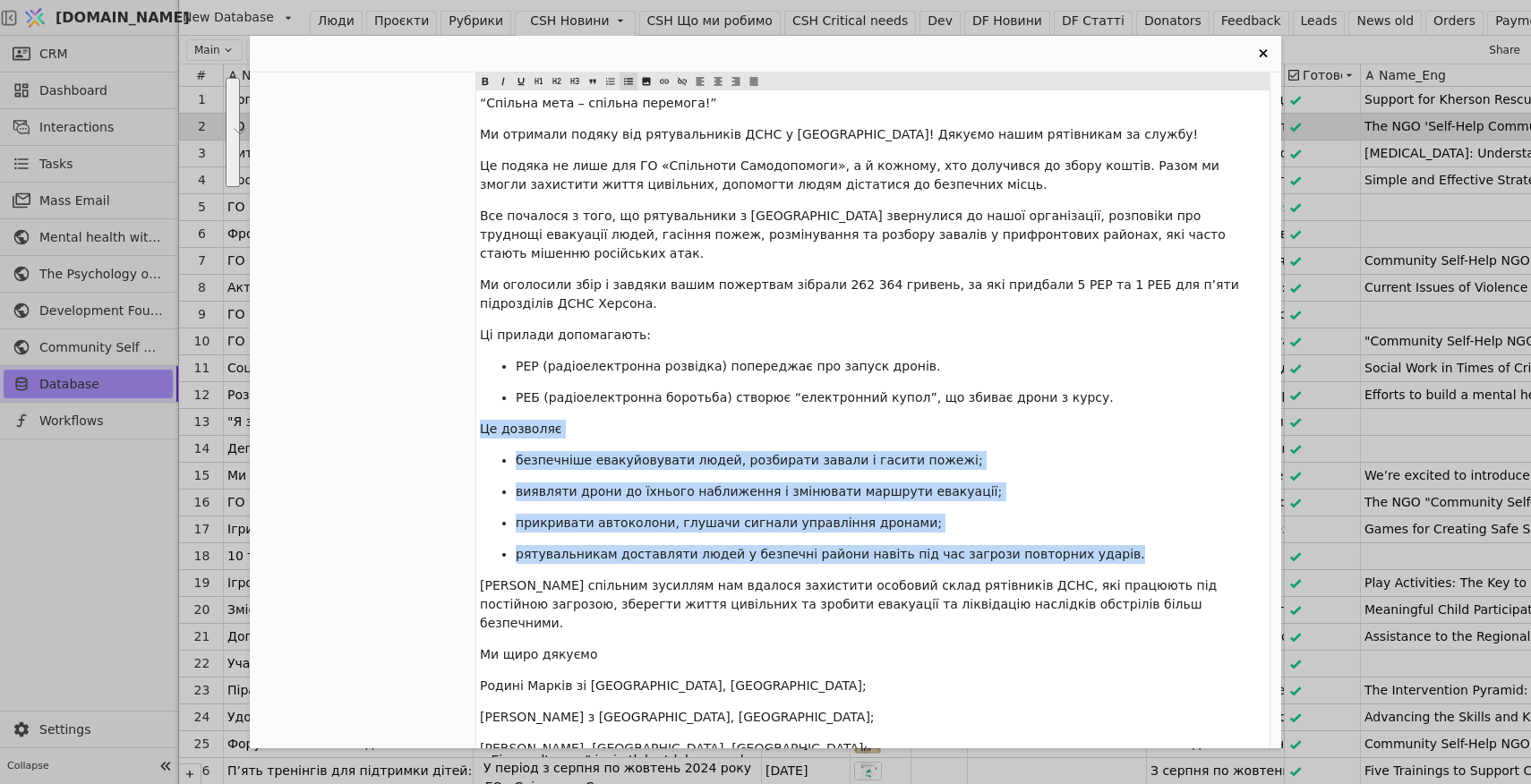
click at [518, 484] on span "виявляти дрони до їхнього наближення і змінювати маршрути евакуації;" at bounding box center [758, 491] width 486 height 15
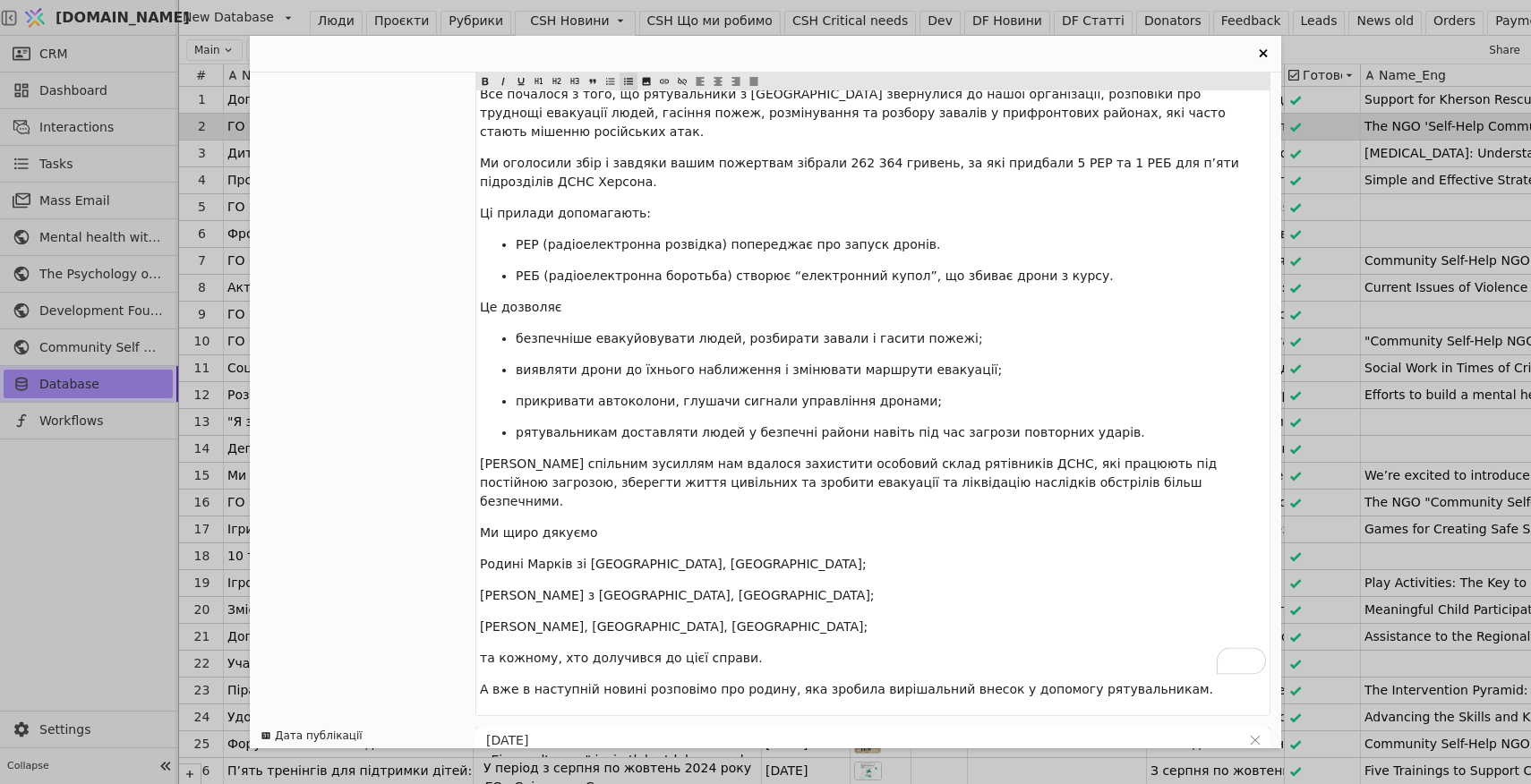
scroll to position [0, 0]
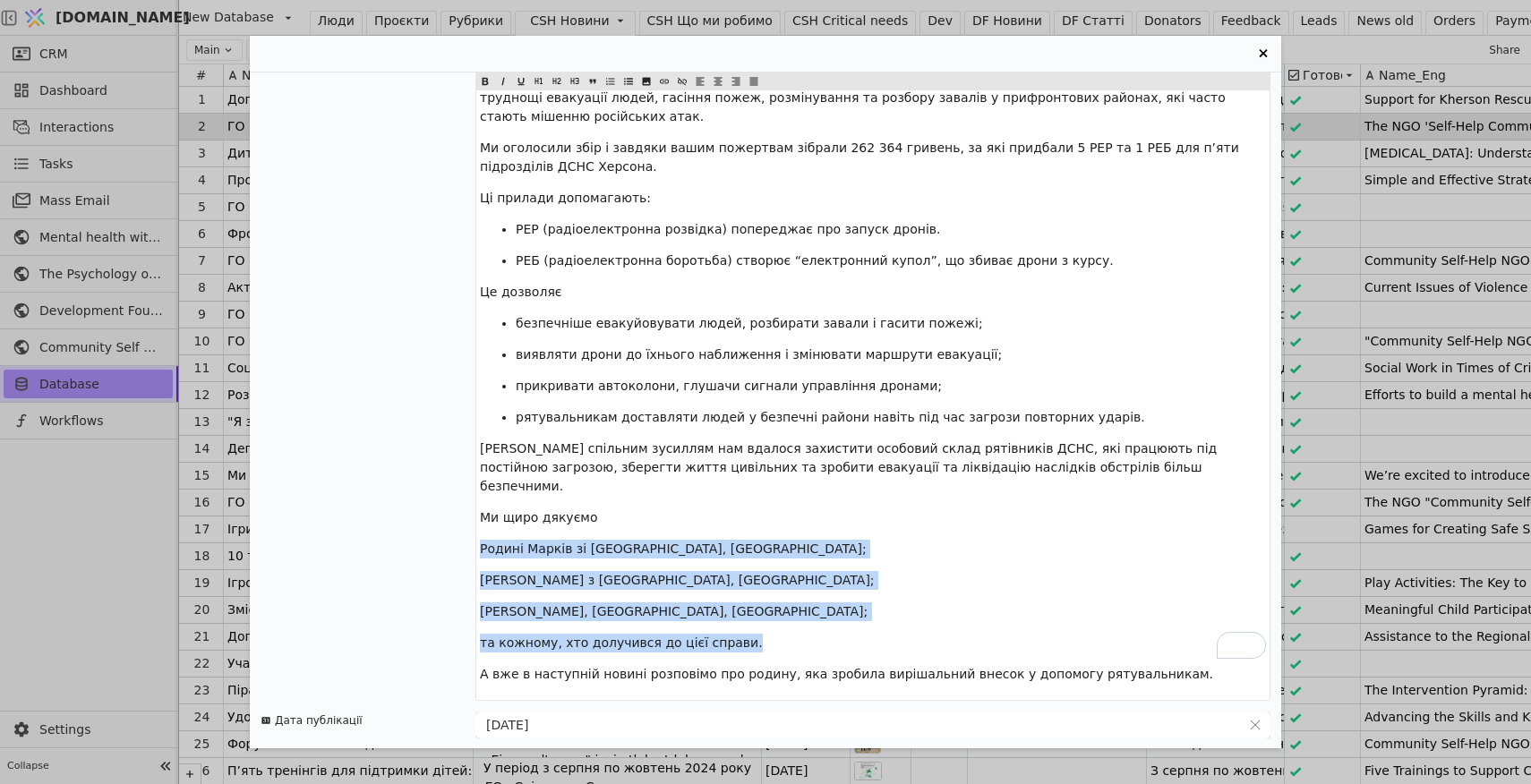
drag, startPoint x: 722, startPoint y: 604, endPoint x: 479, endPoint y: 511, distance: 260.2
click at [479, 511] on div "“Спільна мета – спільна перемога!” Ми отримали подяку від рятувальників ДСНС у …" at bounding box center [872, 320] width 793 height 758
click at [631, 78] on icon "Entry Card" at bounding box center [628, 81] width 11 height 22
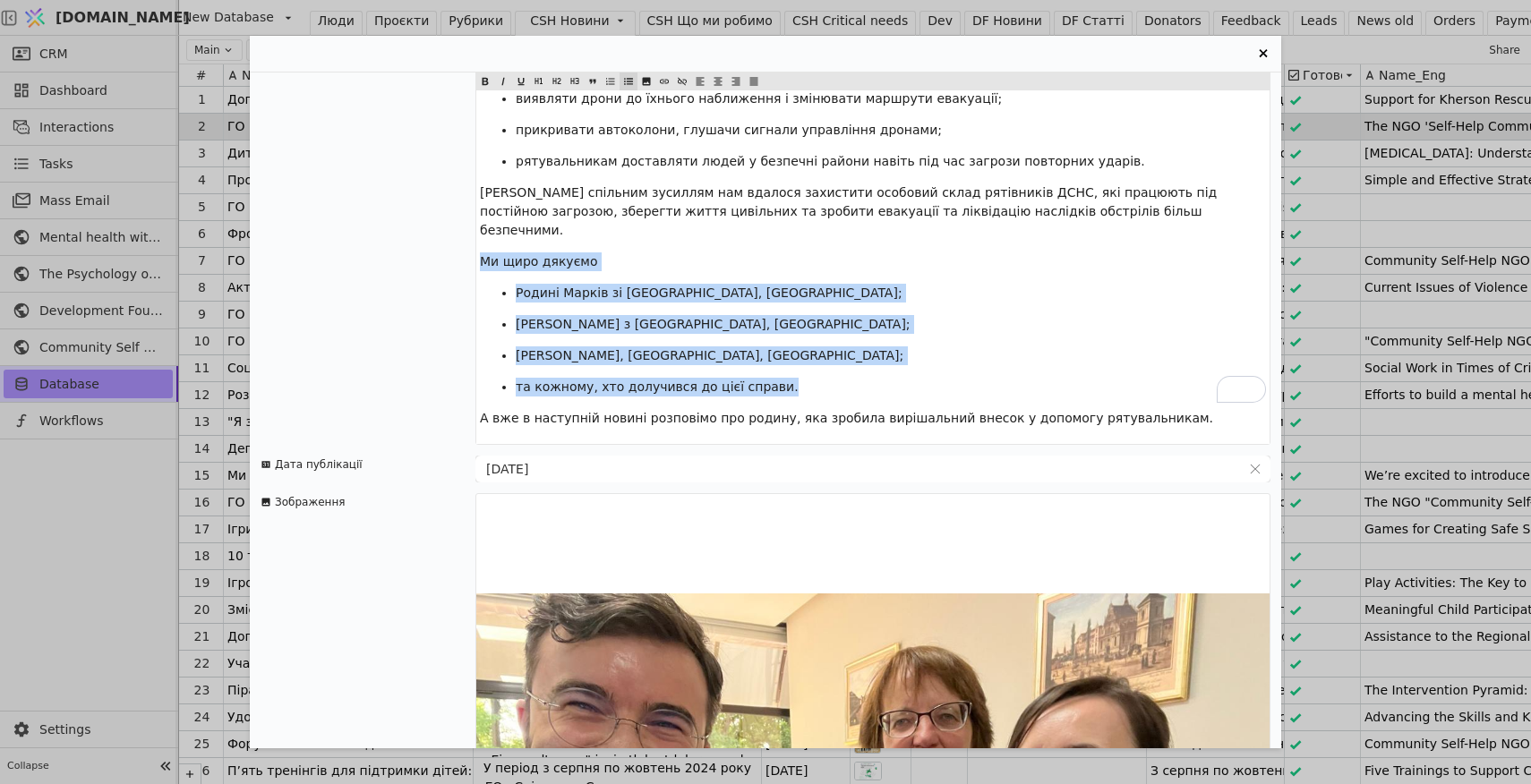
scroll to position [626, 0]
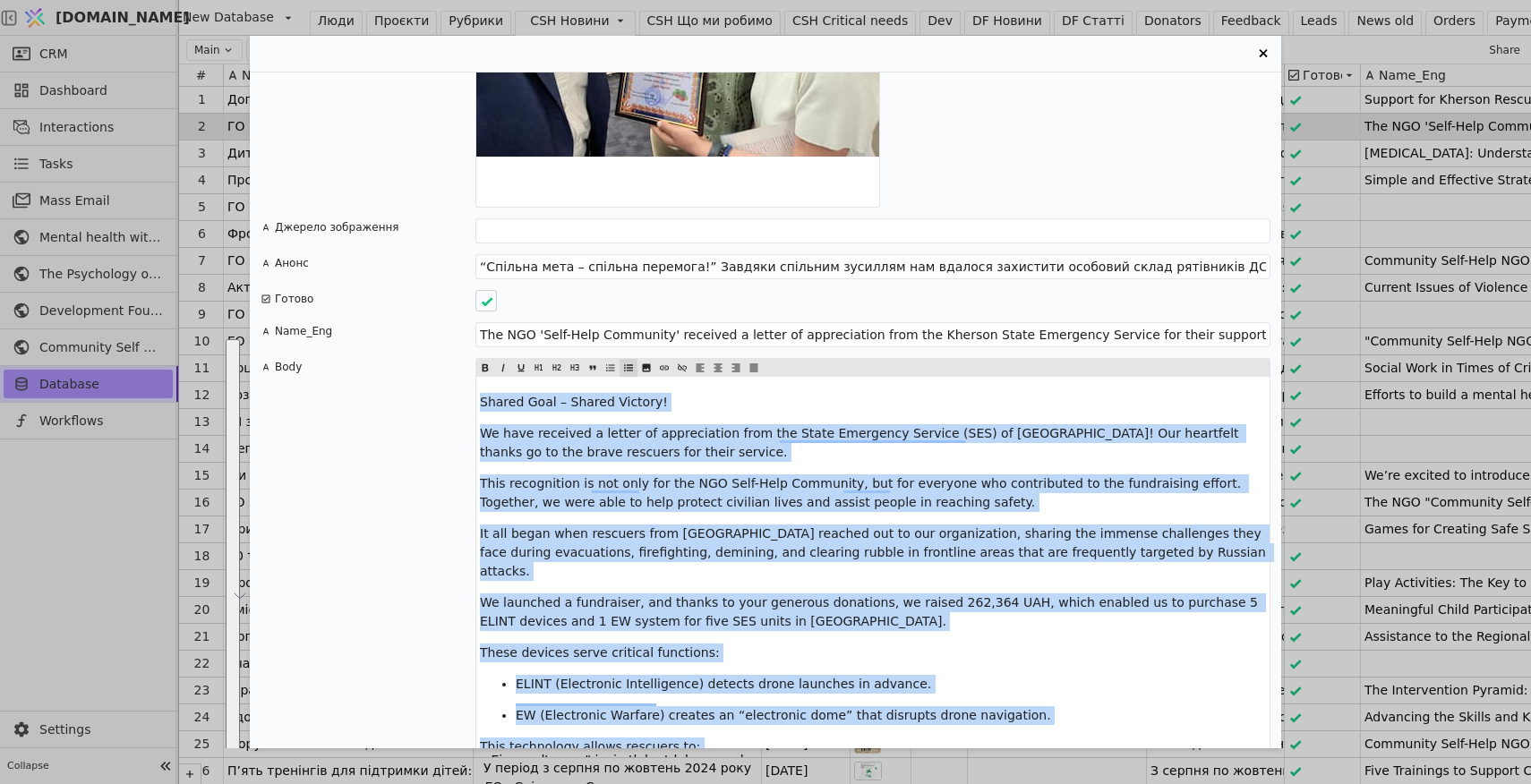
drag, startPoint x: 883, startPoint y: 392, endPoint x: 474, endPoint y: 363, distance: 410.0
click at [474, 363] on div "Body Shared Goal – Shared Victory! We have received a letter of appreciation fr…" at bounding box center [765, 732] width 1010 height 748
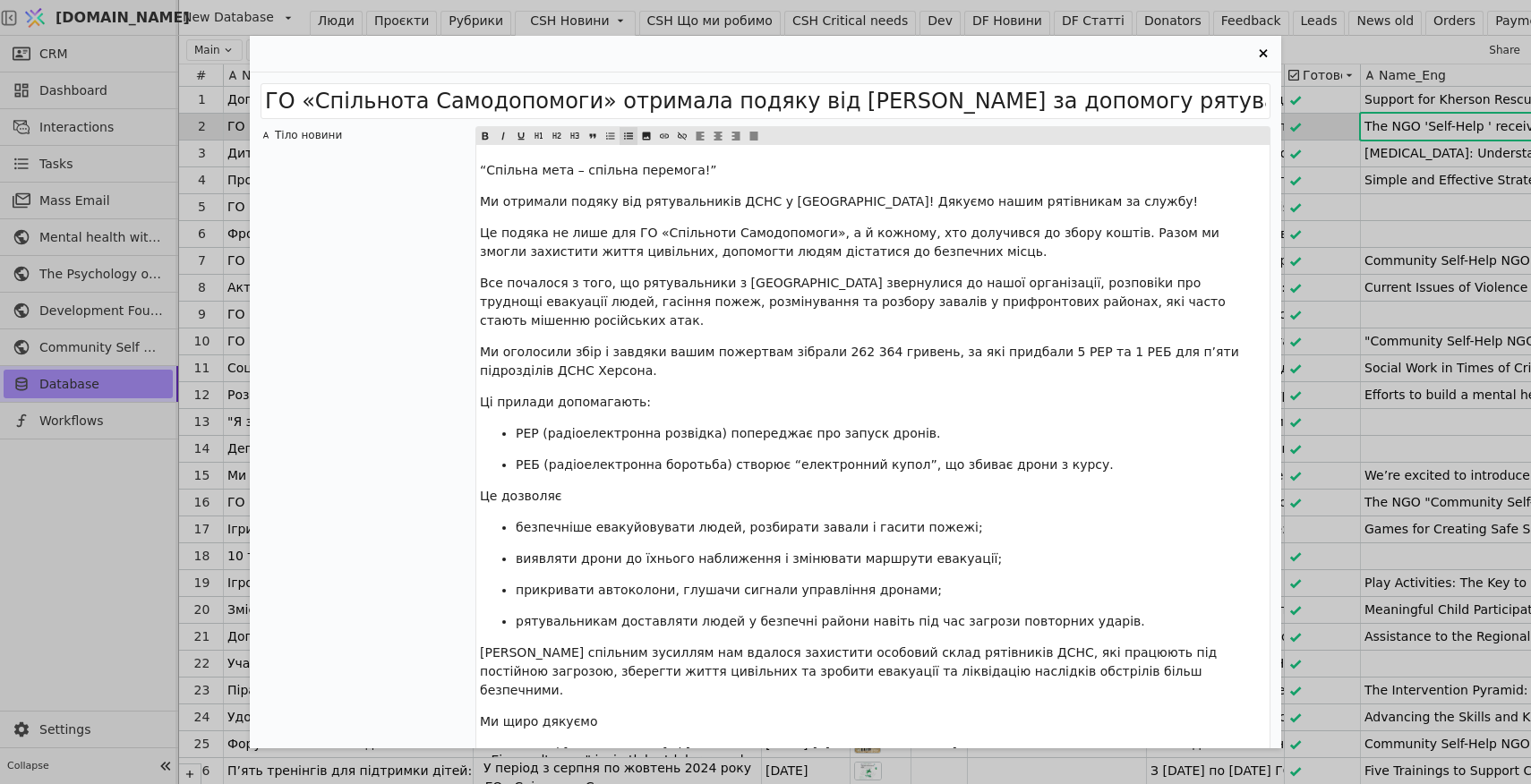
scroll to position [2149, 0]
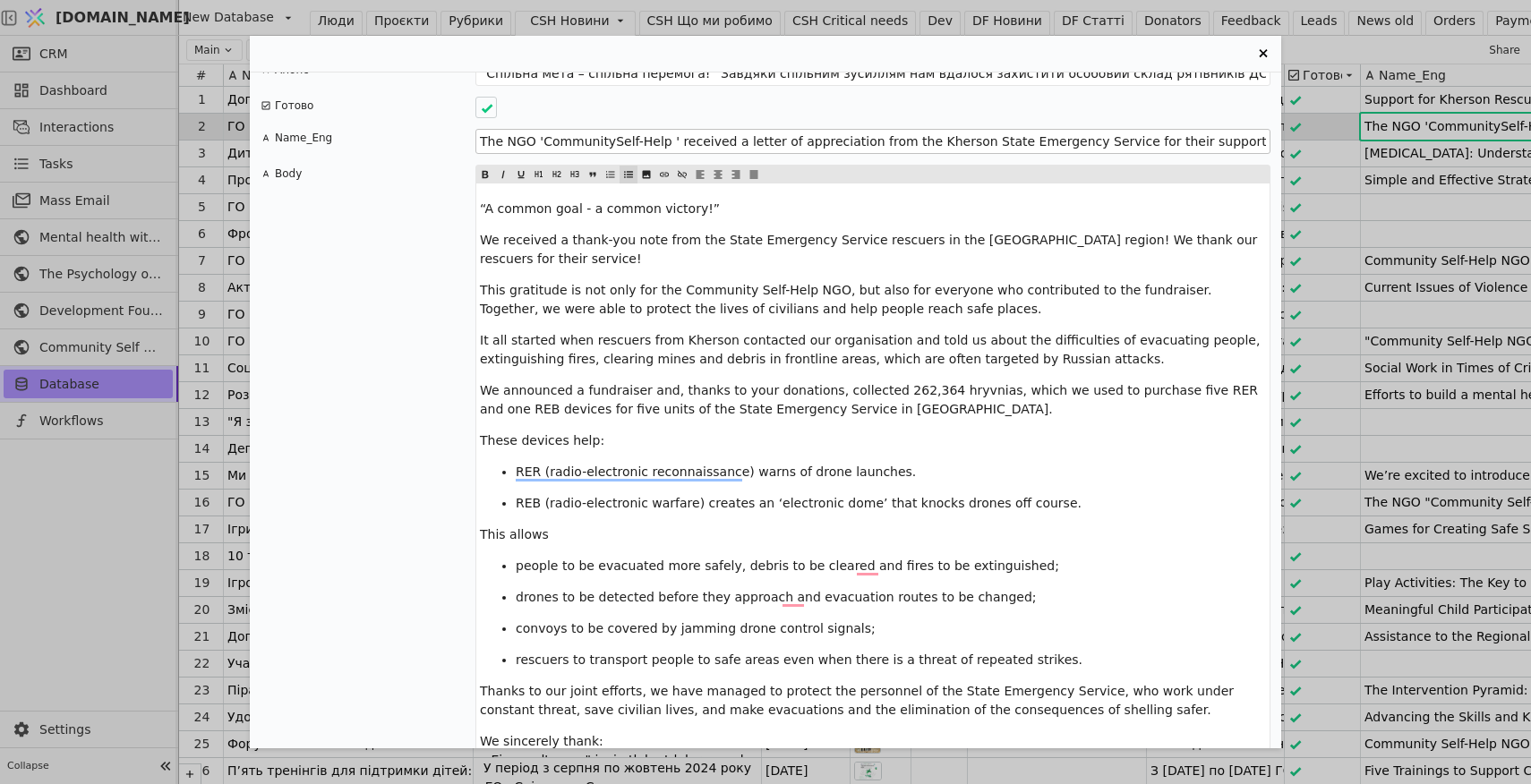
click at [610, 129] on input "The NGO 'CommunitySelf-Help ' received a letter of appreciation from the Kherso…" at bounding box center [872, 141] width 795 height 26
drag, startPoint x: 542, startPoint y: 103, endPoint x: 506, endPoint y: 103, distance: 36.0
click at [506, 129] on input "The NGO 'Community Self-Help ' received a letter of appreciation from the Khers…" at bounding box center [872, 141] width 795 height 26
click at [639, 129] on input "The Community Self-Help ' received a letter of appreciation from the Kherson St…" at bounding box center [872, 141] width 795 height 26
click at [674, 129] on input "The Community Self-Help NGO ' received a letter of appreciation from the Kherso…" at bounding box center [872, 141] width 795 height 26
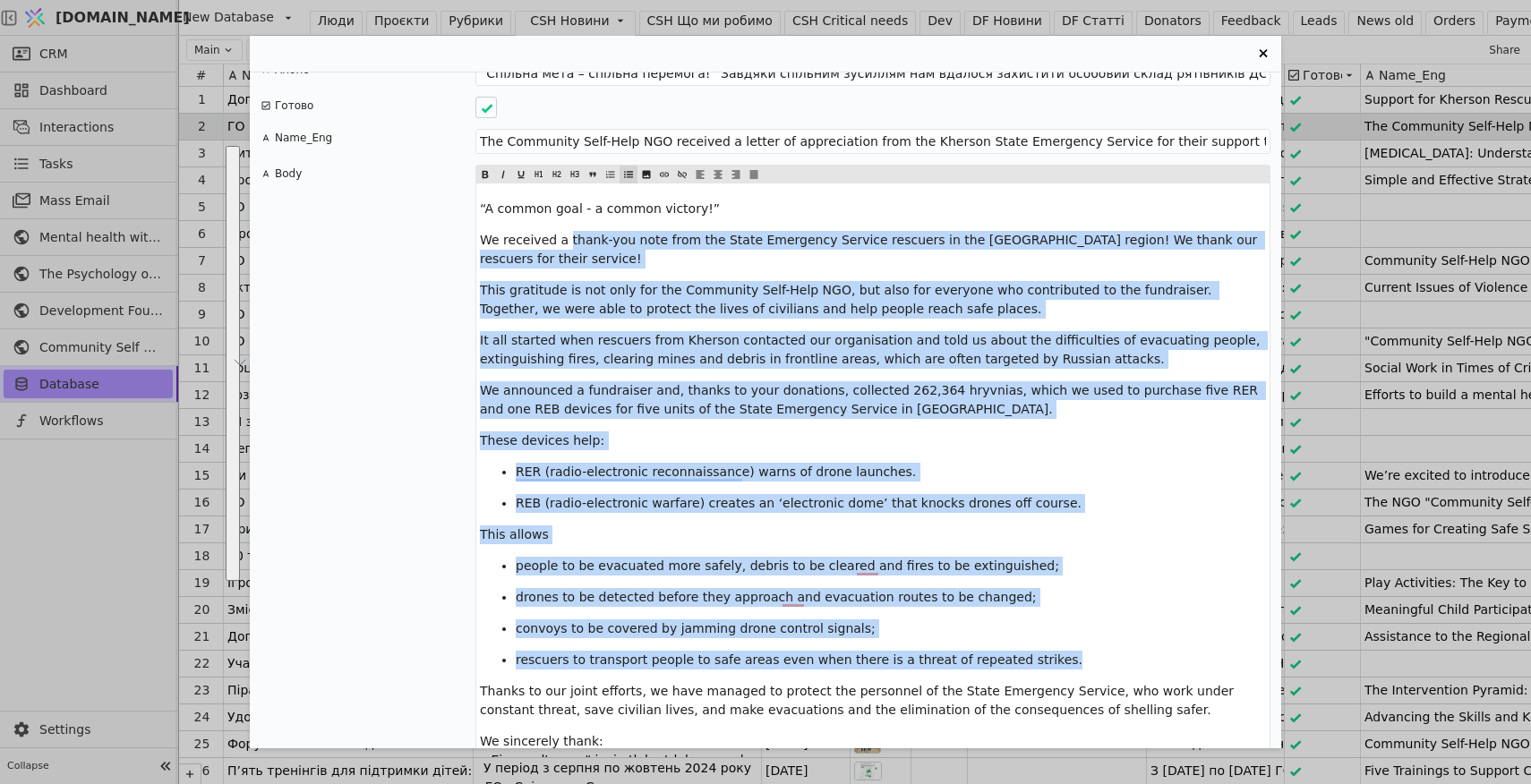
drag, startPoint x: 645, startPoint y: 204, endPoint x: 566, endPoint y: 202, distance: 79.0
click at [566, 233] on span "We received a thank-you note from the State Emergency Service rescuers in the […" at bounding box center [871, 249] width 781 height 33
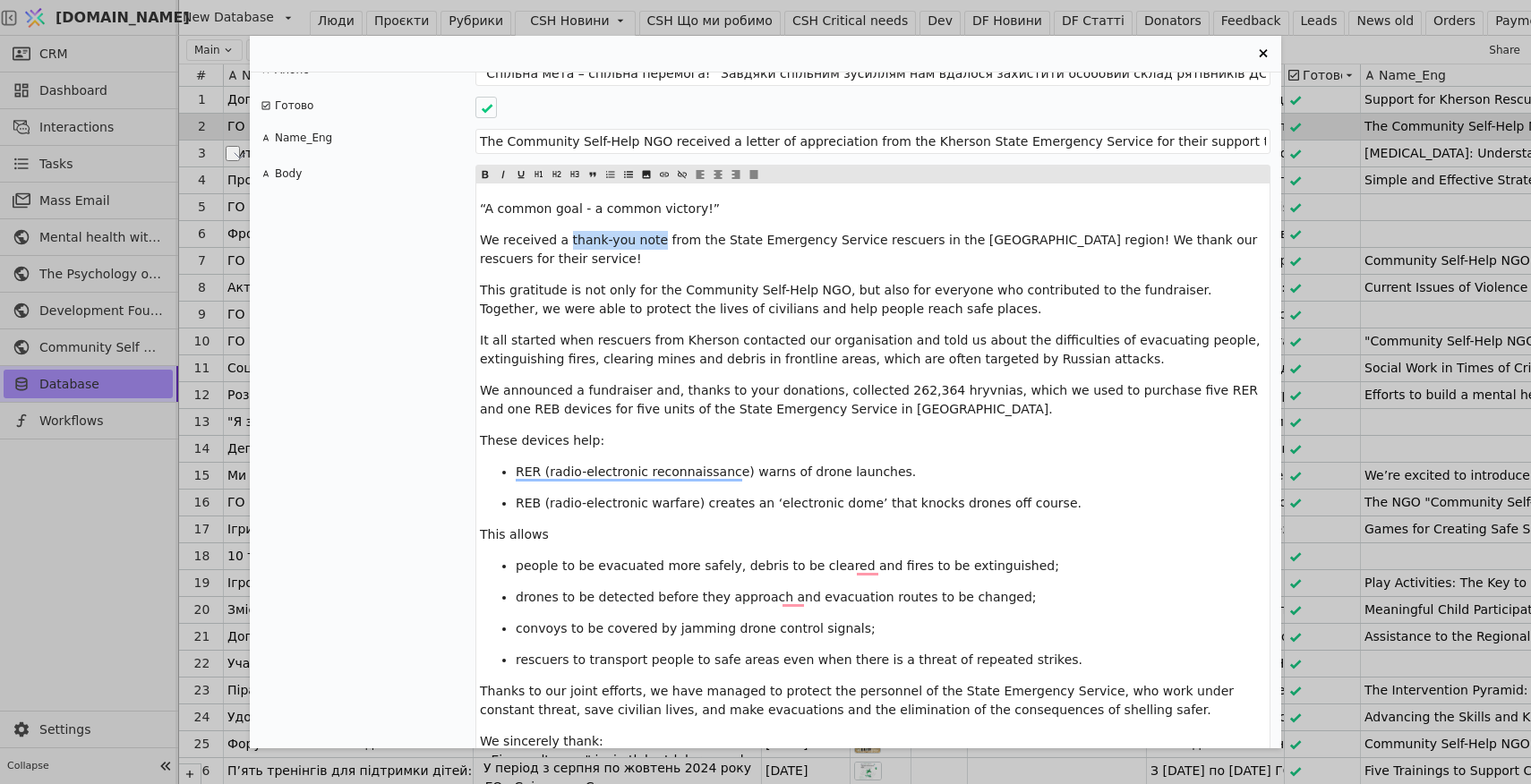
drag, startPoint x: 566, startPoint y: 202, endPoint x: 655, endPoint y: 203, distance: 89.0
click at [656, 233] on span "We received a thank-you note from the State Emergency Service rescuers in the […" at bounding box center [871, 249] width 781 height 33
copy span "thank-you note"
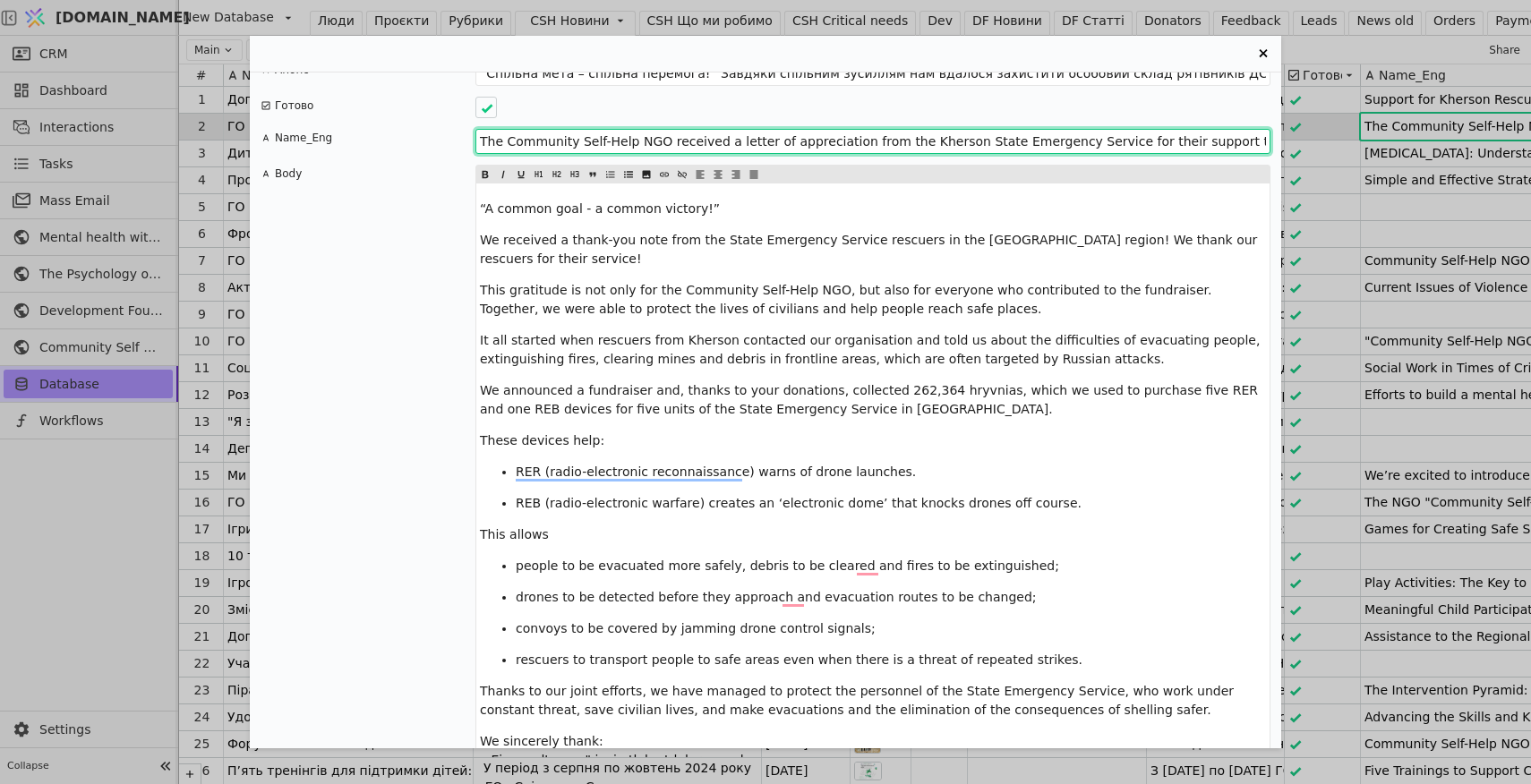
drag, startPoint x: 857, startPoint y: 104, endPoint x: 734, endPoint y: 101, distance: 123.0
click at [734, 129] on input "The Community Self-Help NGO received a letter of appreciation from the Kherson …" at bounding box center [872, 141] width 795 height 26
paste input "thank-you note"
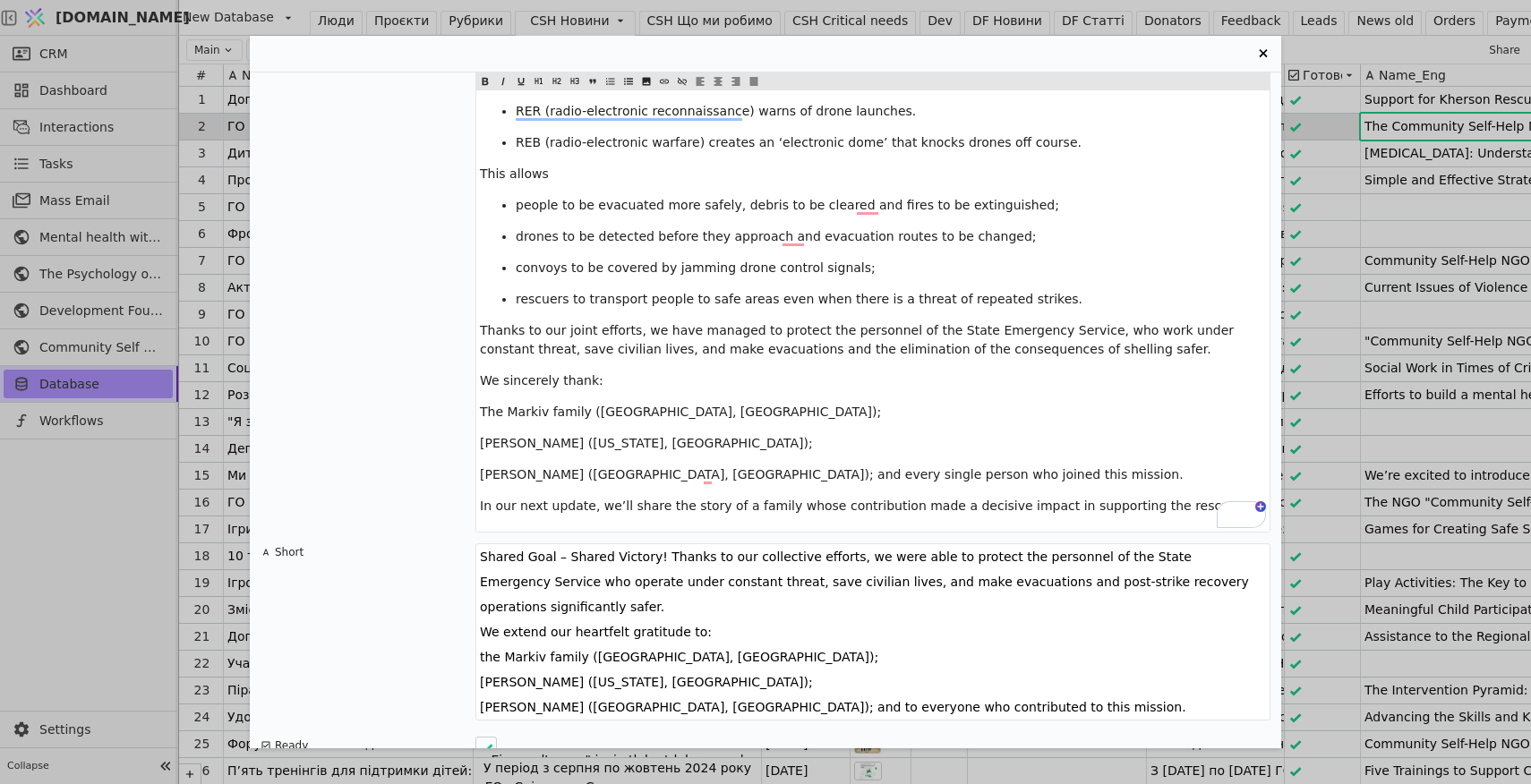
scroll to position [0, 0]
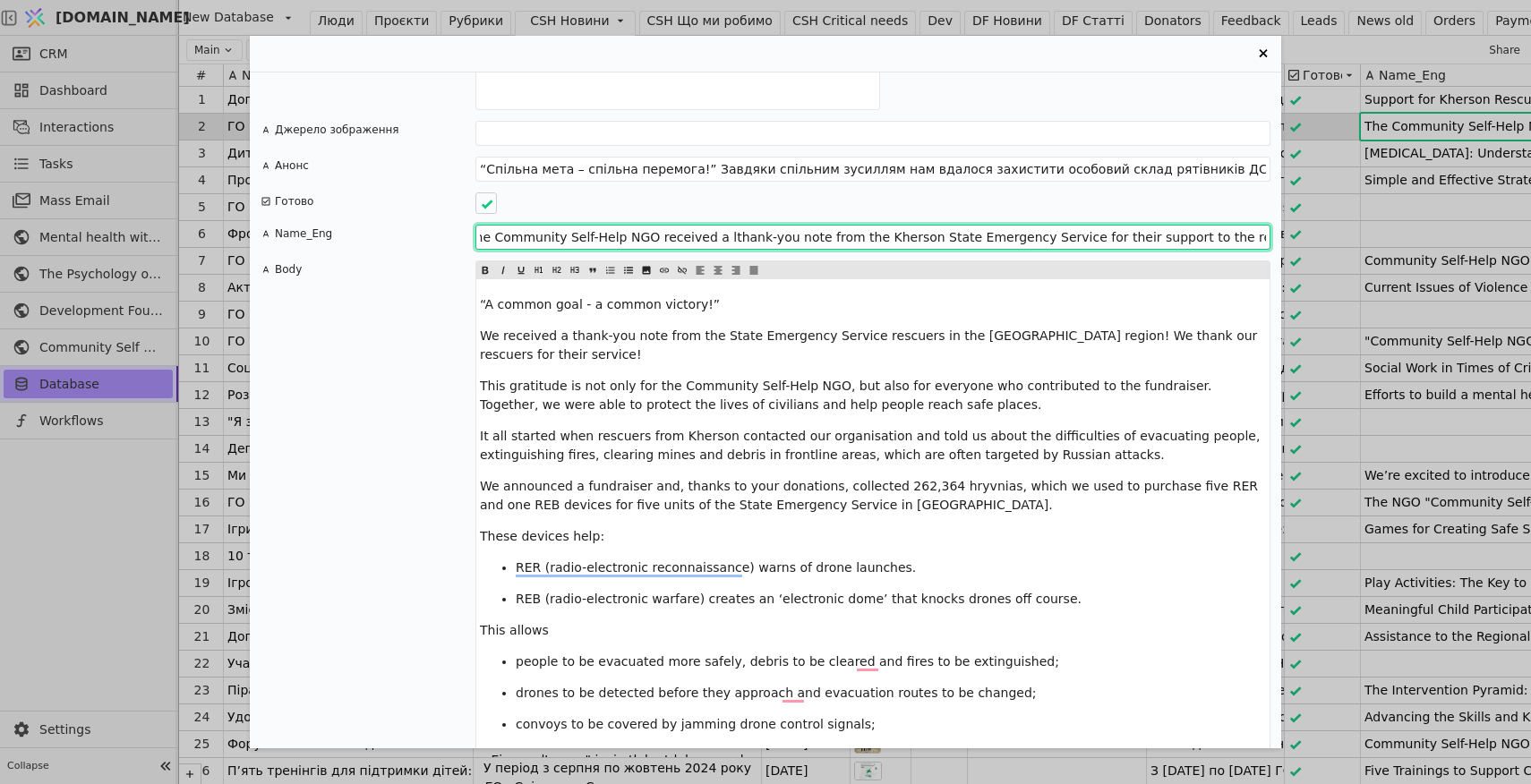
type input "The Community Self-Help NGO received a lthank-you note from the Kherson State E…"
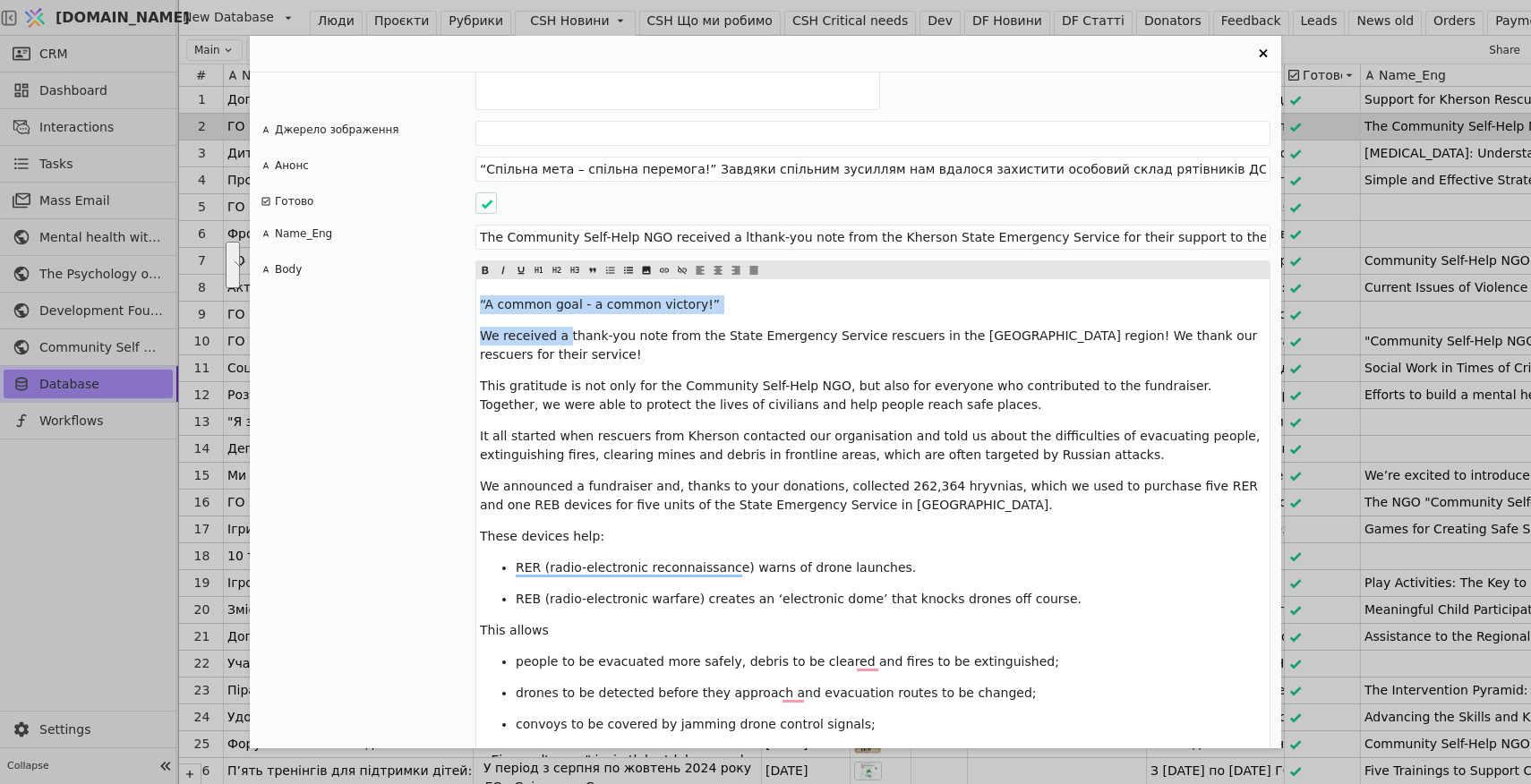
drag, startPoint x: 703, startPoint y: 268, endPoint x: 474, endPoint y: 264, distance: 229.0
click at [474, 264] on div "Body “A common goal - a common victory!” We received a thank-you note from the …" at bounding box center [765, 624] width 1010 height 728
click at [474, 264] on div "Body" at bounding box center [367, 624] width 215 height 728
drag, startPoint x: 642, startPoint y: 268, endPoint x: 485, endPoint y: 264, distance: 157.1
click at [485, 295] on p "“A common goal - a common victory!”" at bounding box center [872, 304] width 786 height 19
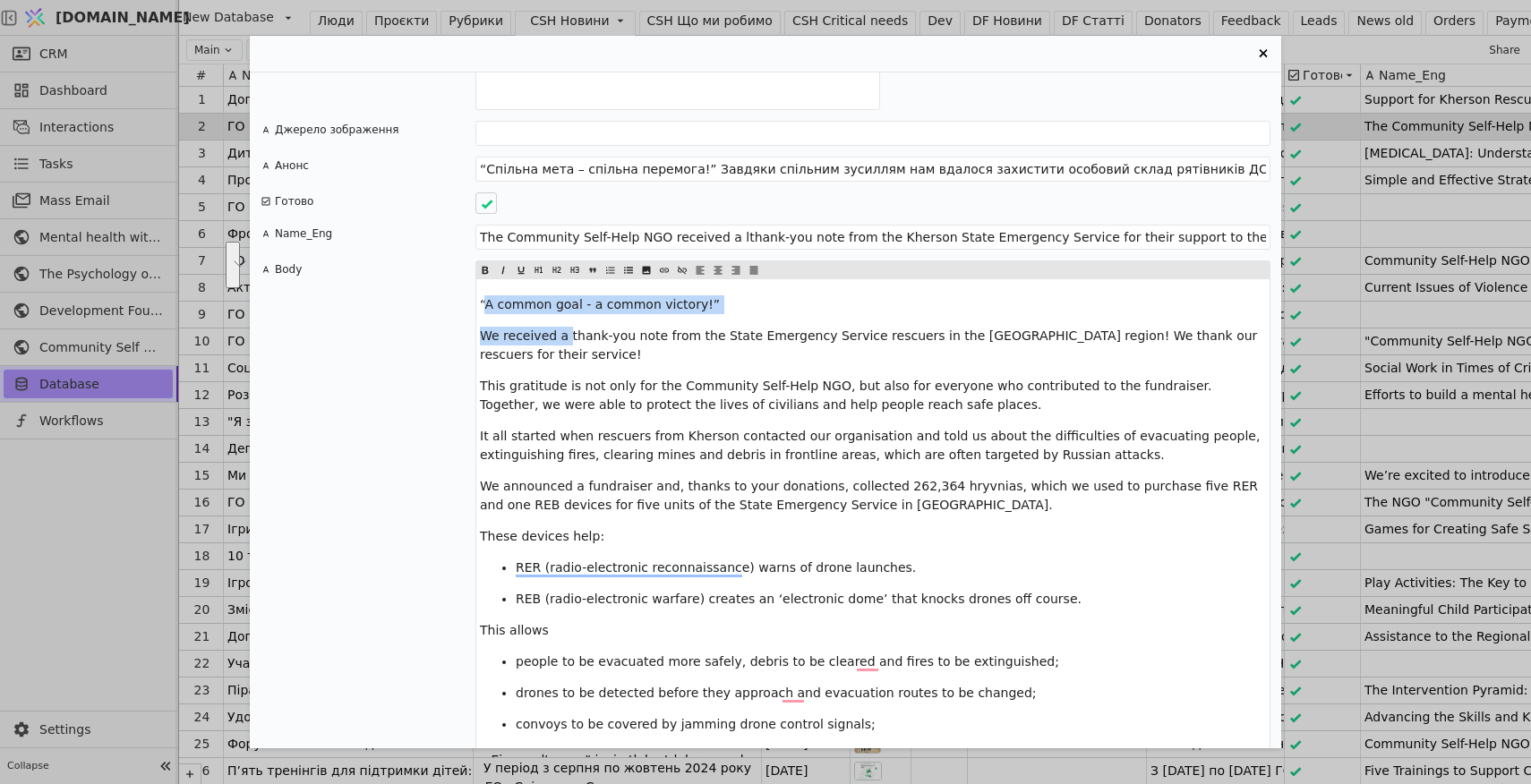
click at [485, 297] on span "“A common goal - a common victory!”" at bounding box center [600, 304] width 239 height 15
drag, startPoint x: 481, startPoint y: 266, endPoint x: 707, endPoint y: 260, distance: 226.1
click at [707, 295] on p "“A common goal - a common victory!”" at bounding box center [872, 304] width 786 height 19
copy span "“A common goal - a common victory!”"
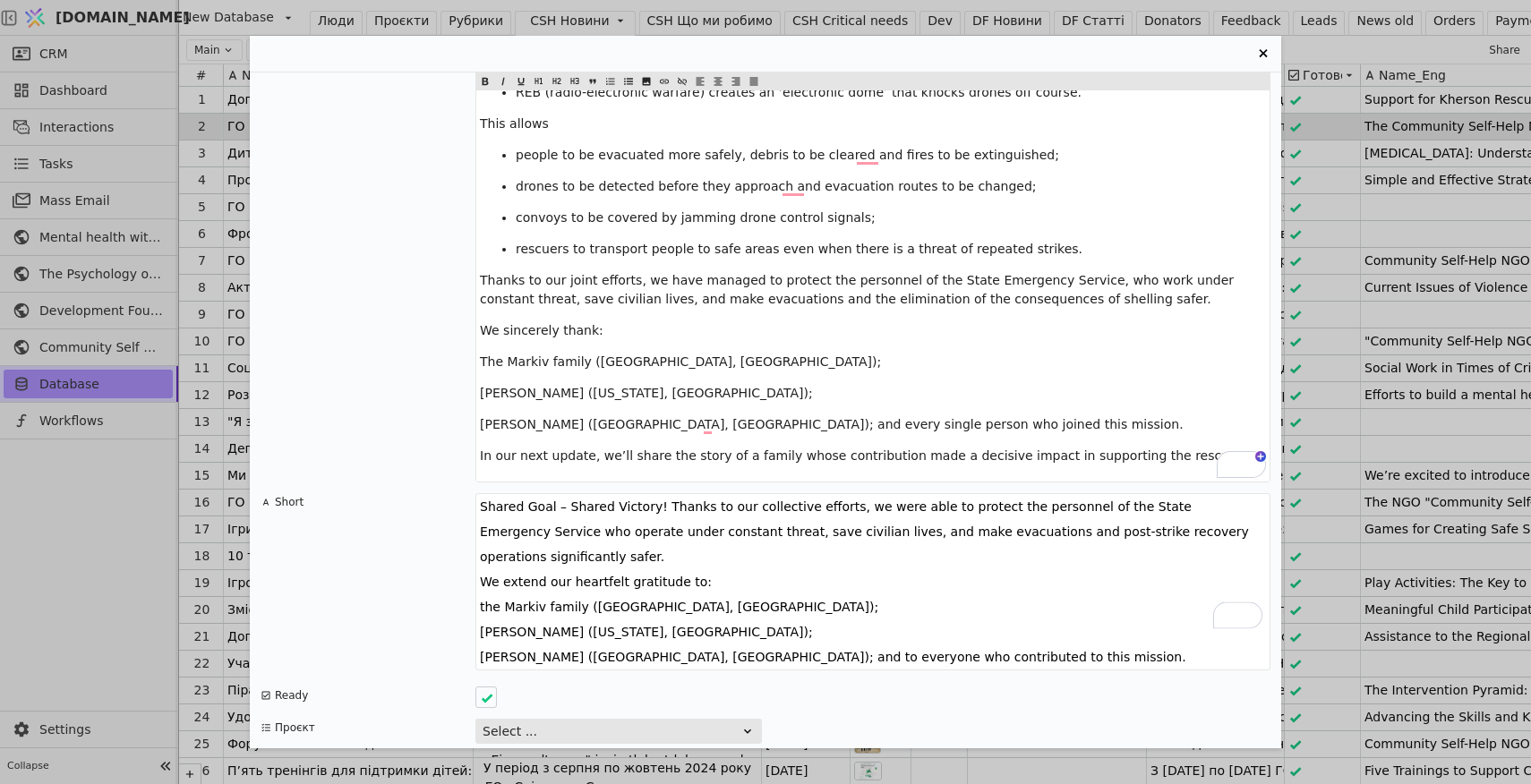
drag, startPoint x: 652, startPoint y: 469, endPoint x: 479, endPoint y: 467, distance: 173.0
click at [479, 494] on textarea "Shared Goal – Shared Victory! Thanks to our collective efforts, we were able to…" at bounding box center [872, 582] width 795 height 178
paste textarea "“A common goal - a common victory!”"
click at [1166, 494] on textarea "“A common goal - a common victory!” Thanks to our collective efforts, we were a…" at bounding box center [872, 582] width 795 height 178
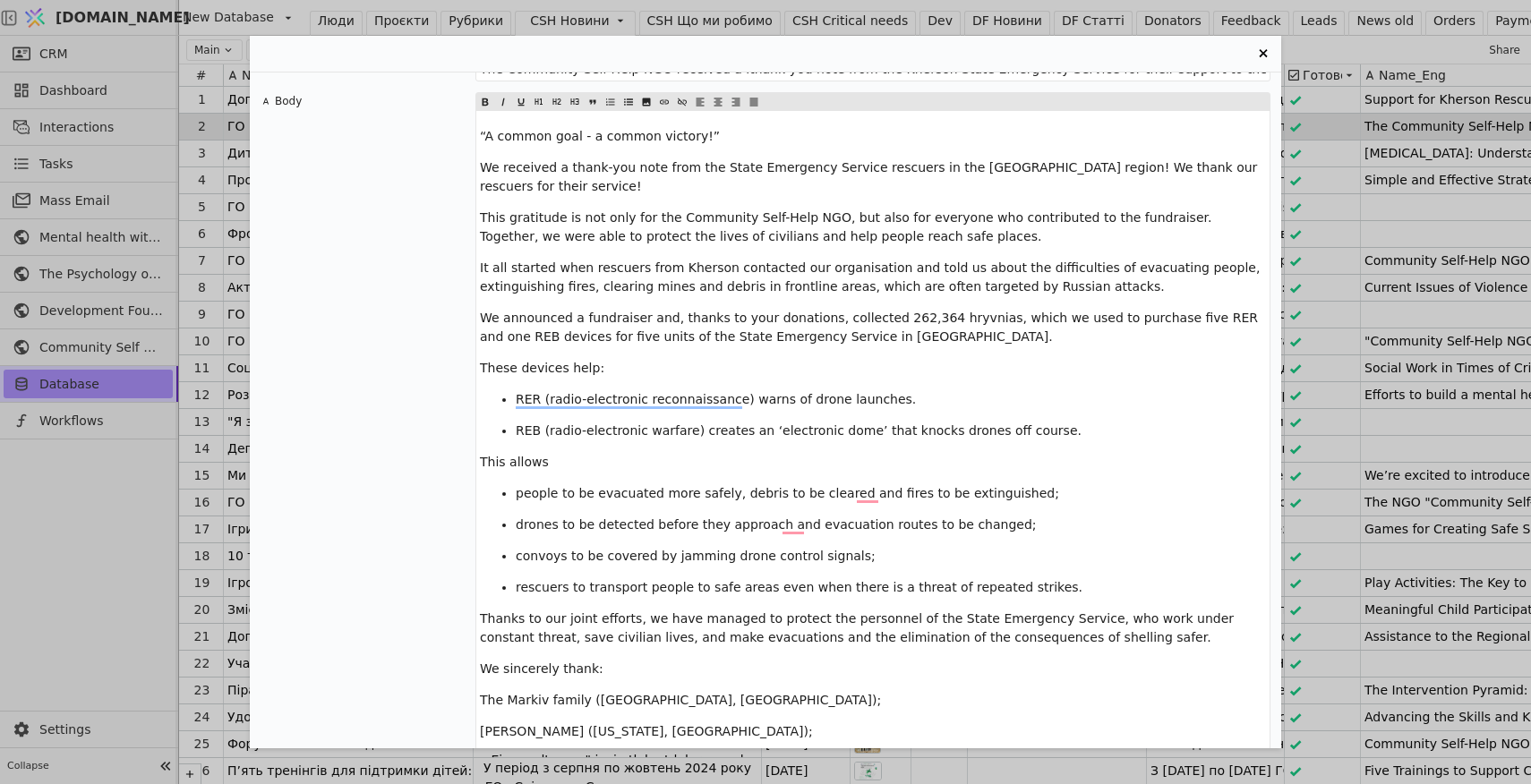
type textarea "“A common goal - a common victory!” Thanks to our collective efforts, we were a…"
click at [900, 391] on p "RER (radio-electronic reconnaissance) warns of drone launches." at bounding box center [890, 399] width 750 height 19
click at [901, 391] on p "RER (radio-electronic reconnaissance) warns of drone launches." at bounding box center [890, 399] width 750 height 19
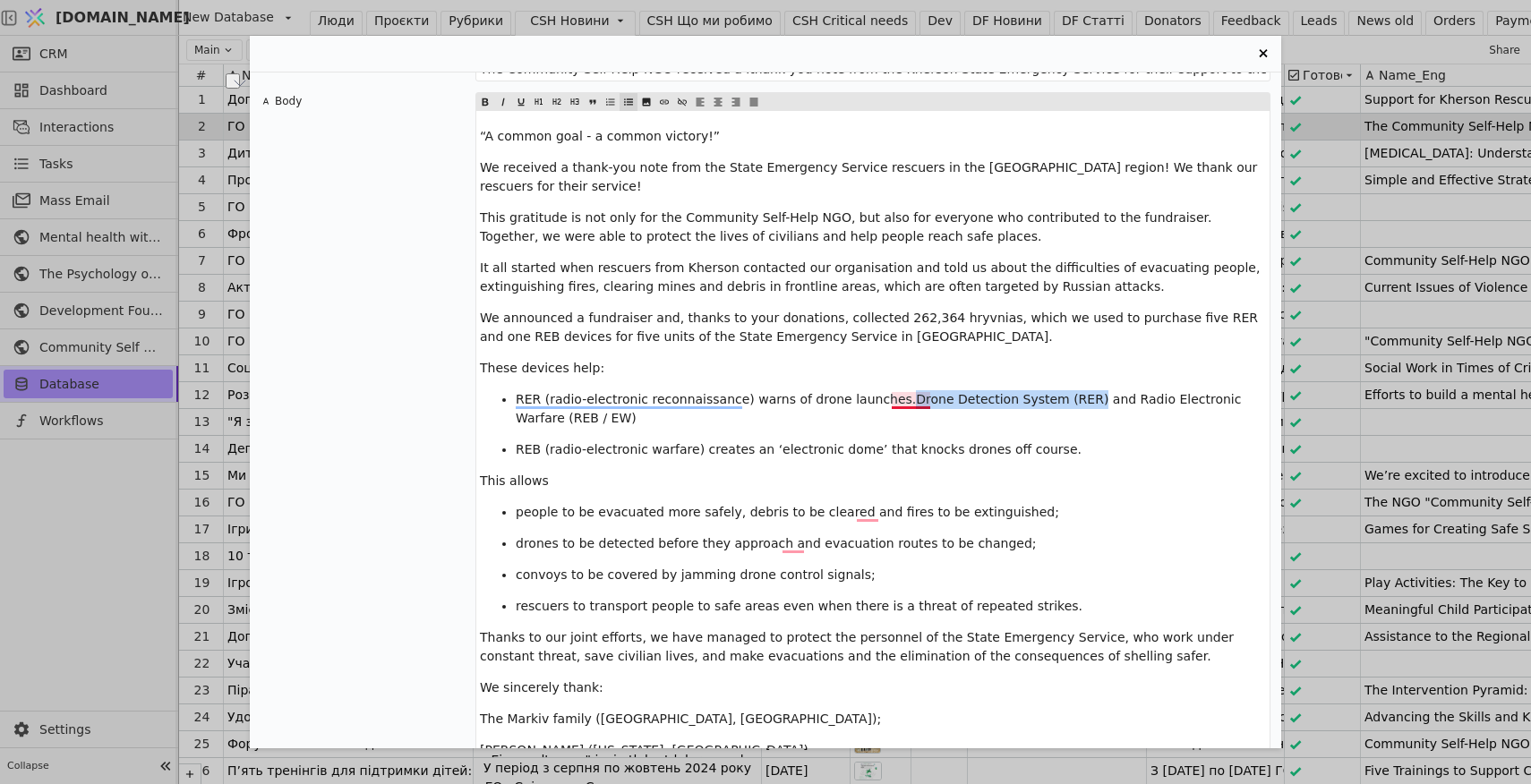
drag, startPoint x: 1075, startPoint y: 363, endPoint x: 898, endPoint y: 360, distance: 177.0
click at [897, 392] on span "RER (radio-electronic reconnaissance) warns of drone launches.Drone Detection S…" at bounding box center [879, 408] width 729 height 33
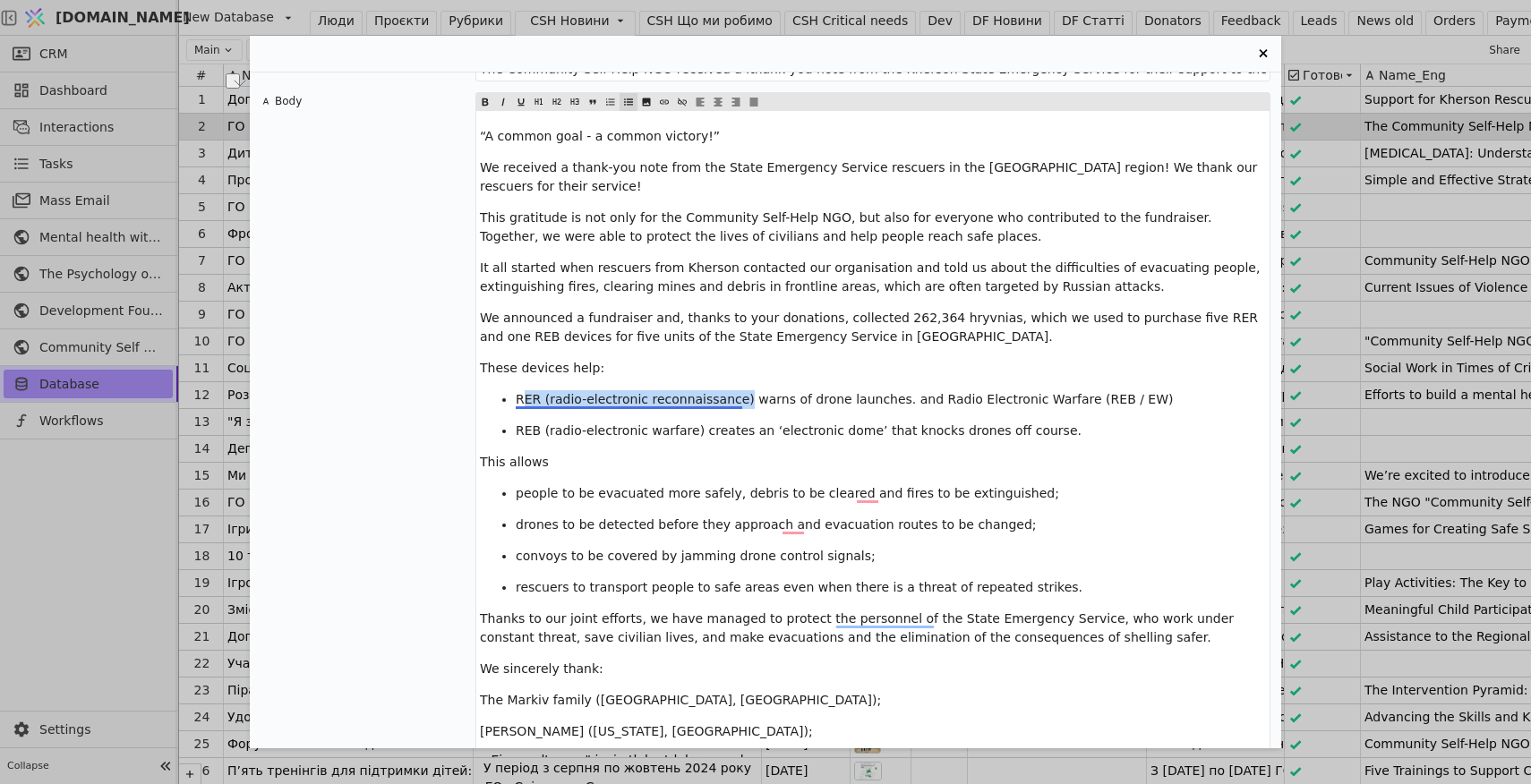
drag, startPoint x: 743, startPoint y: 362, endPoint x: 521, endPoint y: 360, distance: 222.0
click at [521, 392] on span "RER (radio-electronic reconnaissance) warns of drone launches. and Radio Electr…" at bounding box center [844, 398] width 658 height 15
click at [521, 392] on span "RDrone Detection System (RER) warns of drone launches. and Radio Electronic War…" at bounding box center [825, 398] width 620 height 15
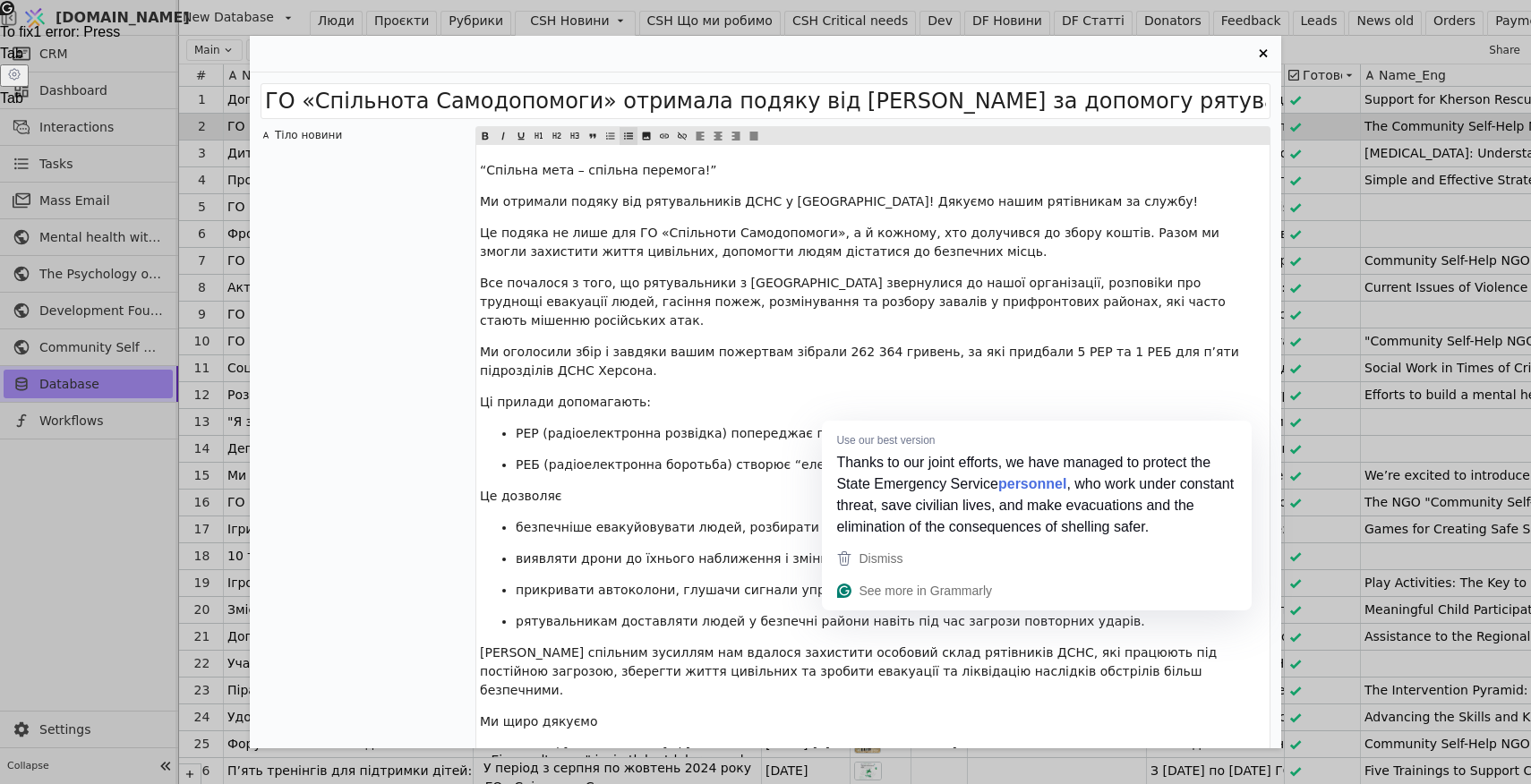
scroll to position [2204, 0]
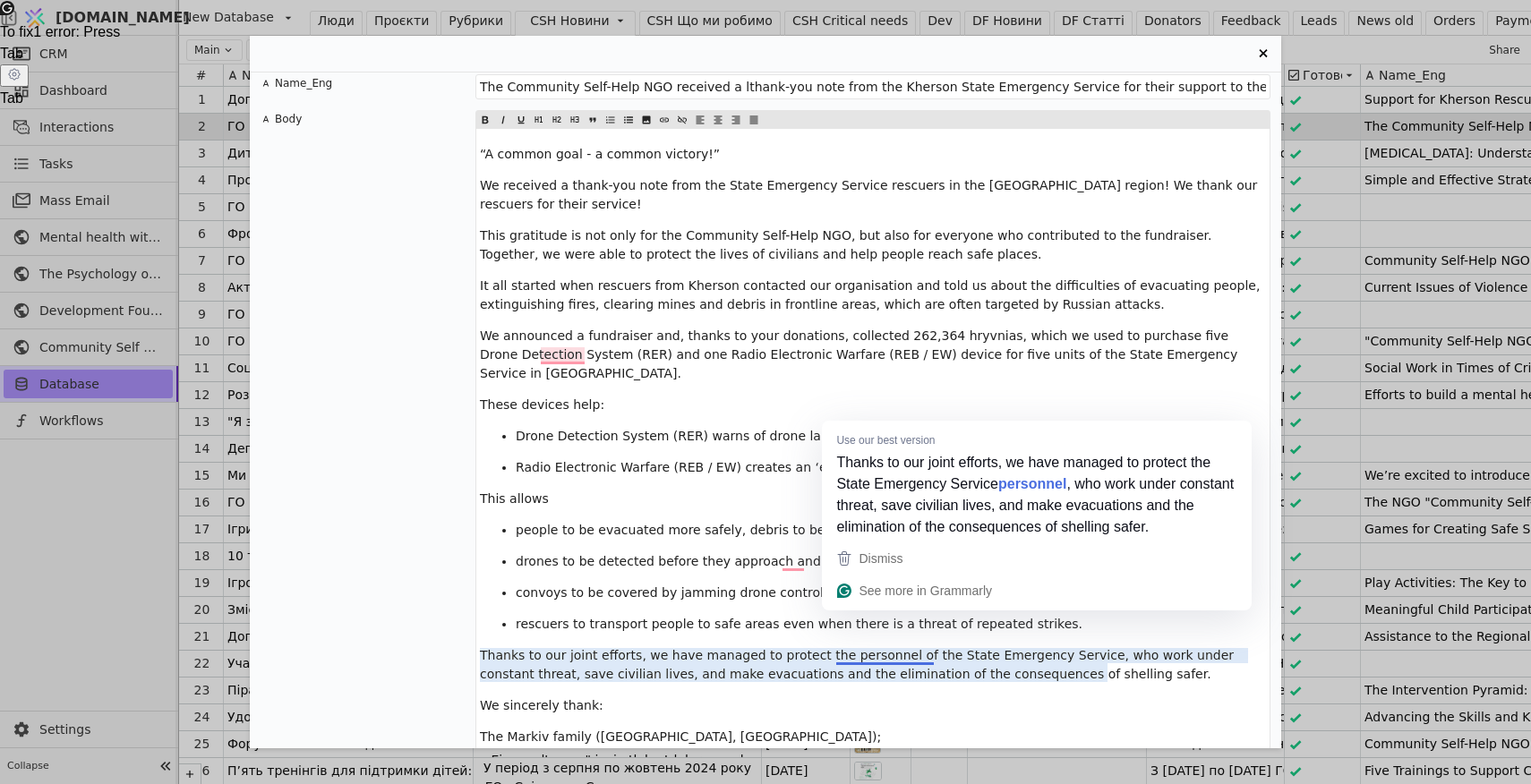
click at [912, 648] on span "Thanks to our joint efforts, we have managed to protect the personnel of the St…" at bounding box center [859, 664] width 759 height 33
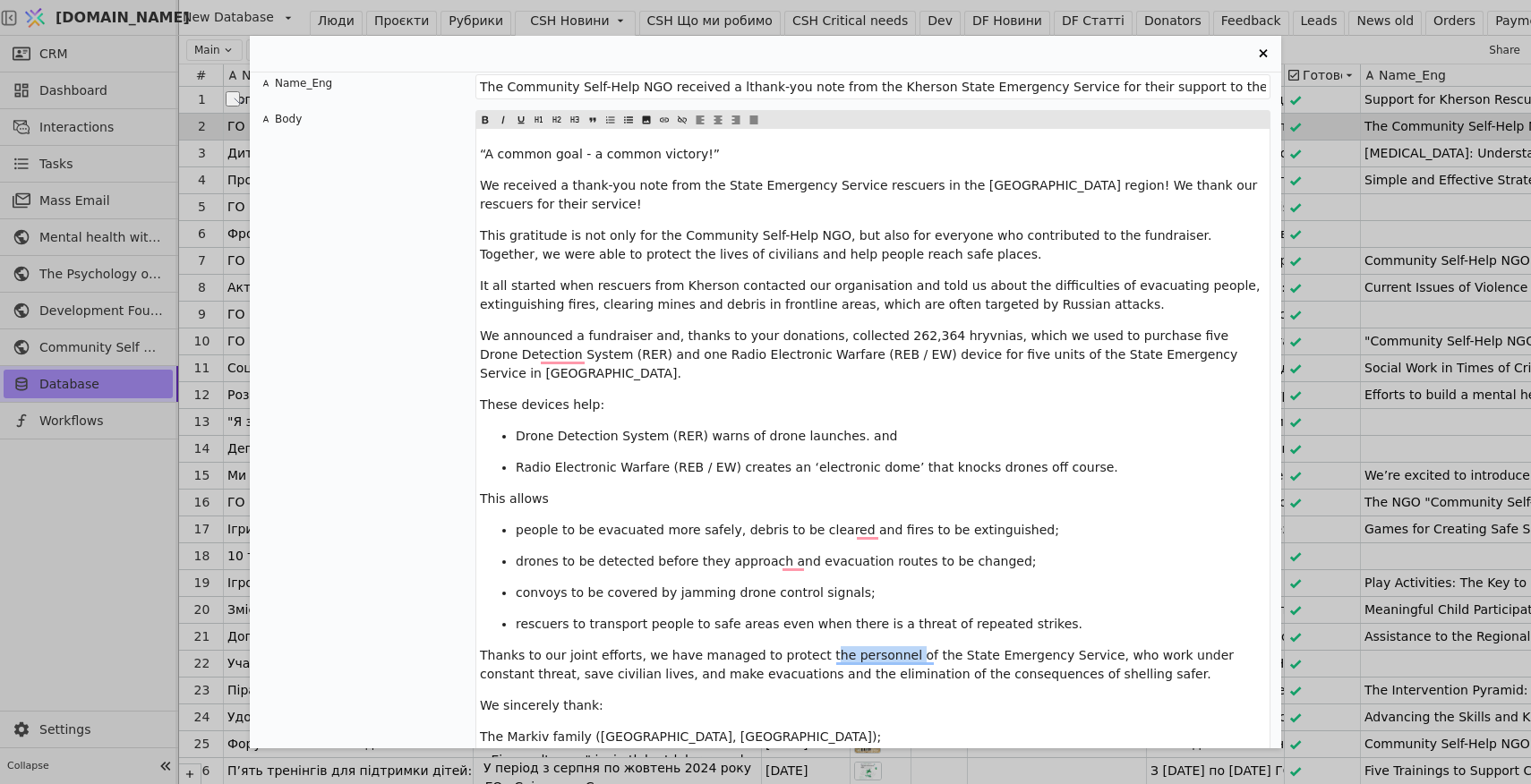
drag, startPoint x: 899, startPoint y: 619, endPoint x: 818, endPoint y: 620, distance: 81.0
click at [818, 648] on span "Thanks to our joint efforts, we have managed to protect the personnel of the St…" at bounding box center [859, 664] width 759 height 33
click at [1001, 648] on span "Thanks to our joint efforts, we have managed to protect of the State Emergency …" at bounding box center [866, 664] width 771 height 33
click at [1021, 648] on span "Thanks to our joint efforts, we have managed to protect of the State Emergency …" at bounding box center [859, 664] width 758 height 33
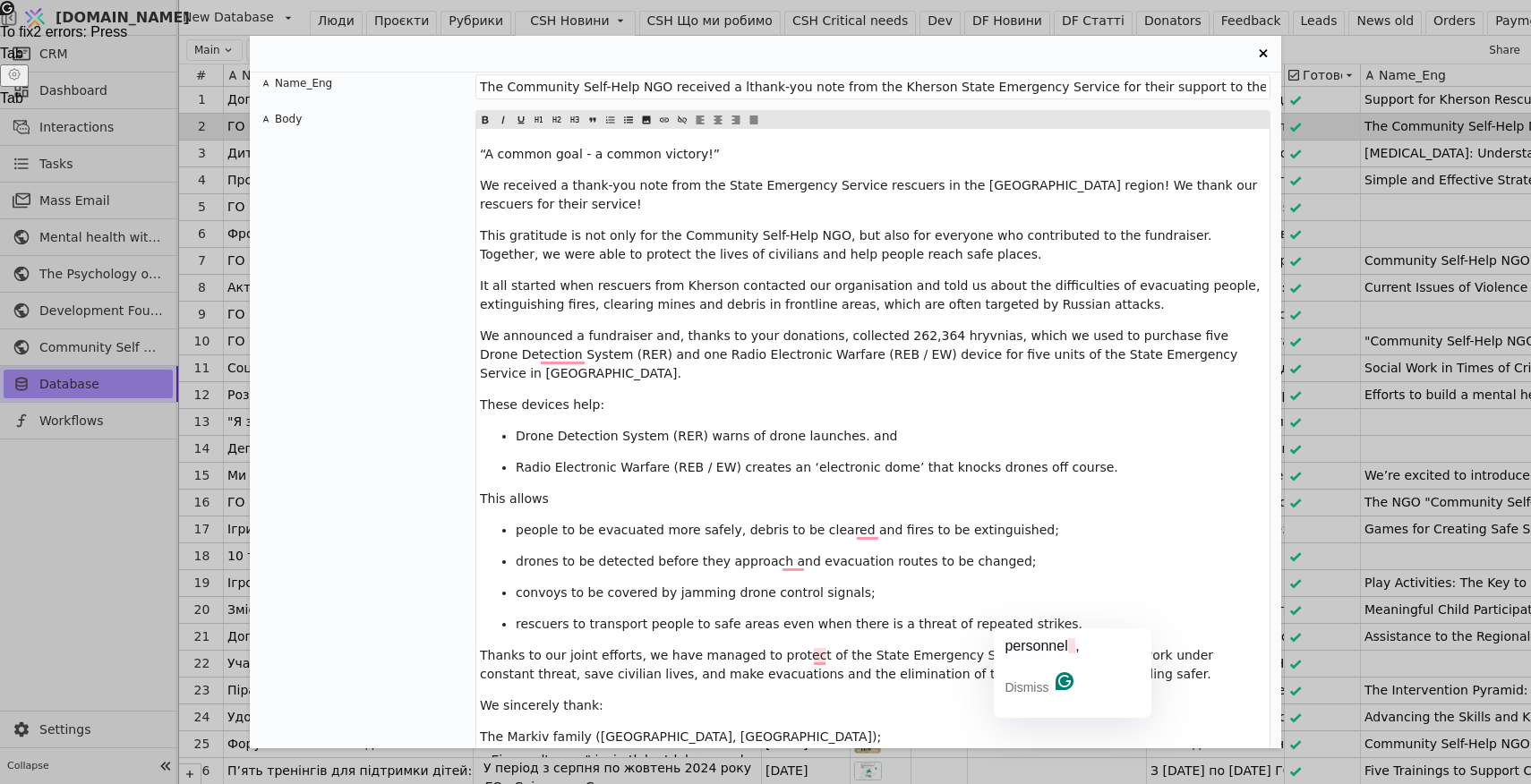
click at [1068, 648] on span "Thanks to our joint efforts, we have managed to protect of the State Emergency …" at bounding box center [849, 664] width 738 height 33
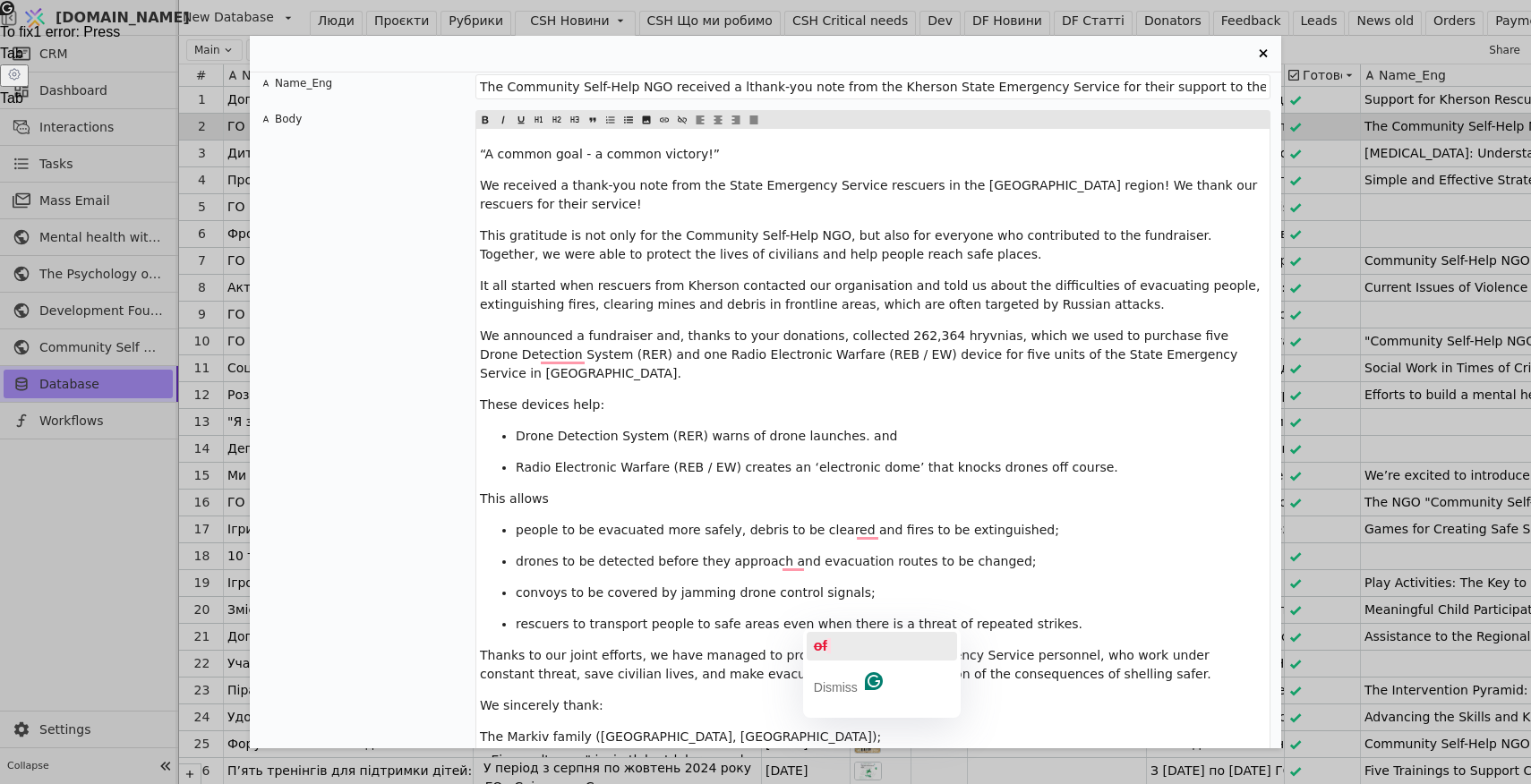
click at [822, 647] on span "of" at bounding box center [820, 646] width 14 height 16
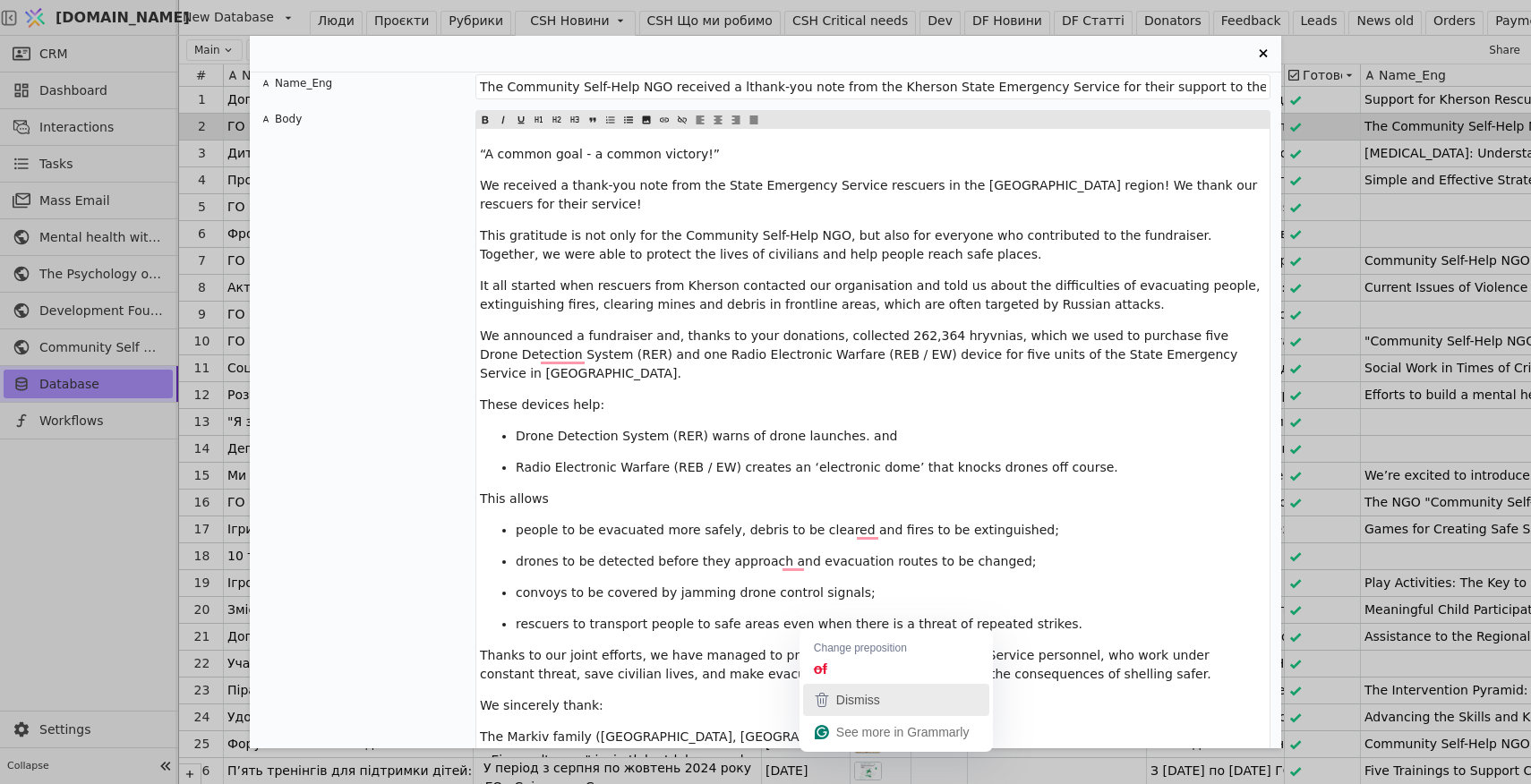
click at [832, 700] on div "Dismiss" at bounding box center [856, 700] width 47 height 26
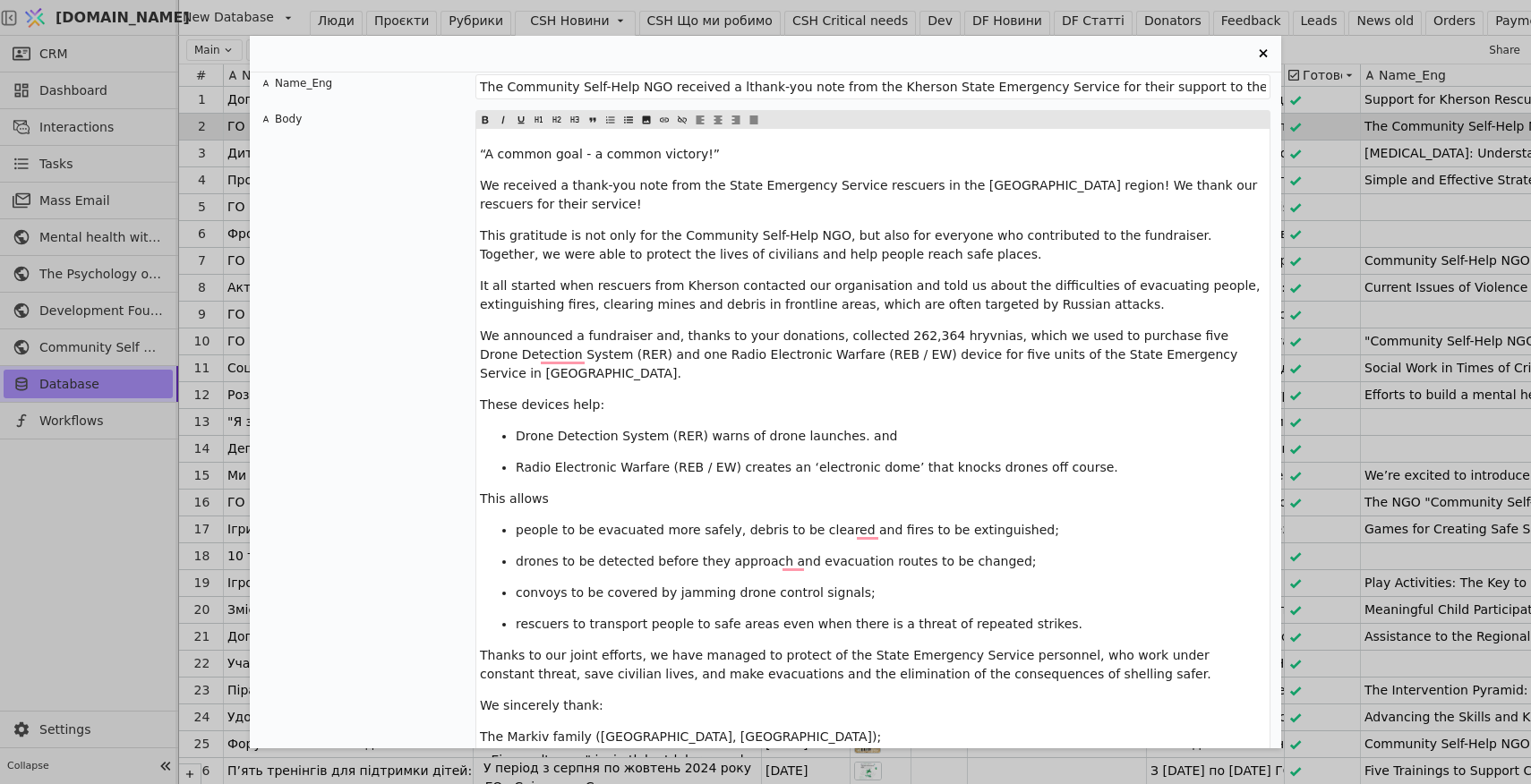
click at [824, 648] on span "Thanks to our joint efforts, we have managed to protect of the State Emergency …" at bounding box center [846, 664] width 733 height 33
click at [797, 554] on span "drones to be detected before they approach and evacuation routes to be changed;" at bounding box center [775, 561] width 521 height 15
click at [781, 554] on span "drones to be detected before they approach and evacuation routes to be changed;" at bounding box center [775, 561] width 521 height 15
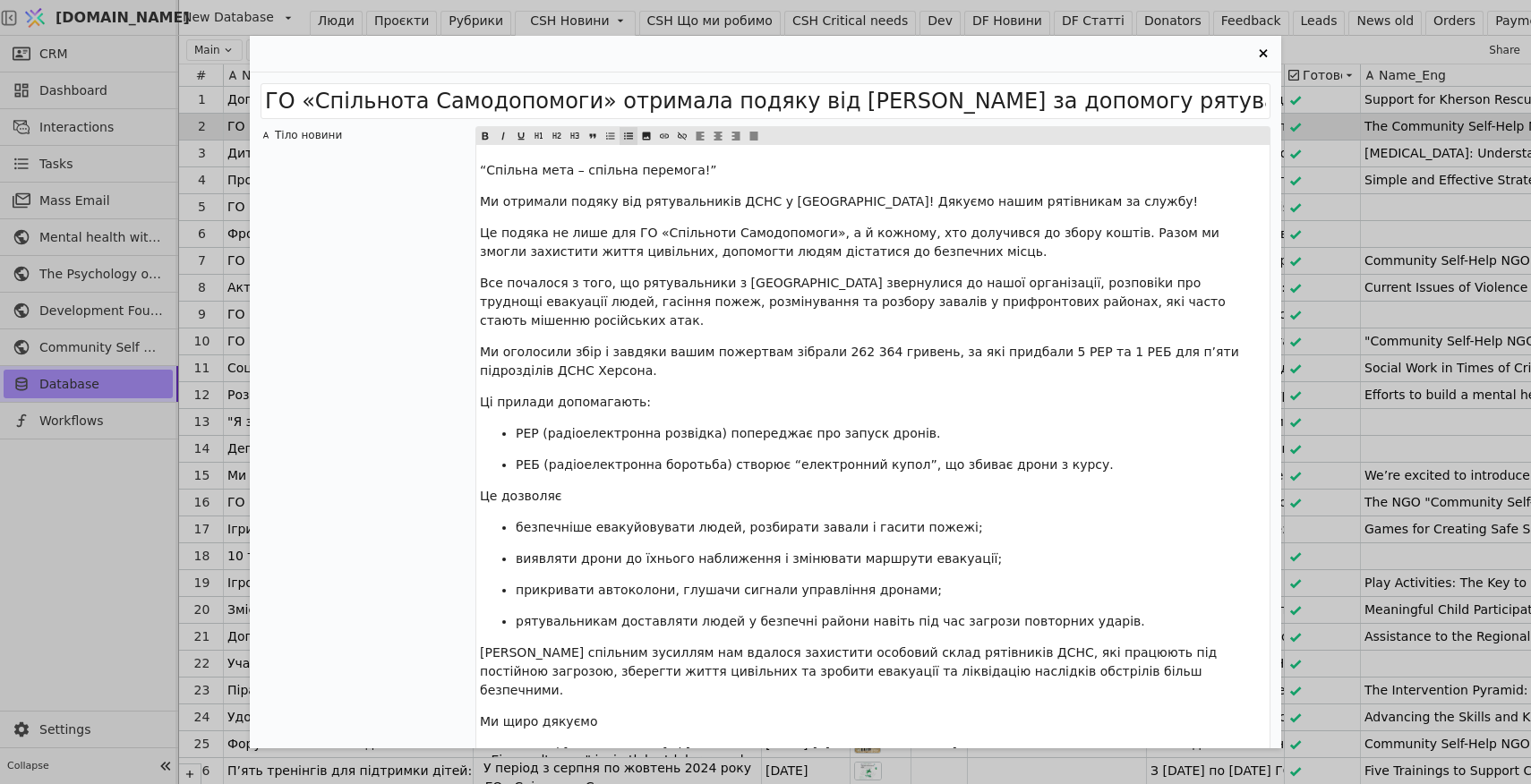
scroll to position [2506, 0]
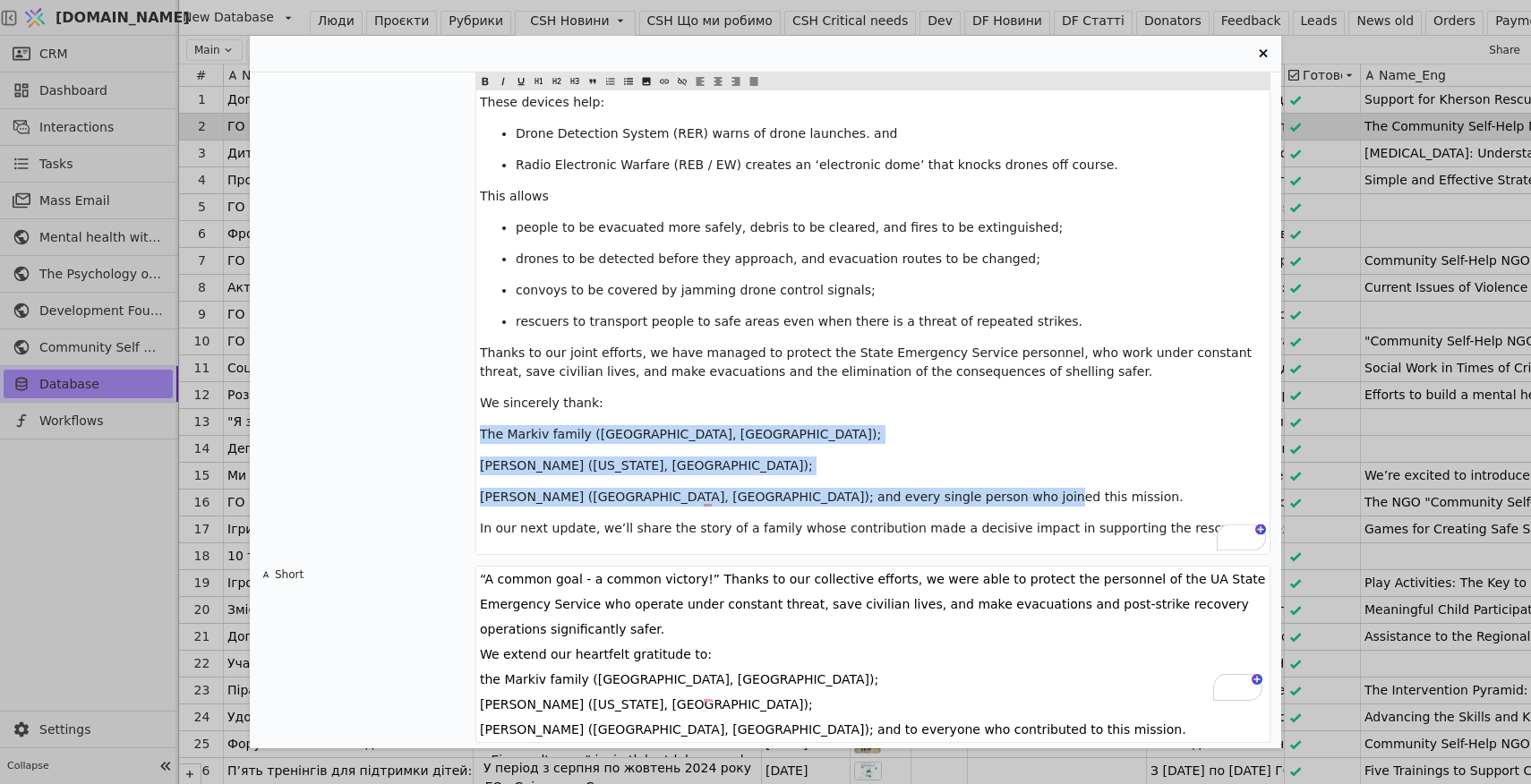
drag, startPoint x: 950, startPoint y: 458, endPoint x: 480, endPoint y: 402, distance: 473.3
click at [480, 402] on div "“A common goal - a common victory!” We received a thank-you note from the State…" at bounding box center [872, 190] width 793 height 728
click at [629, 79] on icon "Entry Card" at bounding box center [628, 81] width 11 height 22
click at [677, 393] on p "We sincerely thank:" at bounding box center [872, 402] width 786 height 19
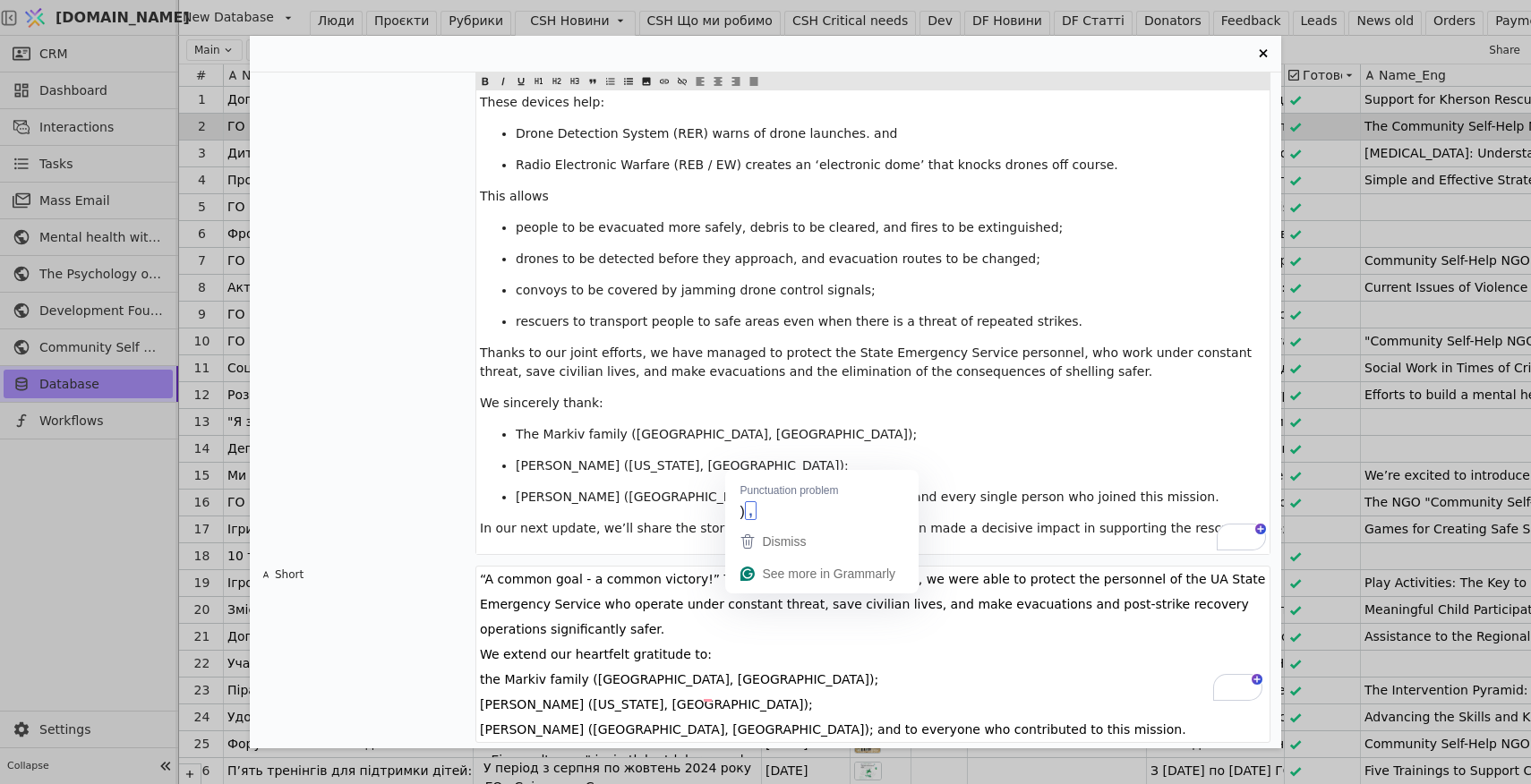
click at [751, 490] on span "[PERSON_NAME] ([GEOGRAPHIC_DATA], [GEOGRAPHIC_DATA]); and every single person w…" at bounding box center [867, 497] width 704 height 15
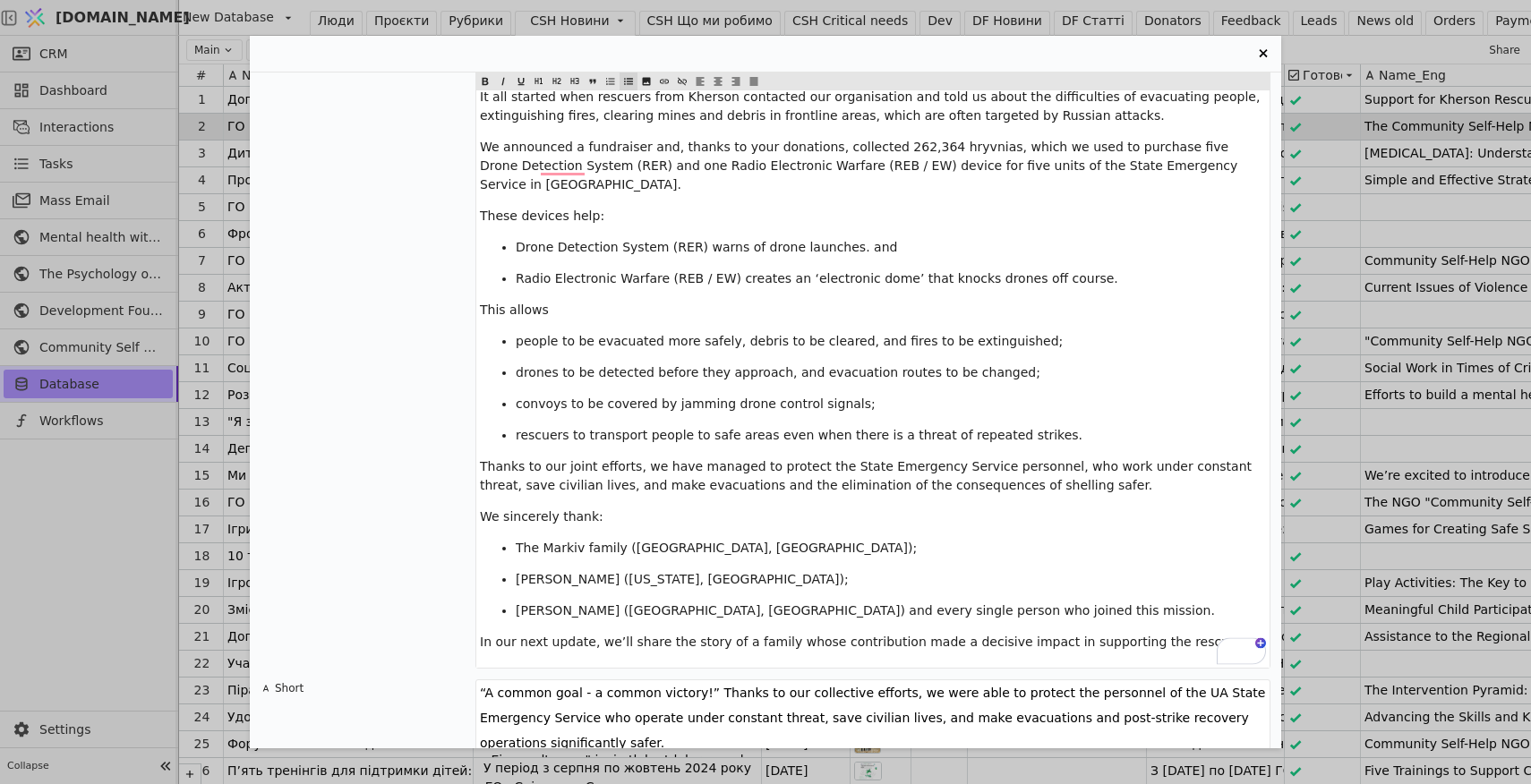
scroll to position [0, 0]
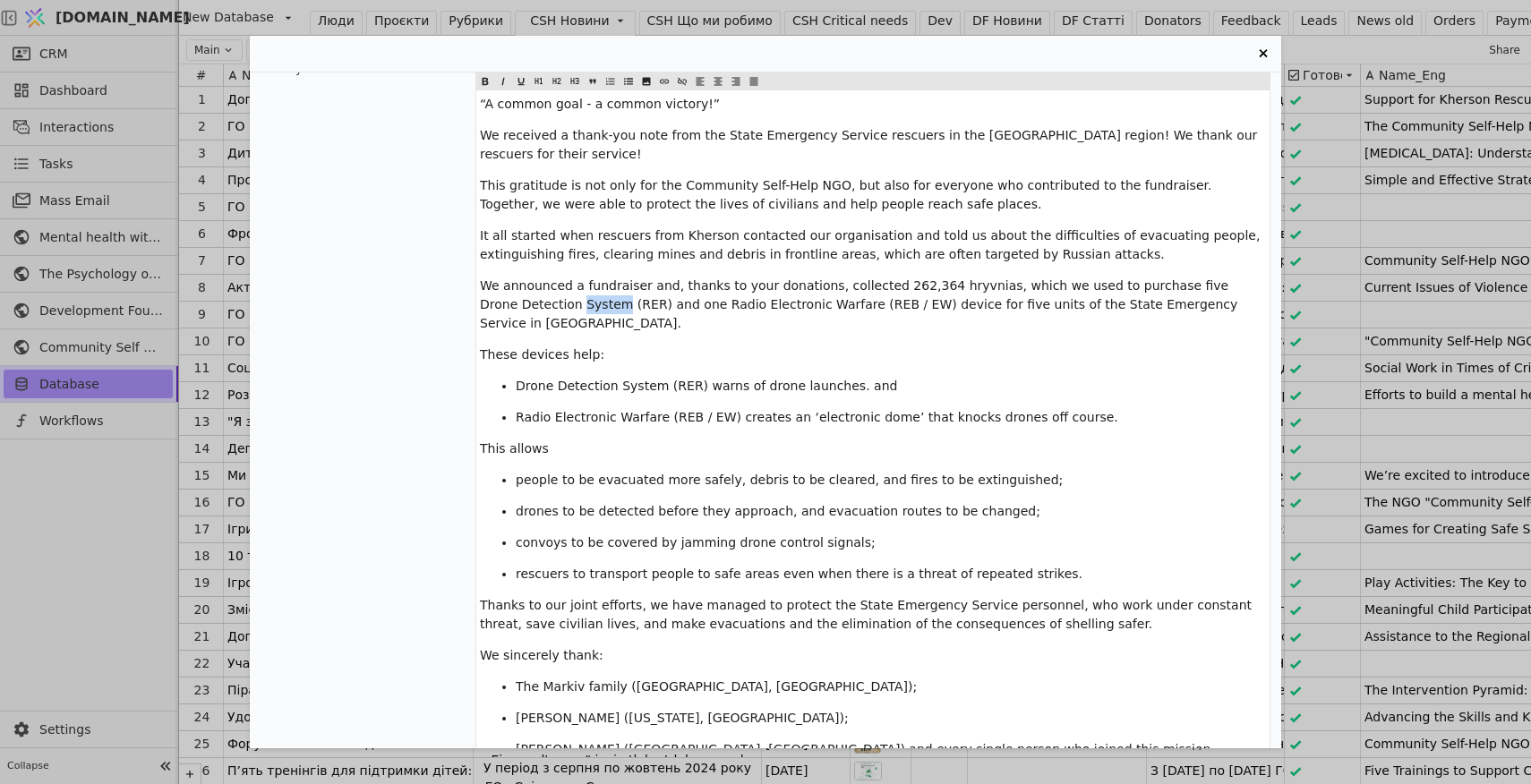
click at [582, 279] on span "We announced a fundraiser and, thanks to your donations, collected 262,364 hryv…" at bounding box center [861, 304] width 762 height 52
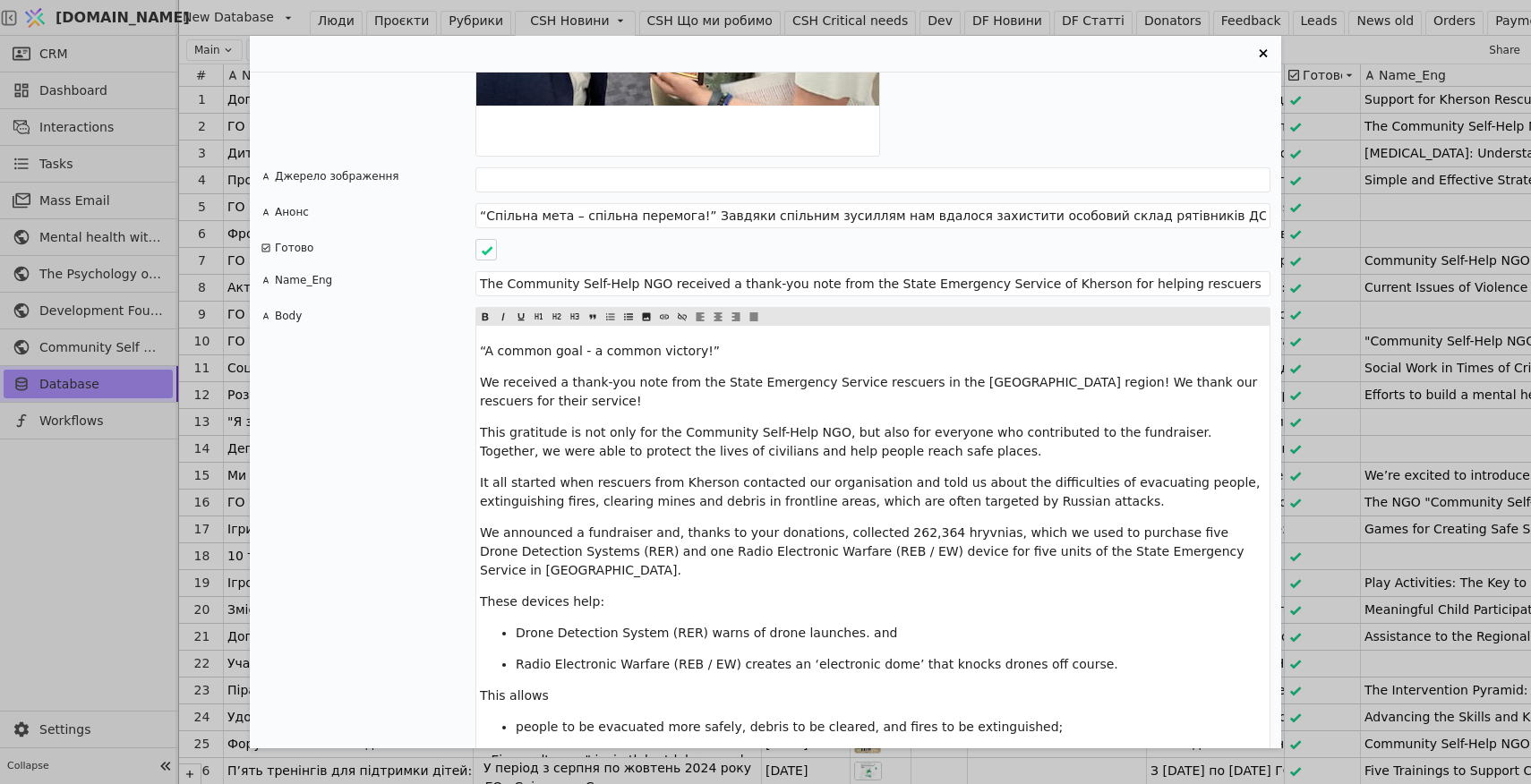
click at [717, 332] on div "“A common goal - a common victory!” We received a thank-you note from the State…" at bounding box center [872, 690] width 793 height 728
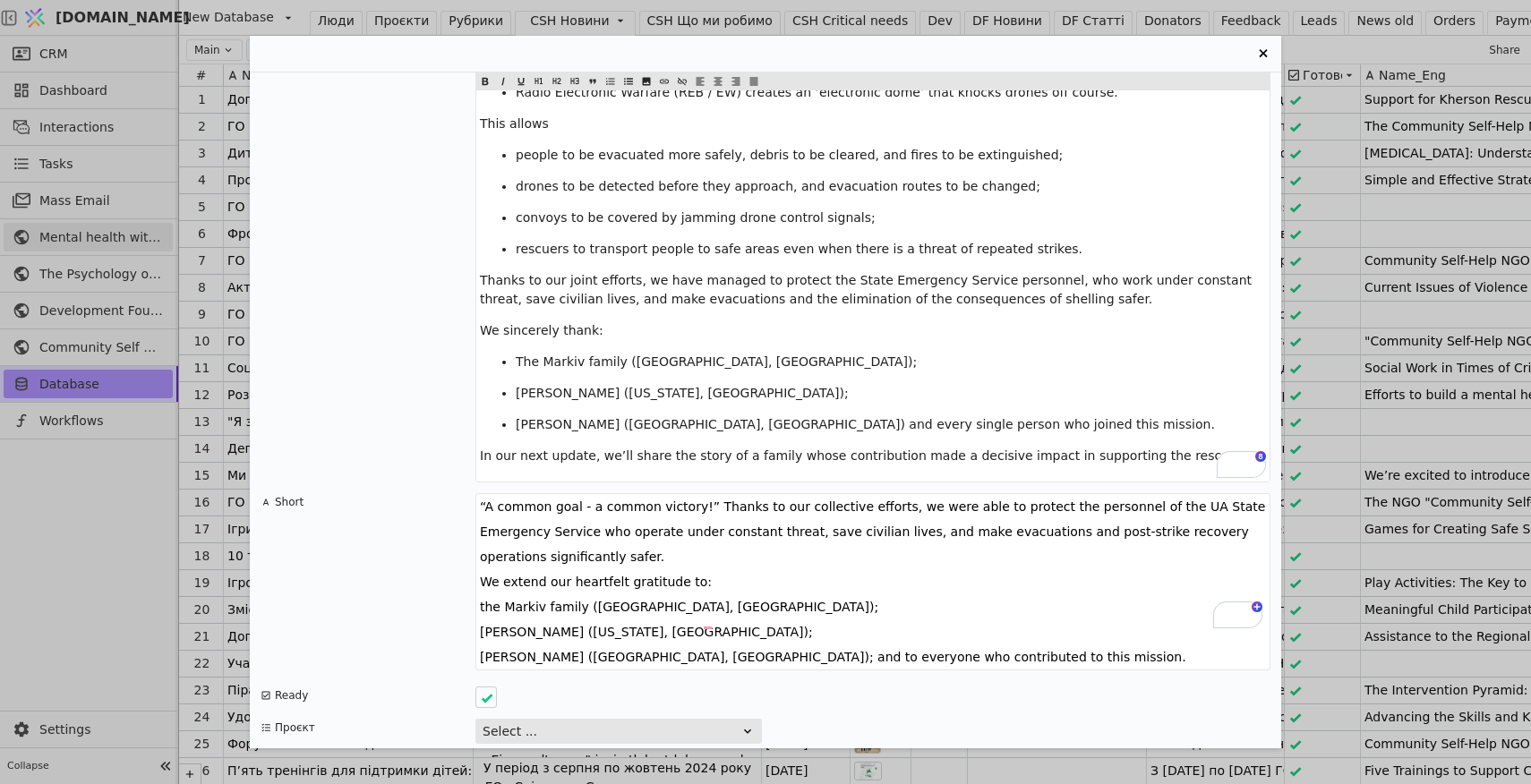
click at [94, 541] on div "ГО «Спільнота Самодопомоги» отримала подяку від [PERSON_NAME] за допомогу рятув…" at bounding box center [766, 392] width 1531 height 784
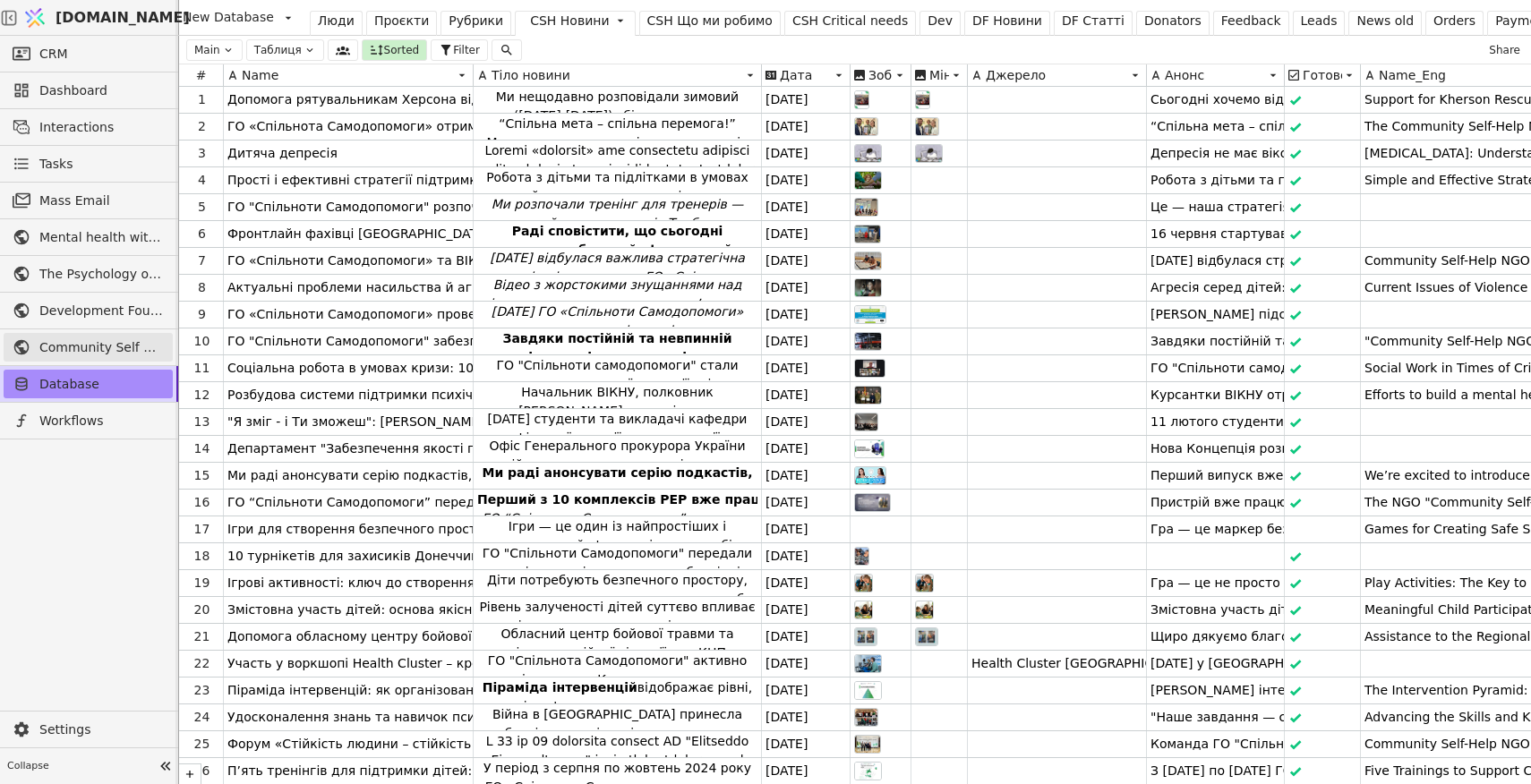
click at [82, 350] on span "Community Self Help" at bounding box center [101, 347] width 125 height 19
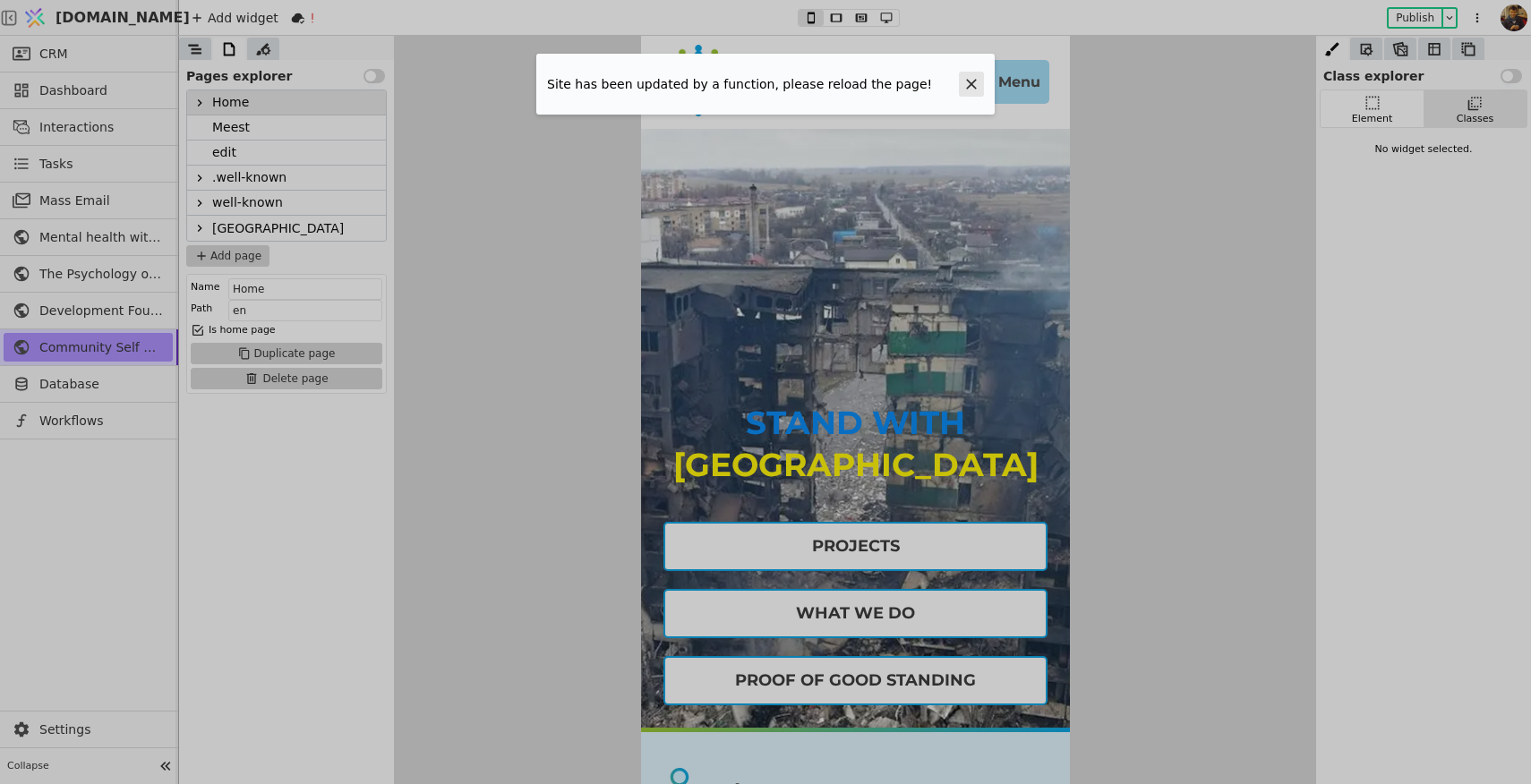
click at [974, 78] on icon at bounding box center [971, 84] width 18 height 18
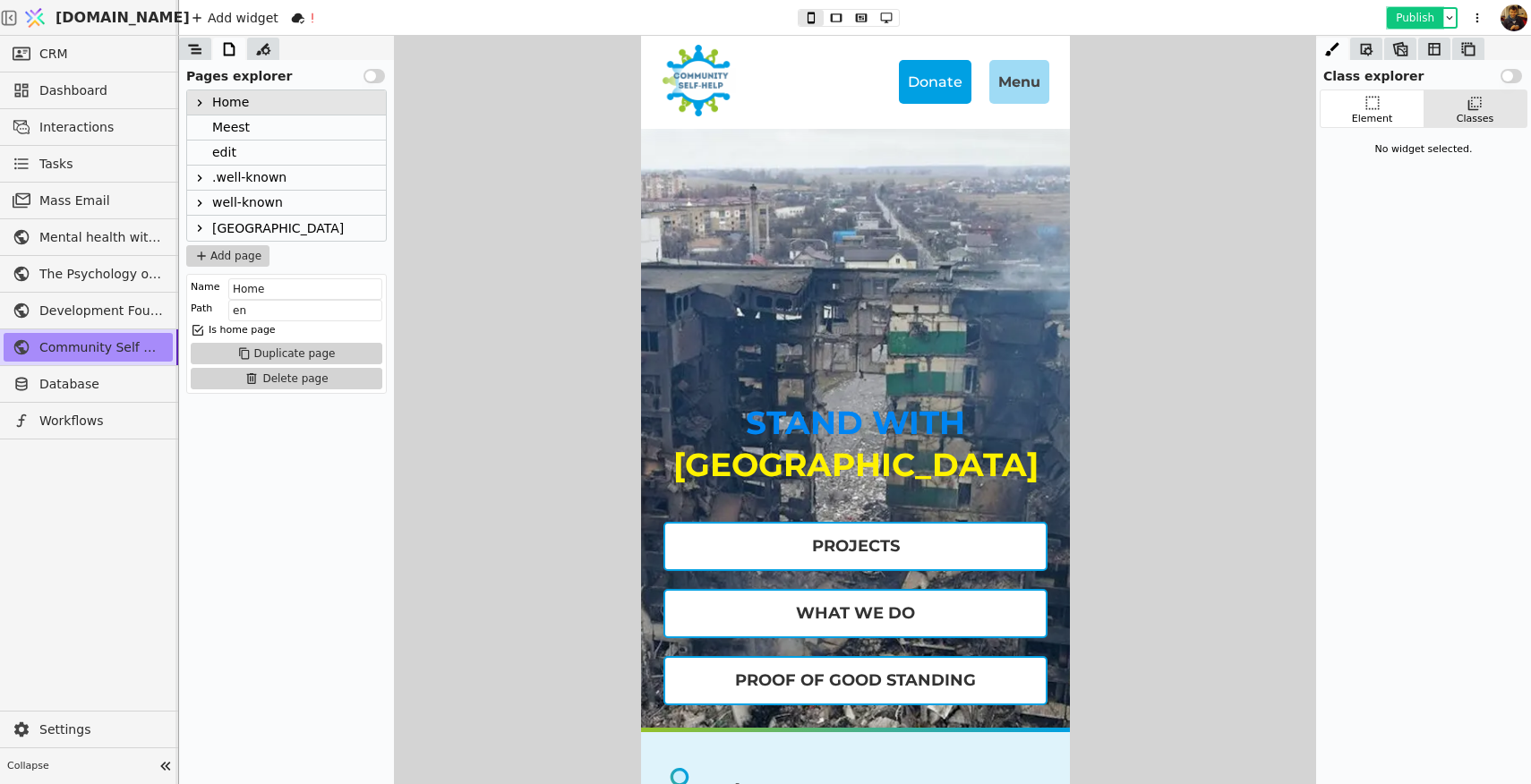
click at [1413, 14] on button "Publish" at bounding box center [1415, 18] width 53 height 18
click at [82, 389] on span "Database" at bounding box center [101, 384] width 125 height 19
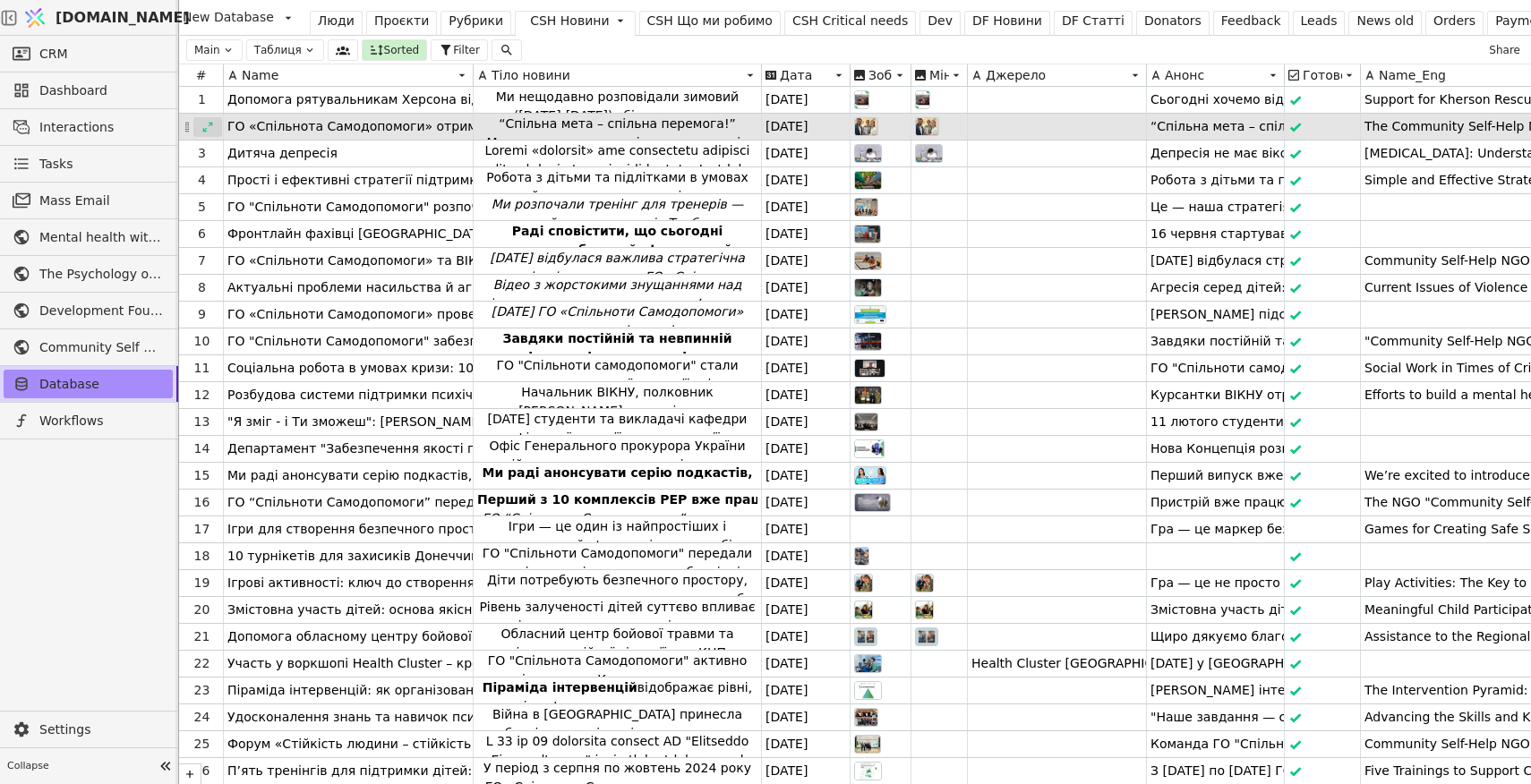
click at [203, 128] on icon at bounding box center [207, 127] width 13 height 13
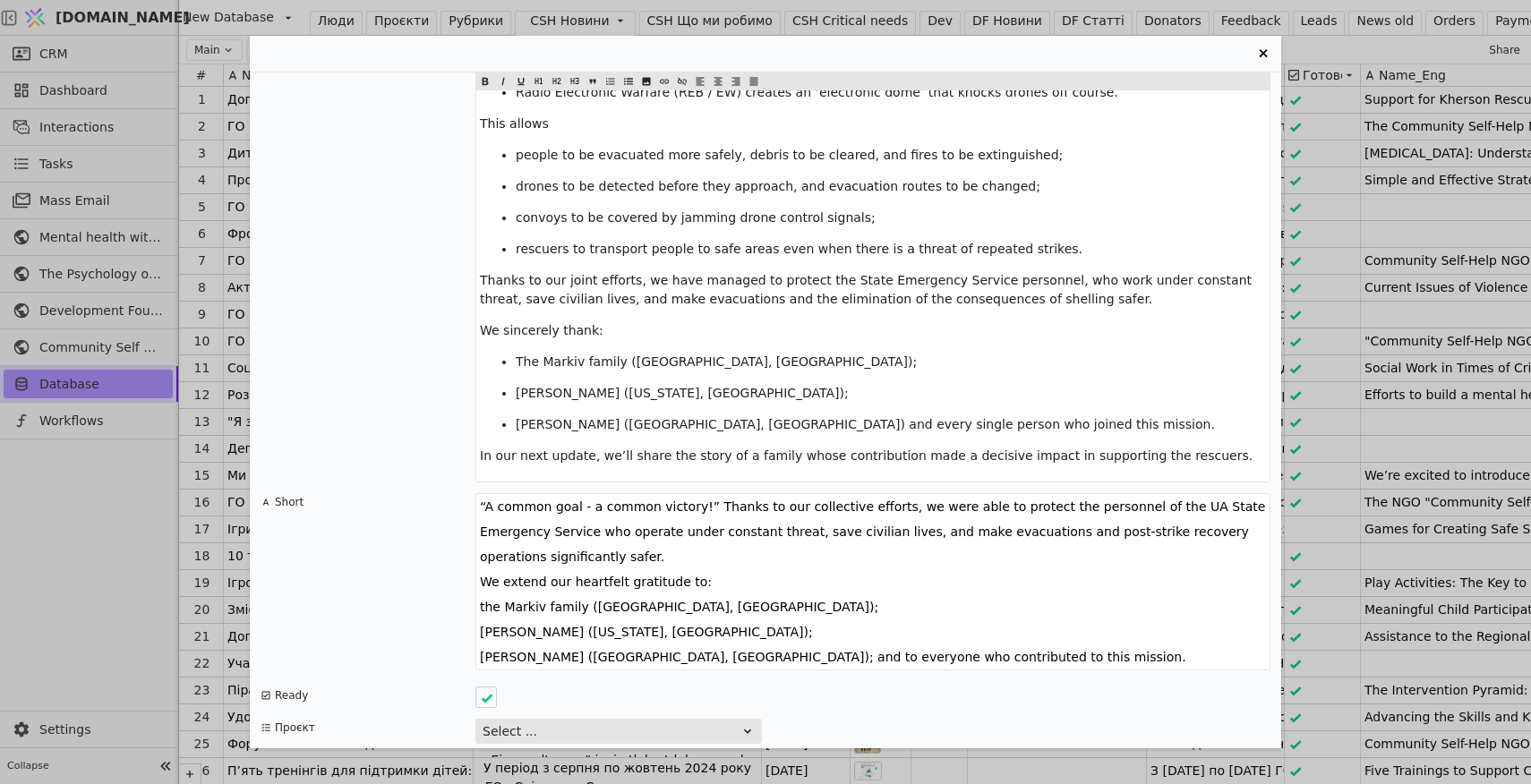
click at [509, 596] on textarea "“A common goal - a common victory!” Thanks to our collective efforts, we were a…" at bounding box center [872, 582] width 795 height 178
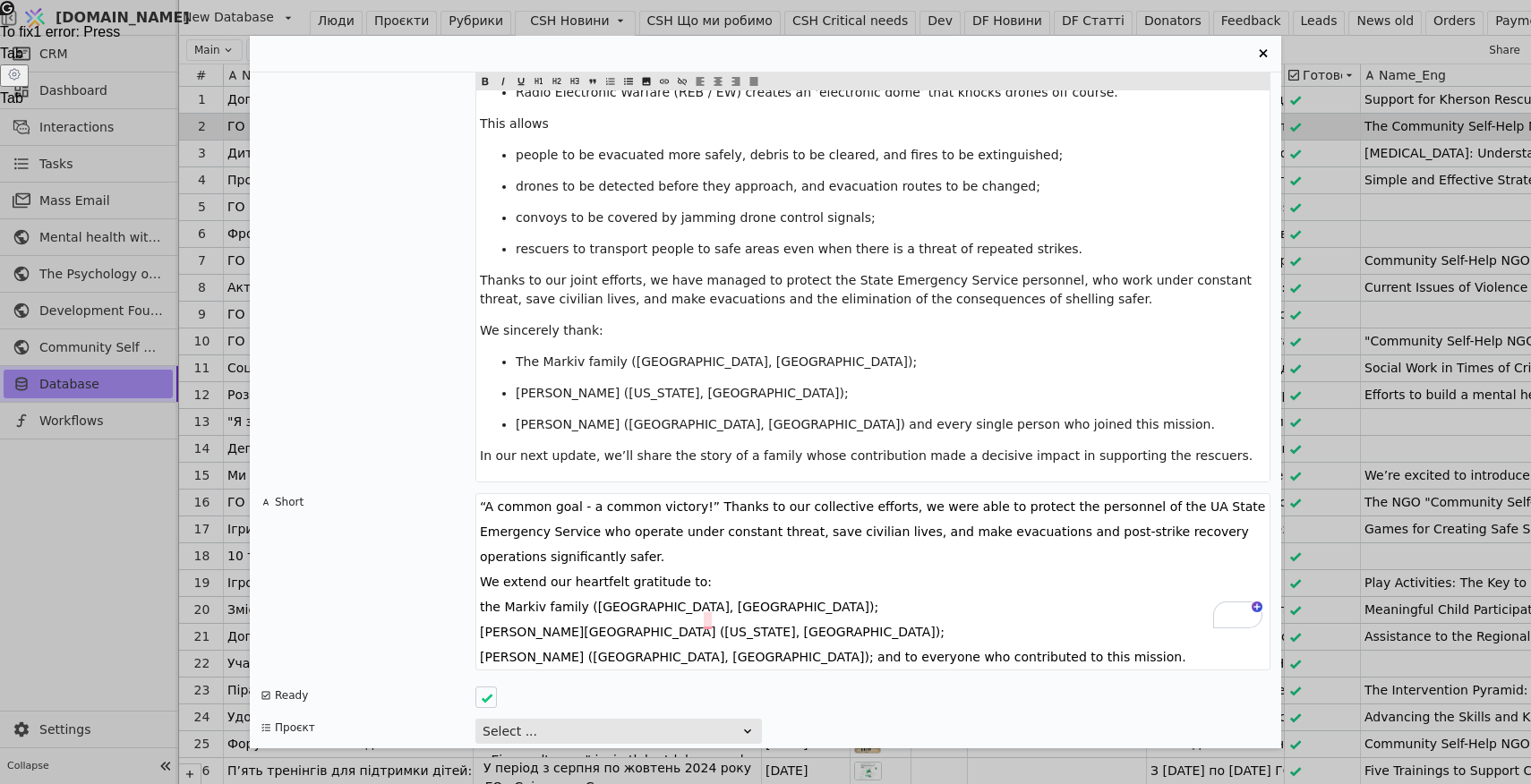
click at [498, 596] on textarea "“A common goal - a common victory!” Thanks to our collective efforts, we were a…" at bounding box center [872, 582] width 795 height 178
click at [543, 595] on textarea "“A common goal - a common victory!” Thanks to our collective efforts, we were a…" at bounding box center [872, 582] width 795 height 178
click at [600, 598] on textarea "“A common goal - a common victory!” Thanks to our collective efforts, we were a…" at bounding box center [872, 582] width 795 height 178
drag, startPoint x: 1007, startPoint y: 619, endPoint x: 484, endPoint y: 466, distance: 544.9
click at [484, 494] on textarea "“A common goal - a common victory!” Thanks to our collective efforts, we were a…" at bounding box center [872, 582] width 795 height 178
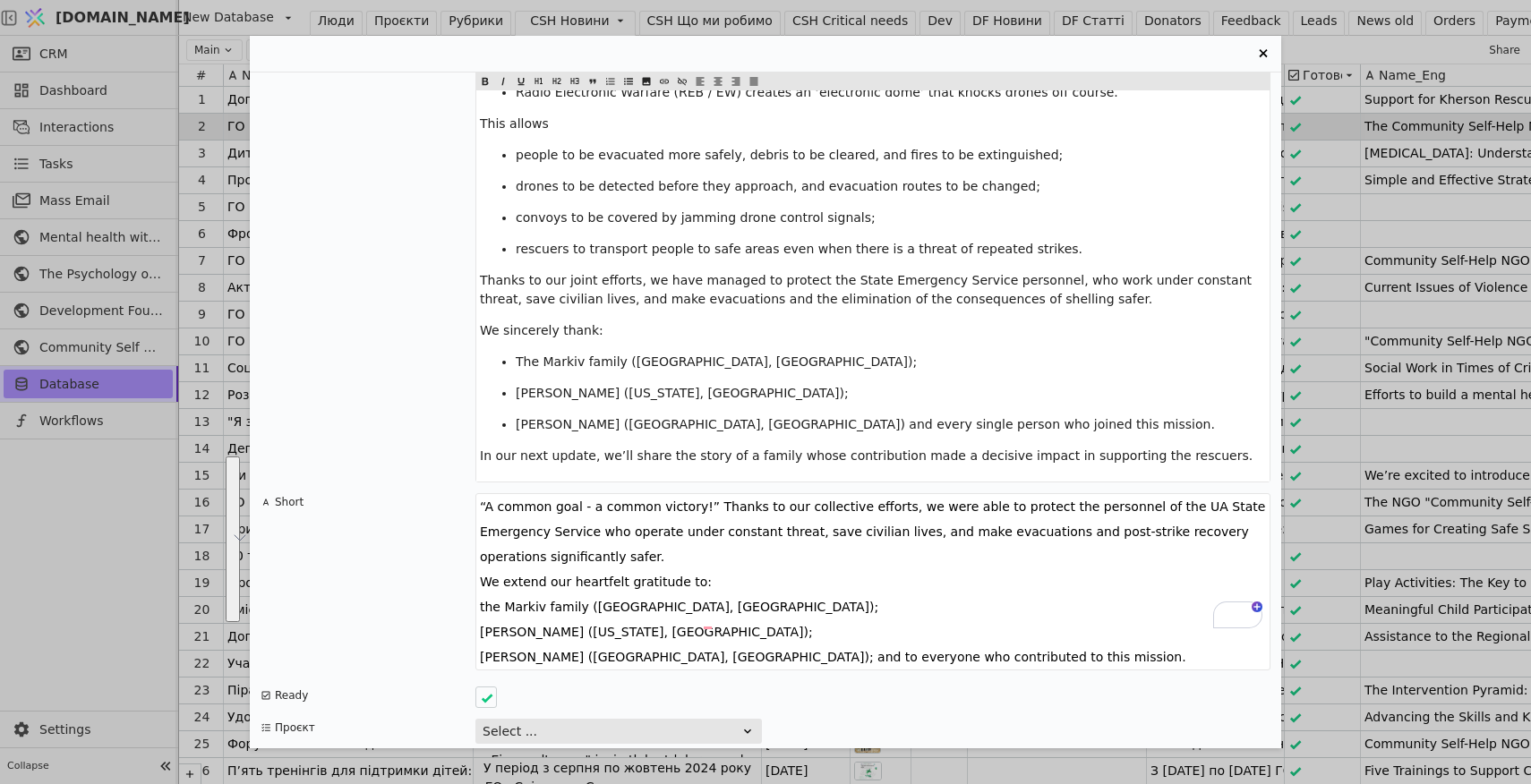
click at [484, 571] on textarea "“A common goal - a common victory!” Thanks to our collective efforts, we were a…" at bounding box center [872, 582] width 795 height 178
click at [481, 571] on textarea "“A common goal - a common victory!” Thanks to our collective efforts, we were a…" at bounding box center [872, 582] width 795 height 178
click at [483, 594] on textarea "“A common goal - a common victory!” Thanks to our collective efforts, we were a…" at bounding box center [872, 582] width 795 height 178
click at [479, 617] on textarea "“A common goal - a common victory!” Thanks to our collective efforts, we were a…" at bounding box center [872, 582] width 795 height 178
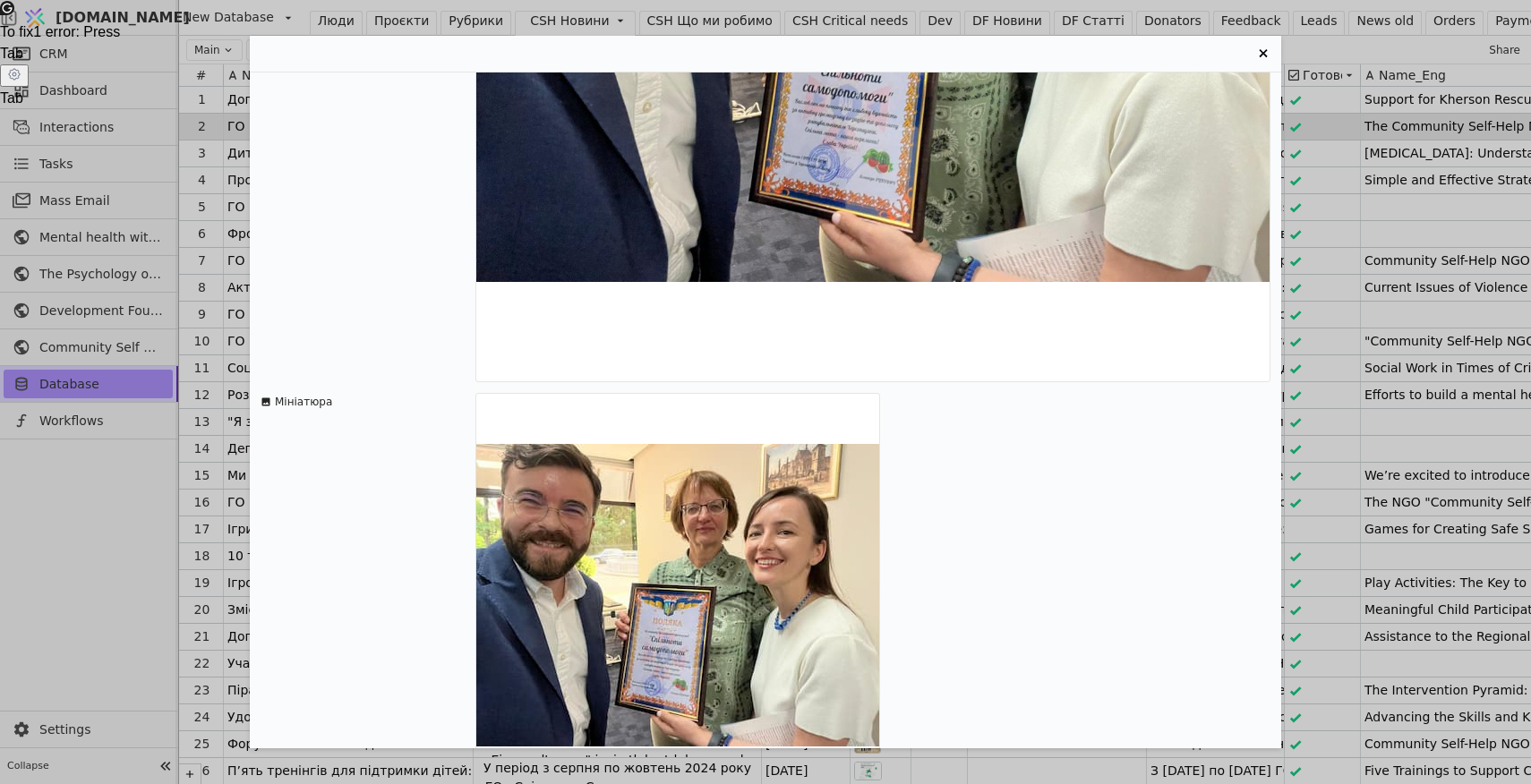
scroll to position [1263, 0]
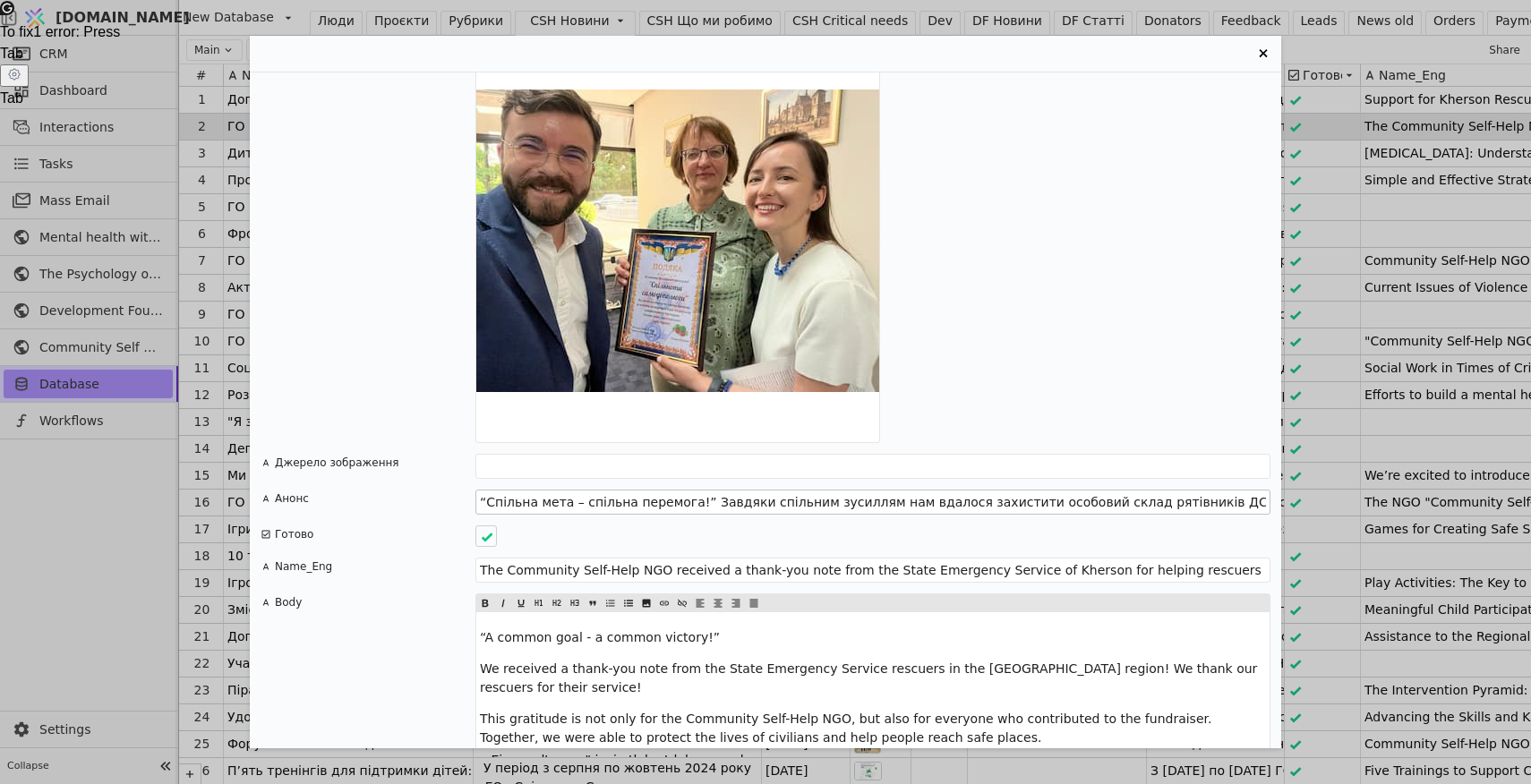
type textarea "“A common goal - a common victory!” Thanks to our collective efforts, we were a…"
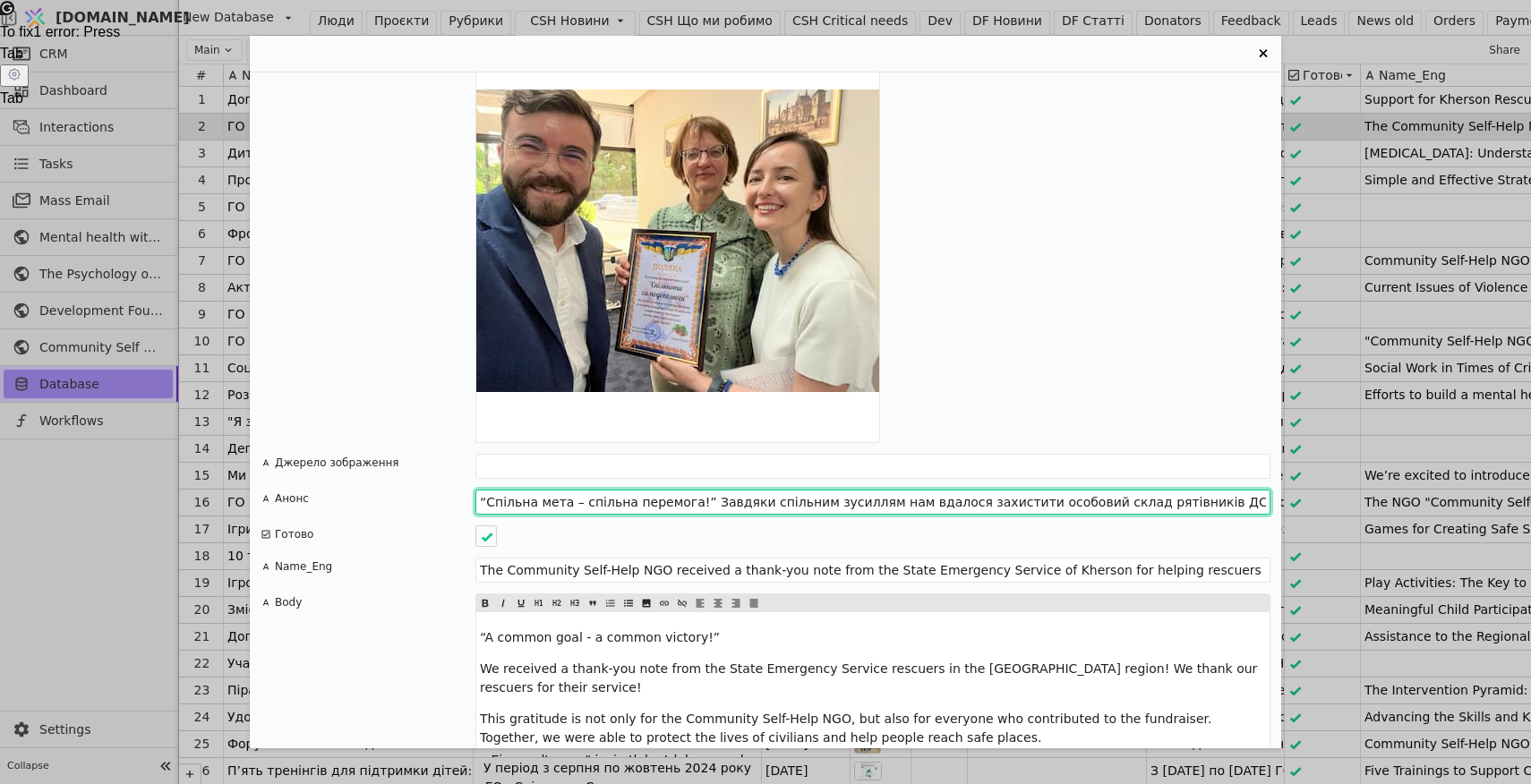
click at [798, 490] on input "“Спільна мета – спільна перемога!” Завдяки спільним зусиллям нам вдалося захист…" at bounding box center [872, 502] width 795 height 26
drag, startPoint x: 1040, startPoint y: 464, endPoint x: 1289, endPoint y: 461, distance: 249.0
click at [1289, 461] on div "ГО «Спільнота Самодопомоги» отримала подяку від [PERSON_NAME] за допомогу рятув…" at bounding box center [766, 392] width 1531 height 784
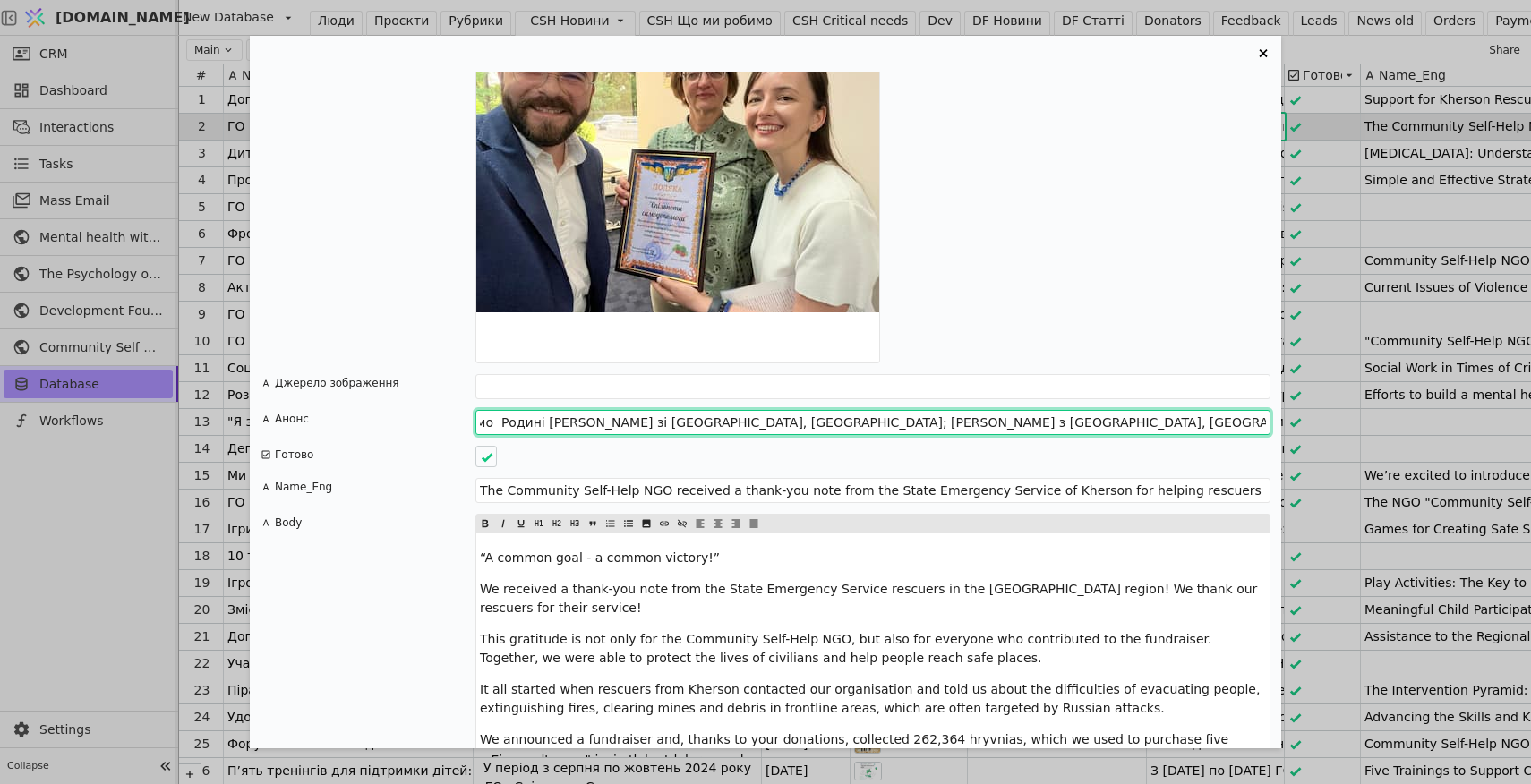
click at [792, 410] on input "“Спільна мета – спільна перемога!” Завдяки спільним зусиллям нам вдалося захист…" at bounding box center [872, 423] width 795 height 26
click at [588, 410] on input "“Спільна мета – спільна перемога!” Завдяки спільним зусиллям нам вдалося захист…" at bounding box center [872, 423] width 795 height 26
click at [583, 410] on input "“Спільна мета – спільна перемога!” Завдяки спільним зусиллям нам вдалося захист…" at bounding box center [872, 423] width 795 height 26
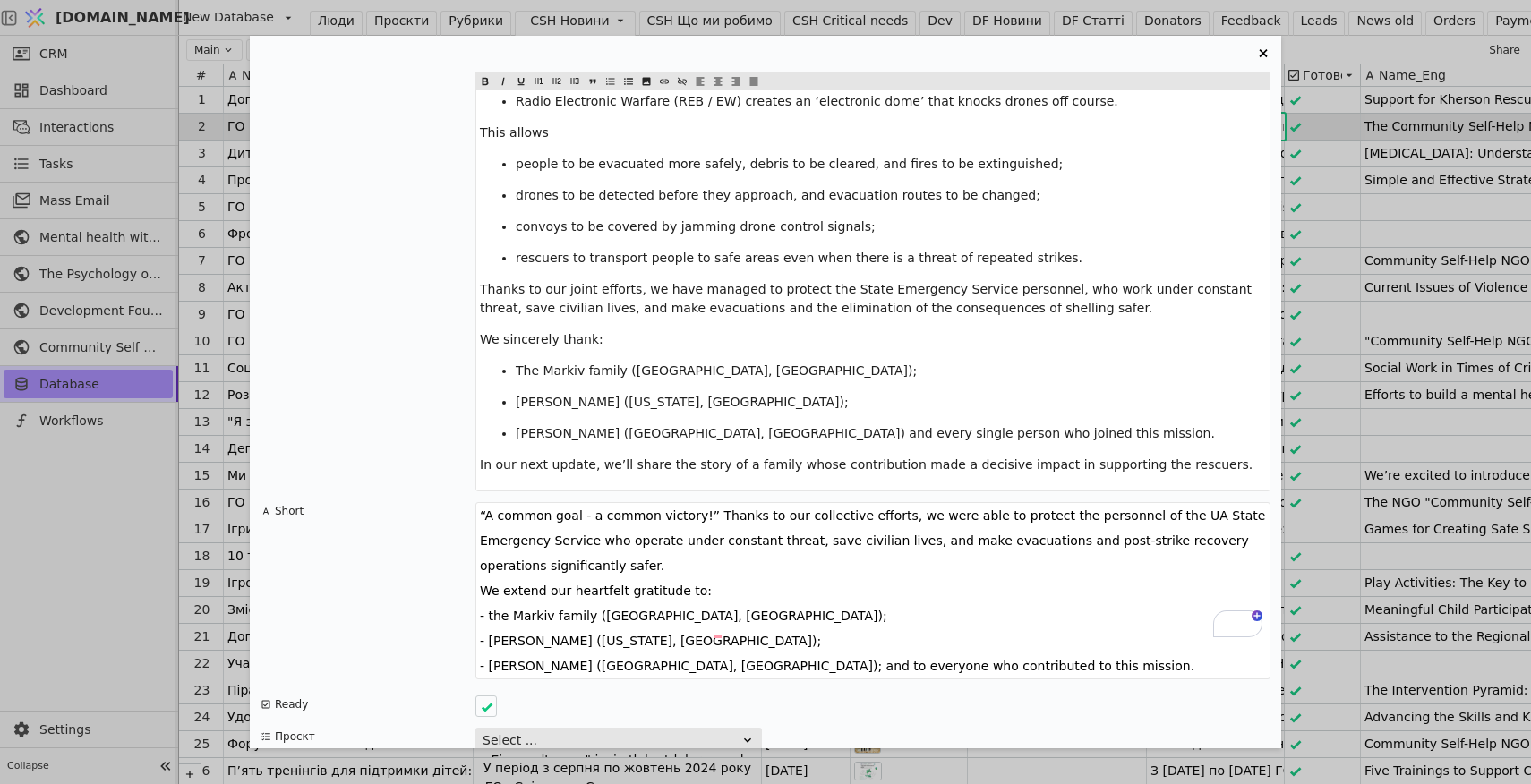
scroll to position [2579, 0]
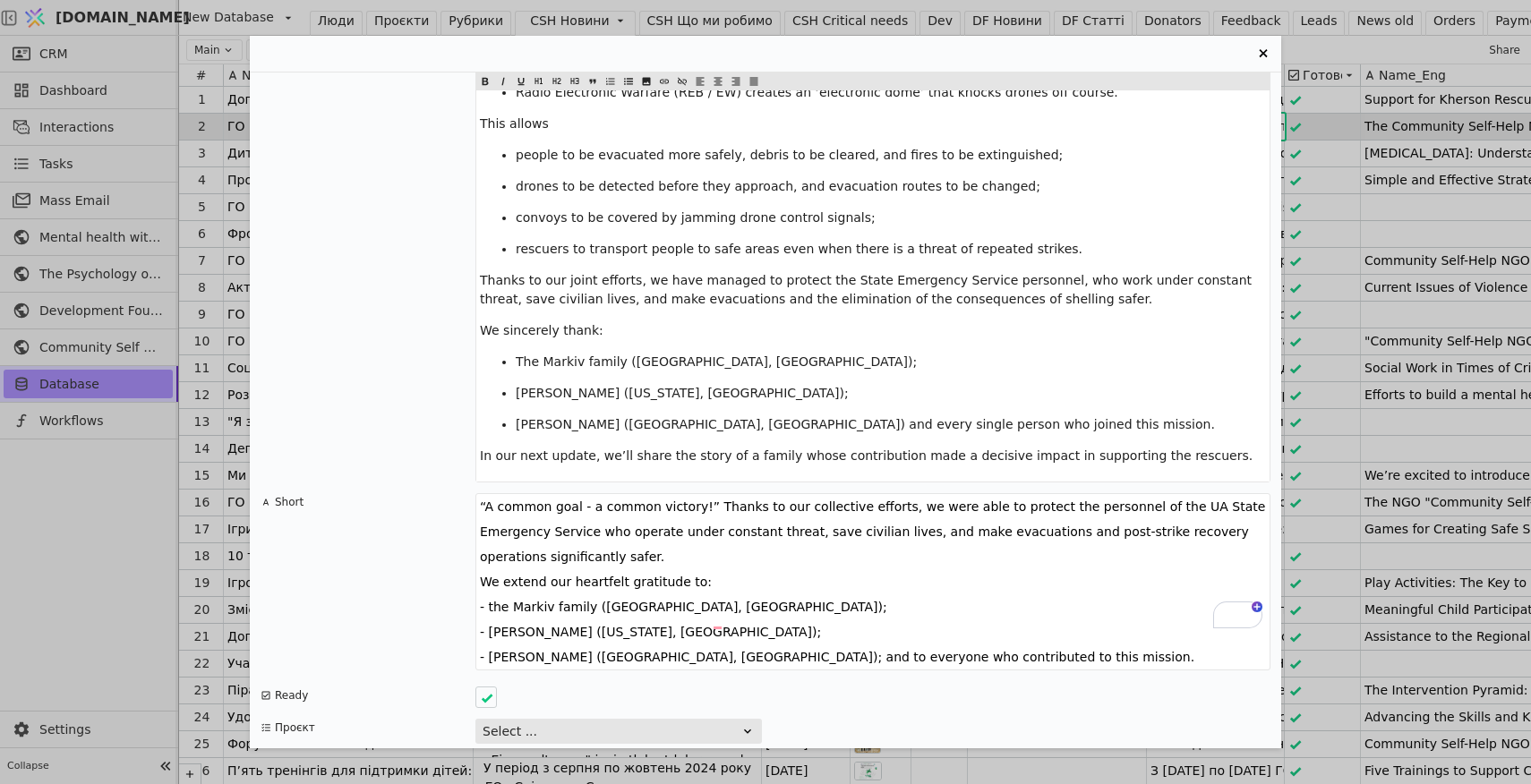
click at [56, 514] on div "ГО «Спільнота Самодопомоги» отримала подяку від [PERSON_NAME] за допомогу рятув…" at bounding box center [766, 392] width 1531 height 784
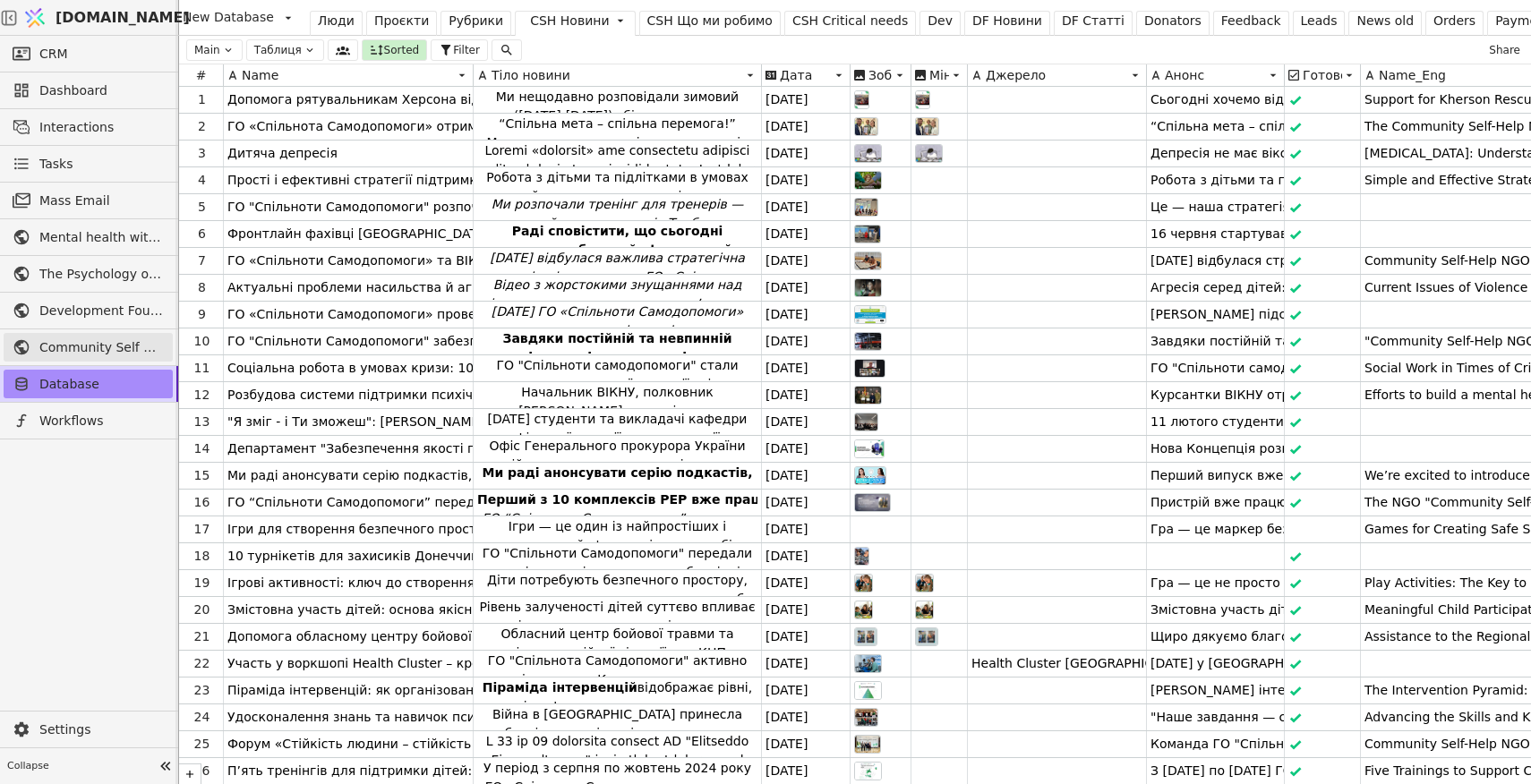
click at [85, 342] on span "Community Self Help" at bounding box center [101, 347] width 125 height 19
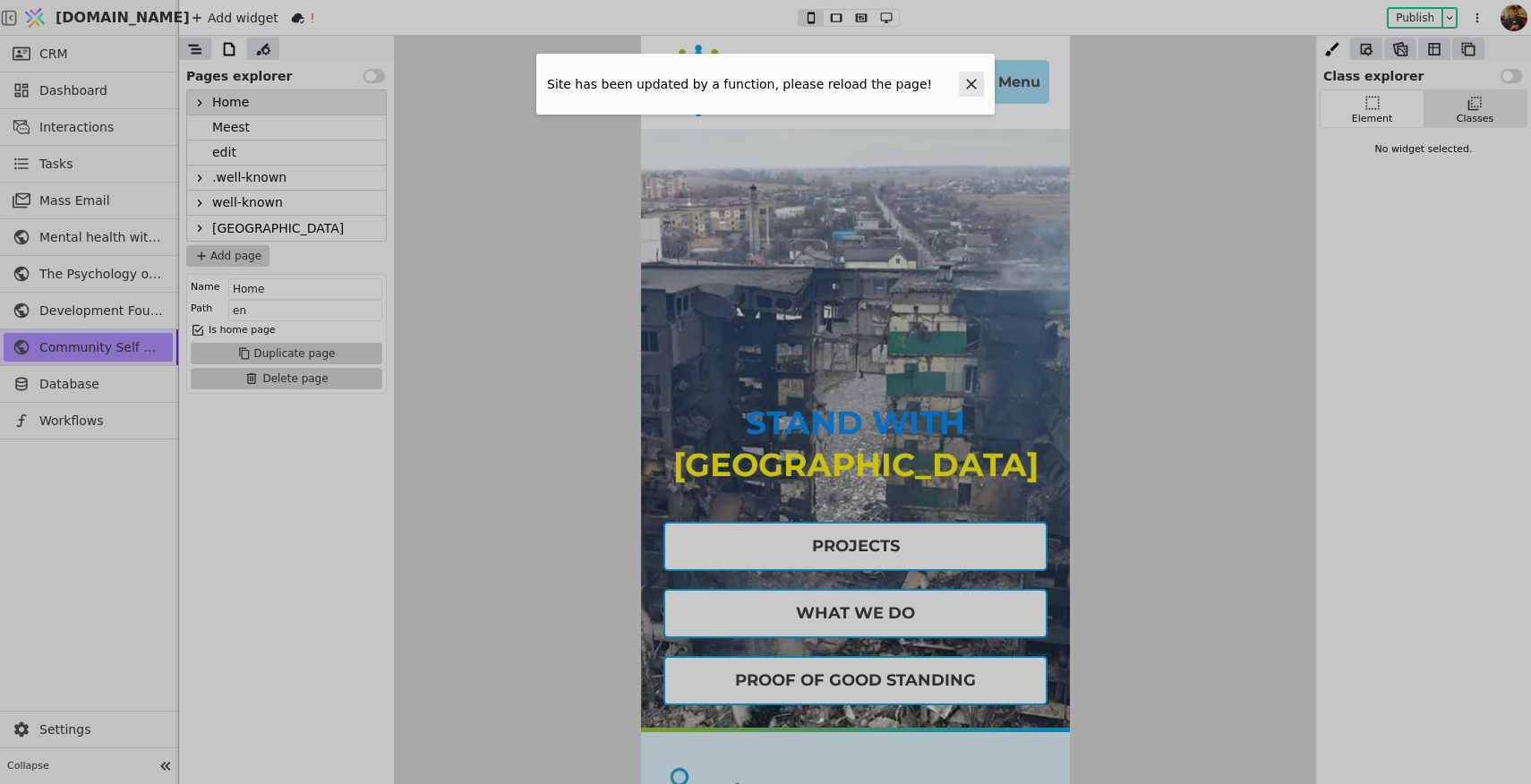
click at [969, 80] on icon at bounding box center [971, 83] width 11 height 11
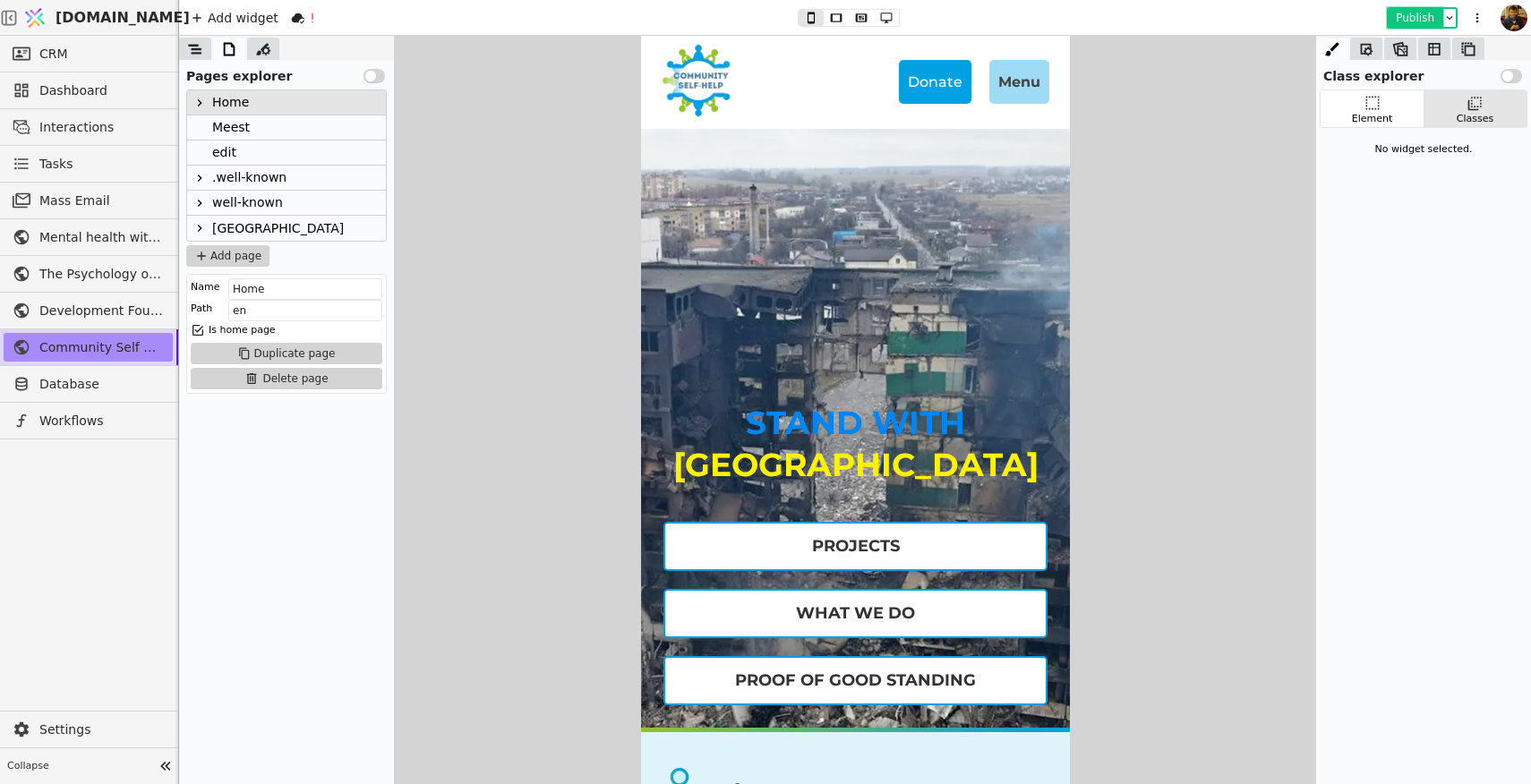
click at [1415, 16] on button "Publish" at bounding box center [1415, 18] width 53 height 18
